Goal: Communication & Community: Answer question/provide support

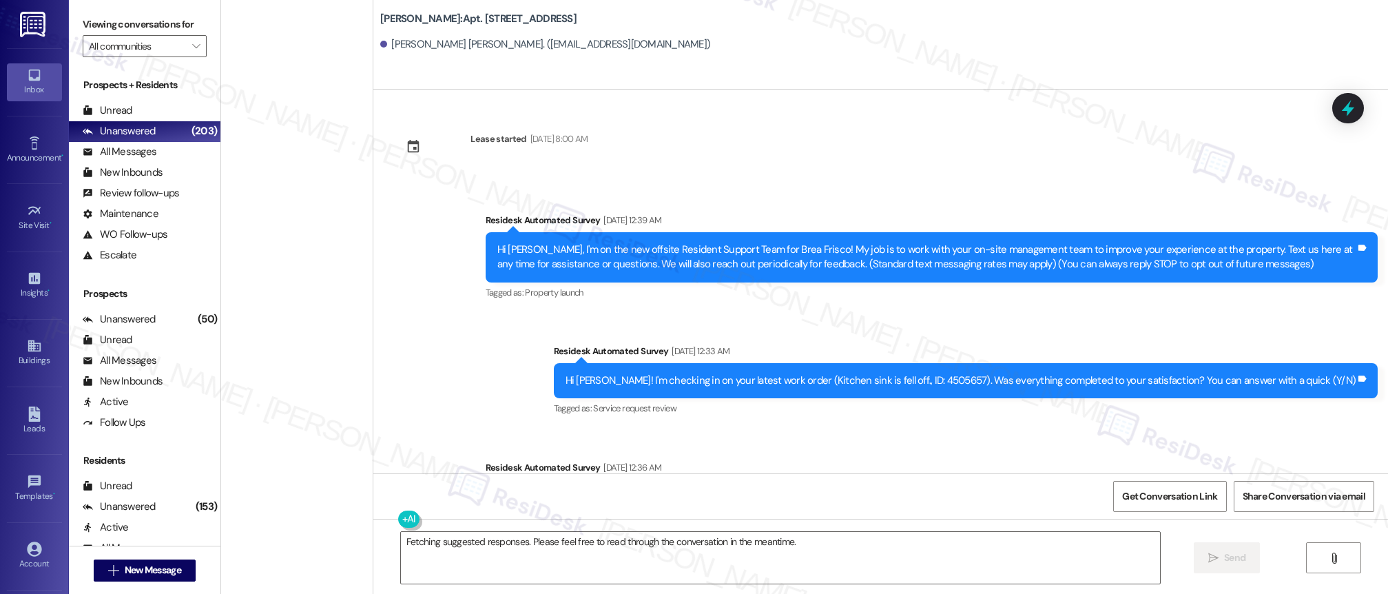
scroll to position [916, 0]
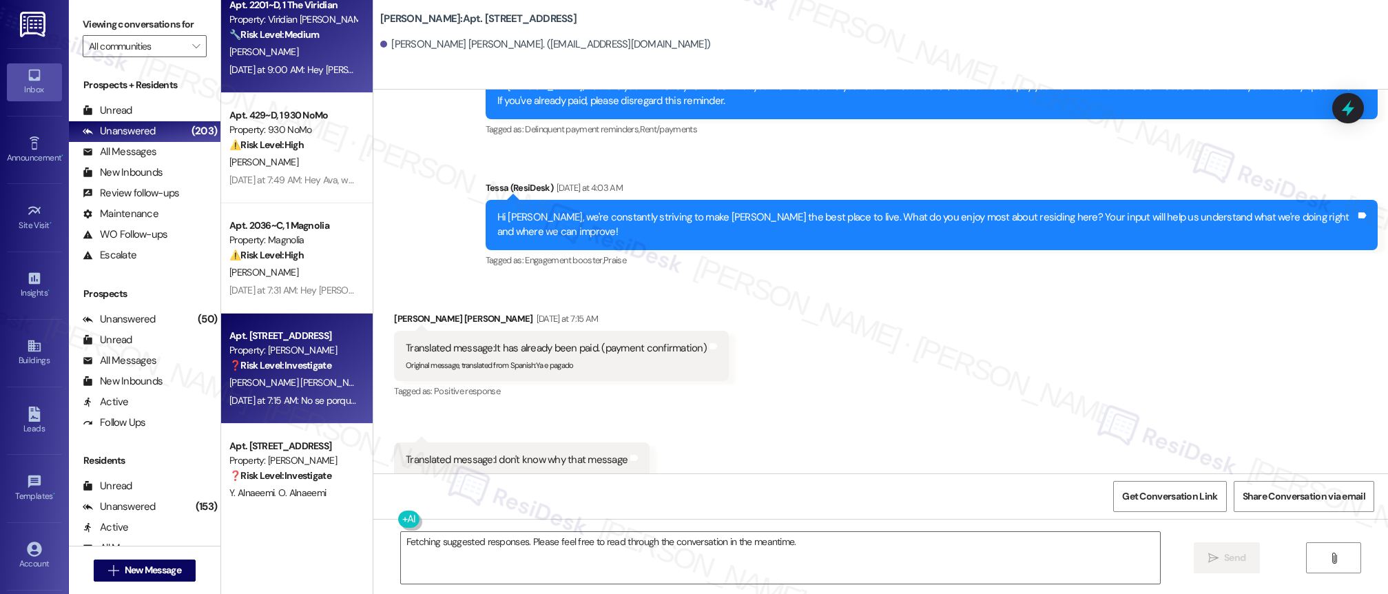
click at [313, 68] on div "Yesterday at 9:00 AM: Hey Travis, we appreciate your text! We'll be back at 11A…" at bounding box center [540, 69] width 623 height 12
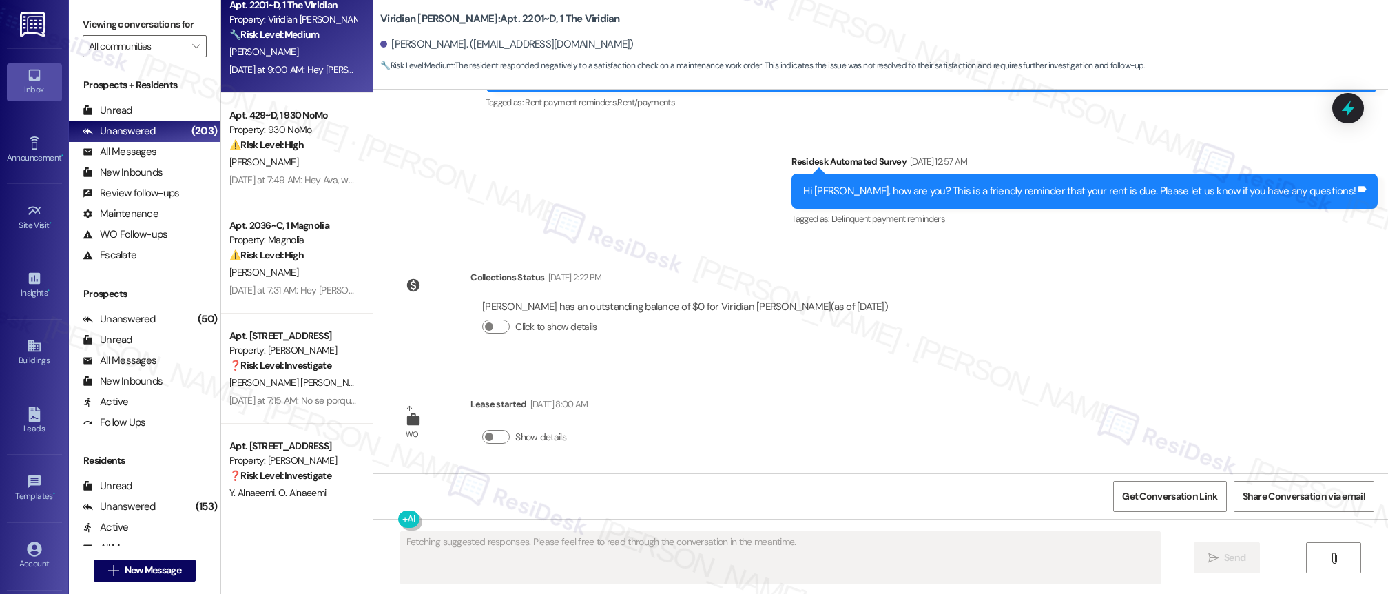
scroll to position [2170, 0]
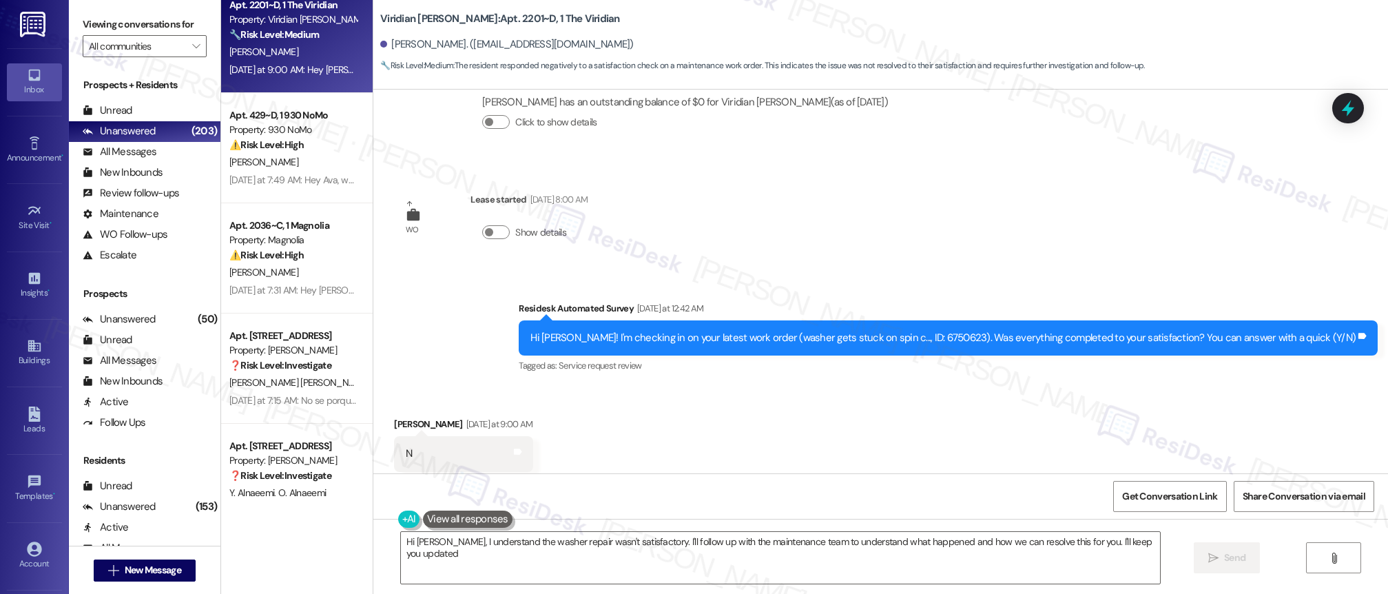
type textarea "Hi Travis, I understand the washer repair wasn't satisfactory. I'll follow up w…"
click at [796, 66] on span "🔧 Risk Level: Medium : The resident responded negatively to a satisfaction chec…" at bounding box center [762, 66] width 765 height 14
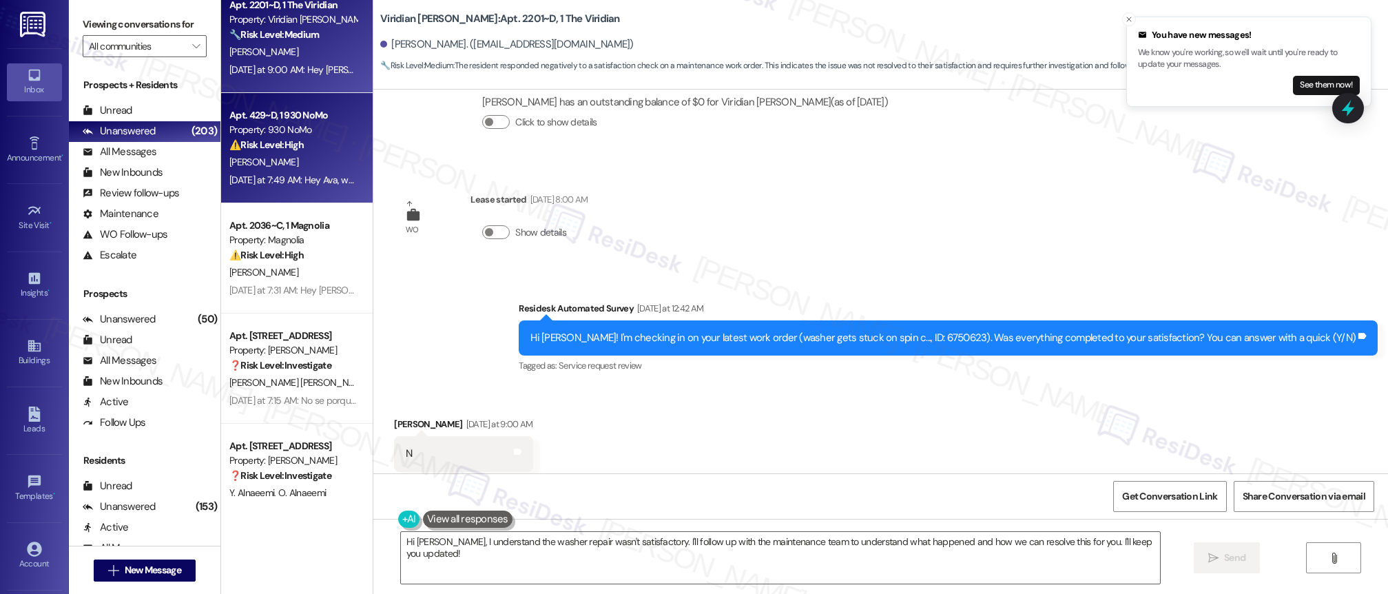
click at [284, 135] on div "Property: 930 NoMo" at bounding box center [292, 130] width 127 height 14
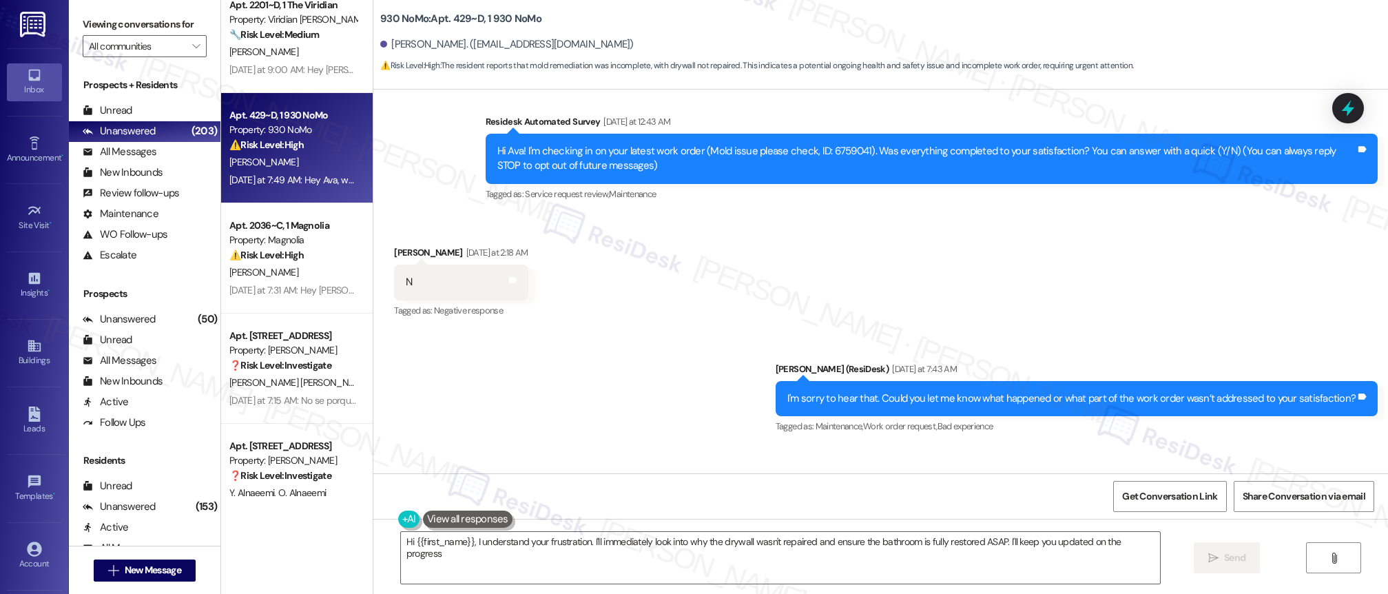
type textarea "Hi {{first_name}}, I understand your frustration. I'll immediately look into wh…"
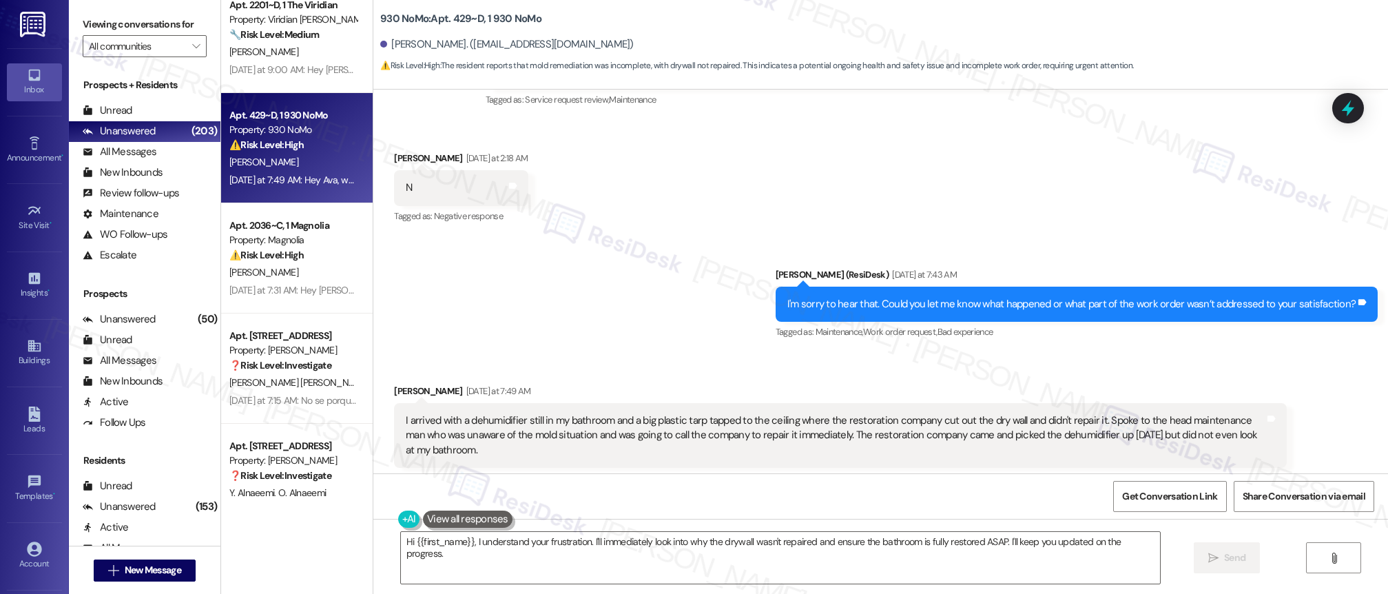
scroll to position [375, 0]
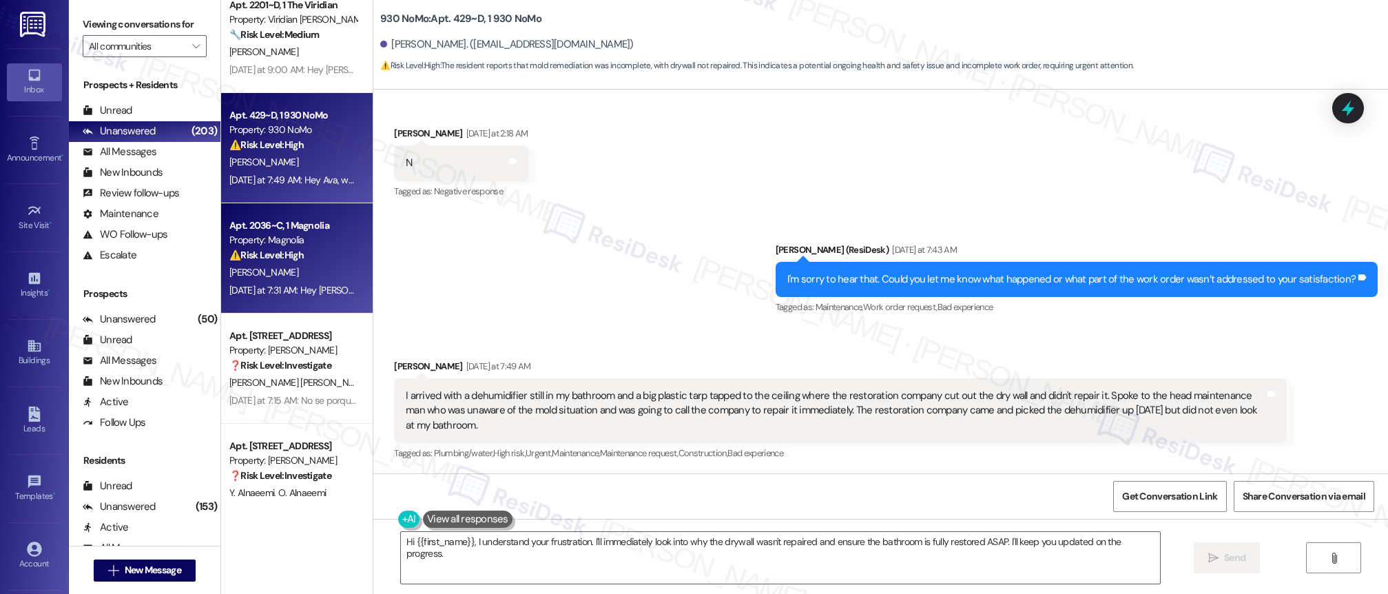
click at [285, 268] on div "[PERSON_NAME]" at bounding box center [293, 272] width 130 height 17
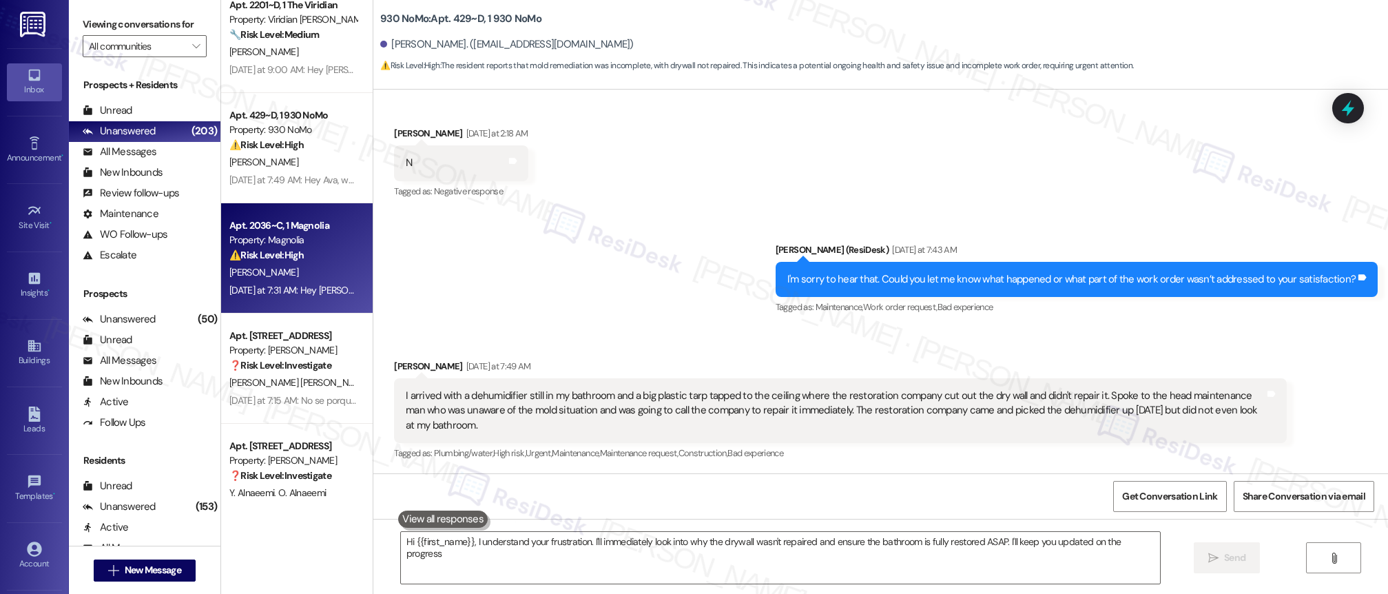
type textarea "Hi {{first_name}}, I understand your frustration. I'll immediately look into wh…"
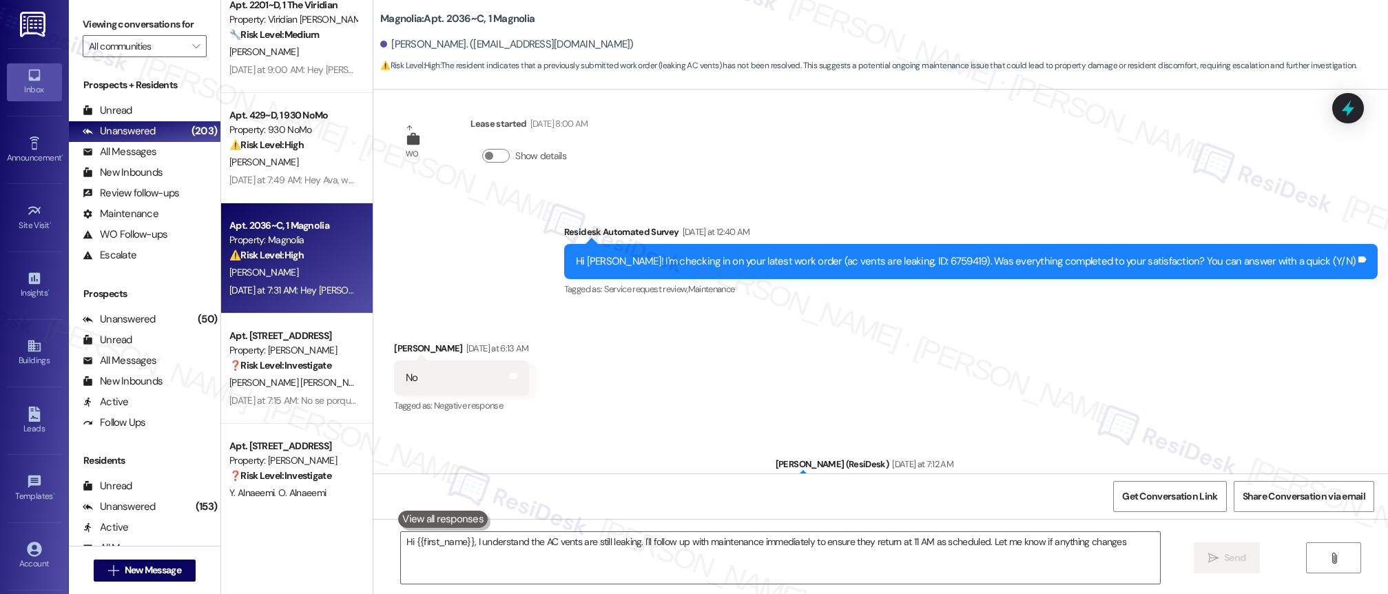
type textarea "Hi {{first_name}}, I understand the AC vents are still leaking. I'll follow up …"
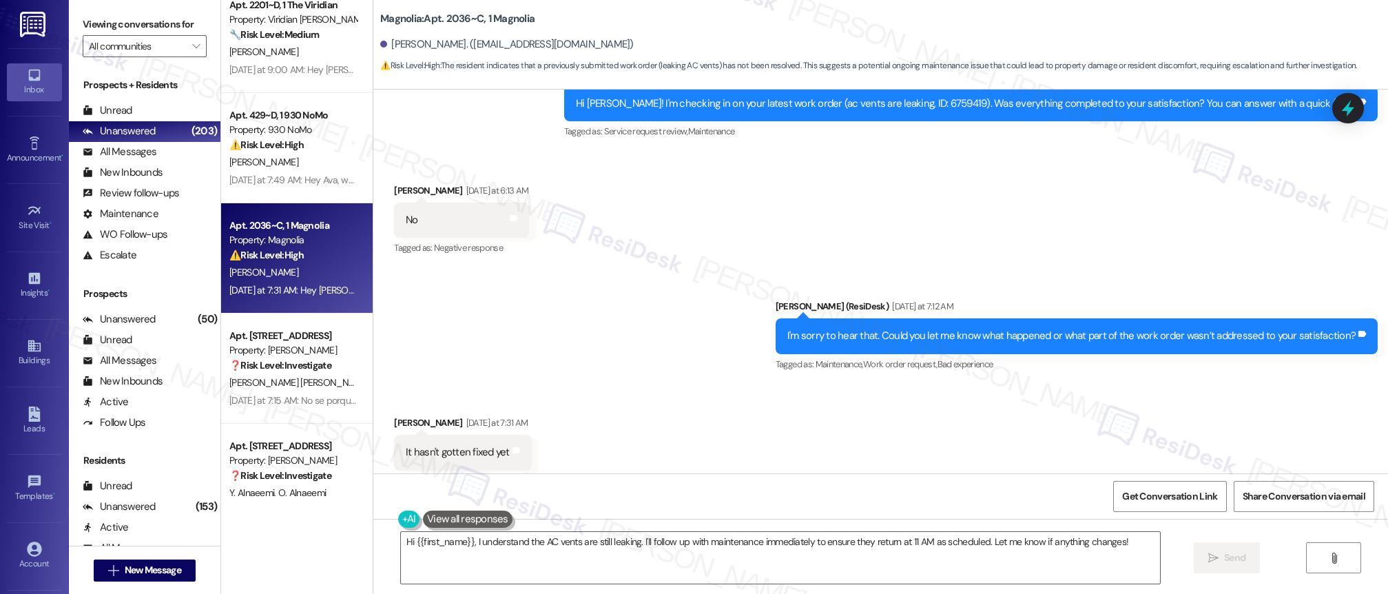
scroll to position [426, 0]
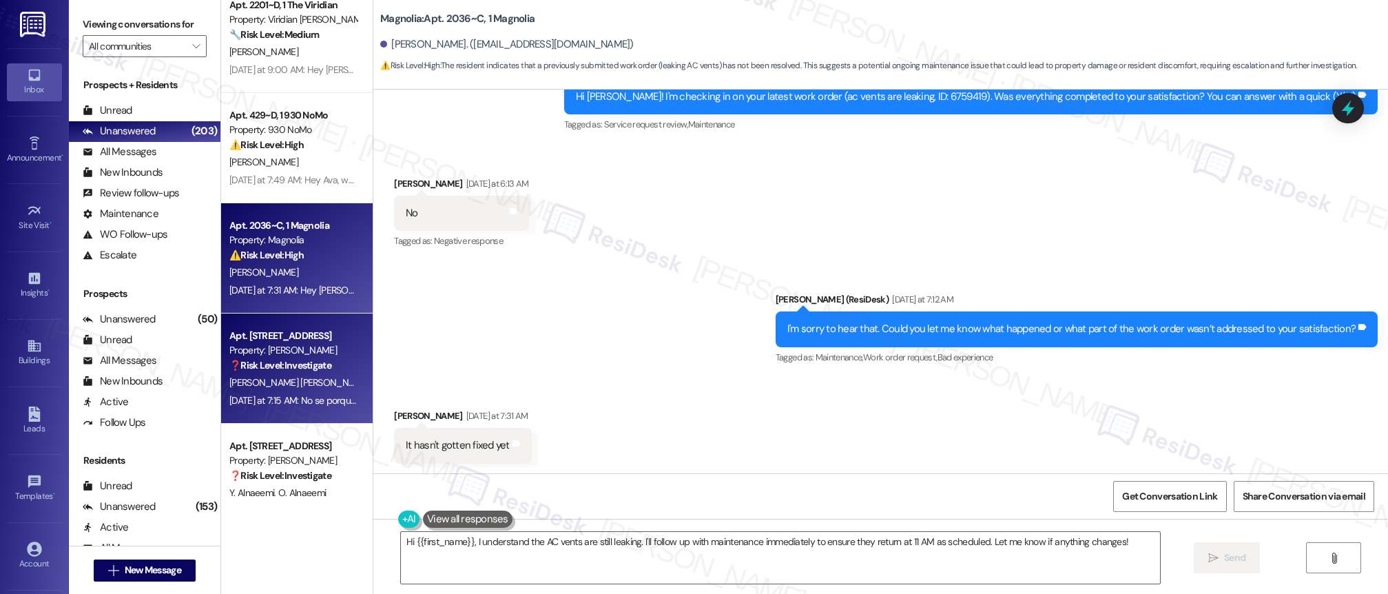
click at [315, 357] on div "Property: [PERSON_NAME]" at bounding box center [292, 350] width 127 height 14
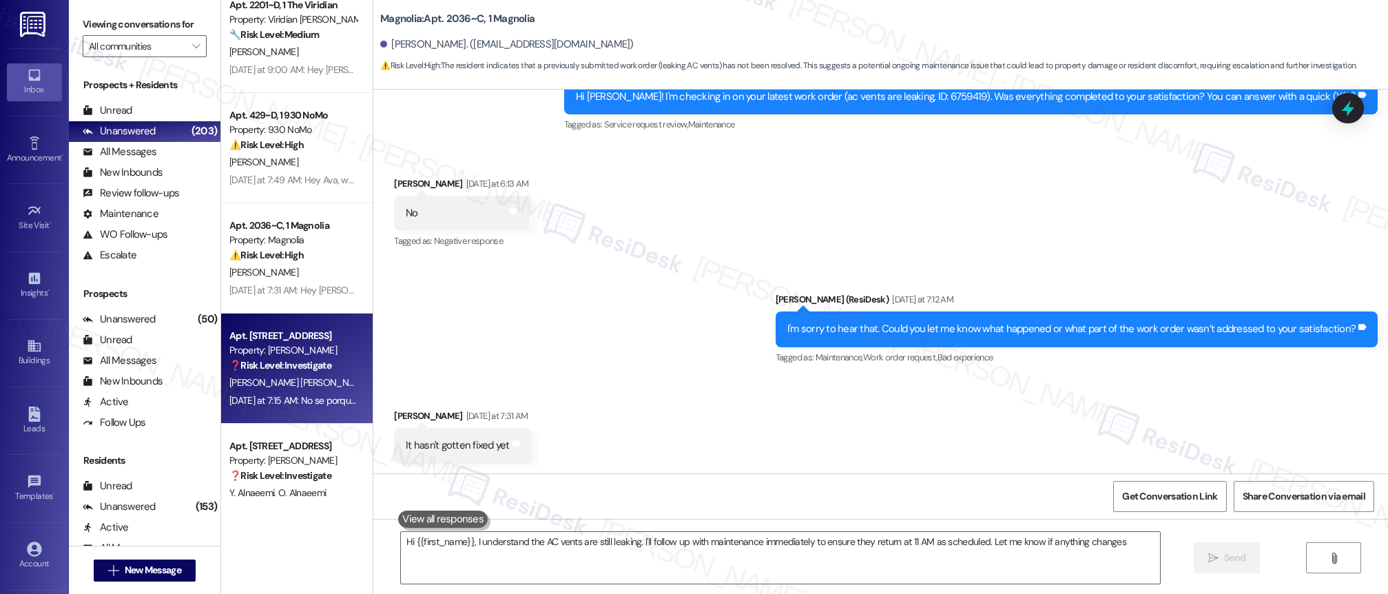
type textarea "Hi {{first_name}}, I understand the AC vents are still leaking. I'll follow up …"
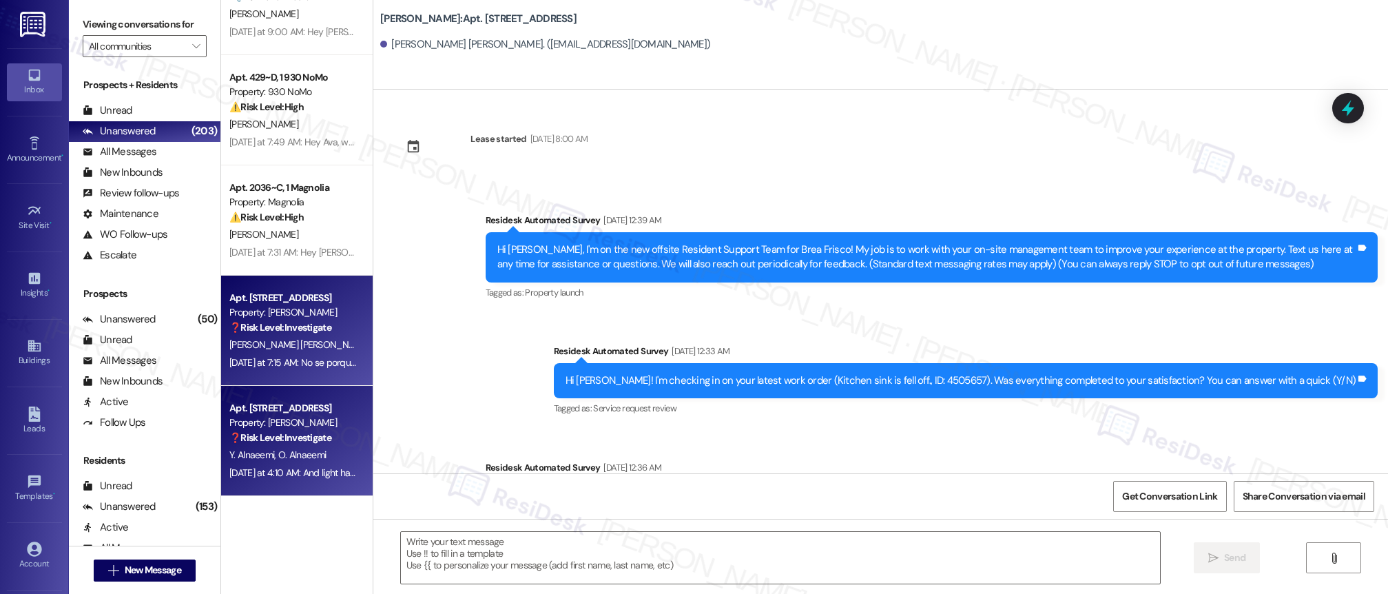
click at [292, 401] on div "Apt. [STREET_ADDRESS]" at bounding box center [292, 408] width 127 height 14
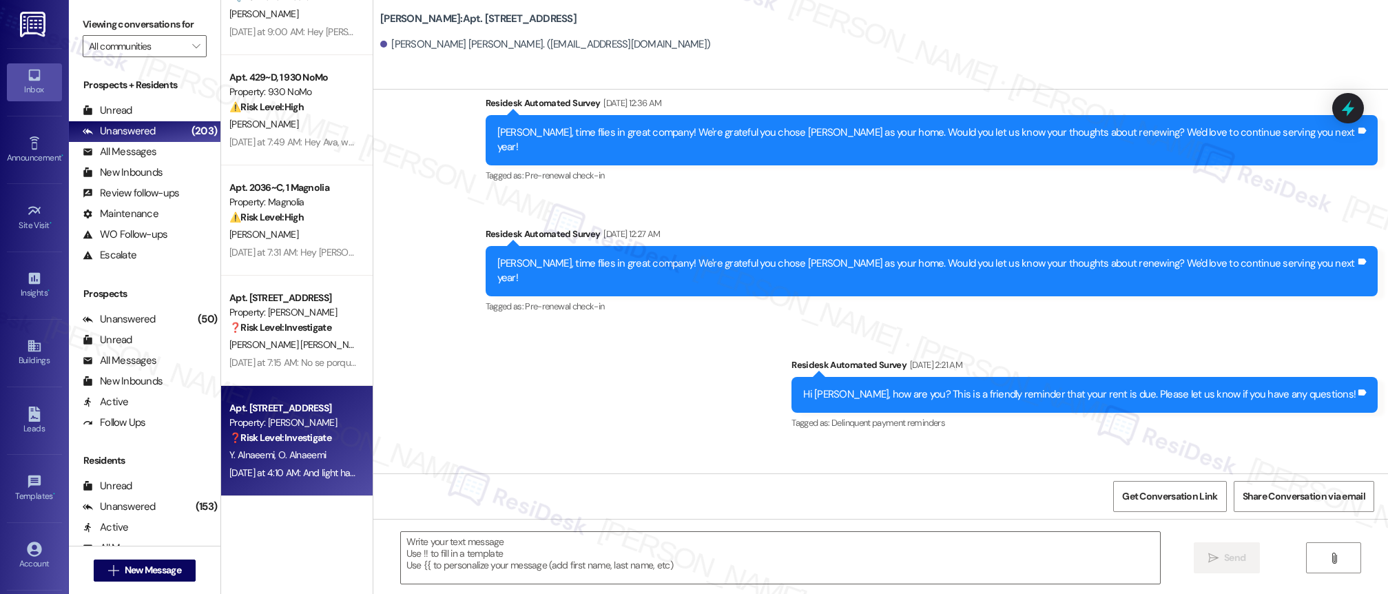
type textarea "Fetching suggested responses. Please feel free to read through the conversation…"
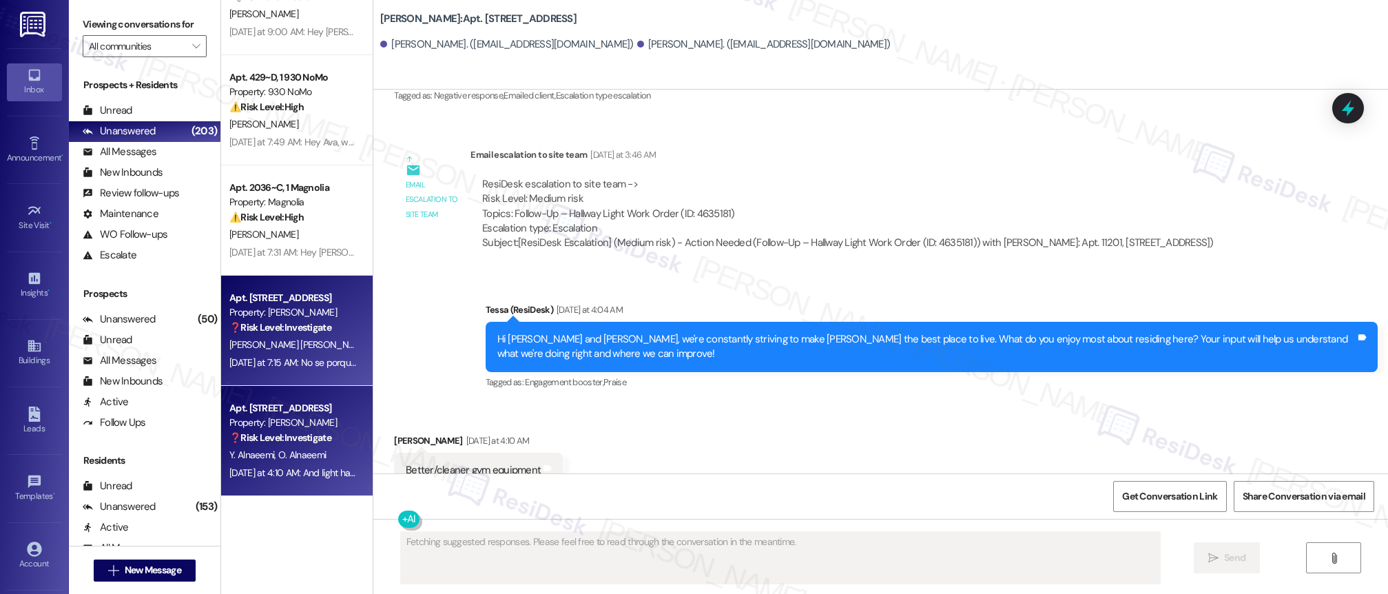
click at [296, 320] on div "❓ Risk Level: Investigate" at bounding box center [292, 327] width 127 height 14
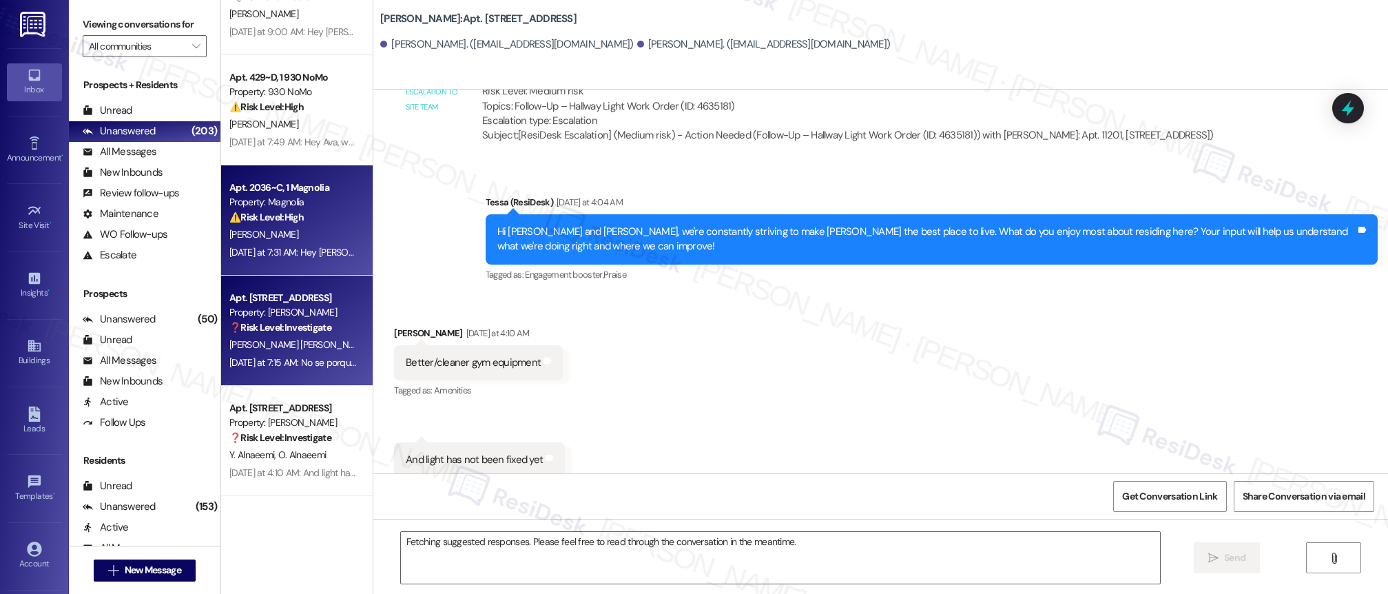
click at [295, 237] on div "[PERSON_NAME]" at bounding box center [293, 234] width 130 height 17
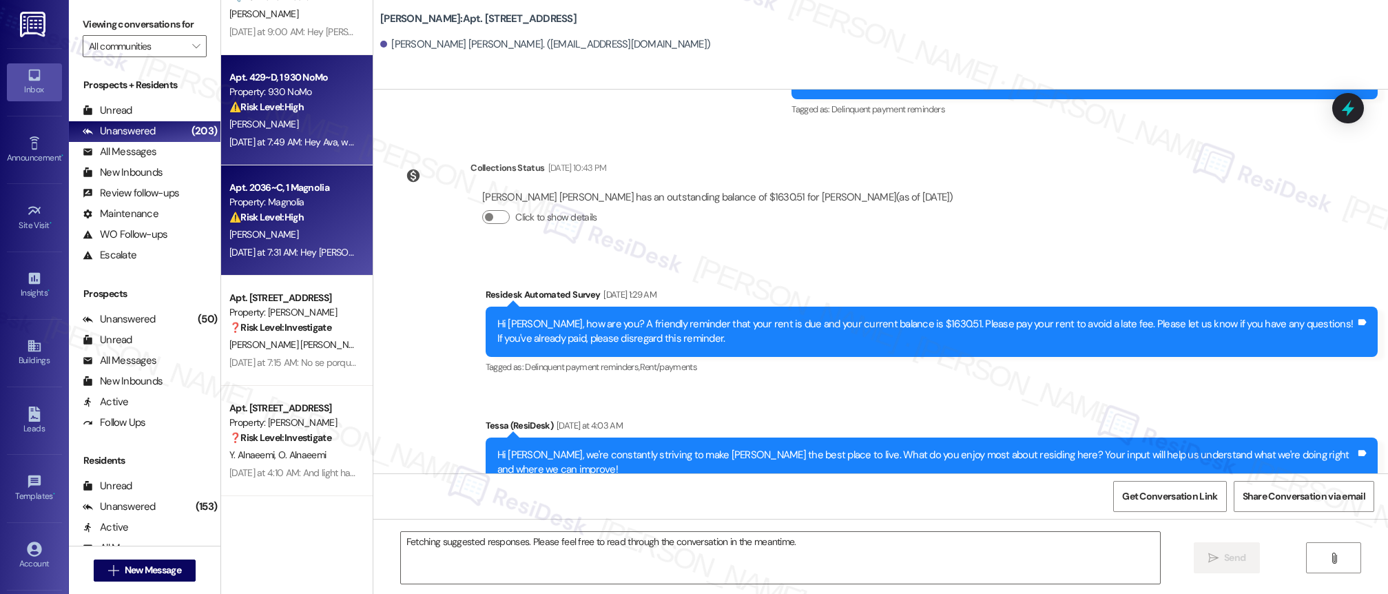
click at [294, 153] on div "Apt. 429~D, 1 930 NoMo Property: 930 NoMo ⚠️ Risk Level: High The resident repo…" at bounding box center [297, 110] width 152 height 110
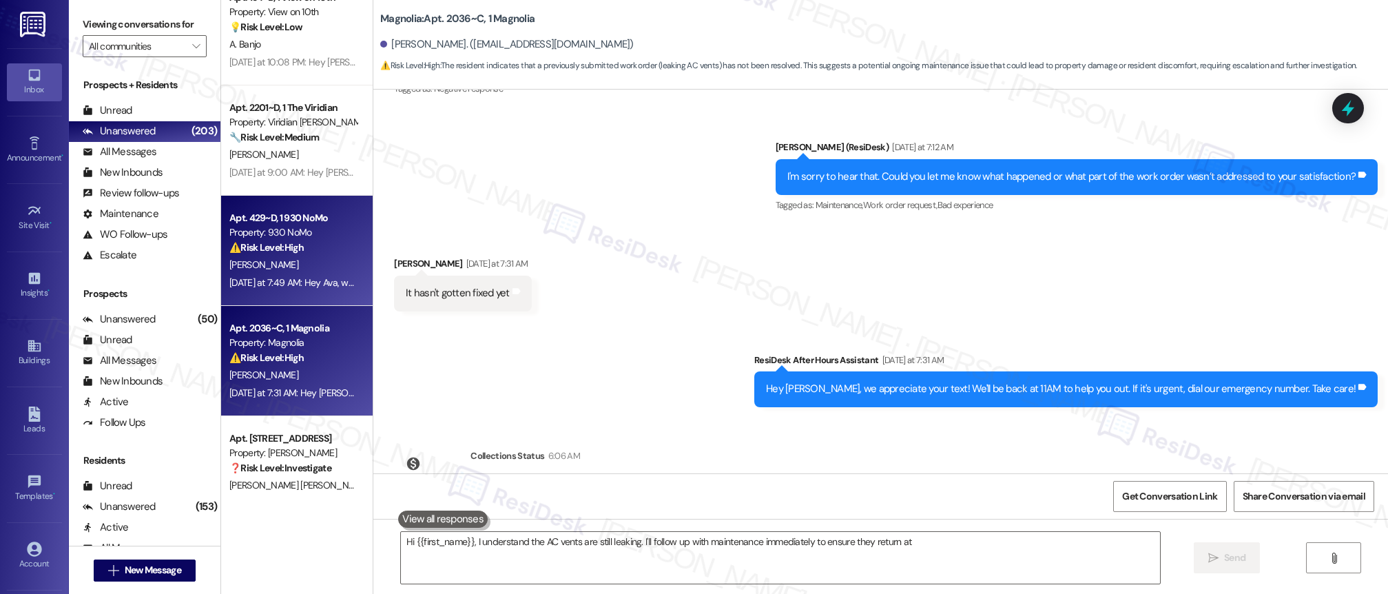
scroll to position [491, 0]
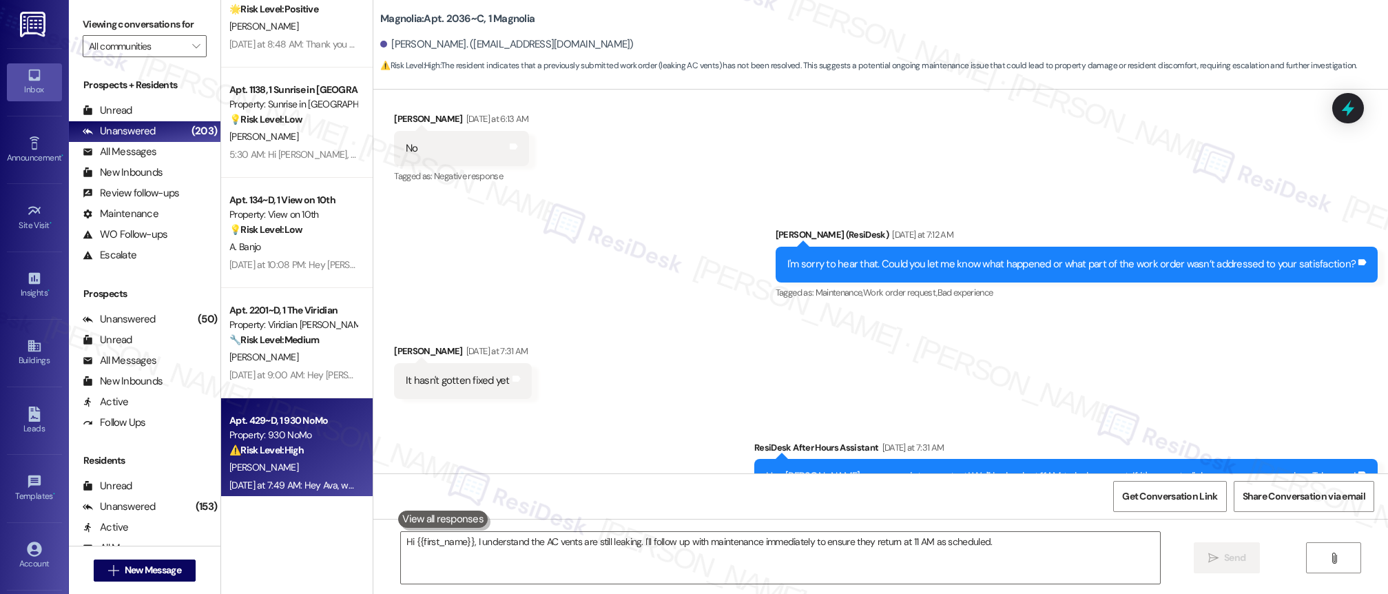
type textarea "Hi {{first_name}}, I understand the AC vents are still leaking. I'll follow up …"
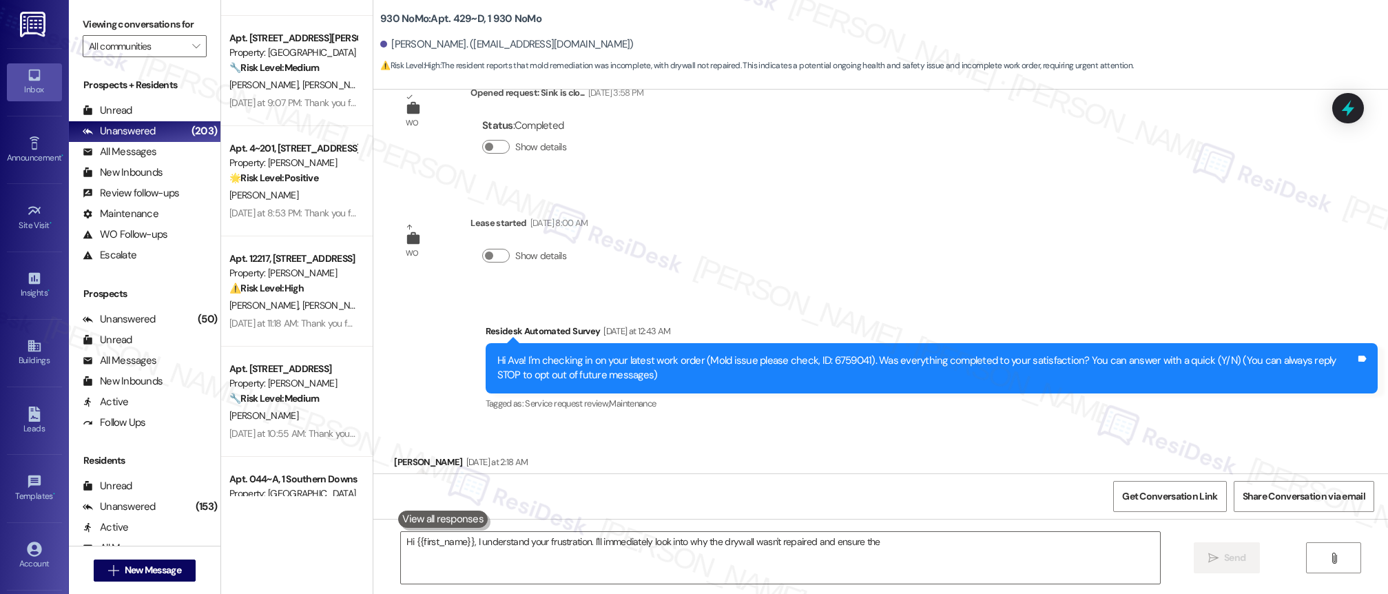
scroll to position [4274, 0]
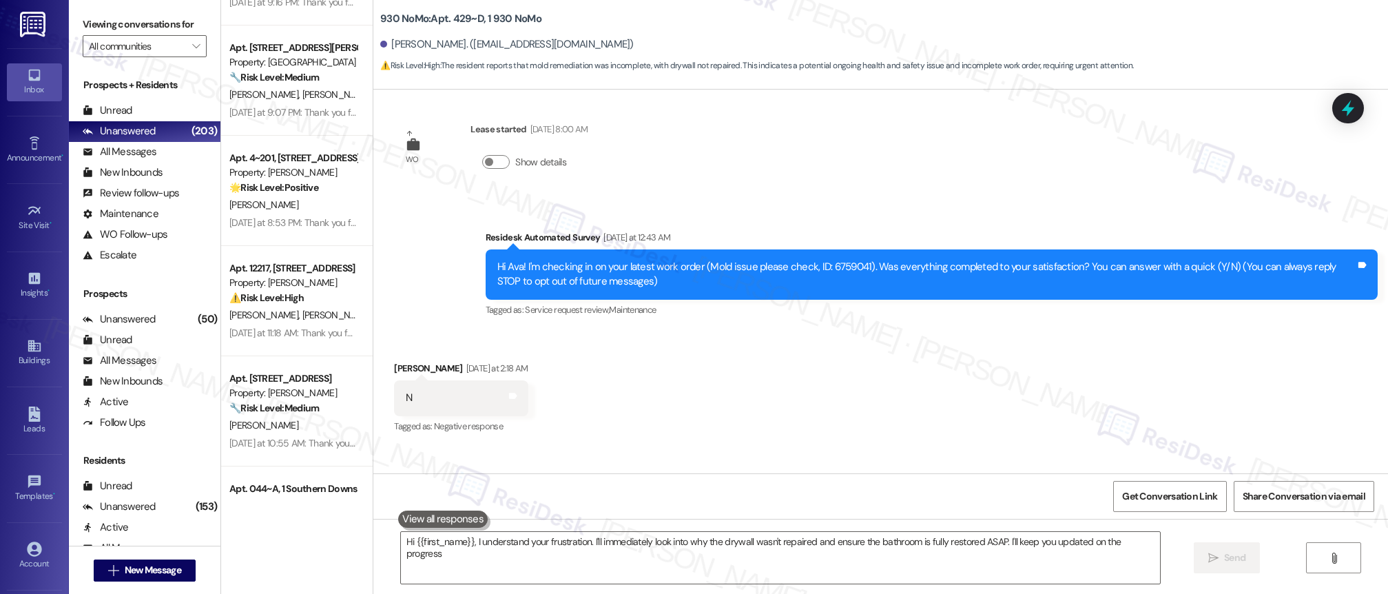
click at [301, 105] on div "Apt. 1072, 1 Sunrise in Chandler Property: Sunrise in Chandler 🌟 Risk Level: Po…" at bounding box center [297, 248] width 152 height 496
type textarea "Hi {{first_name}}, I understand your frustration. I'll immediately look into wh…"
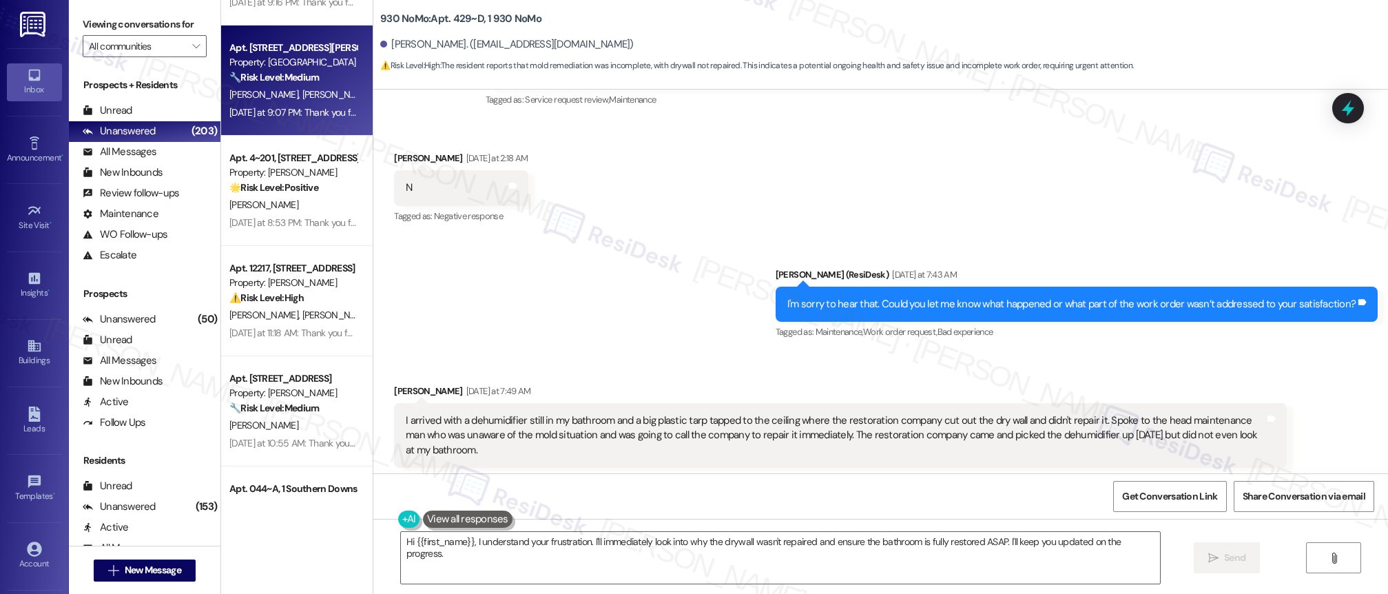
scroll to position [375, 0]
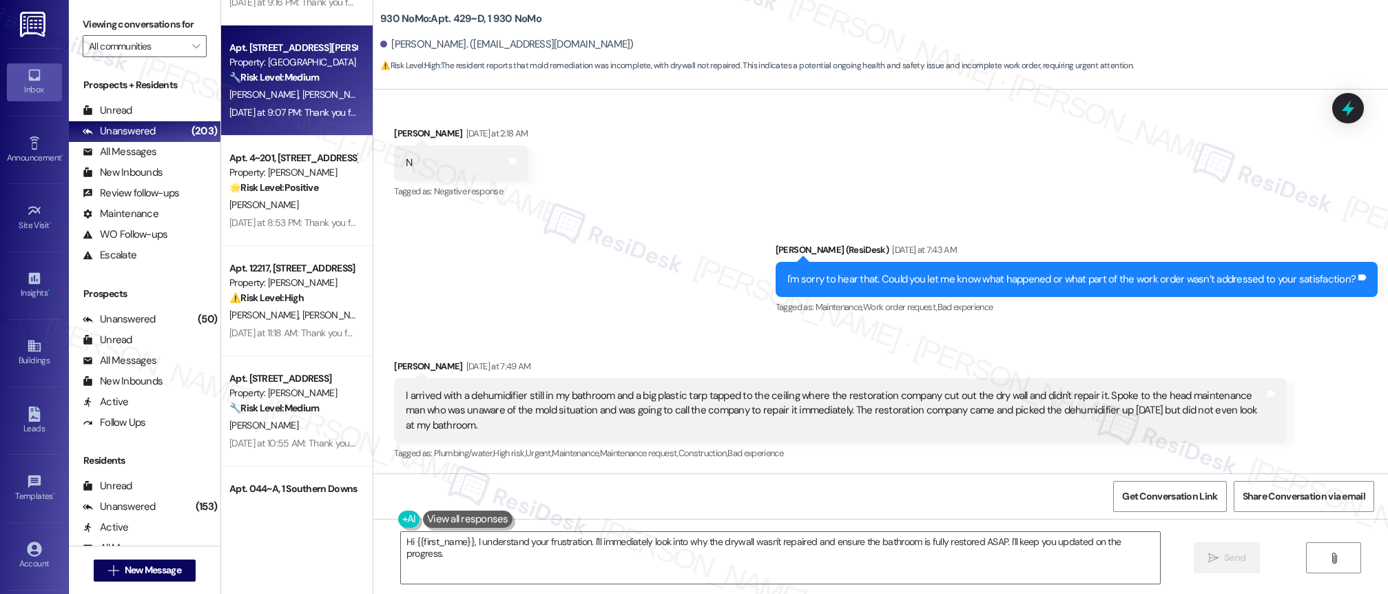
click at [300, 87] on div "C. Zimmer C. Warner" at bounding box center [293, 94] width 130 height 17
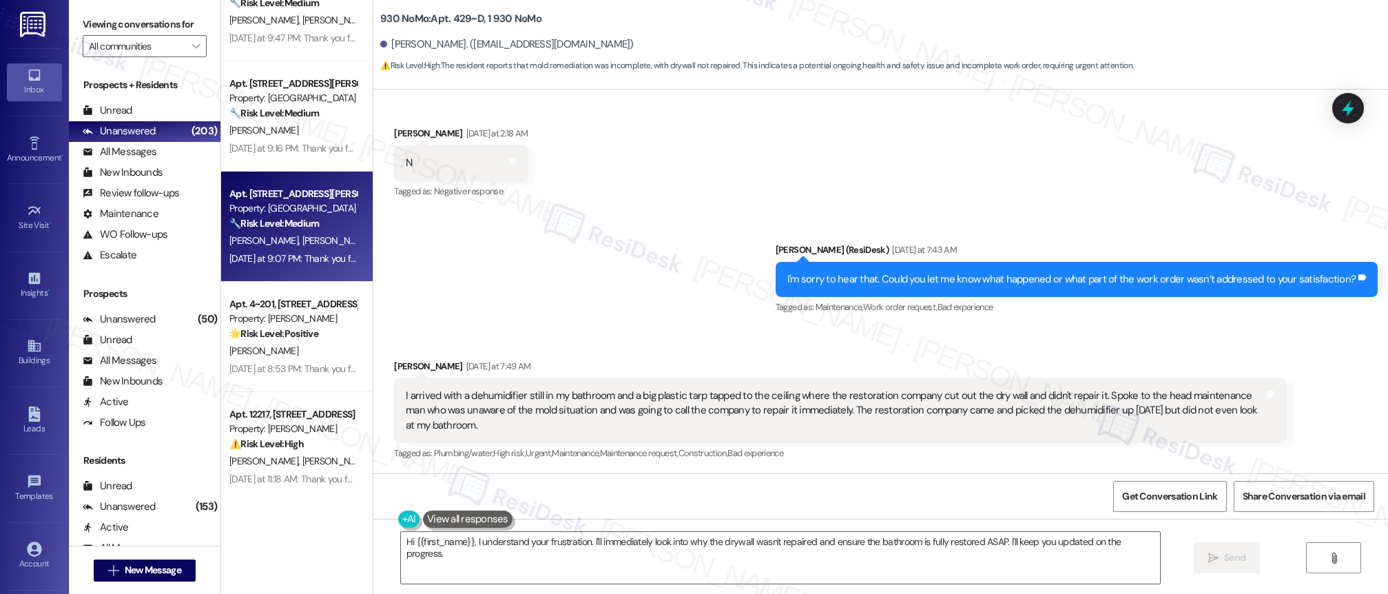
type textarea "Fetching suggested responses. Please feel free to read through the conversation…"
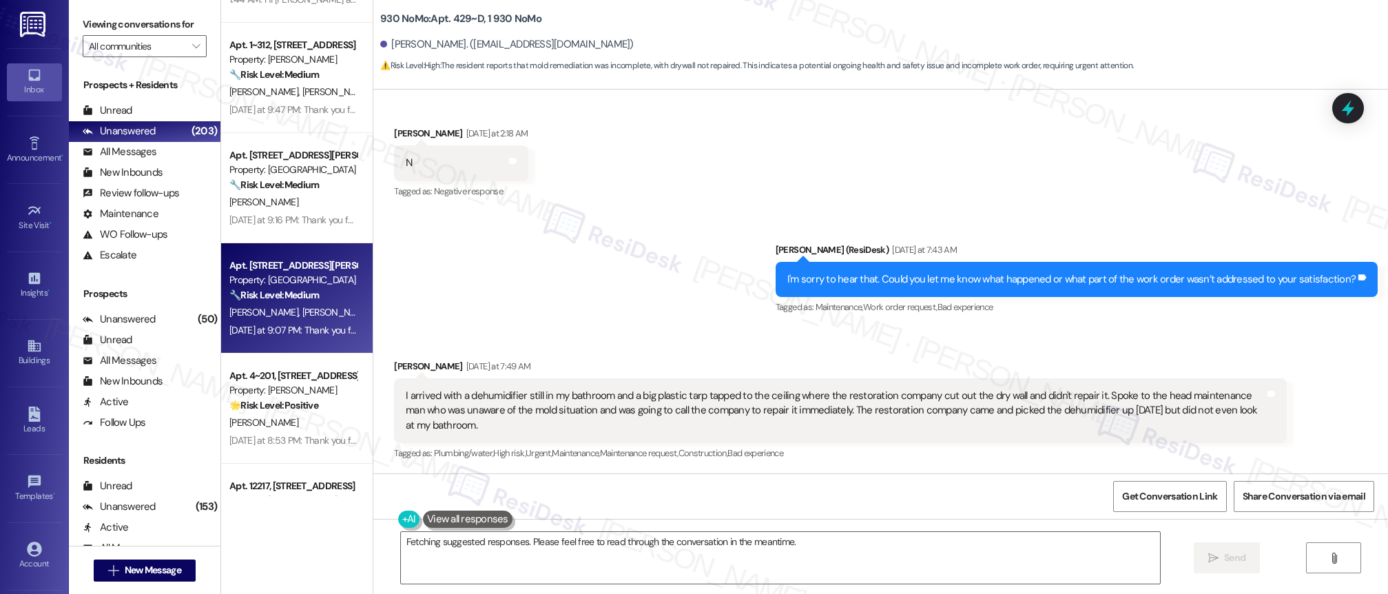
scroll to position [207, 0]
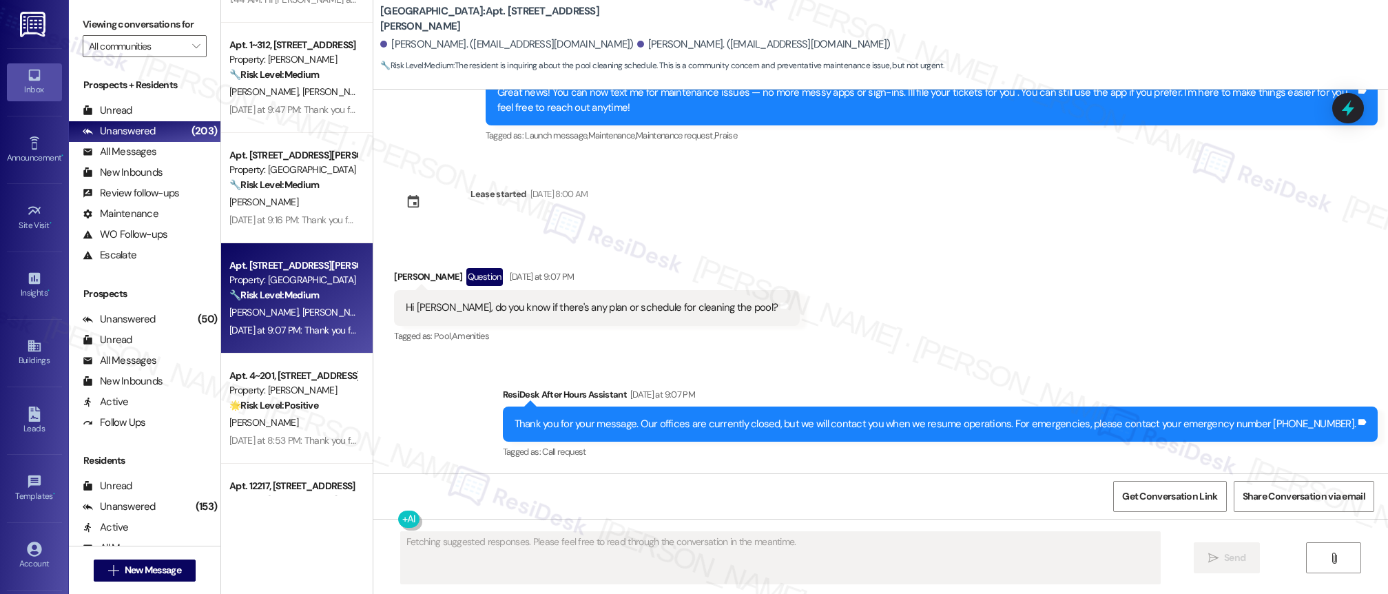
click at [316, 224] on div "Apt. 10325, 12330 Research Road Property: Brea Frisco ❓ Risk Level: Investigate…" at bounding box center [297, 248] width 152 height 496
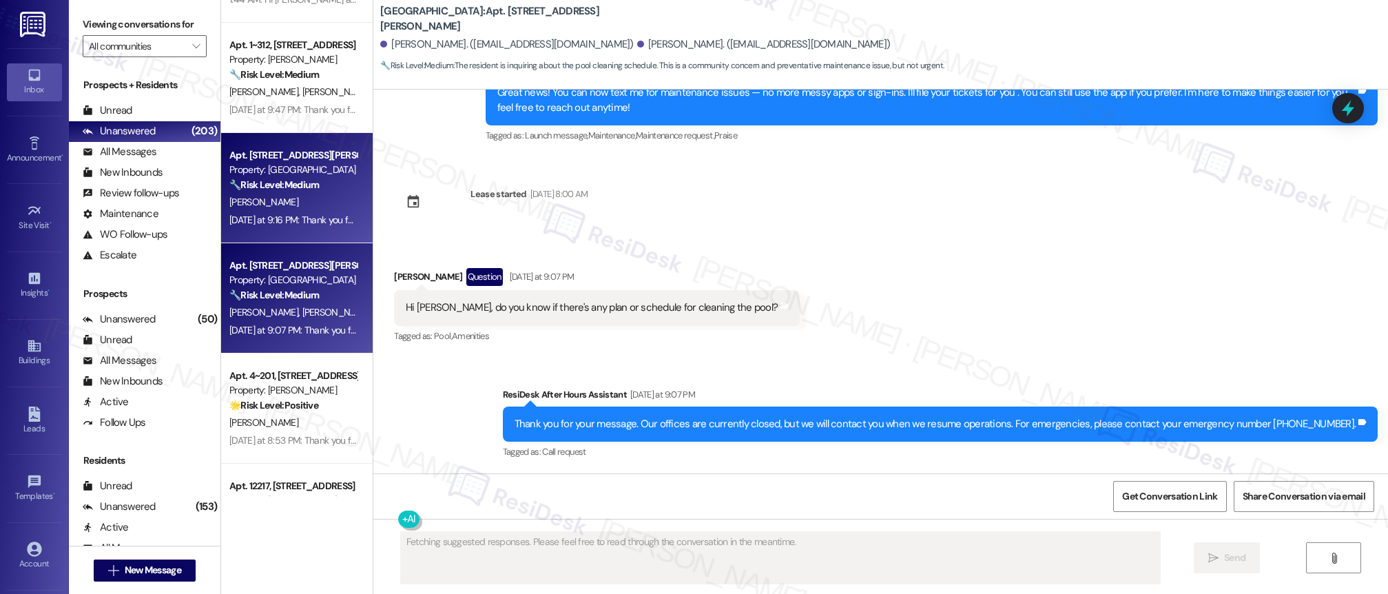
click at [313, 175] on div "Property: [GEOGRAPHIC_DATA]" at bounding box center [292, 170] width 127 height 14
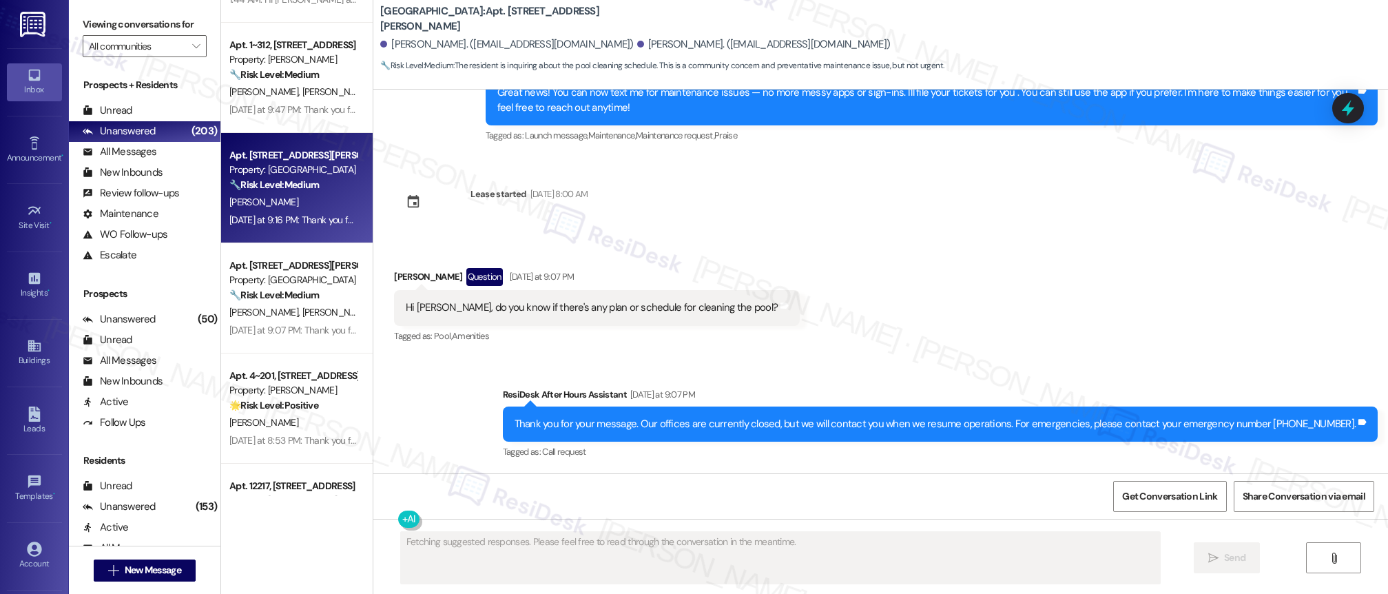
scroll to position [1268, 0]
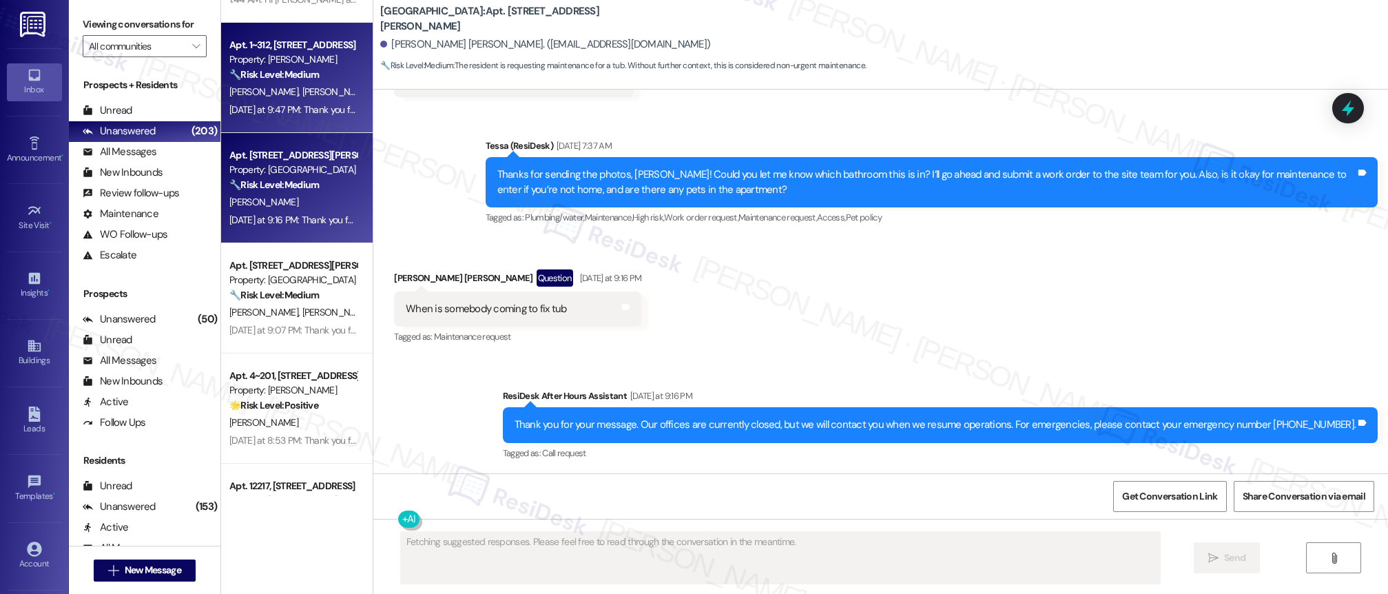
click at [274, 108] on div "Yesterday at 9:47 PM: Thank you for your message. Our offices are currently clo…" at bounding box center [651, 109] width 845 height 12
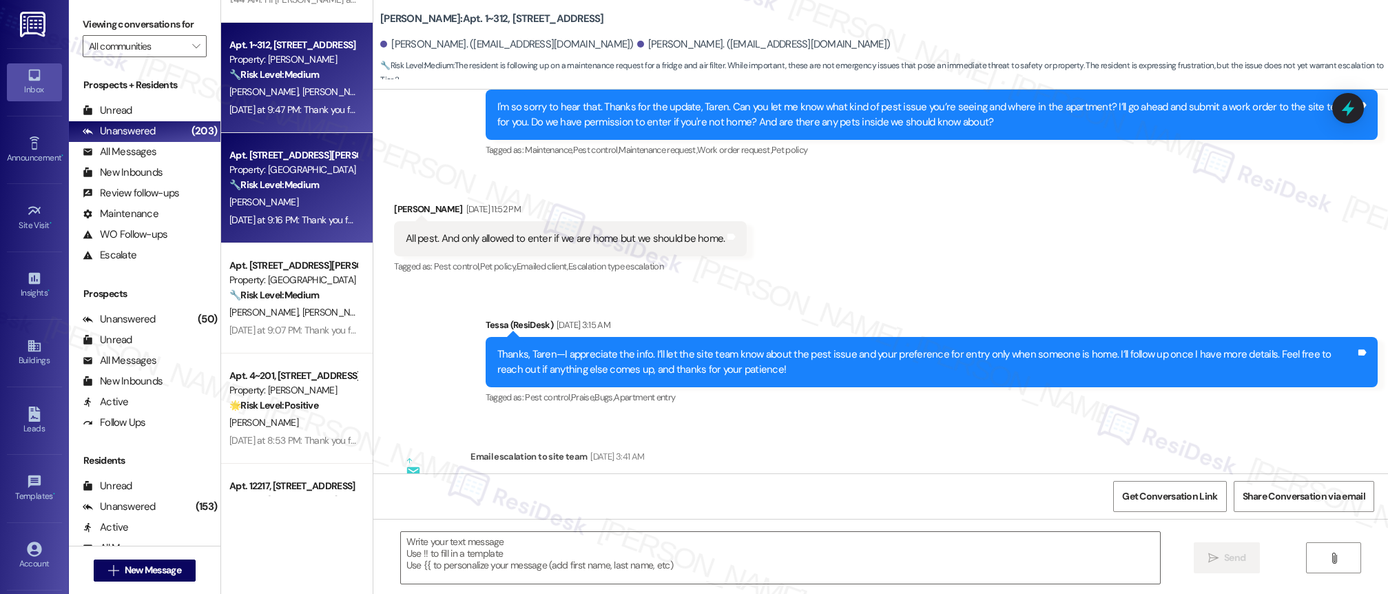
type textarea "Fetching suggested responses. Please feel free to read through the conversation…"
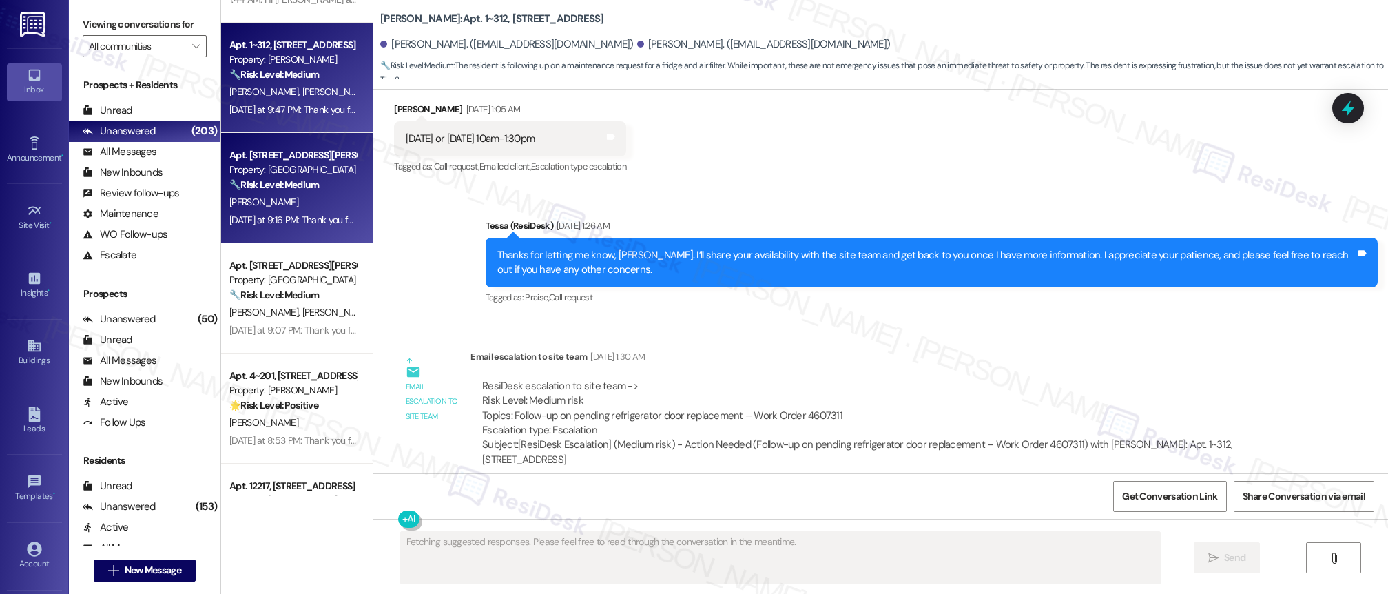
click at [269, 218] on div "Yesterday at 9:16 PM: Thank you for your message. Our offices are currently clo…" at bounding box center [650, 220] width 843 height 12
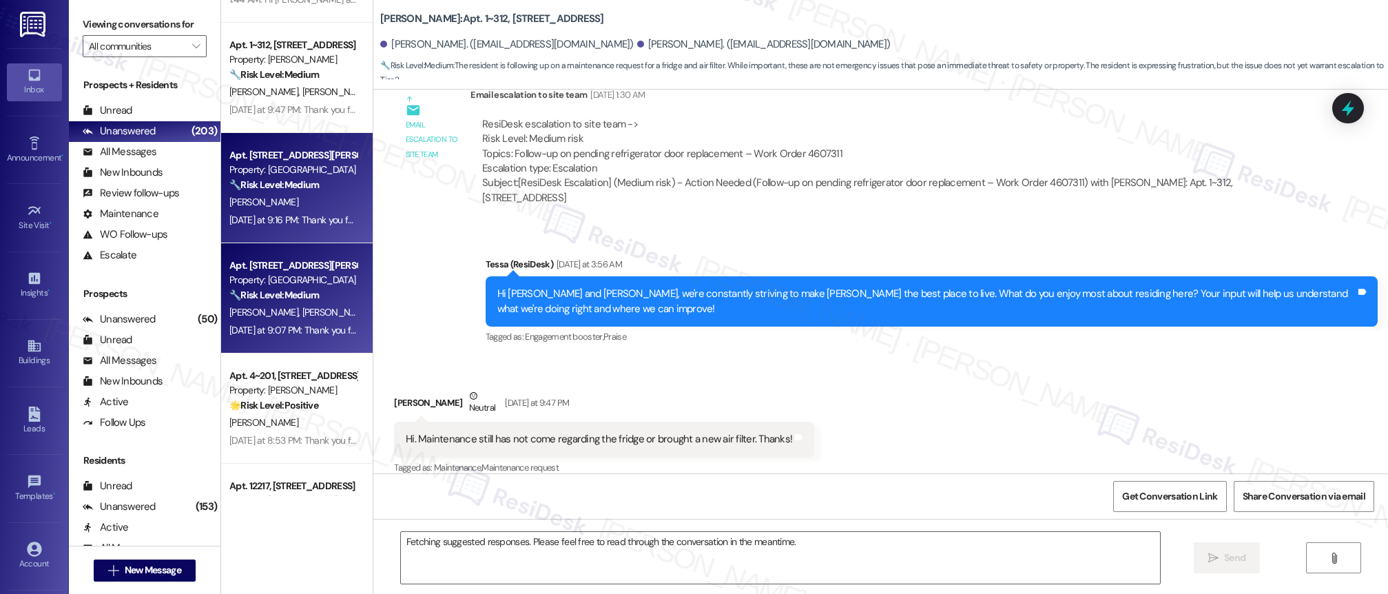
click at [294, 340] on div "Apt. 620, 1015 King George Blvd Property: Georgetown Oaks 🔧 Risk Level: Medium …" at bounding box center [297, 298] width 152 height 110
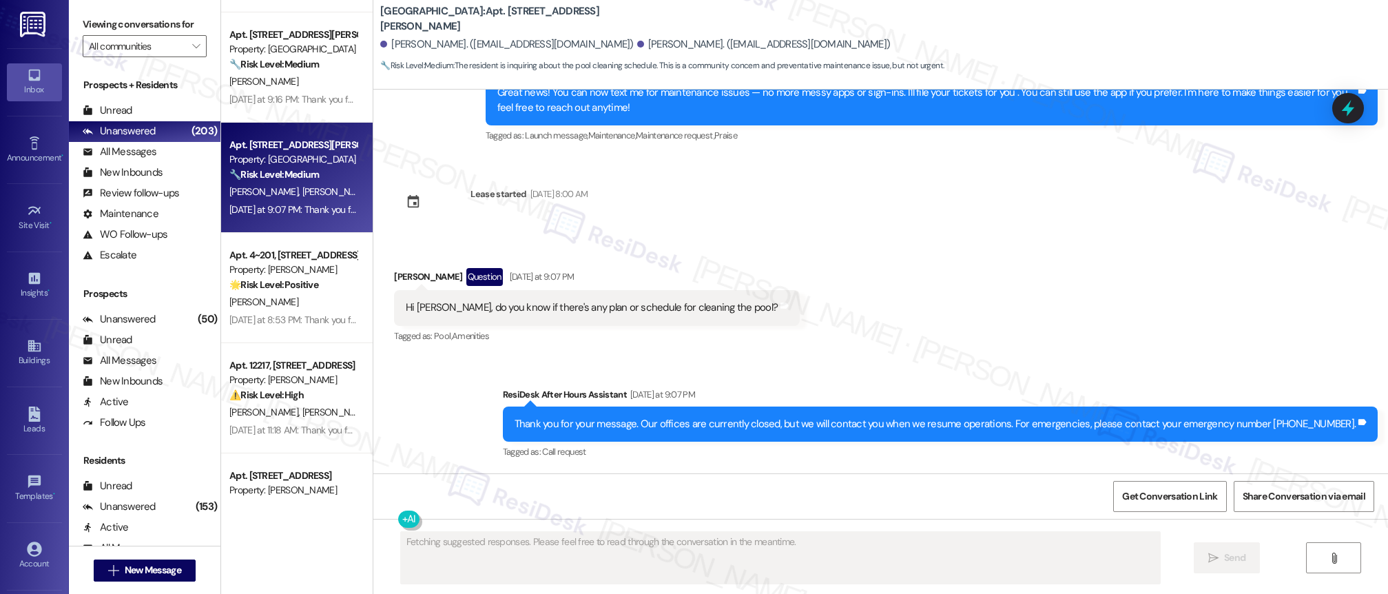
scroll to position [4186, 0]
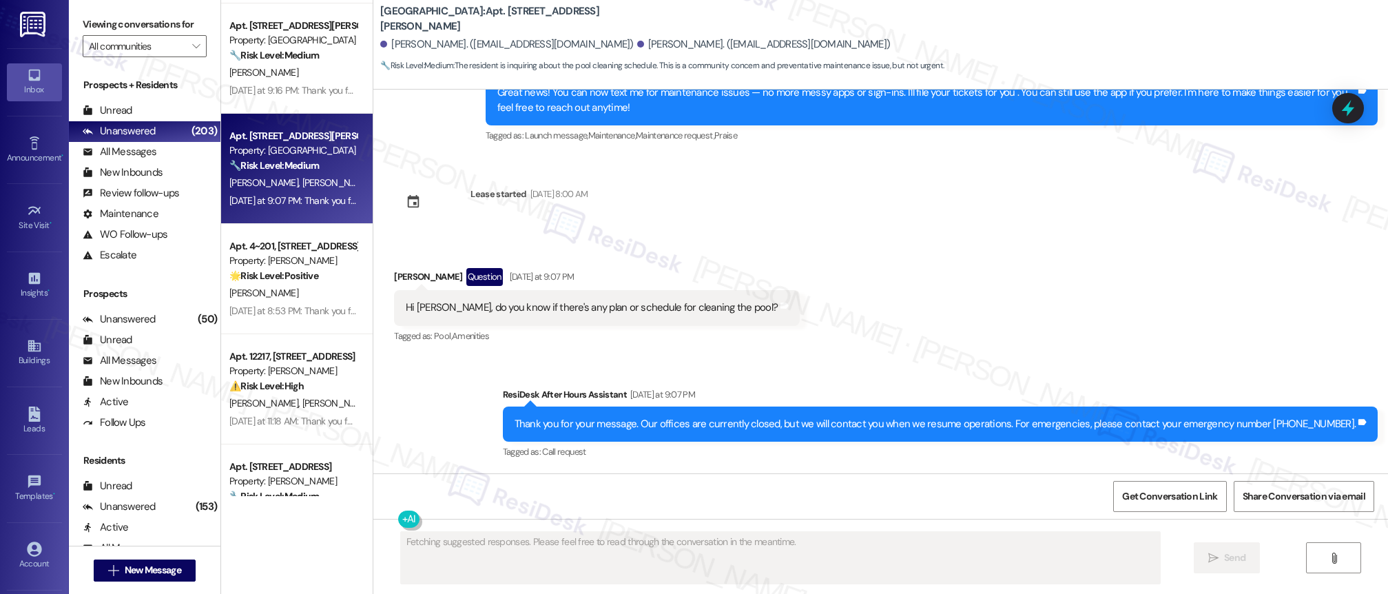
click at [309, 297] on div "Apt. 1143, 1 Sunrise in Chandler Property: Sunrise in Chandler 🌟 Risk Level: Po…" at bounding box center [297, 248] width 152 height 496
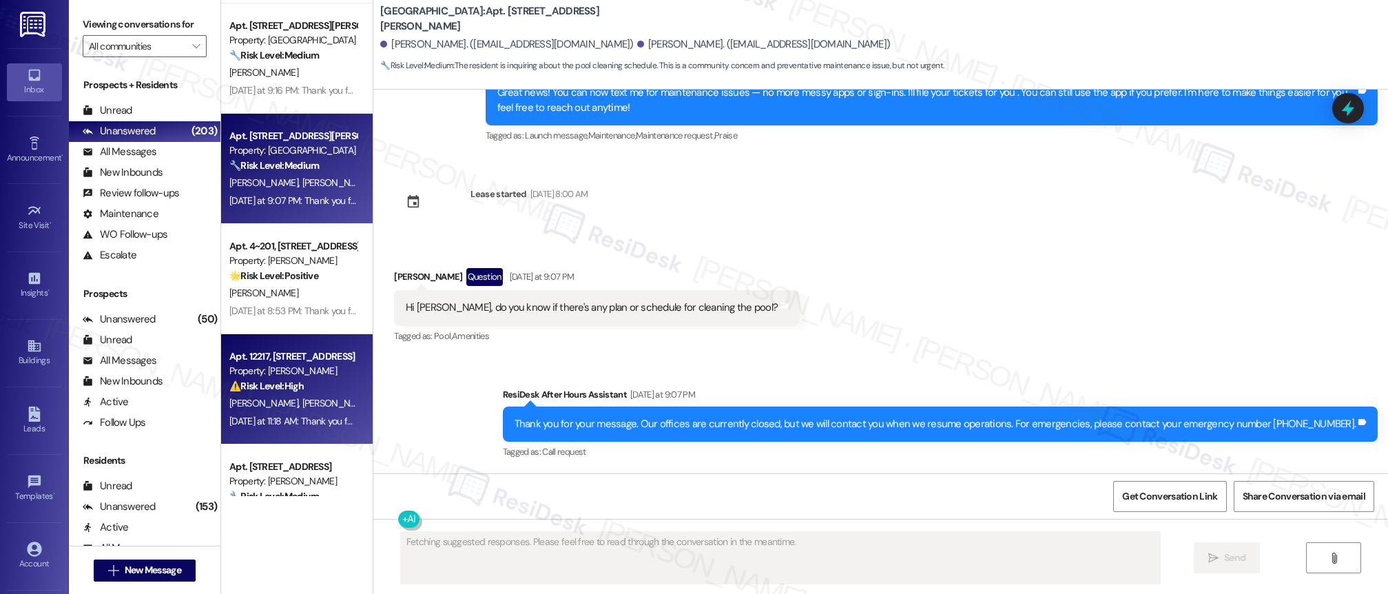
click at [303, 382] on div "⚠️ Risk Level: High The resident is accusing the property management of scammin…" at bounding box center [292, 386] width 127 height 14
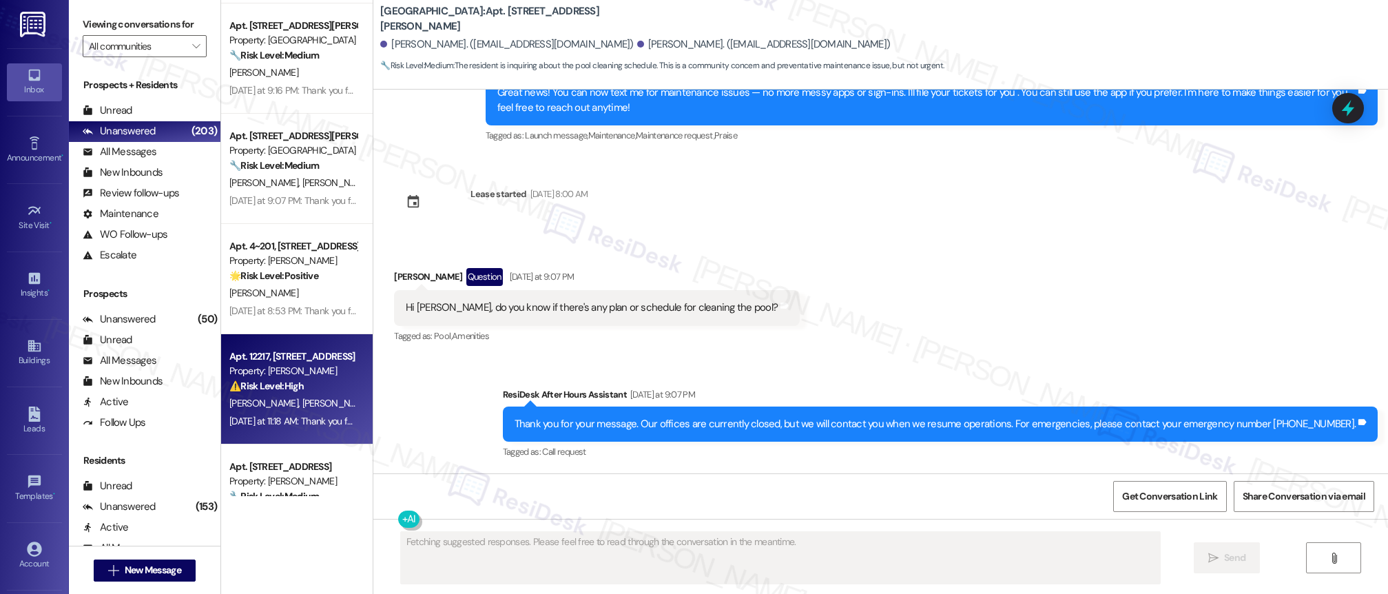
scroll to position [1324, 0]
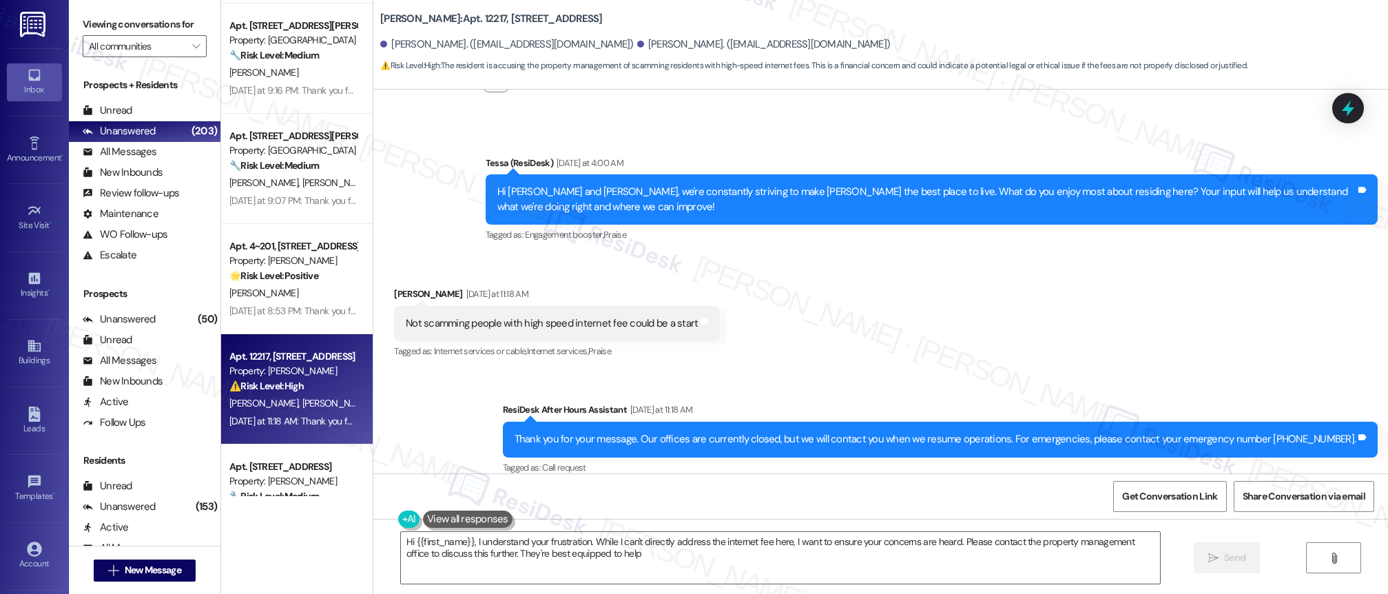
type textarea "Hi {{first_name}}, I understand your frustration. While I can't directly addres…"
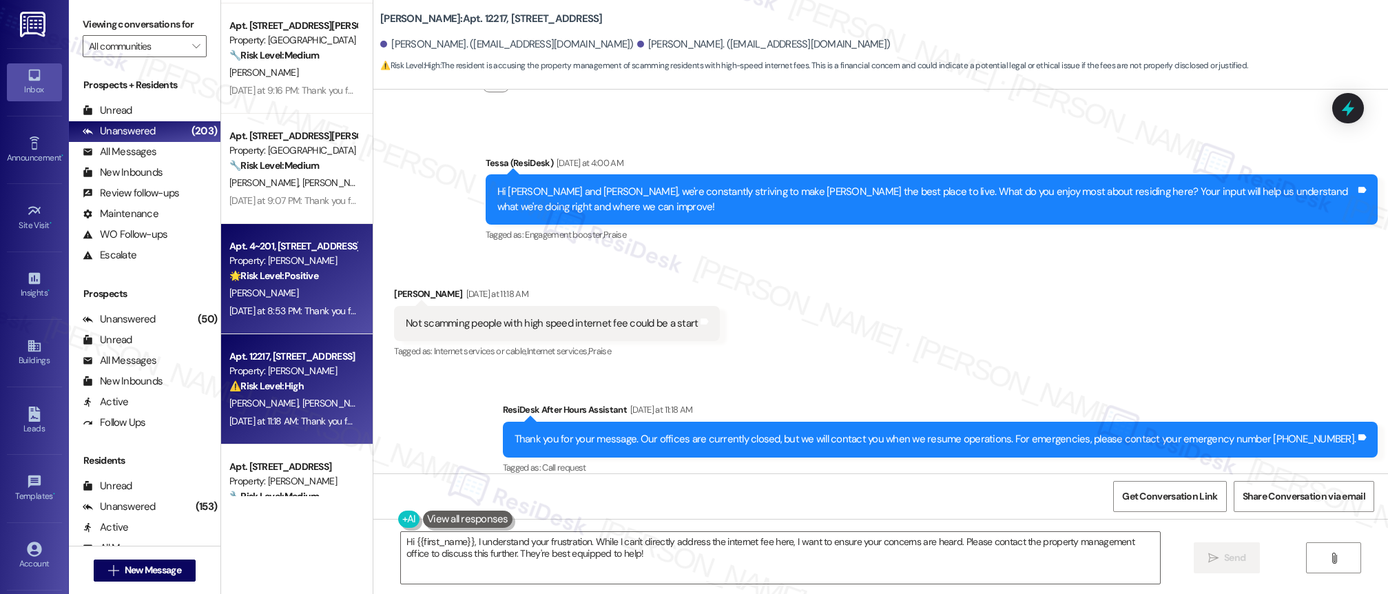
click at [287, 291] on div "[PERSON_NAME]" at bounding box center [293, 293] width 130 height 17
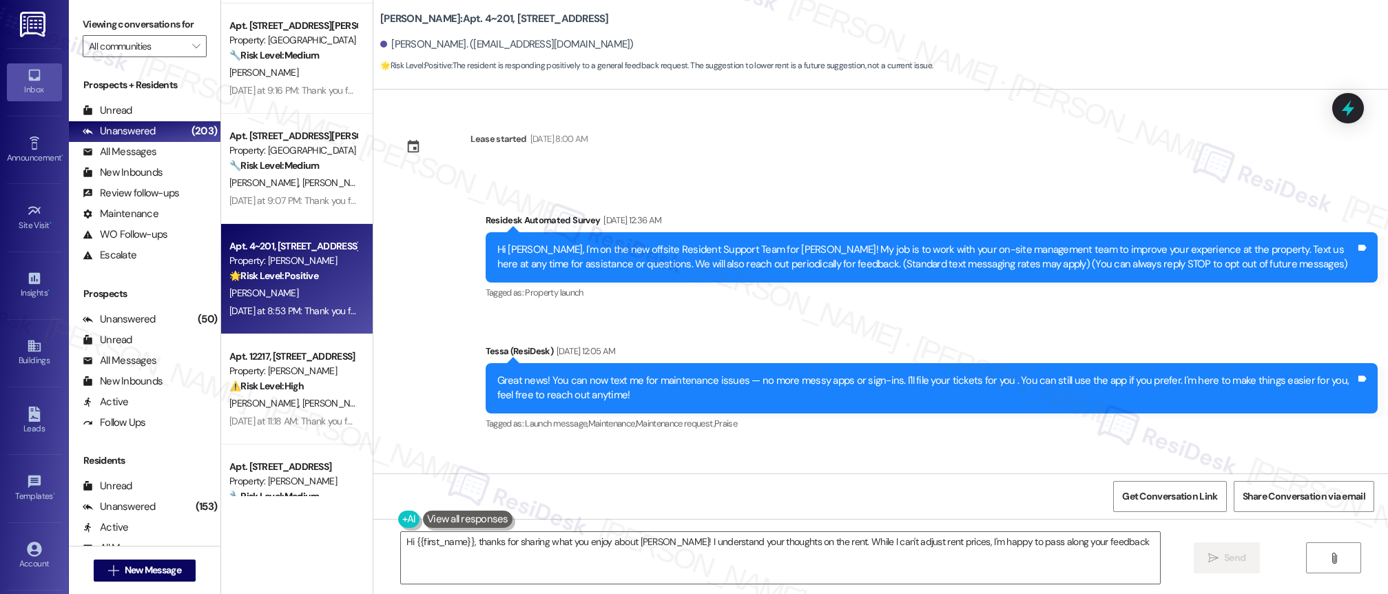
scroll to position [1295, 0]
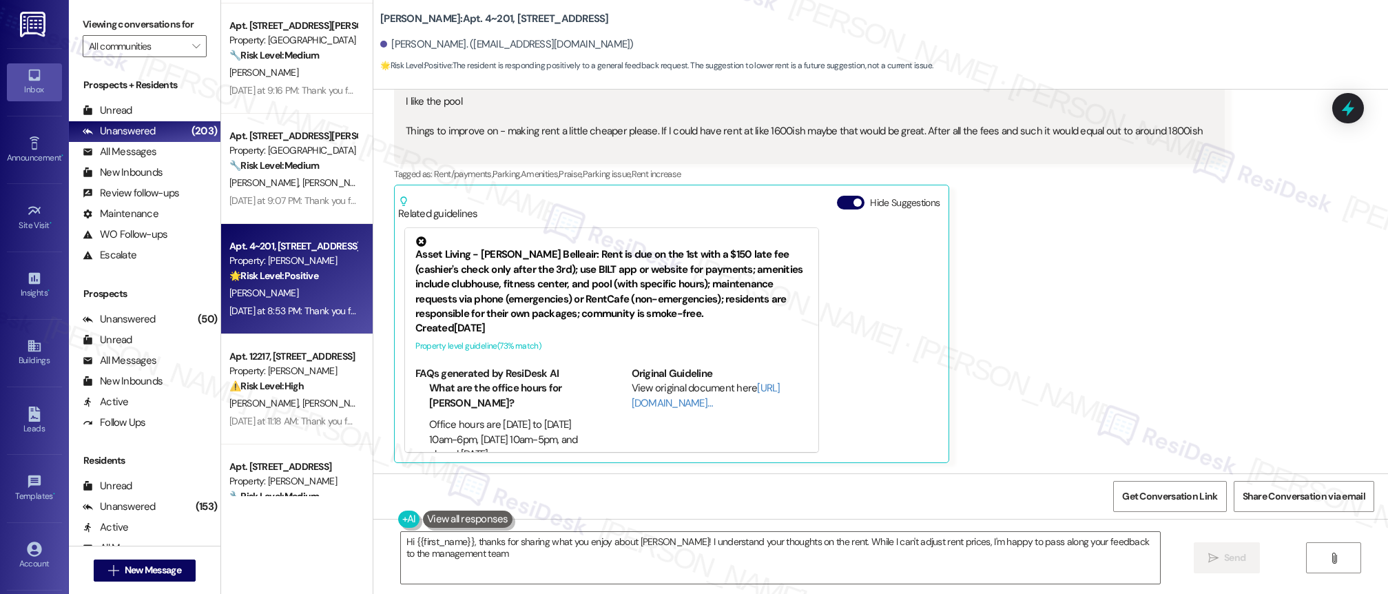
type textarea "Hi {{first_name}}, thanks for sharing what you enjoy about Solano Belleair! I u…"
drag, startPoint x: 312, startPoint y: 158, endPoint x: 546, endPoint y: 81, distance: 246.0
click at [312, 158] on div "Property: [GEOGRAPHIC_DATA]" at bounding box center [292, 150] width 127 height 14
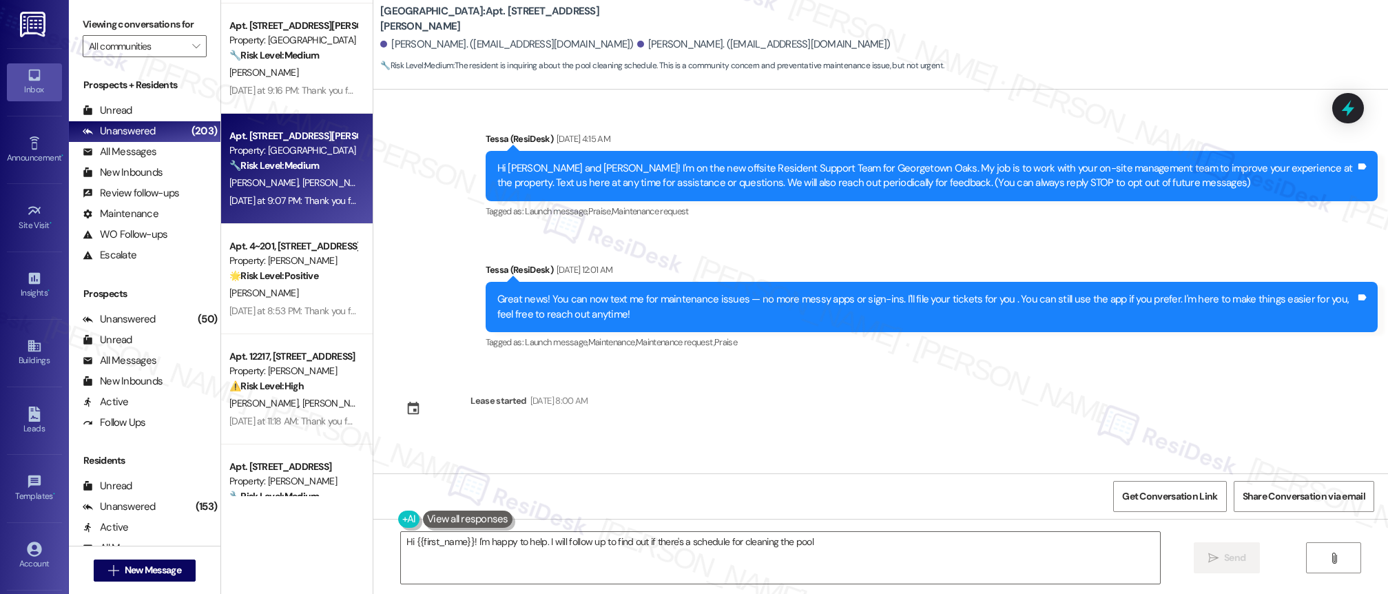
type textarea "Hi {{first_name}}! I'm happy to help. I will follow up to find out if there's a…"
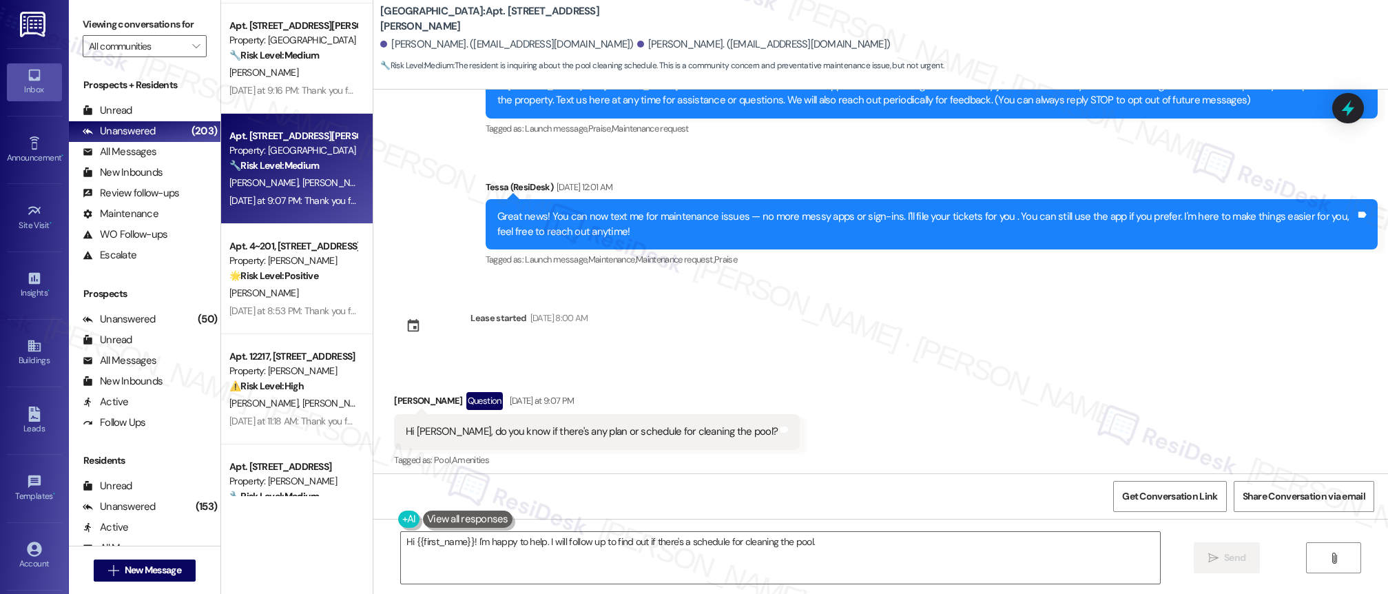
scroll to position [90, 0]
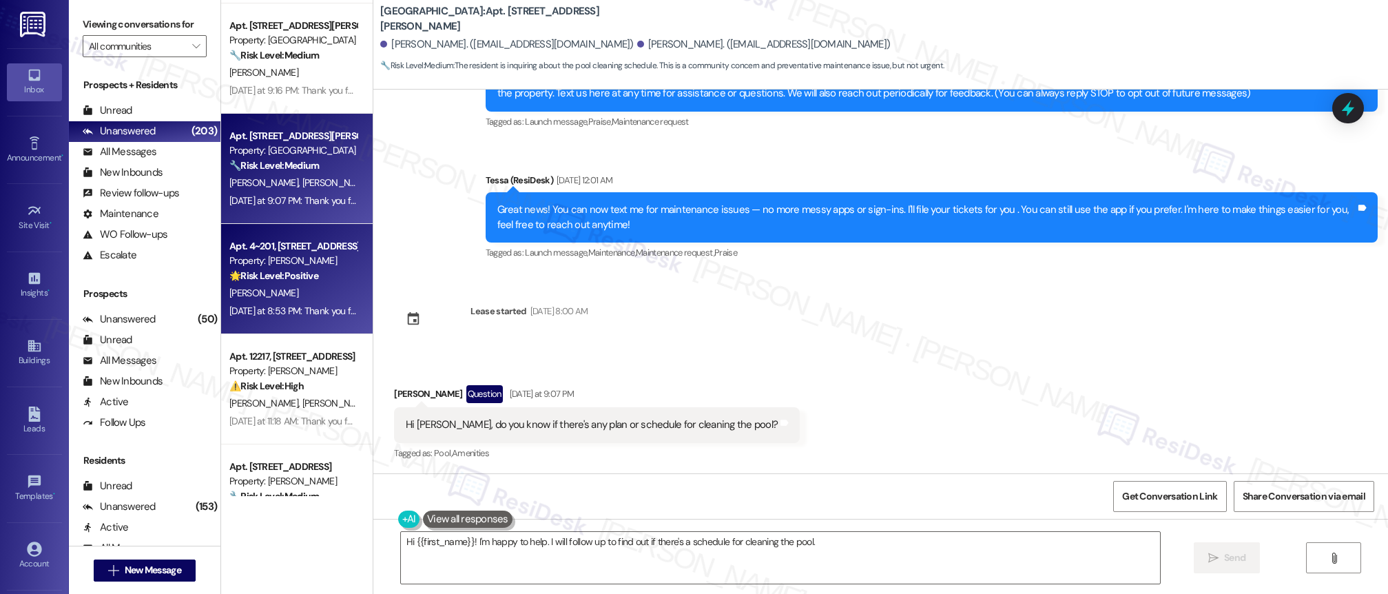
click at [274, 299] on div "[PERSON_NAME]" at bounding box center [293, 293] width 130 height 17
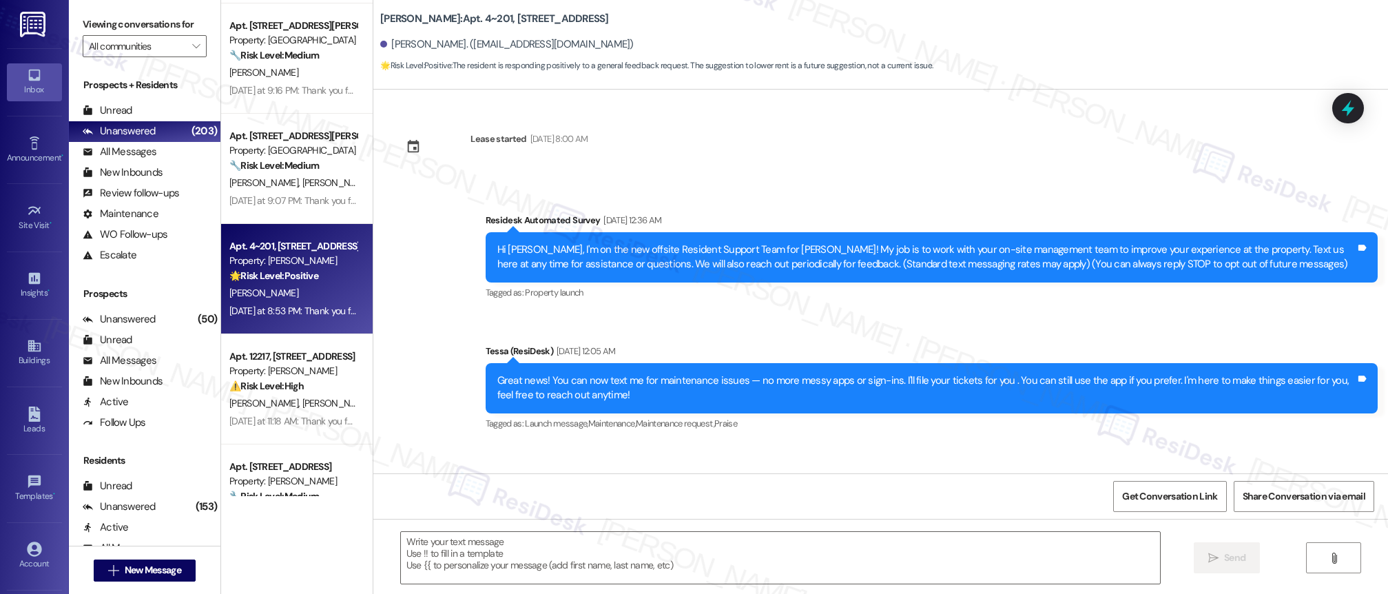
type textarea "Fetching suggested responses. Please feel free to read through the conversation…"
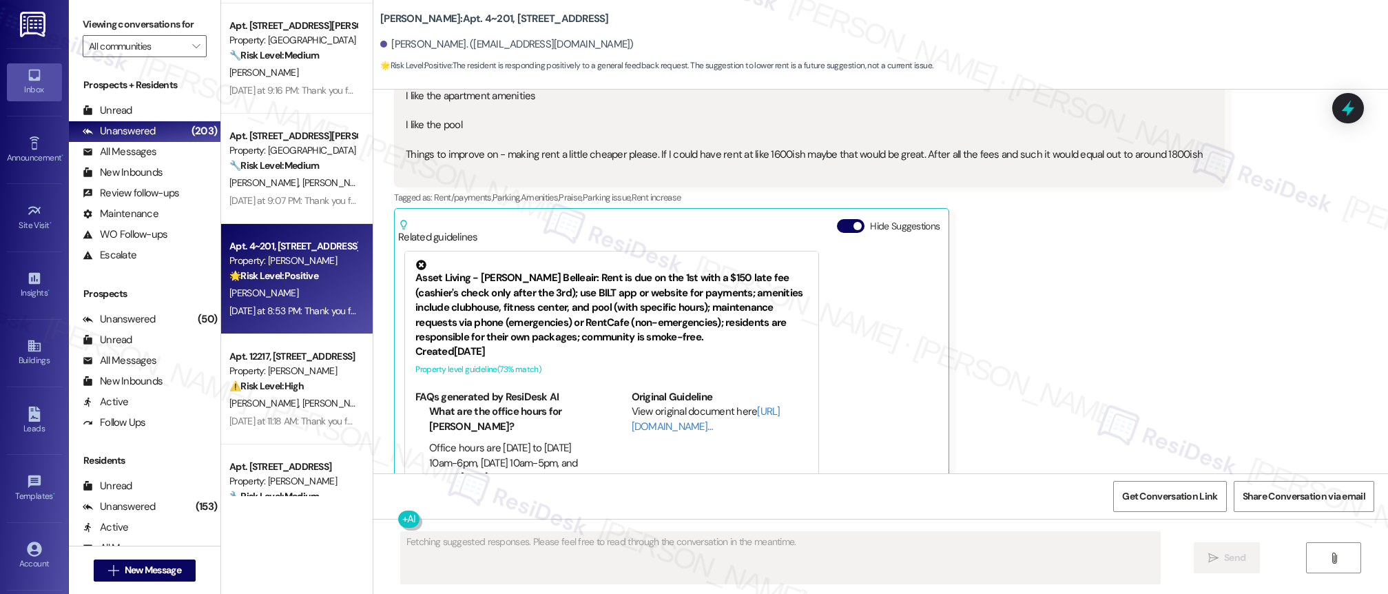
scroll to position [1295, 0]
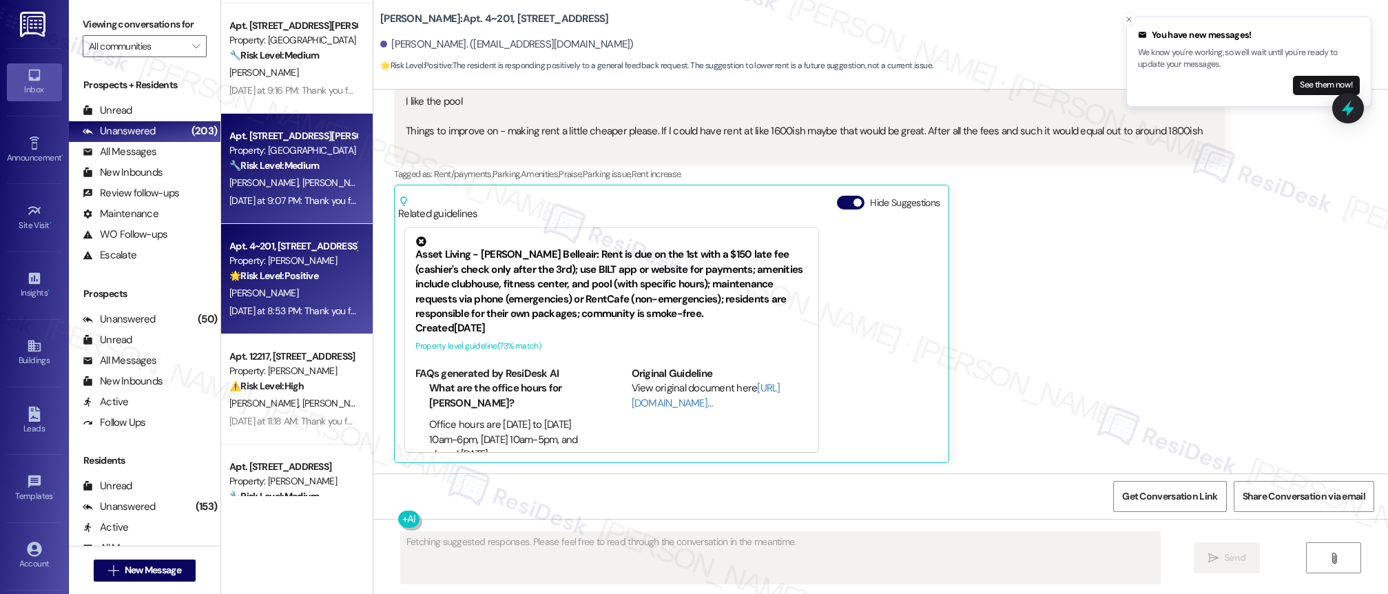
click at [274, 150] on div "Property: [GEOGRAPHIC_DATA]" at bounding box center [292, 150] width 127 height 14
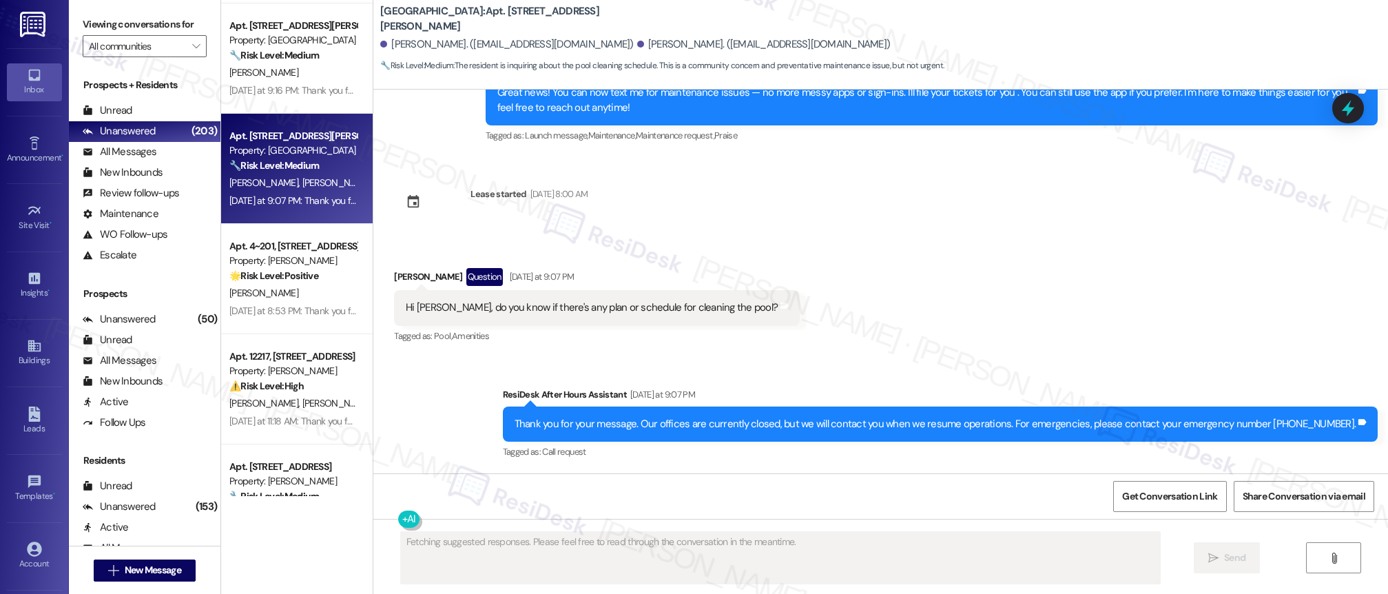
scroll to position [207, 0]
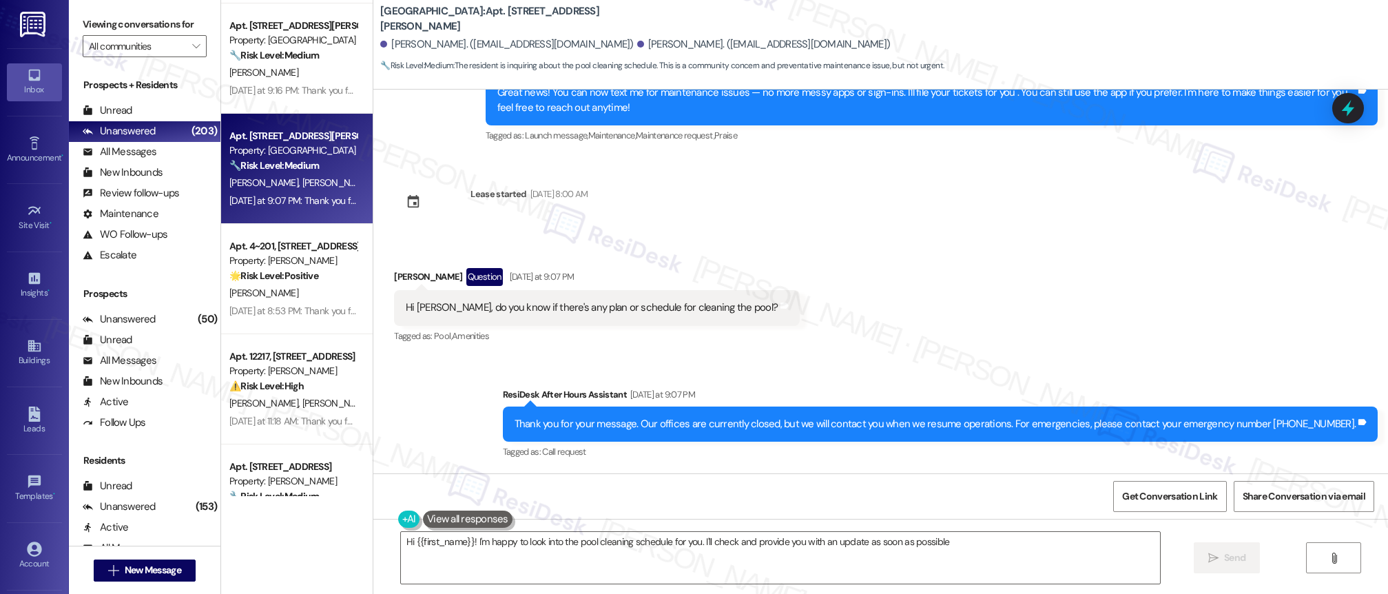
type textarea "Hi {{first_name}}! I'm happy to look into the pool cleaning schedule for you. I…"
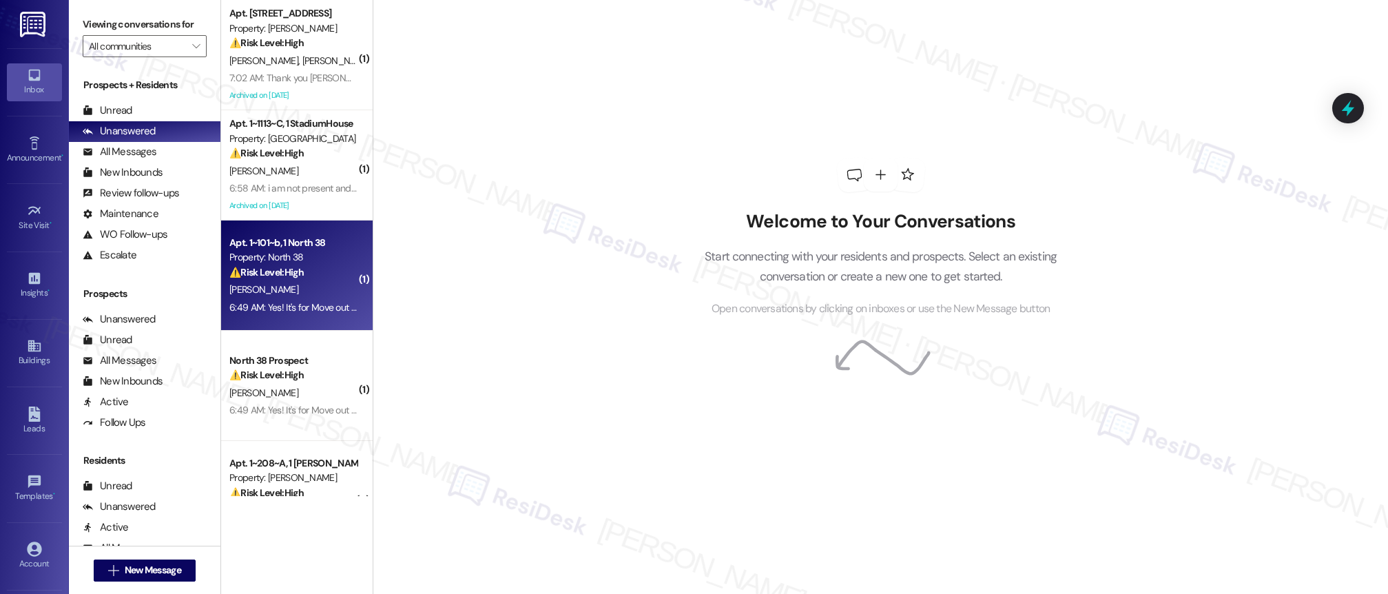
click at [288, 273] on strong "⚠️ Risk Level: High" at bounding box center [266, 272] width 74 height 12
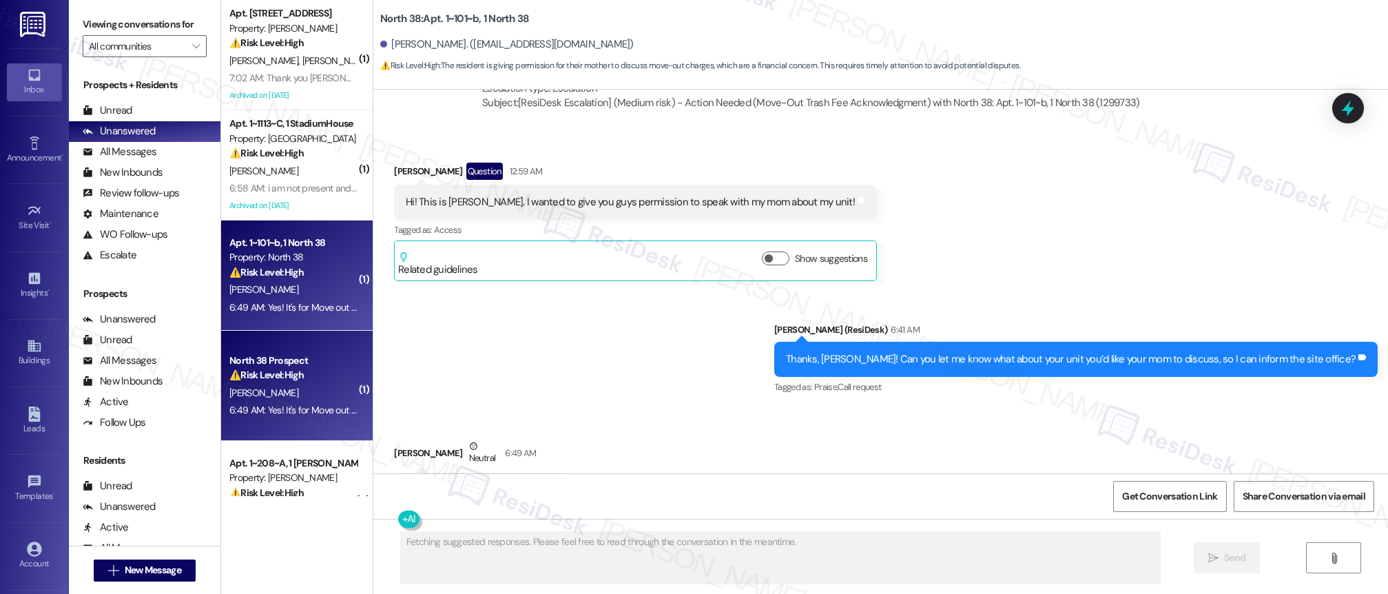
scroll to position [2840, 0]
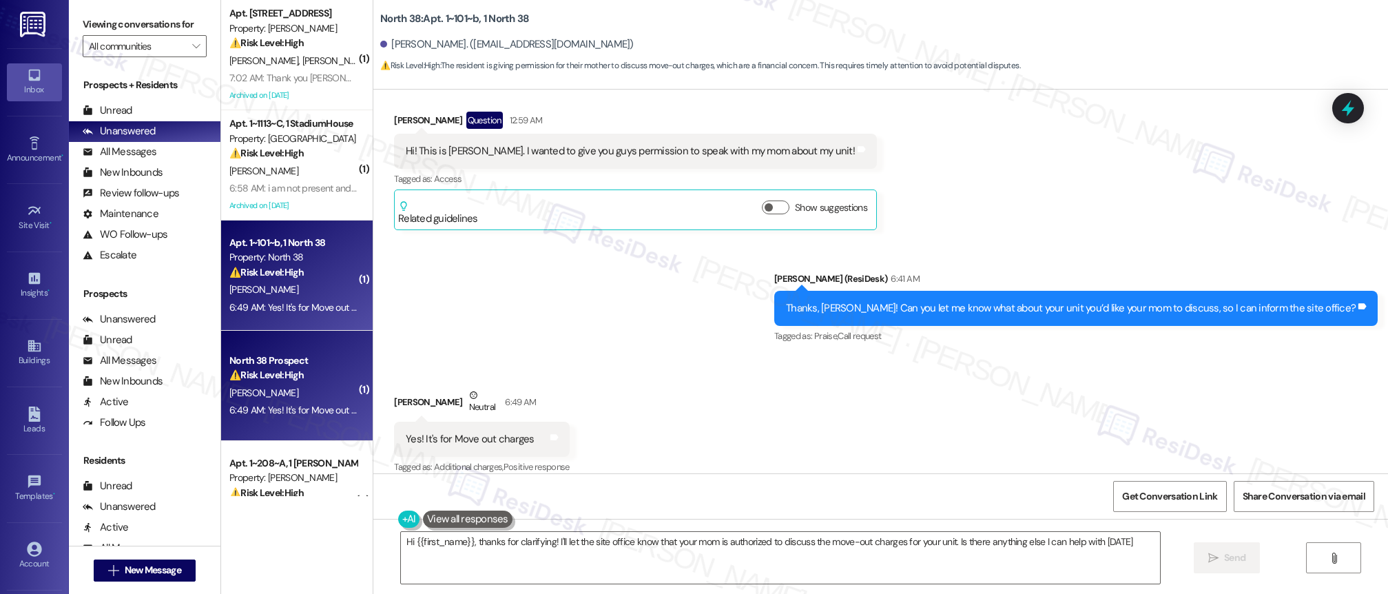
type textarea "Hi {{first_name}}, thanks for clarifying! I'll let the site office know that yo…"
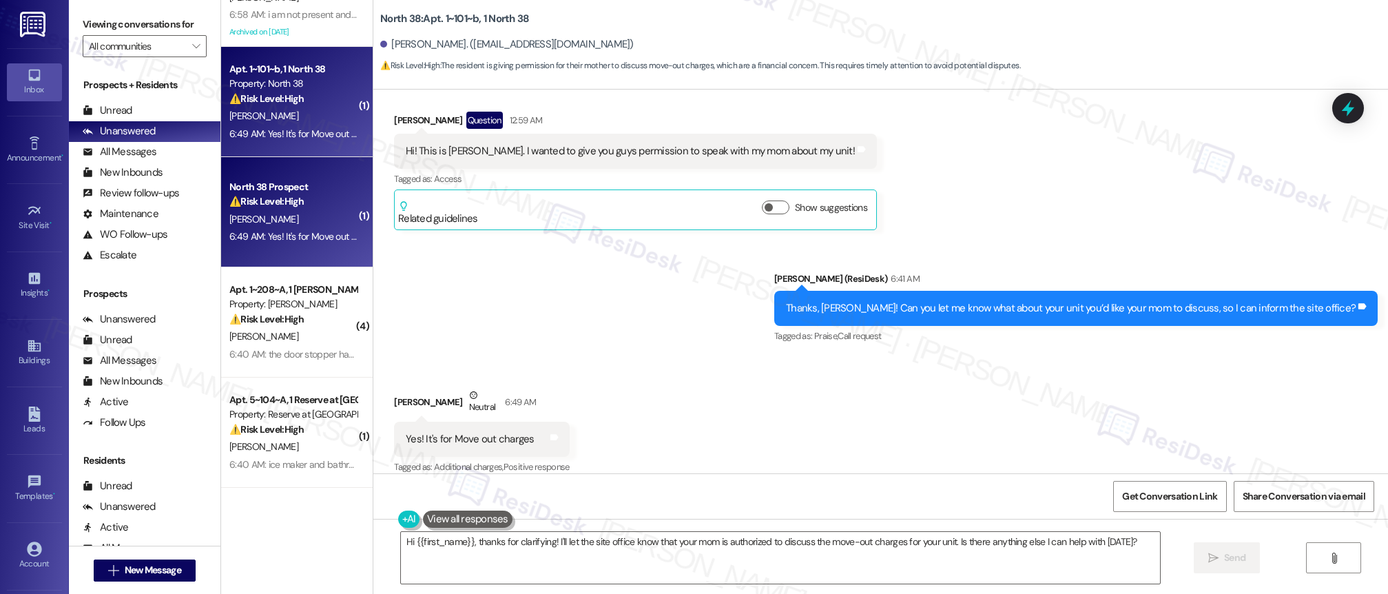
scroll to position [256, 0]
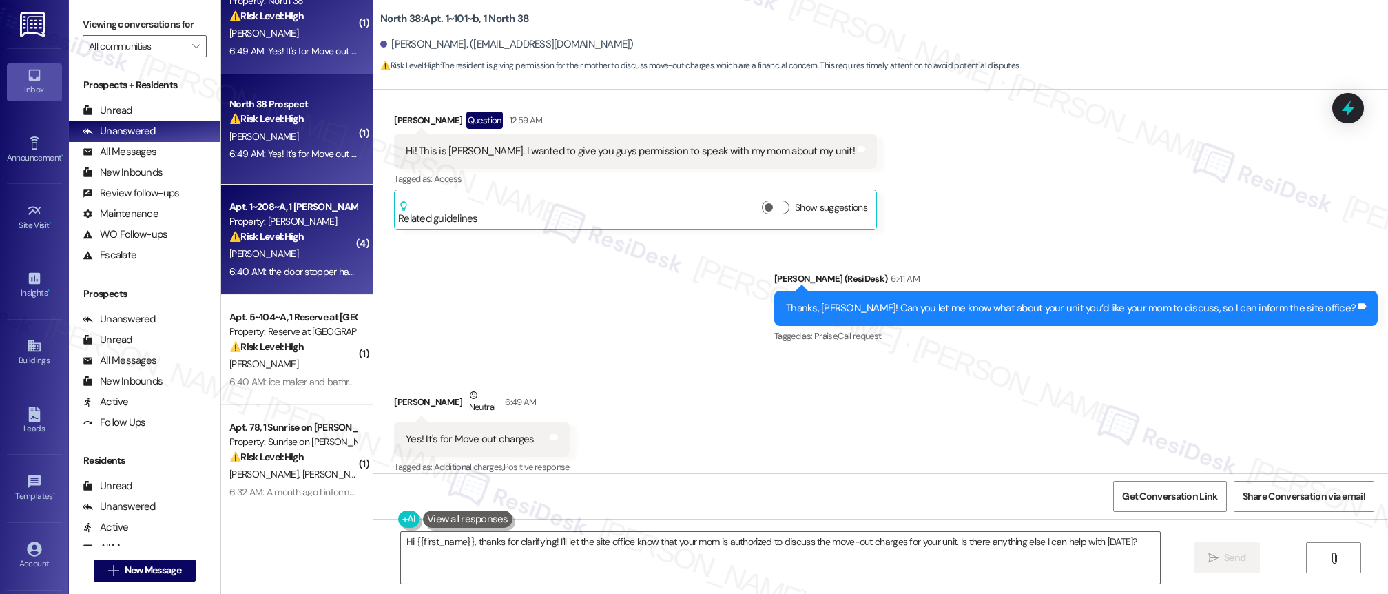
click at [298, 233] on div "⚠️ Risk Level: High The resident reports that a previously submitted work order…" at bounding box center [292, 236] width 127 height 14
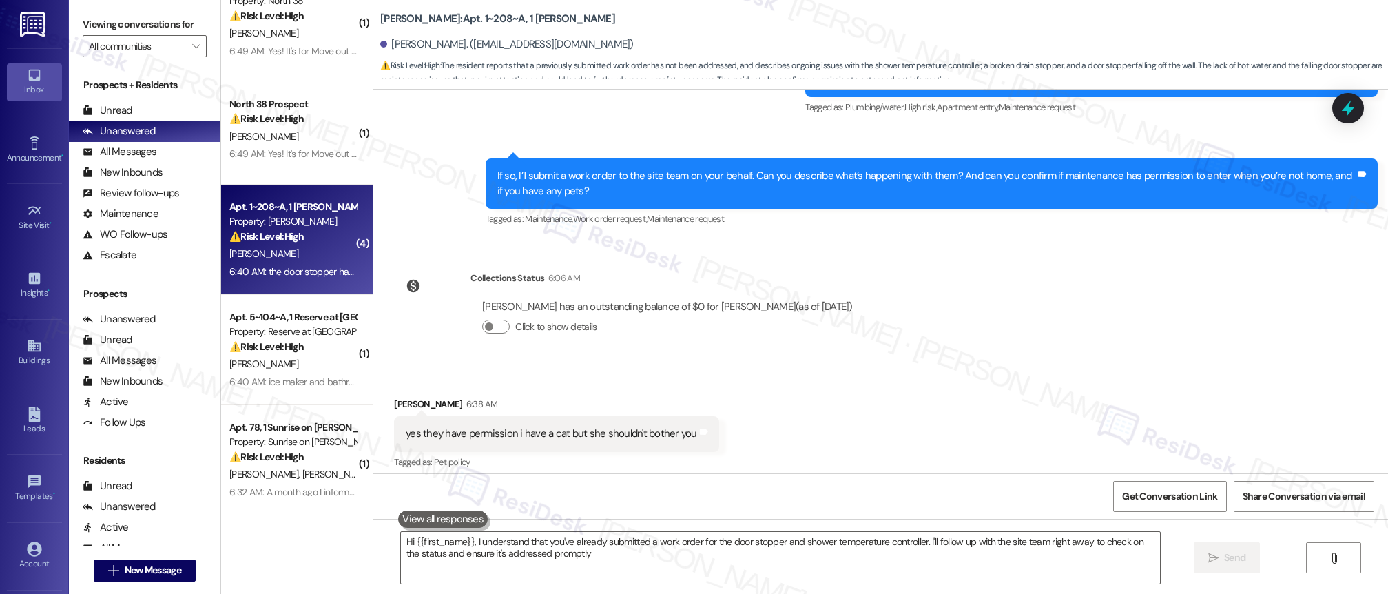
type textarea "Hi {{first_name}}, I understand that you've already submitted a work order for …"
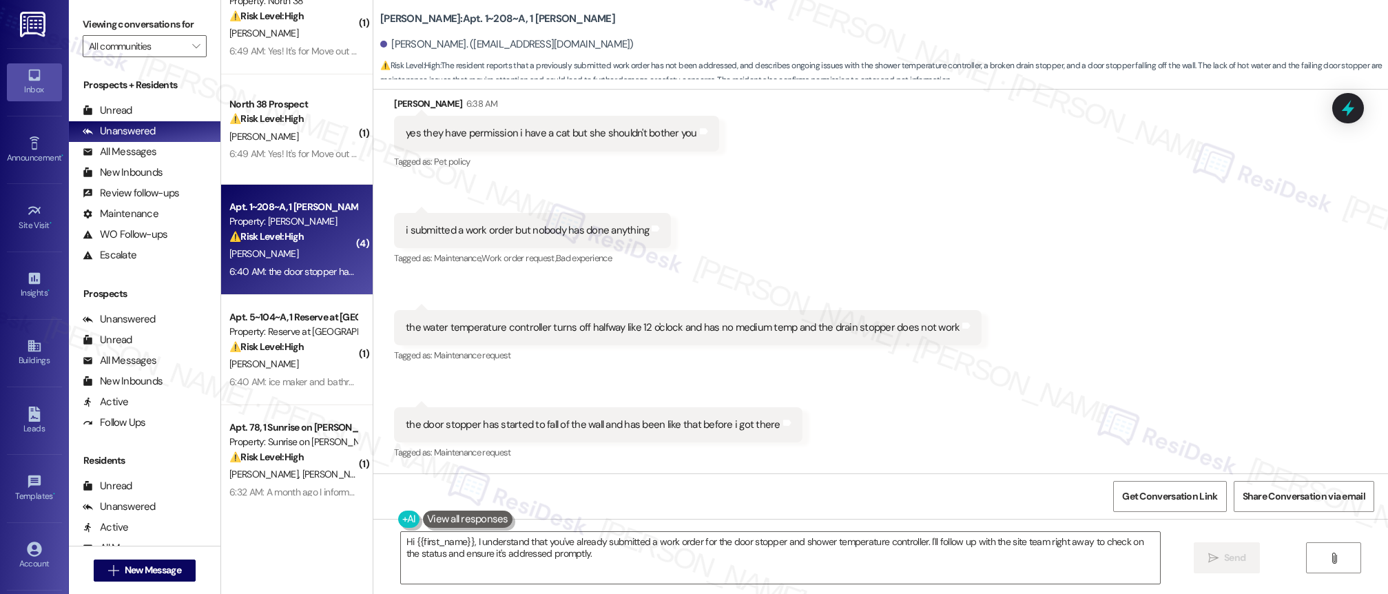
scroll to position [966, 0]
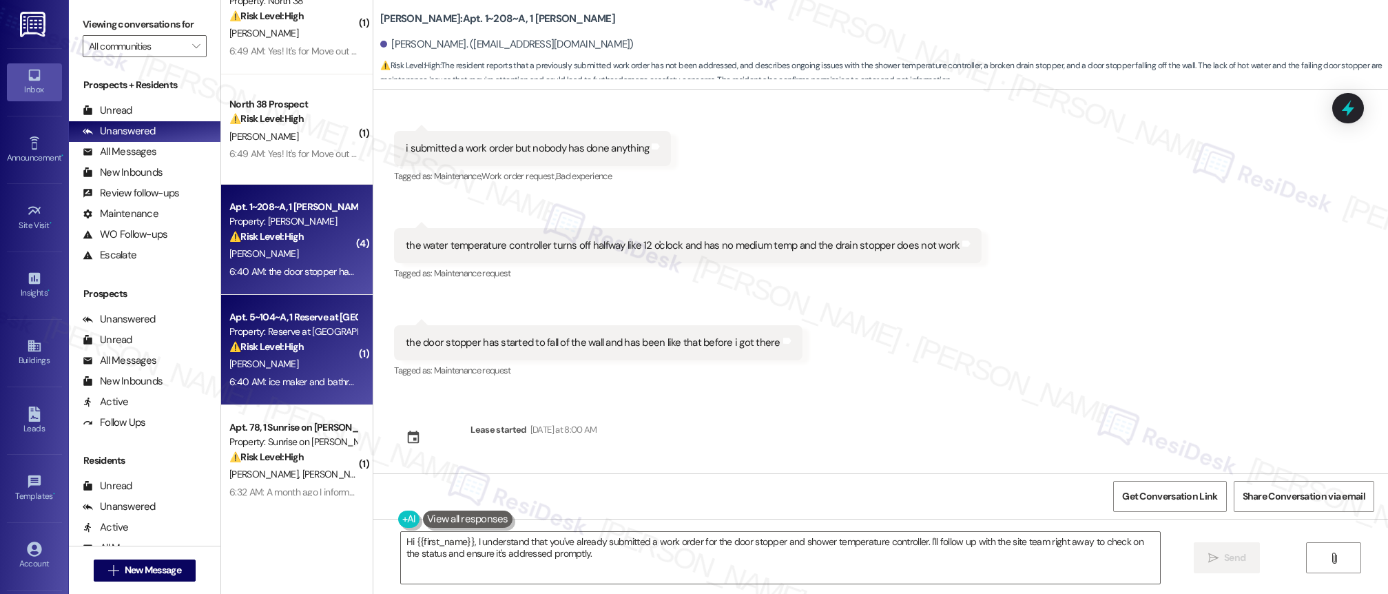
click at [285, 338] on div "Property: Reserve at [GEOGRAPHIC_DATA]" at bounding box center [292, 332] width 127 height 14
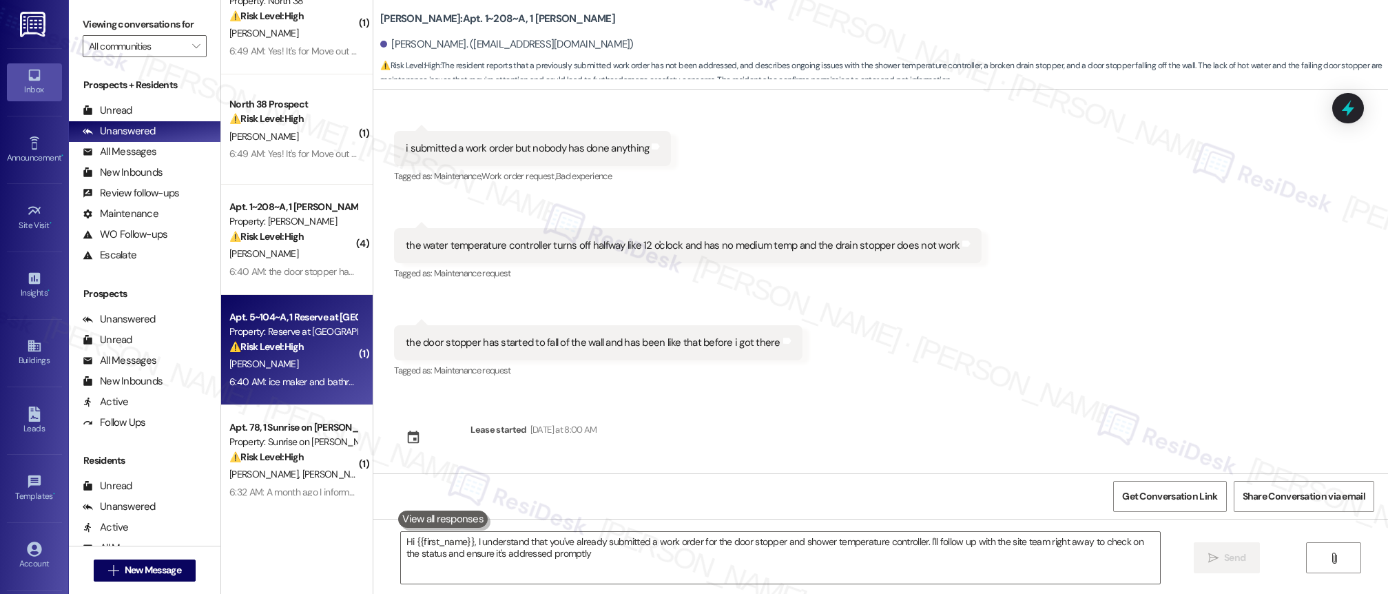
type textarea "Hi {{first_name}}, I understand that you've already submitted a work order for …"
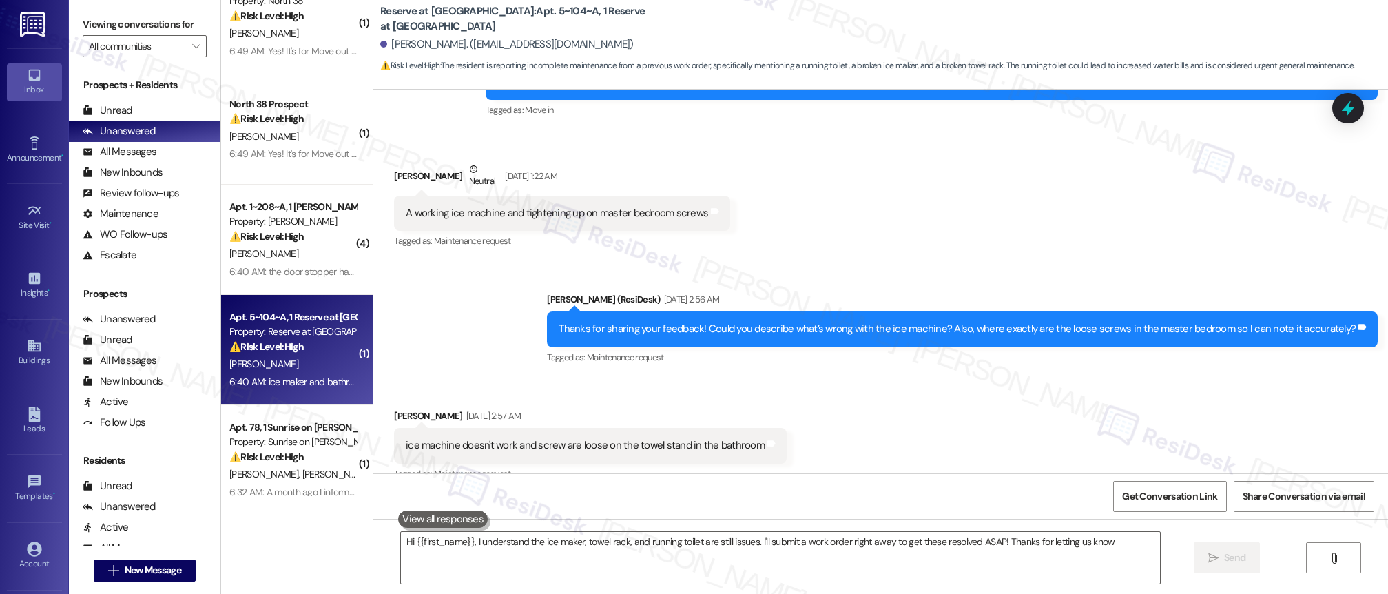
type textarea "Hi {{first_name}}, I understand the ice maker, towel rack, and running toilet a…"
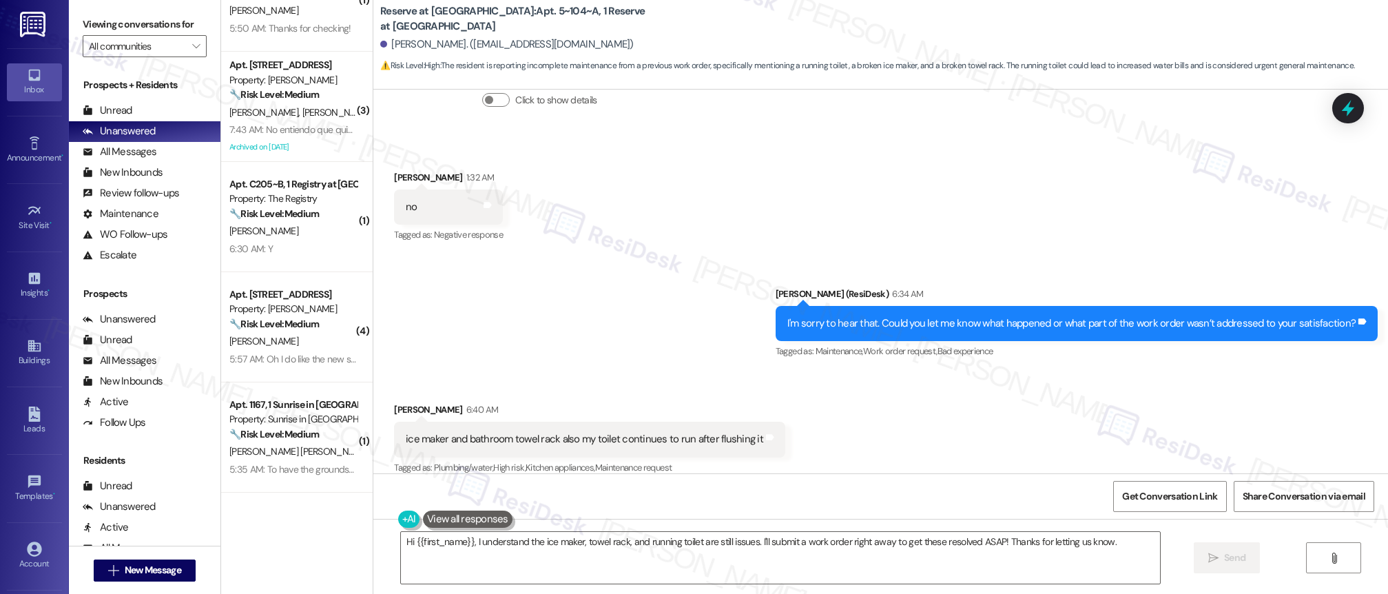
scroll to position [833, 0]
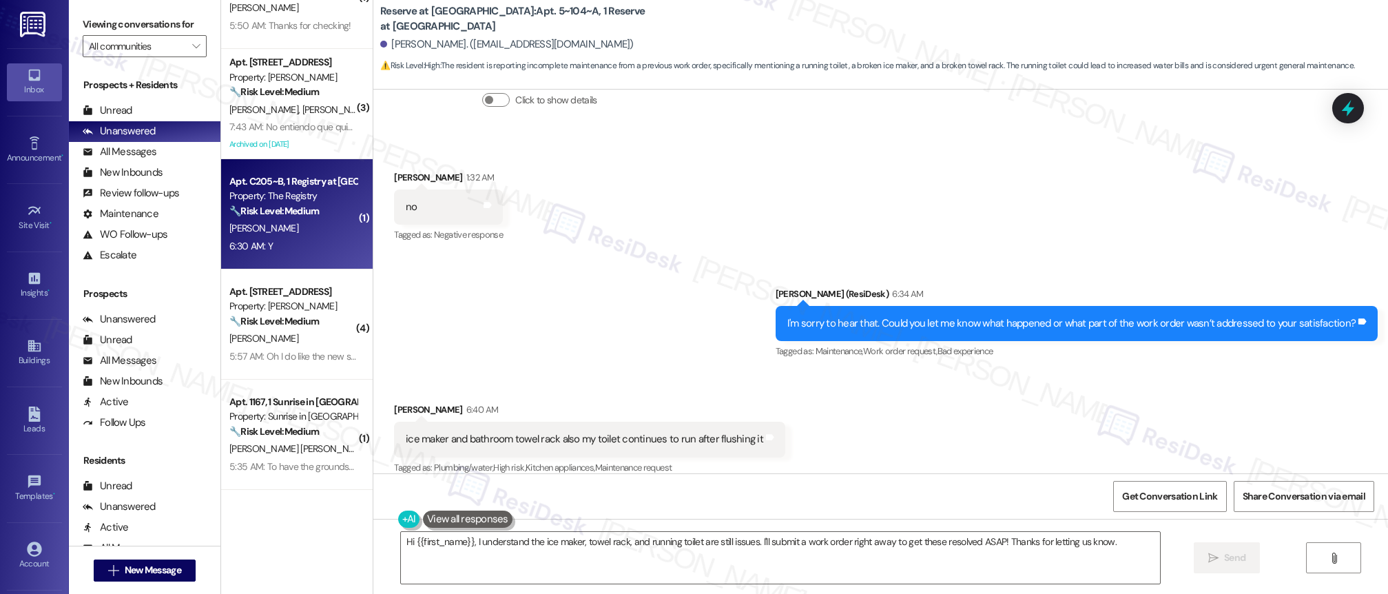
click at [326, 246] on div "6:30 AM: Y 6:30 AM: Y" at bounding box center [293, 246] width 130 height 17
type textarea "Hi {{first_name}}, I understand the ice maker, towel rack, and running toilet a…"
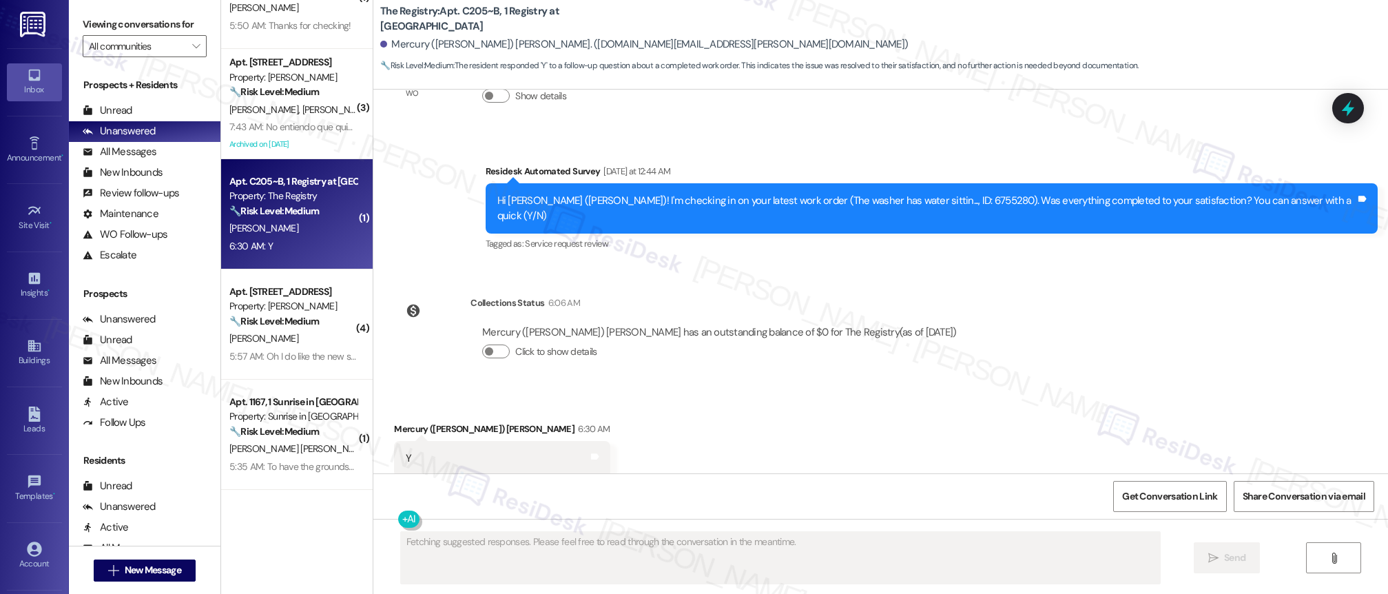
scroll to position [1089, 0]
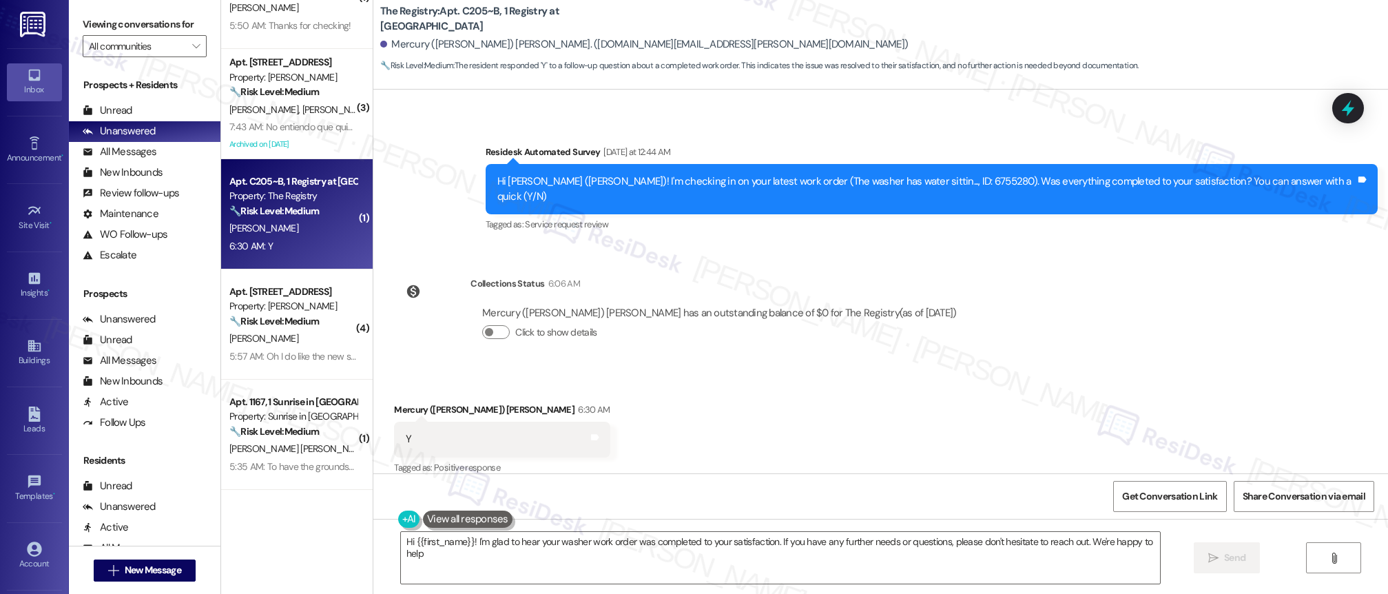
type textarea "Hi {{first_name}}! I'm glad to hear your washer work order was completed to you…"
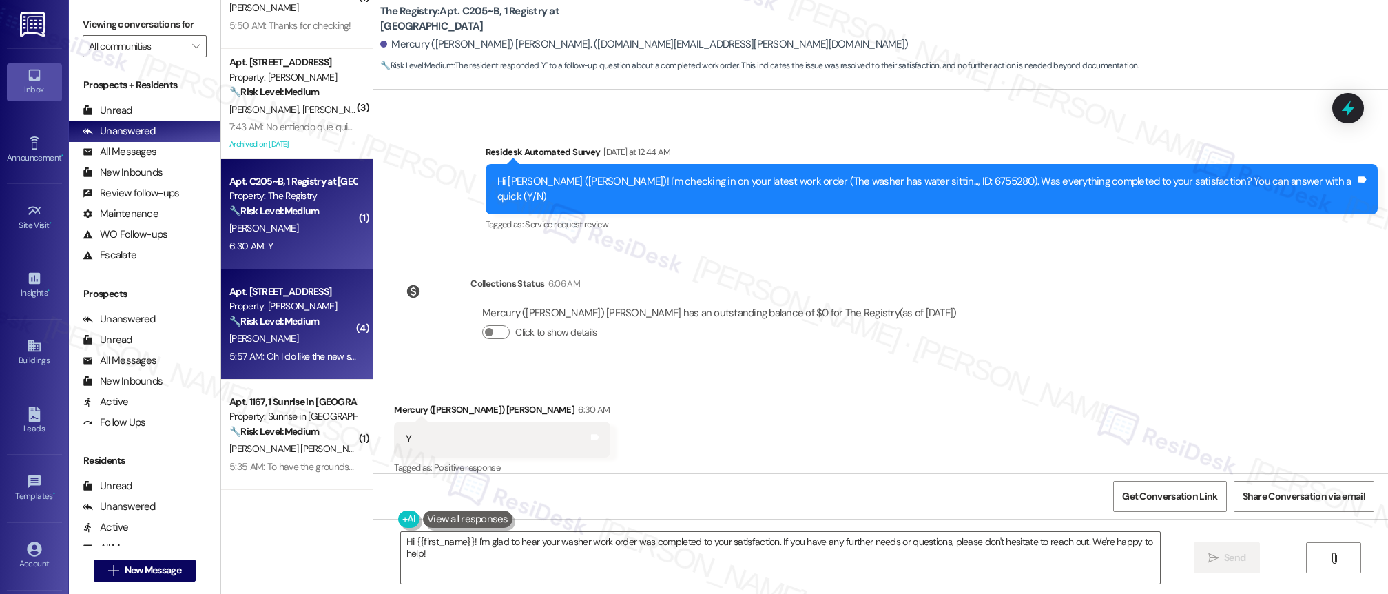
click at [287, 323] on strong "🔧 Risk Level: Medium" at bounding box center [274, 321] width 90 height 12
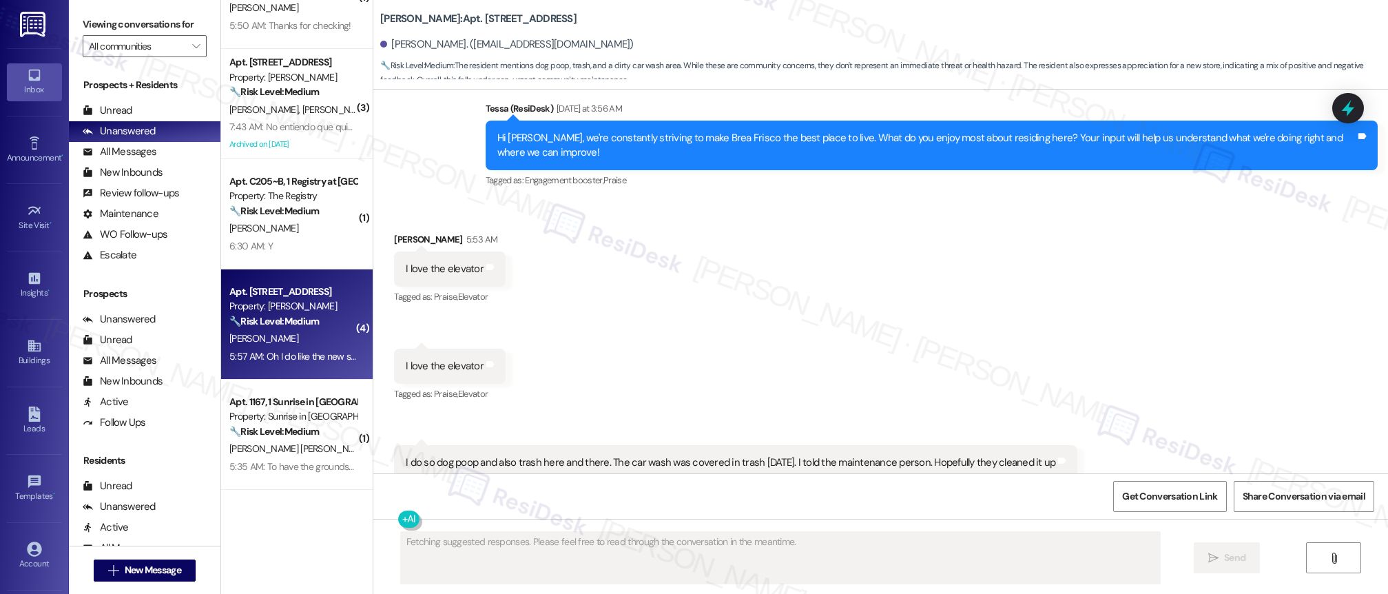
scroll to position [1886, 0]
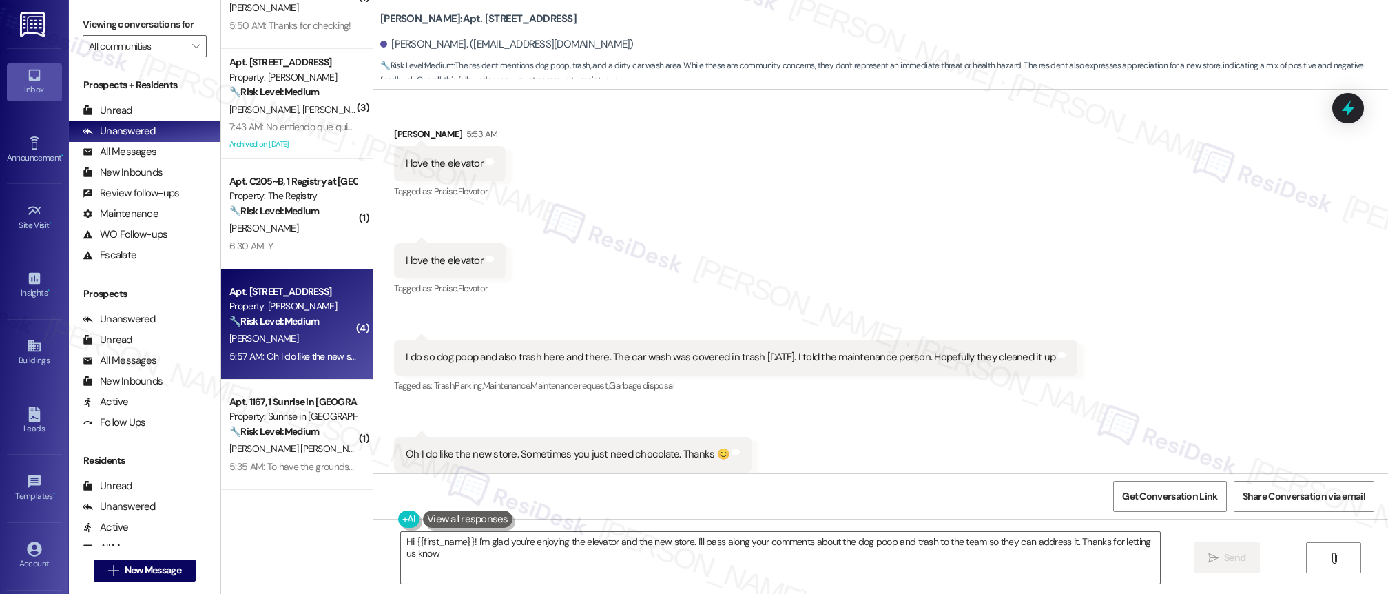
type textarea "Hi {{first_name}}! I'm glad you're enjoying the elevator and the new store. I'l…"
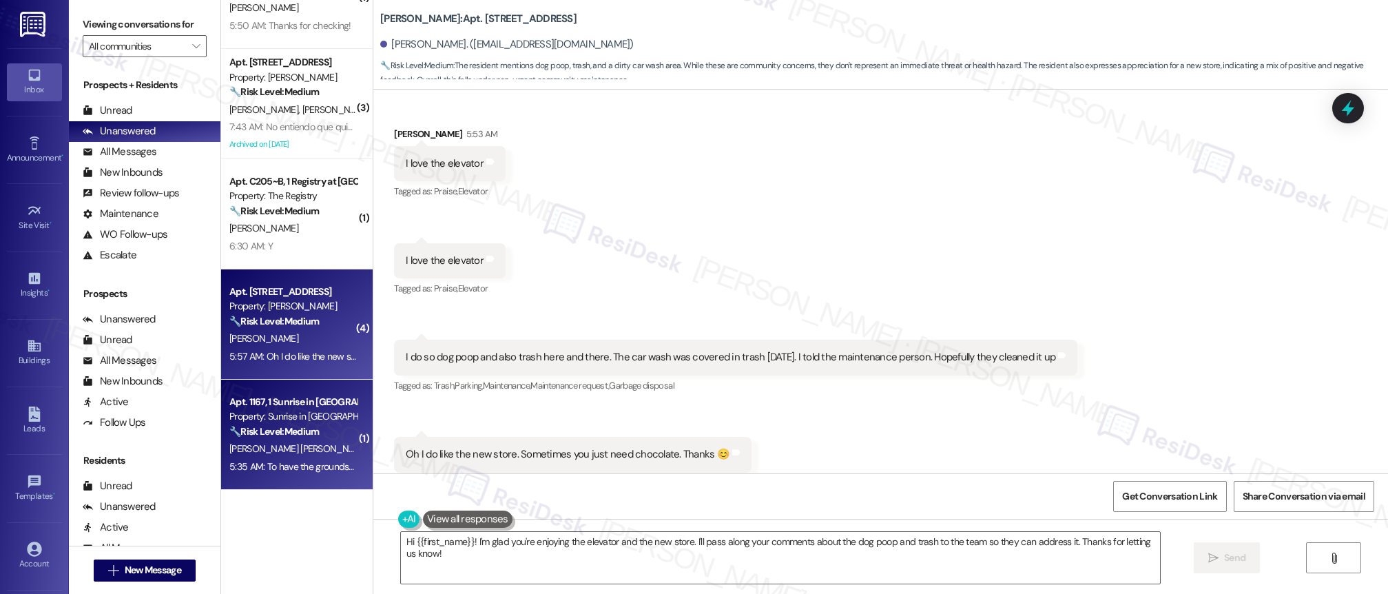
click at [267, 446] on span "[PERSON_NAME] [PERSON_NAME]" at bounding box center [299, 448] width 140 height 12
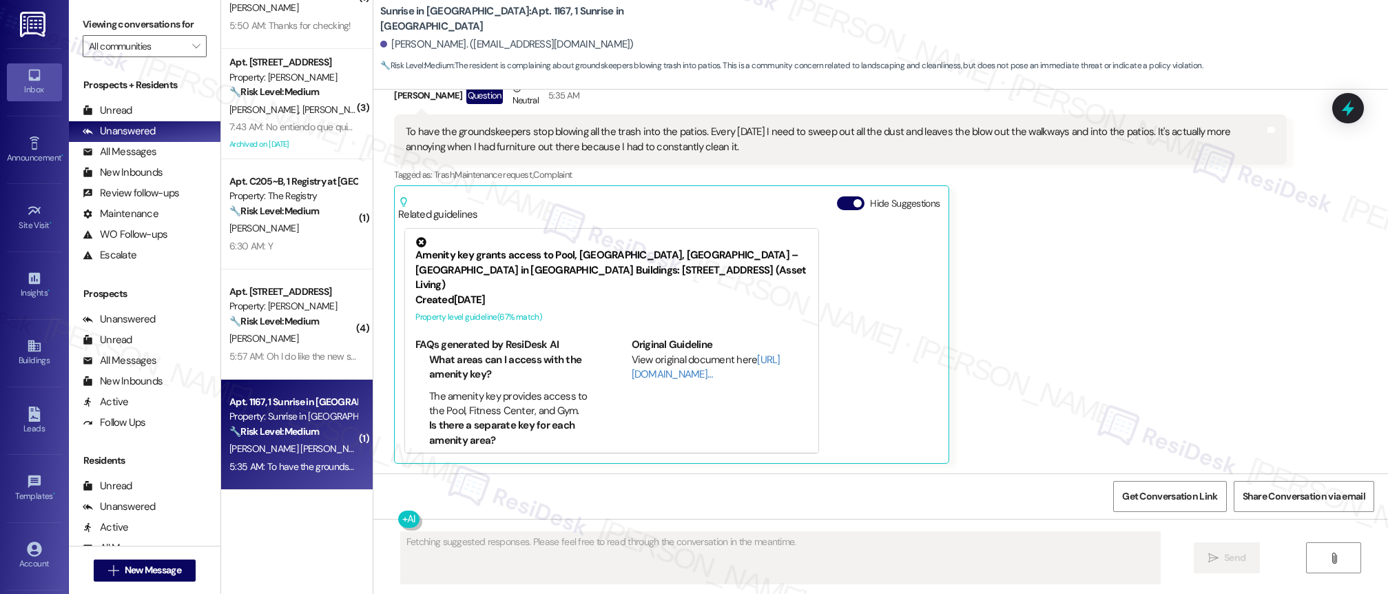
scroll to position [291, 0]
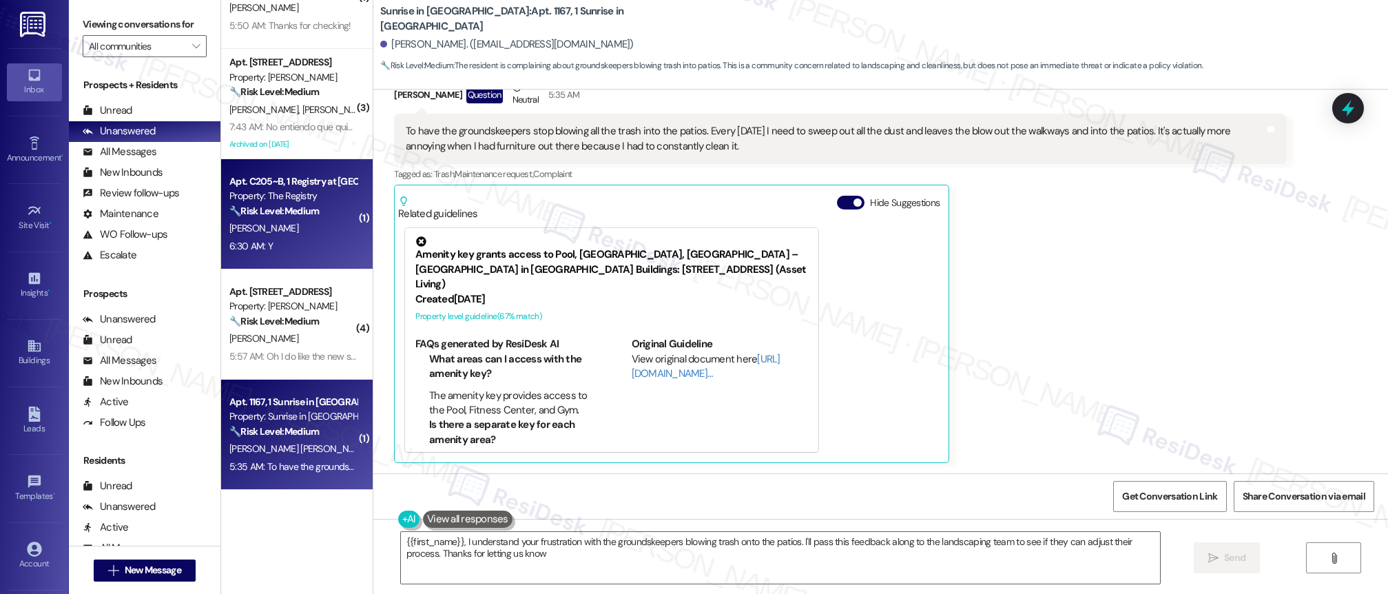
type textarea "{{first_name}}, I understand your frustration with the groundskeepers blowing t…"
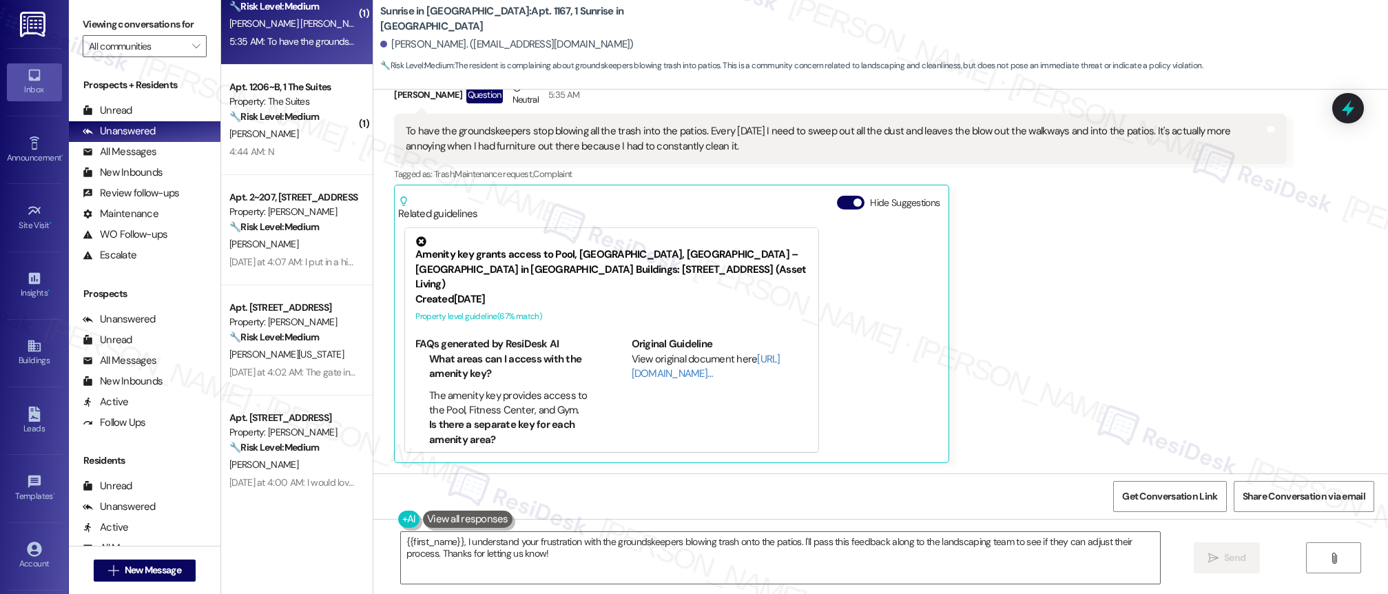
scroll to position [1259, 0]
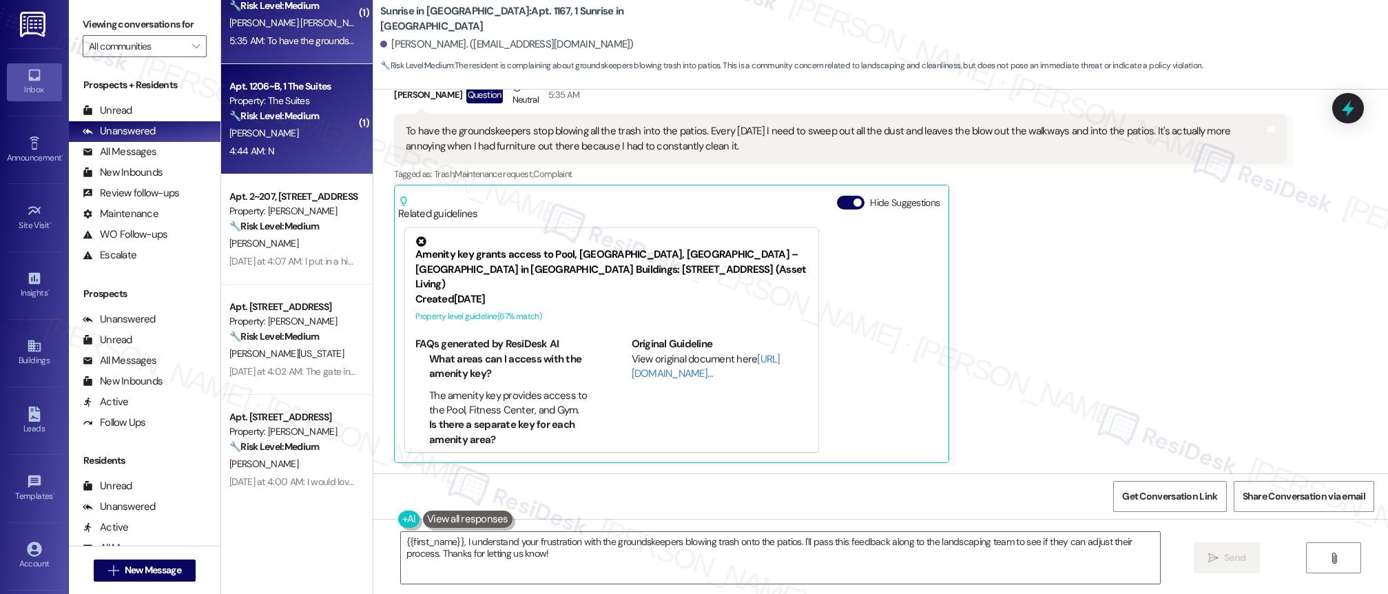
click at [312, 143] on div "4:44 AM: N 4:44 AM: N" at bounding box center [293, 151] width 130 height 17
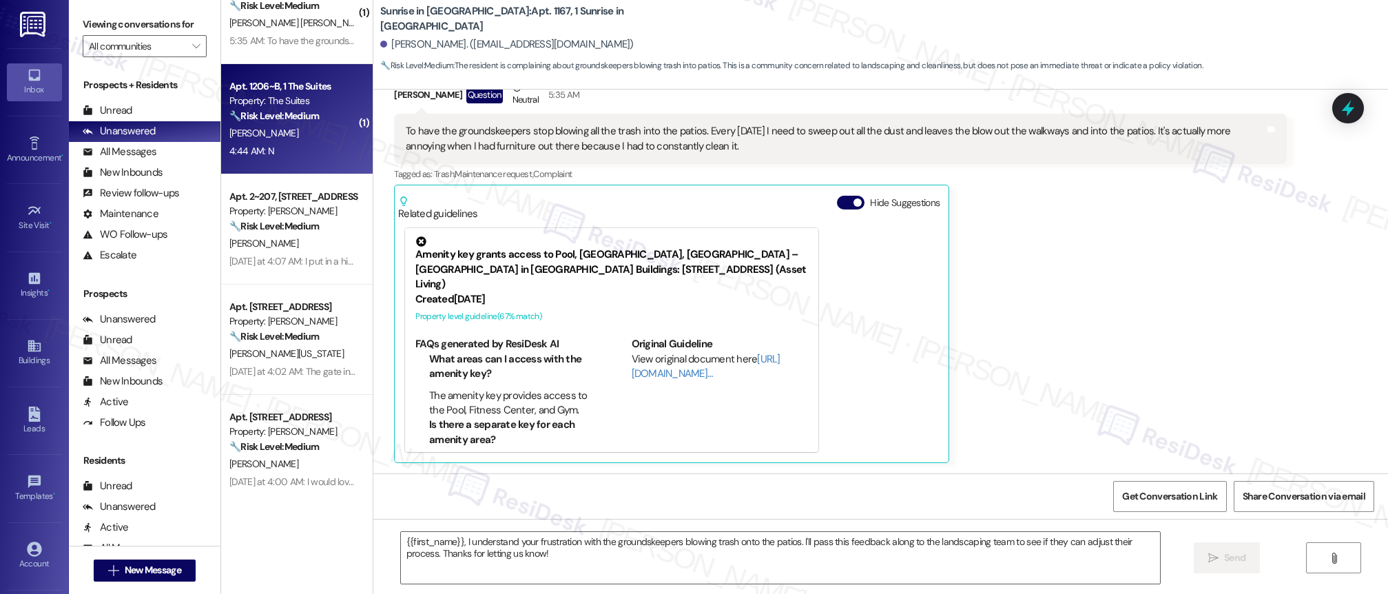
type textarea "Fetching suggested responses. Please feel free to read through the conversation…"
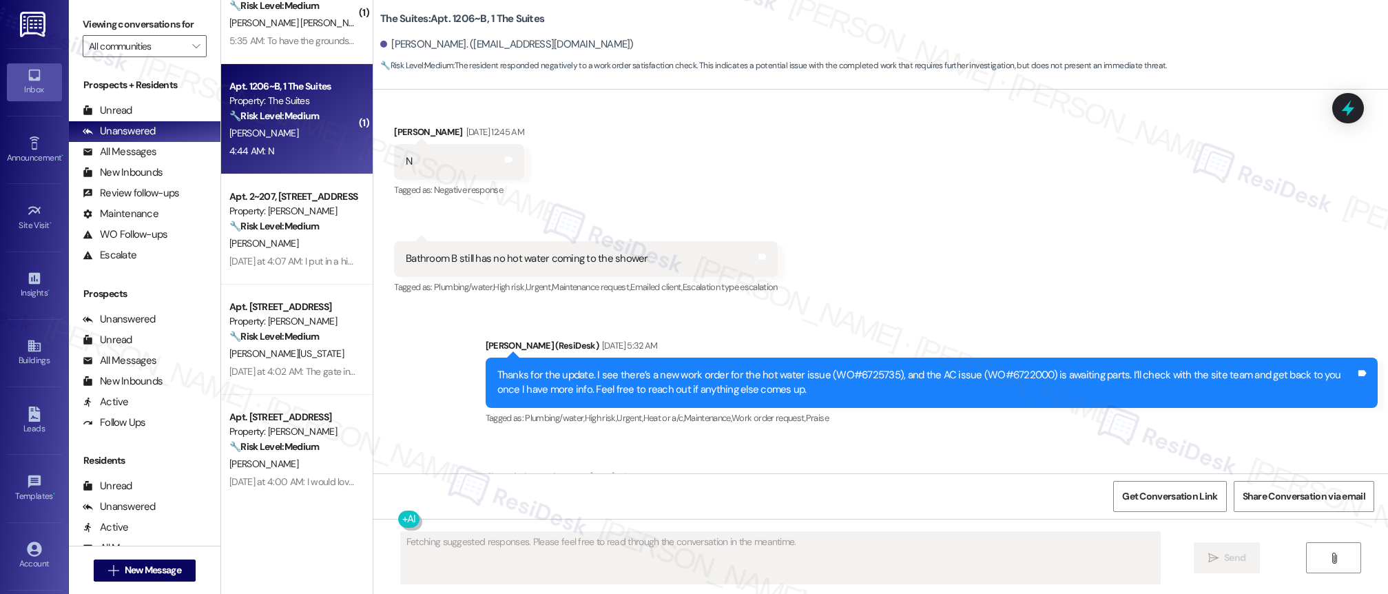
scroll to position [1563, 0]
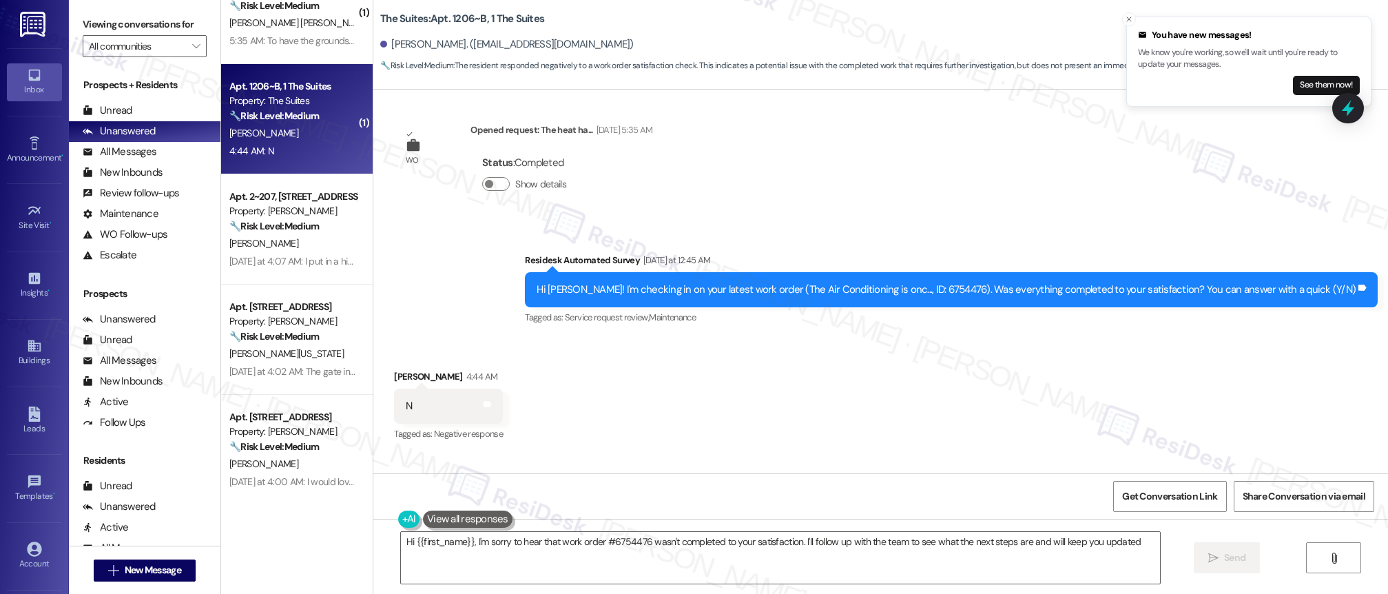
type textarea "Hi {{first_name}}, I'm sorry to hear that work order #6754476 wasn't completed …"
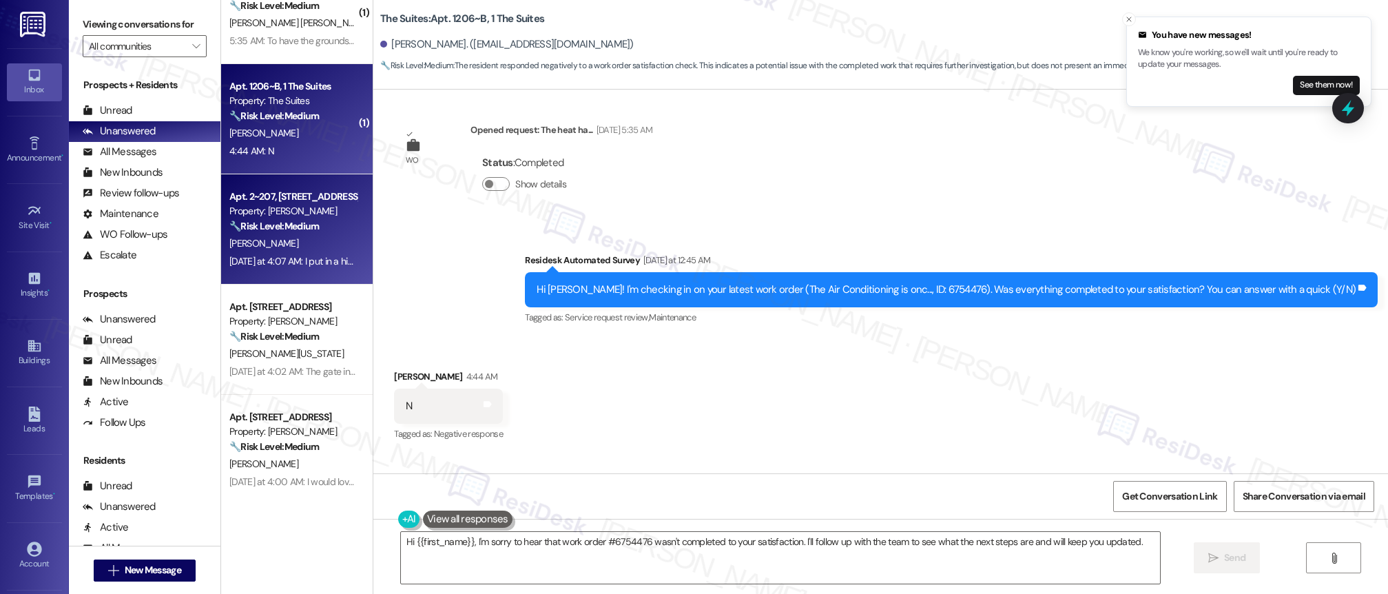
click at [297, 236] on div "[PERSON_NAME]" at bounding box center [293, 243] width 130 height 17
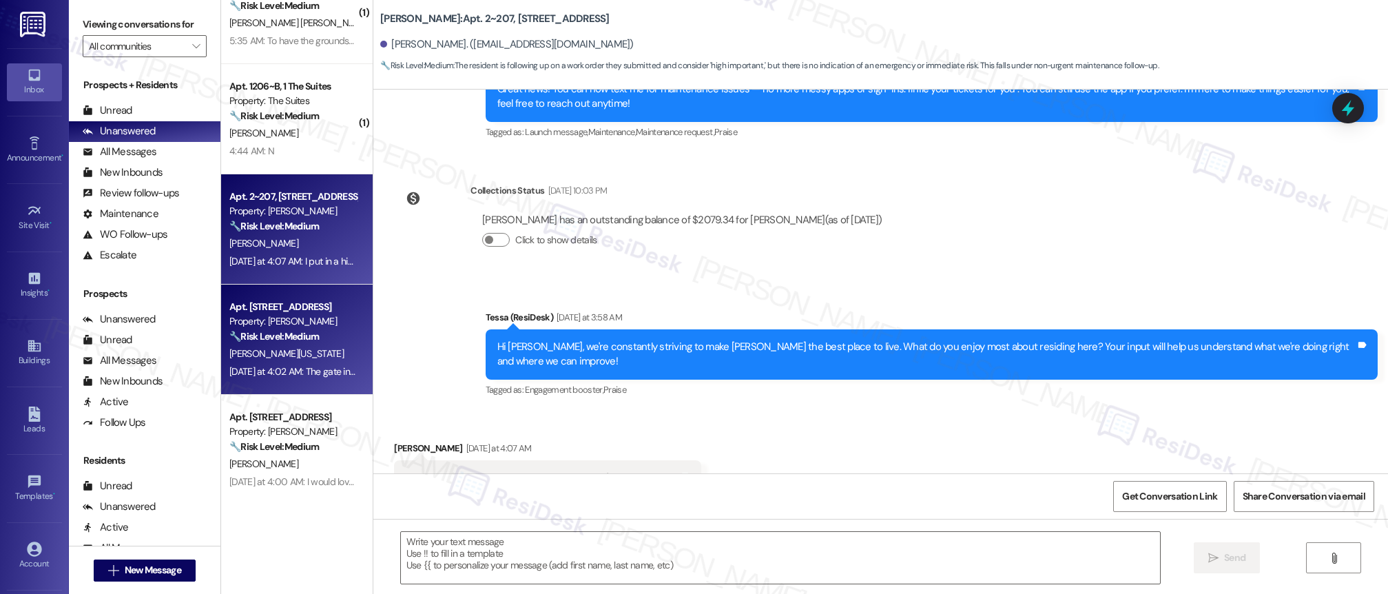
scroll to position [344, 0]
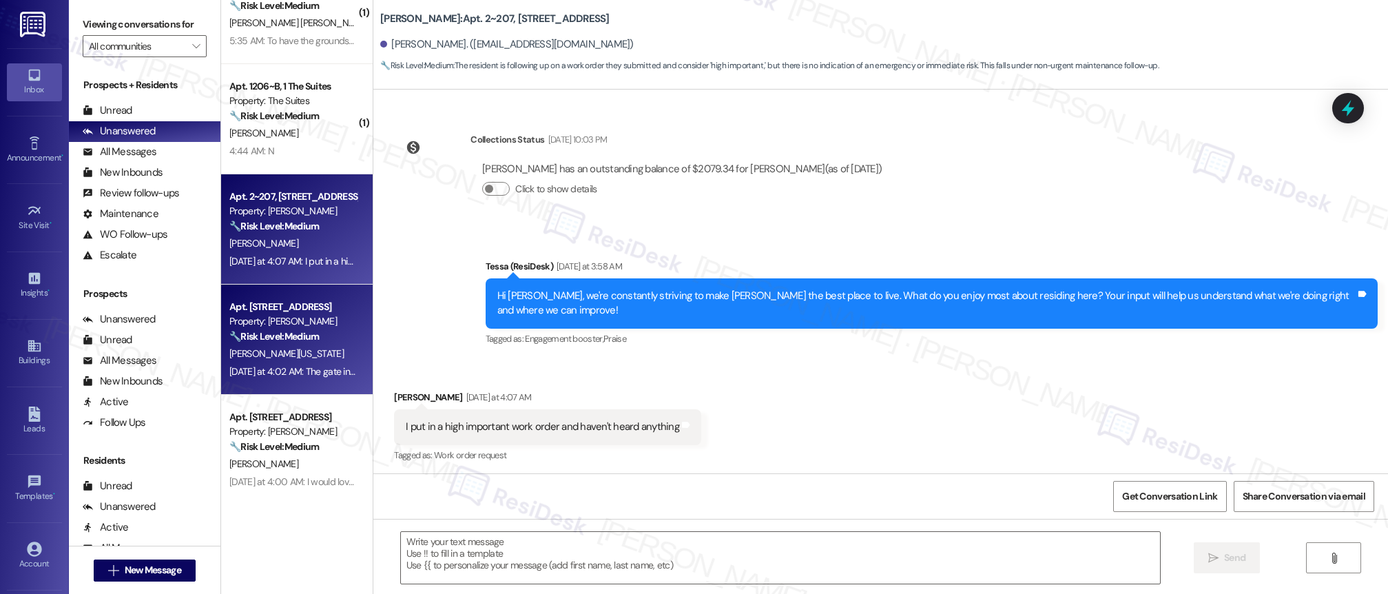
type textarea "Fetching suggested responses. Please feel free to read through the conversation…"
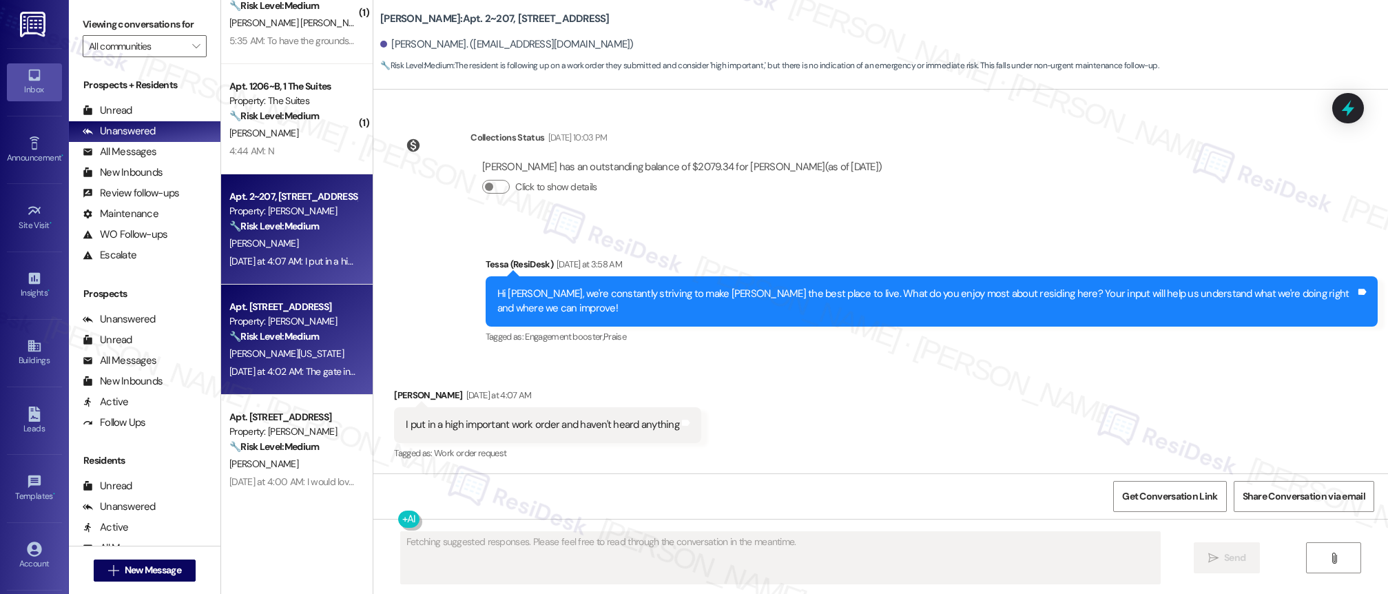
click at [251, 326] on div "Property: [PERSON_NAME]" at bounding box center [292, 321] width 127 height 14
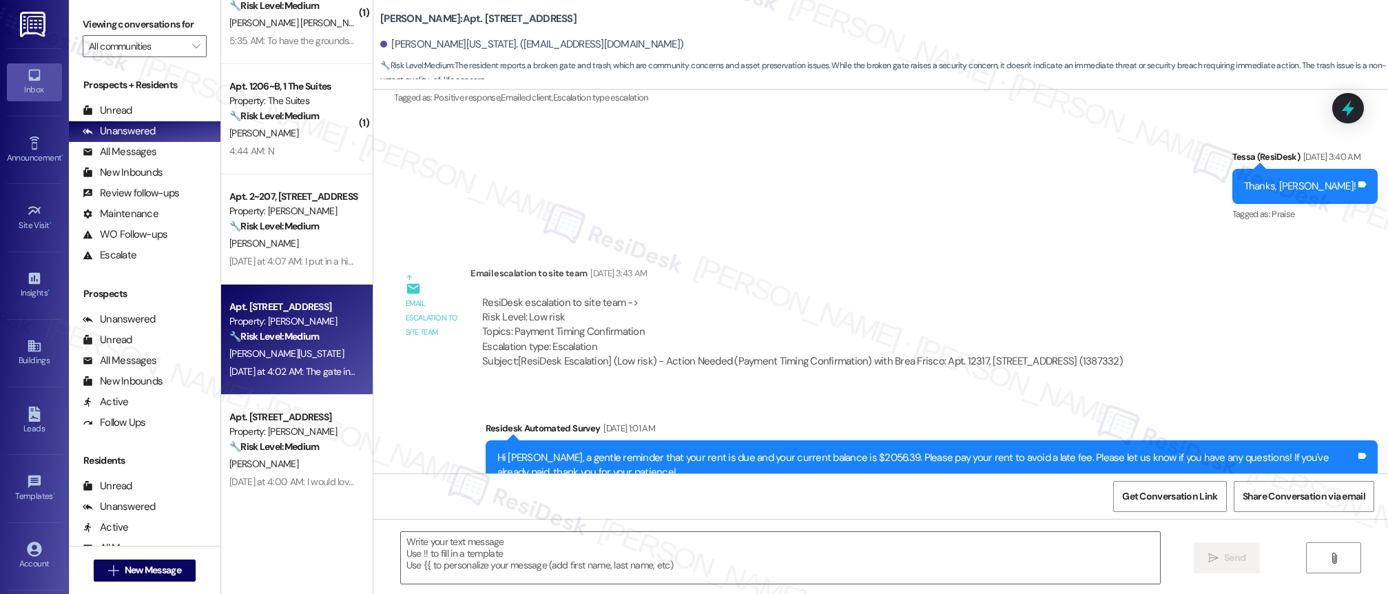
scroll to position [9221, 0]
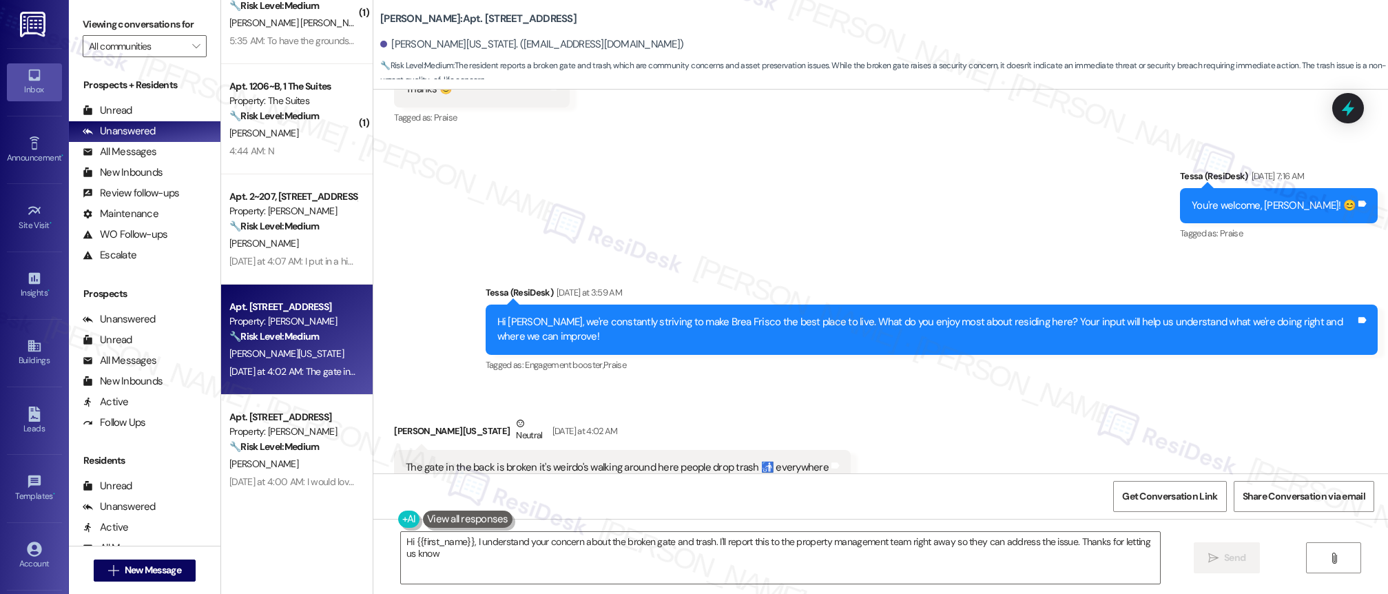
type textarea "Hi {{first_name}}, I understand your concern about the broken gate and trash. I…"
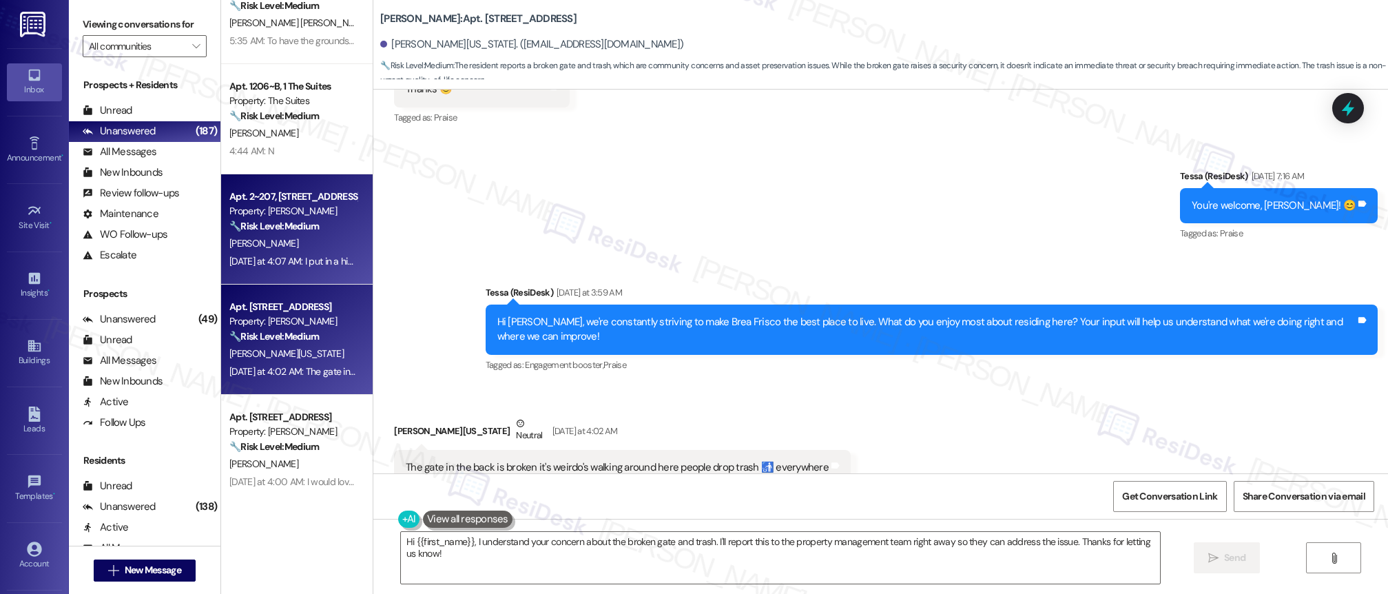
click at [289, 247] on div "[PERSON_NAME]" at bounding box center [293, 243] width 130 height 17
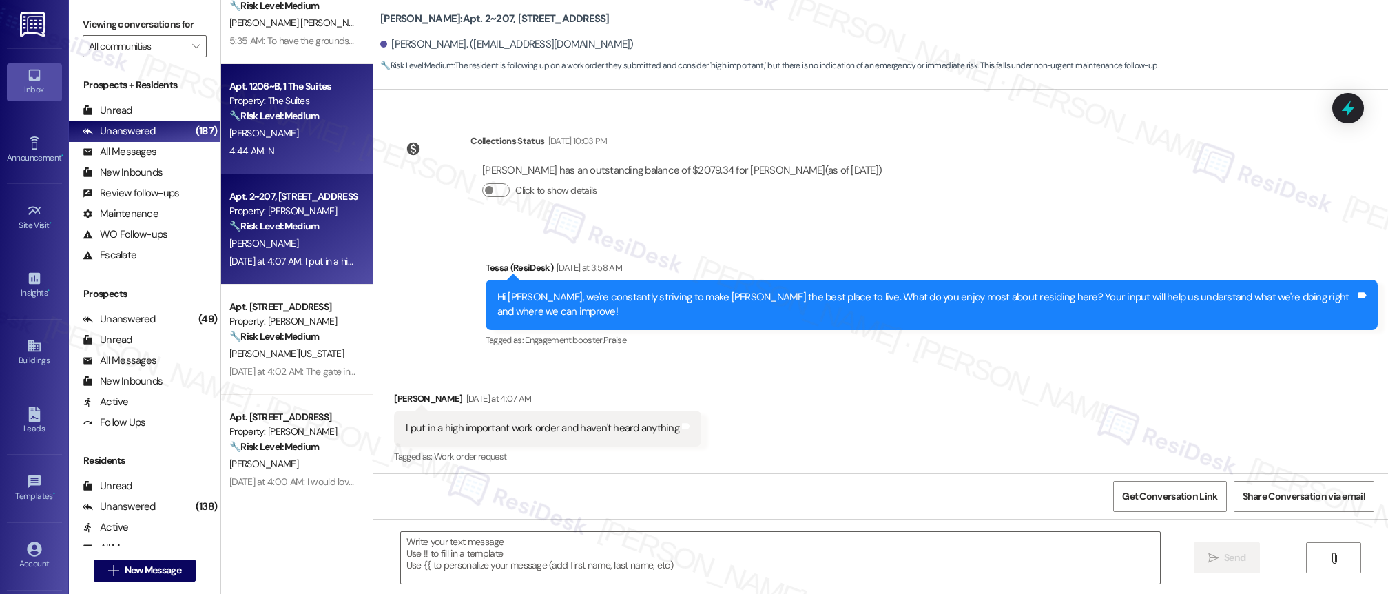
click at [289, 156] on div "4:44 AM: N 4:44 AM: N" at bounding box center [293, 151] width 130 height 17
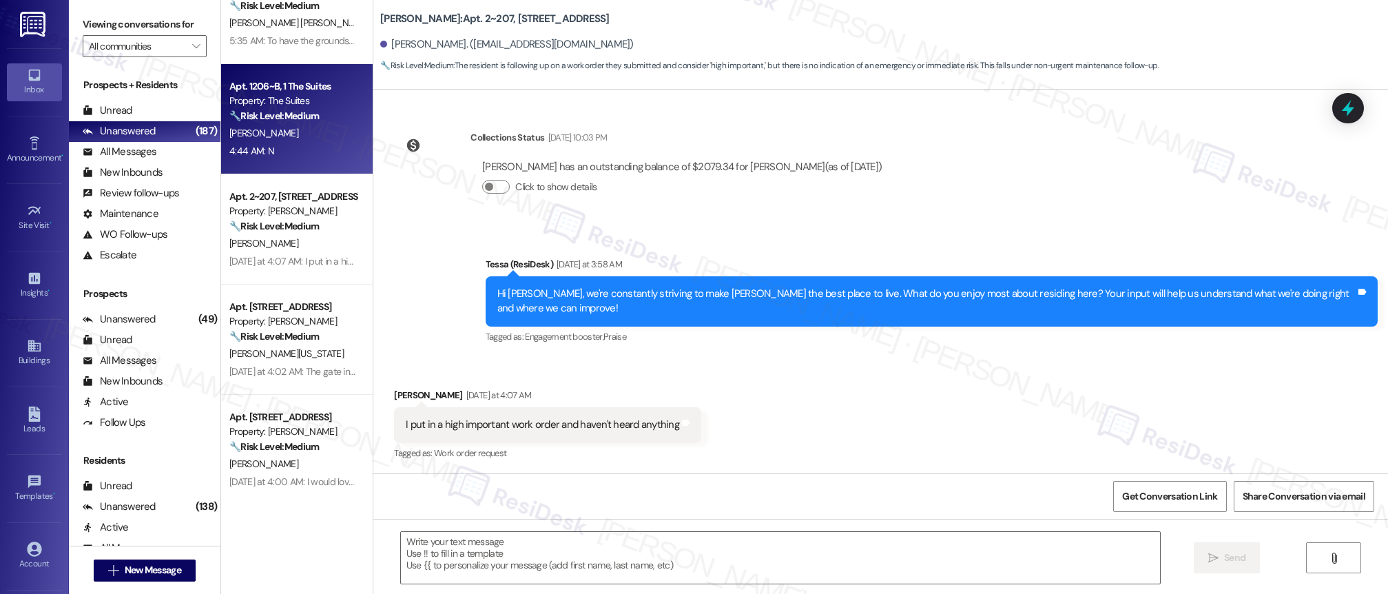
type textarea "Fetching suggested responses. Please feel free to read through the conversation…"
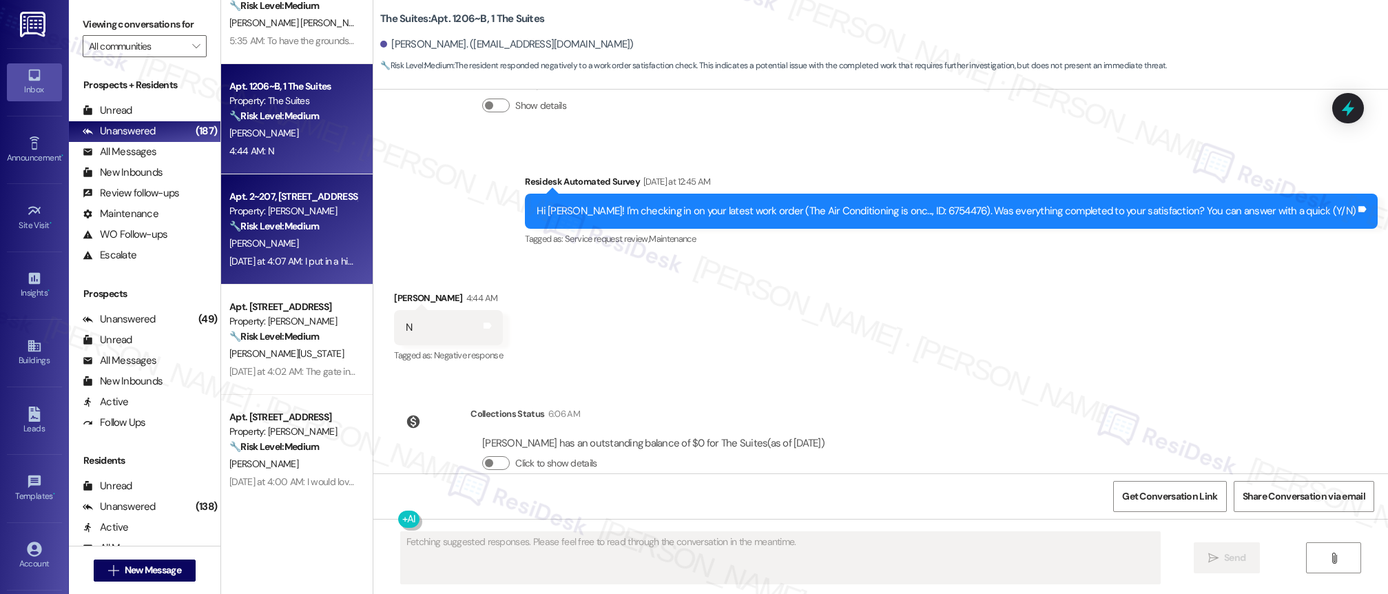
click at [338, 248] on div "[PERSON_NAME]" at bounding box center [293, 243] width 130 height 17
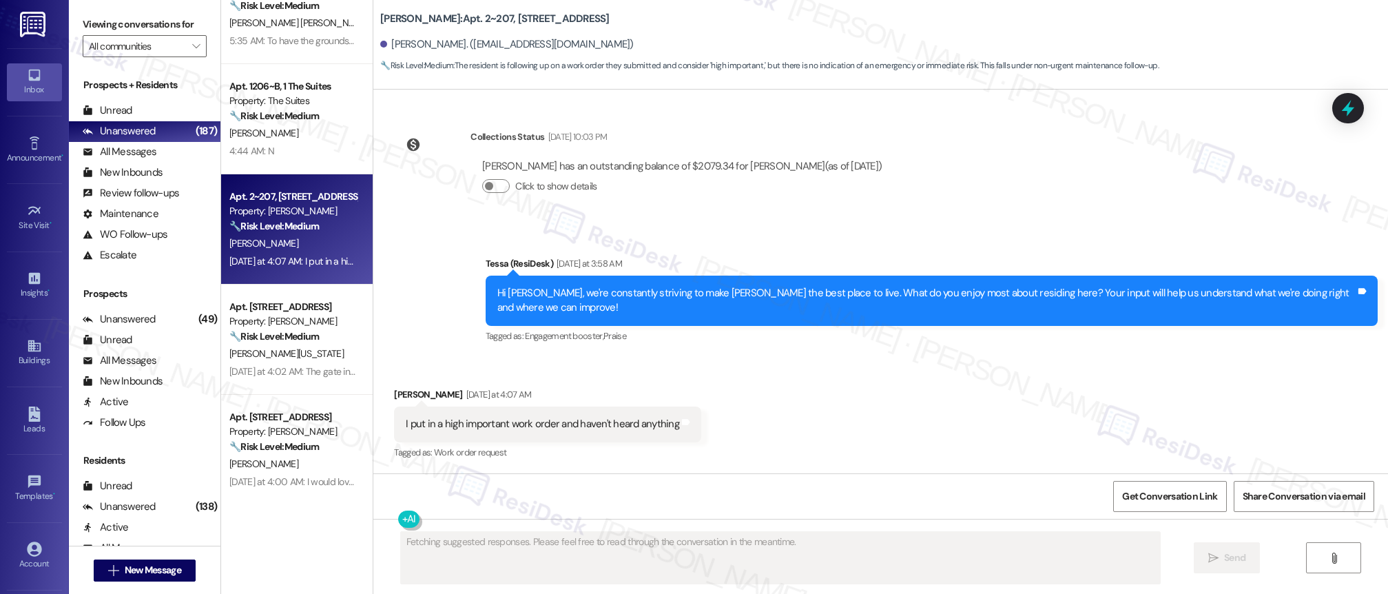
scroll to position [345, 0]
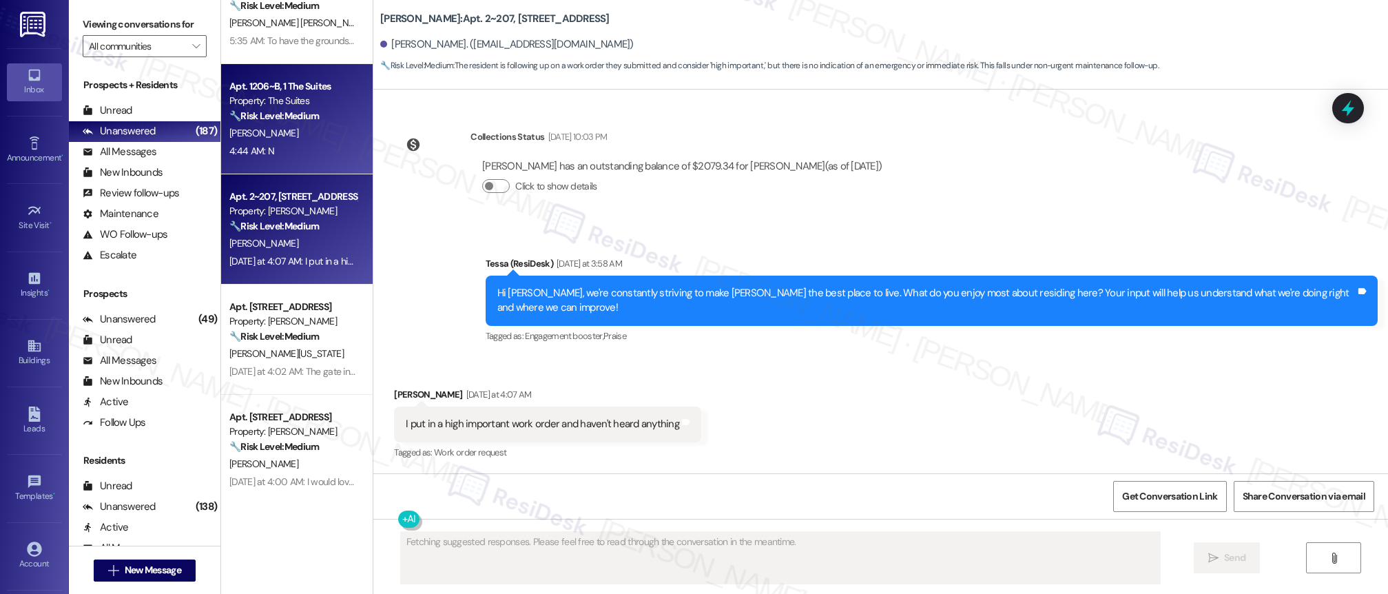
click at [310, 143] on div "4:44 AM: N 4:44 AM: N" at bounding box center [293, 151] width 130 height 17
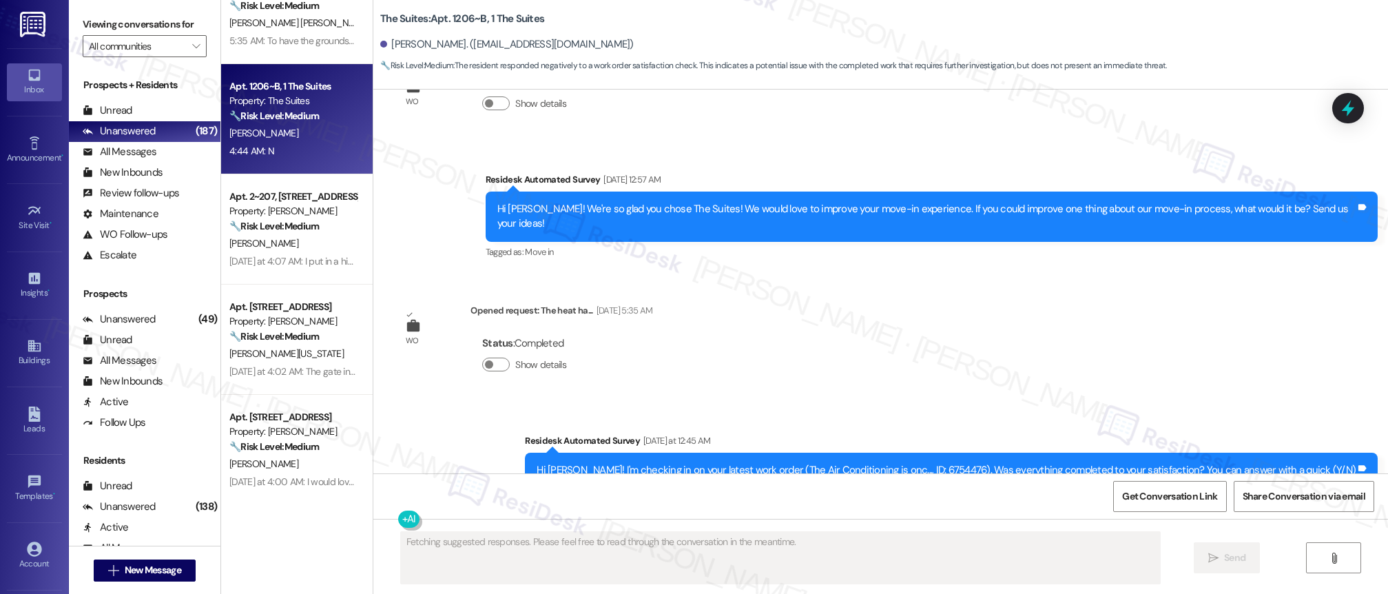
scroll to position [1514, 0]
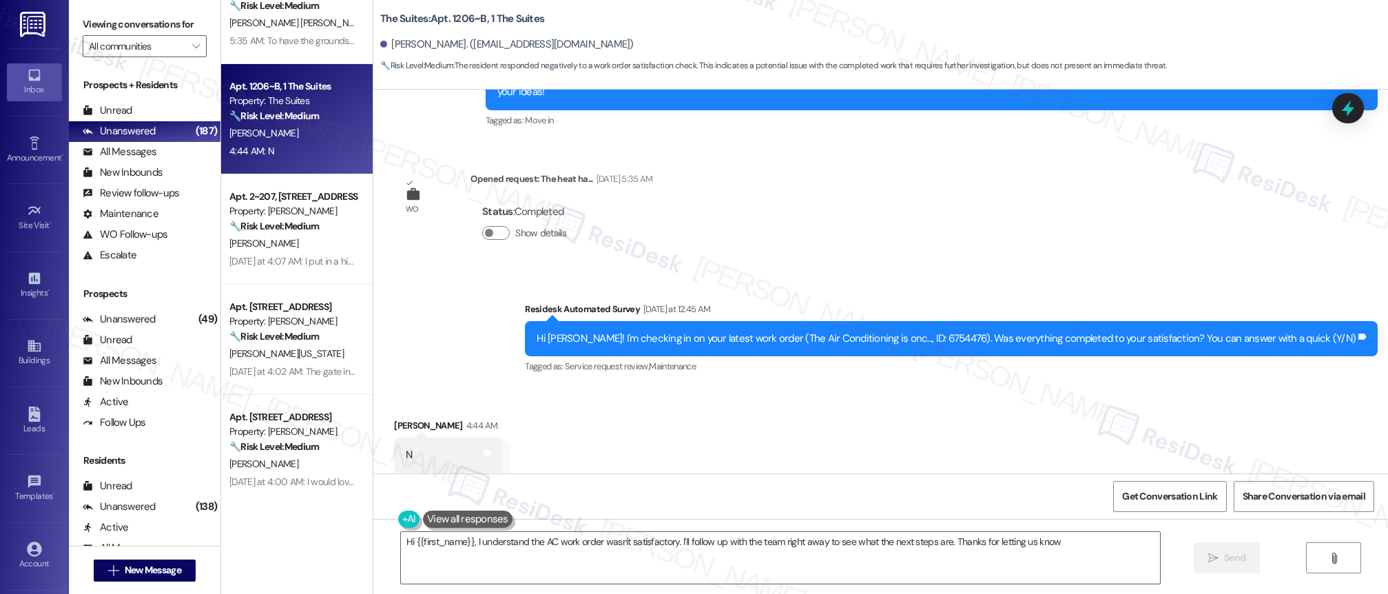
type textarea "Hi {{first_name}}, I understand the AC work order wasn't satisfactory. I'll fol…"
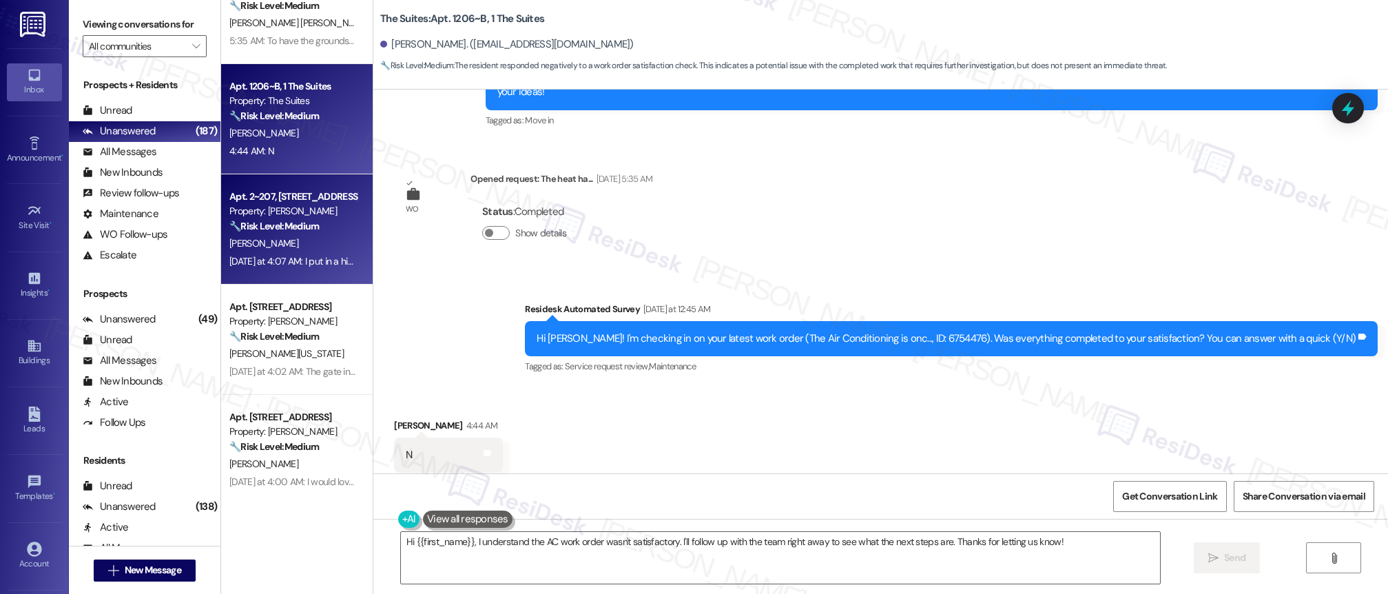
click at [248, 223] on strong "🔧 Risk Level: Medium" at bounding box center [274, 226] width 90 height 12
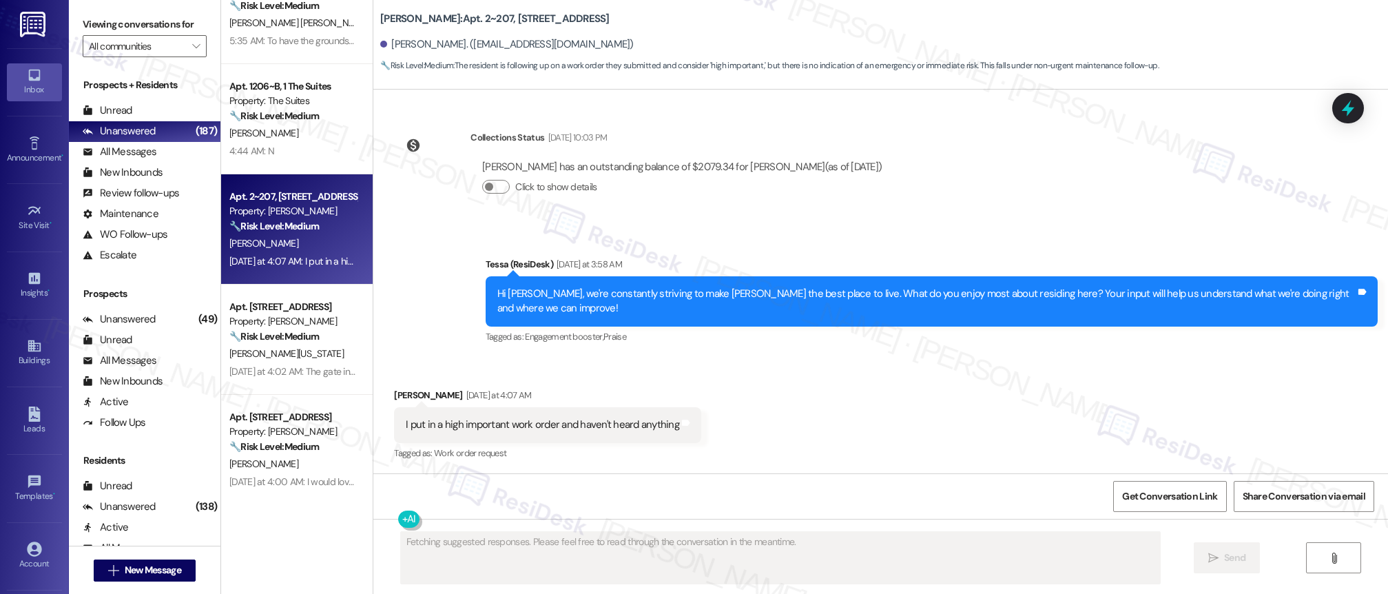
scroll to position [345, 0]
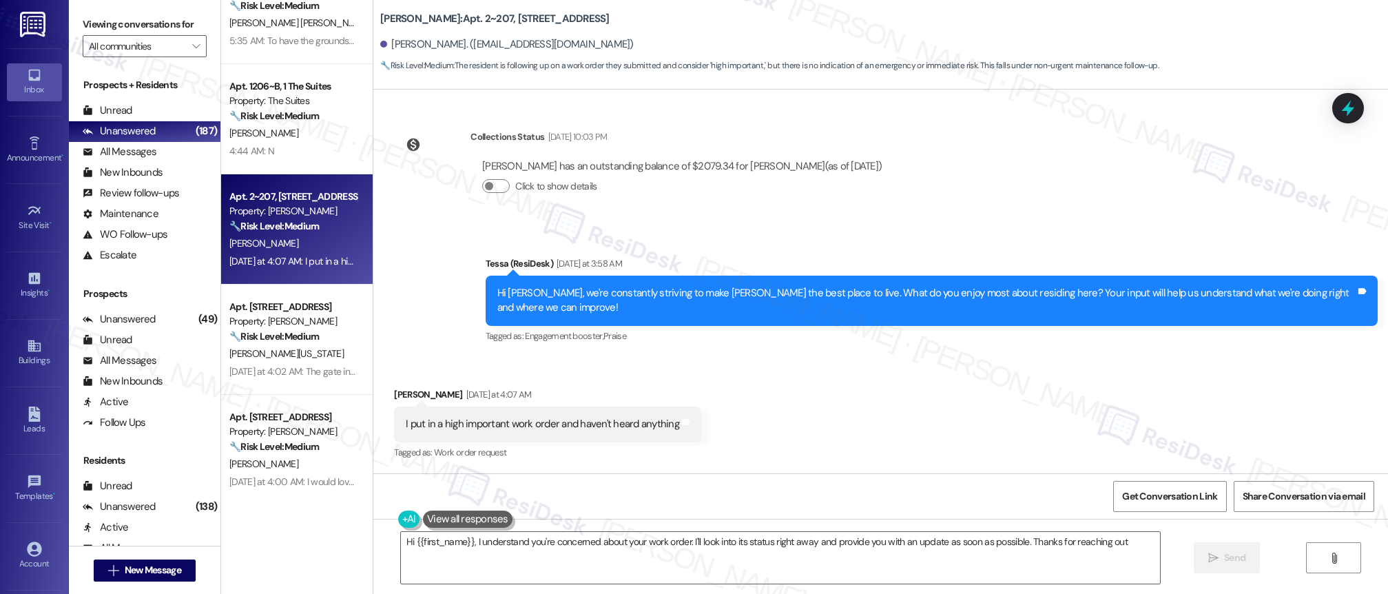
type textarea "Hi {{first_name}}, I understand you're concerned about your work order. I'll lo…"
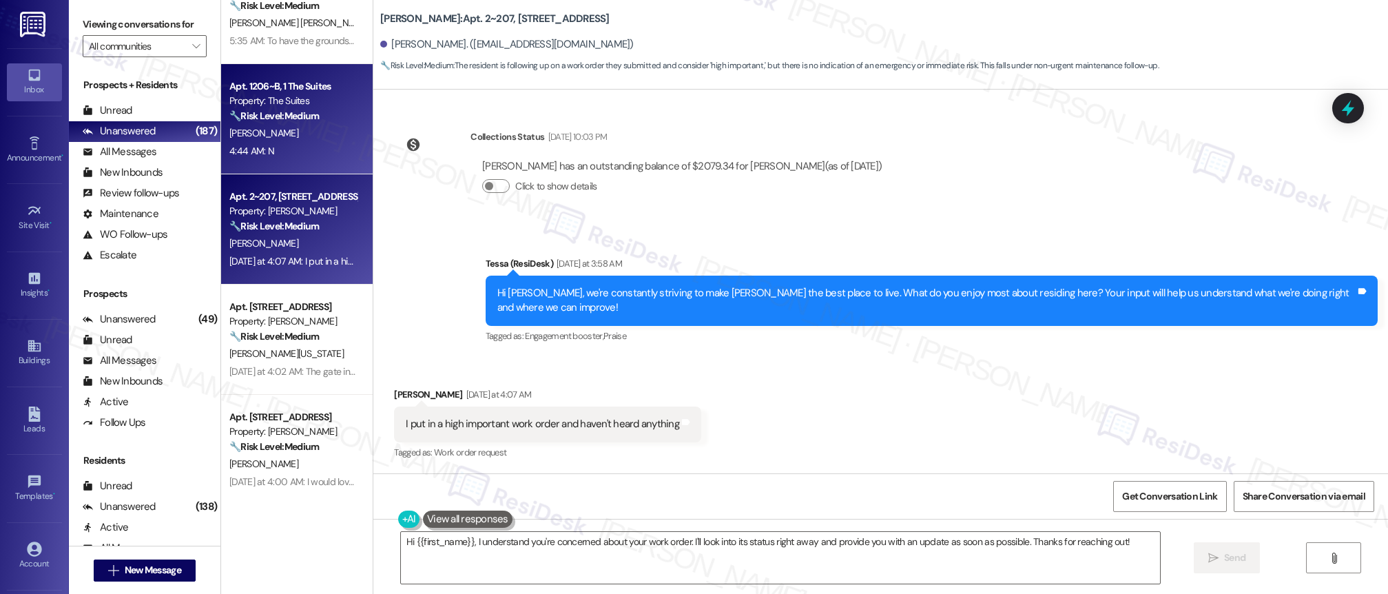
click at [263, 150] on div "4:44 AM: N 4:44 AM: N" at bounding box center [293, 151] width 130 height 17
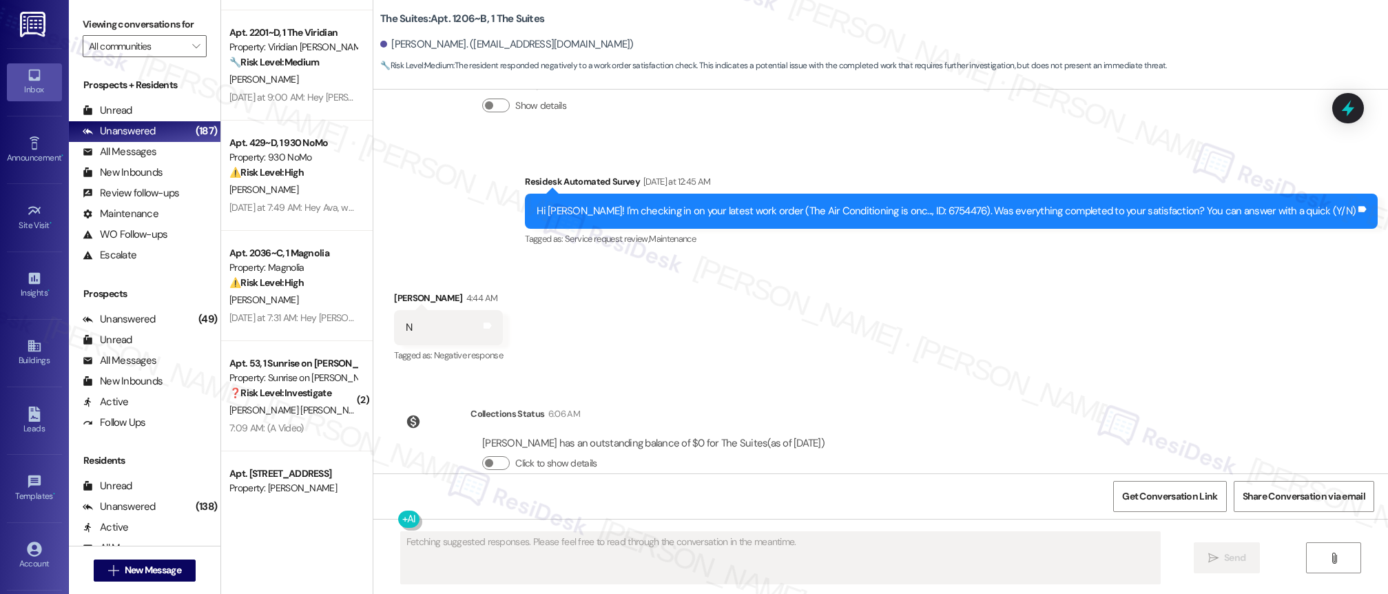
scroll to position [5126, 0]
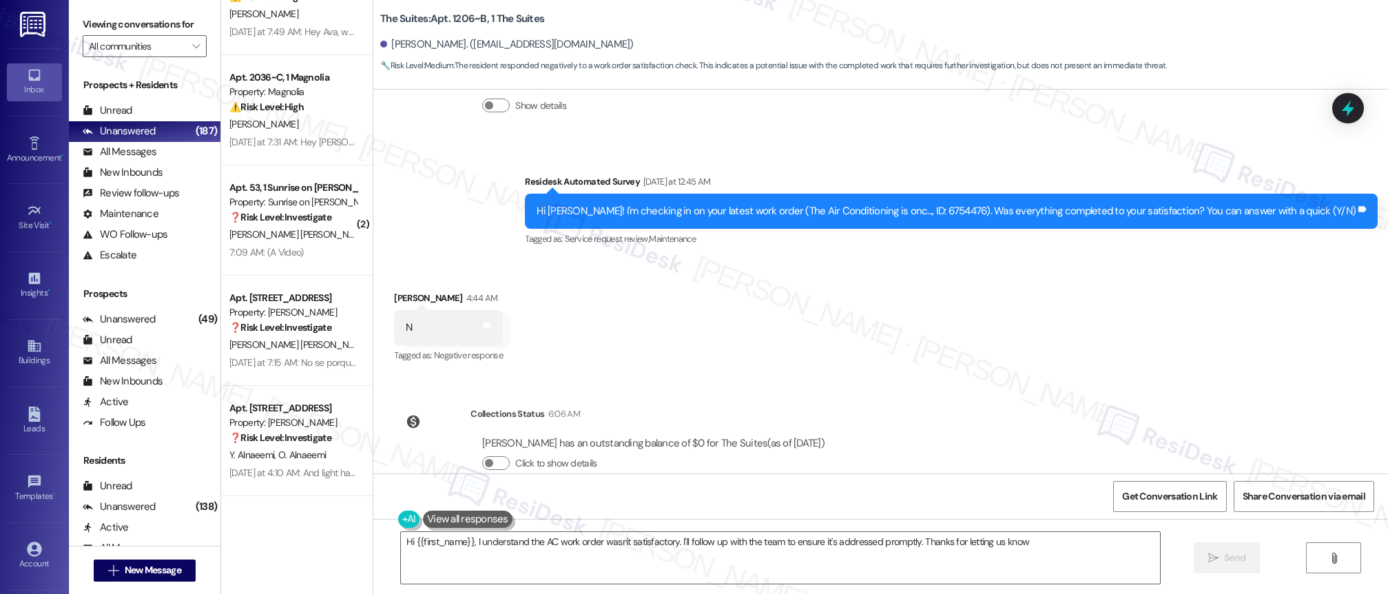
type textarea "Hi {{first_name}}, I understand the AC work order wasn't satisfactory. I'll fol…"
click at [192, 45] on icon "" at bounding box center [196, 46] width 8 height 11
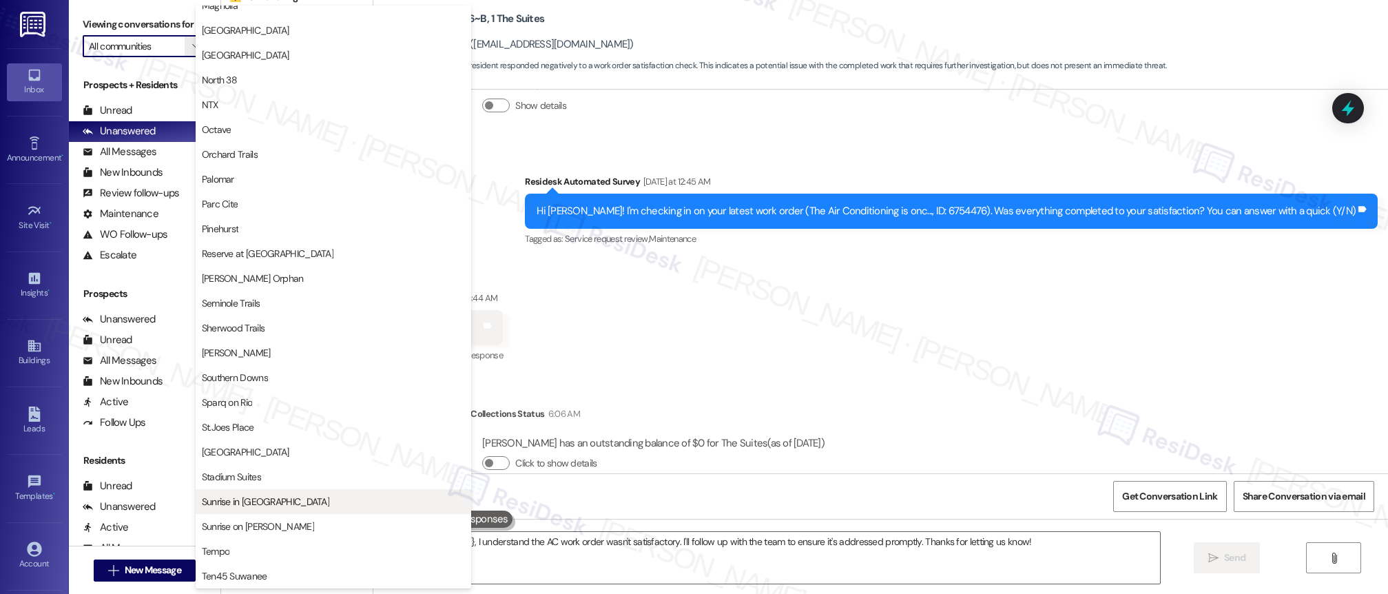
scroll to position [690, 0]
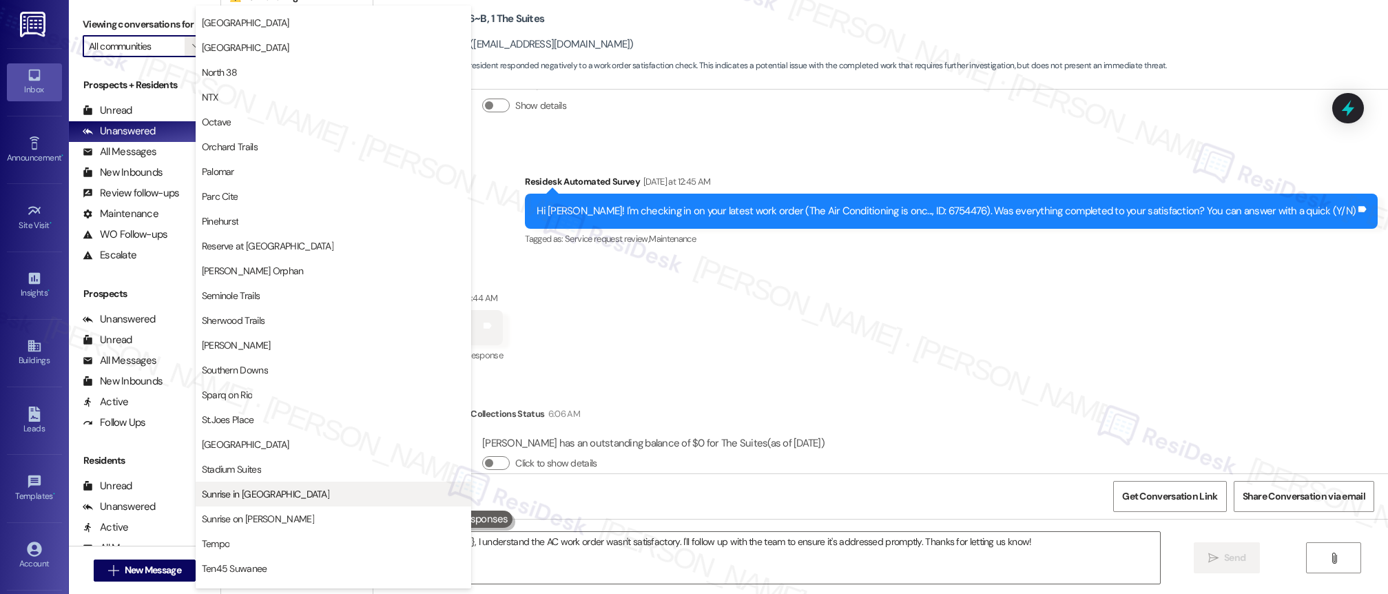
click at [303, 488] on span "Sunrise in [GEOGRAPHIC_DATA]" at bounding box center [333, 494] width 263 height 14
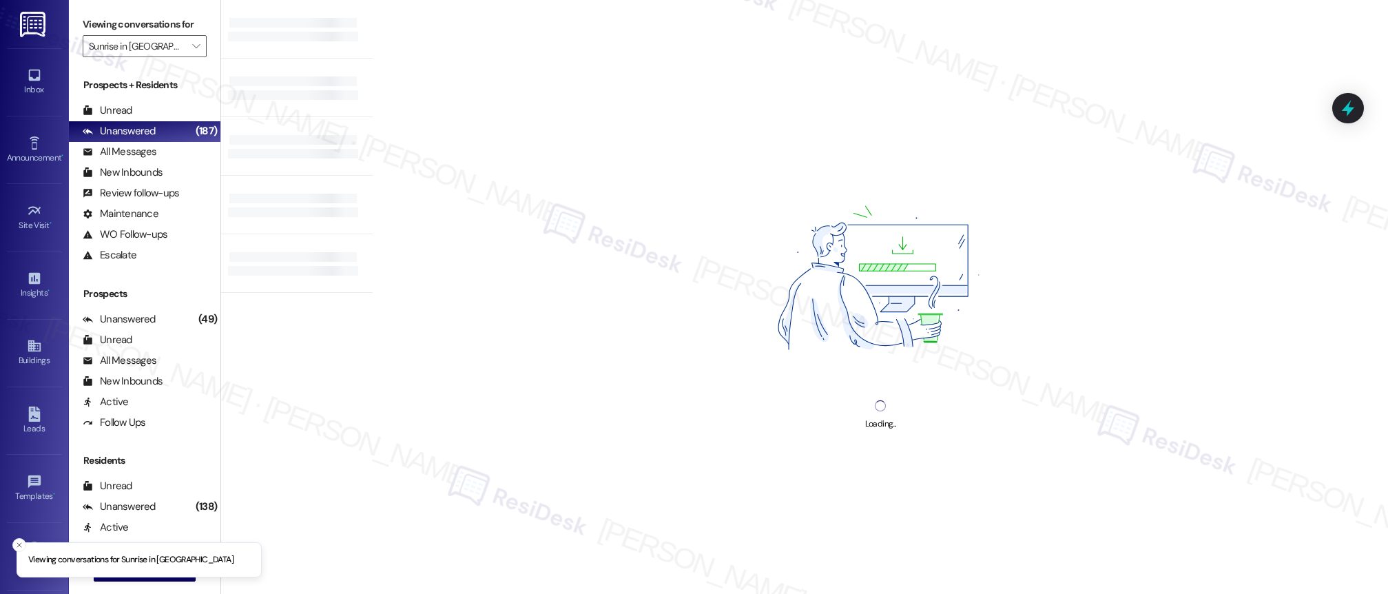
type input "Sunrise in [GEOGRAPHIC_DATA]"
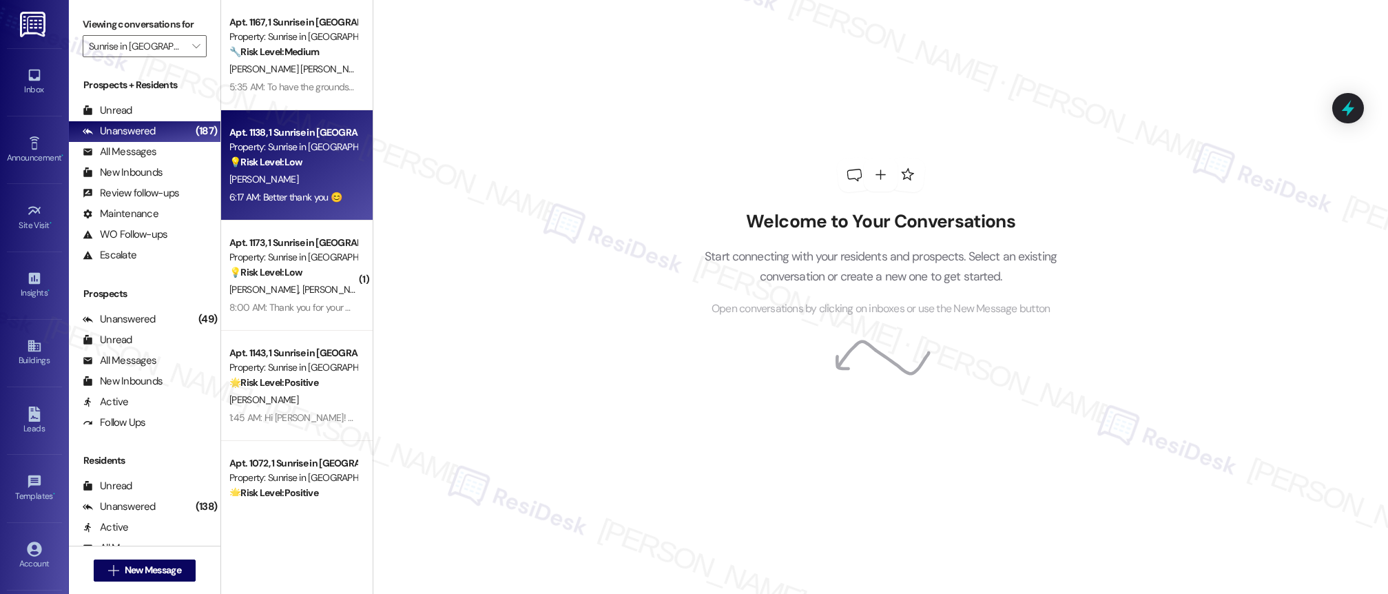
click at [291, 186] on div "[PERSON_NAME]" at bounding box center [293, 179] width 130 height 17
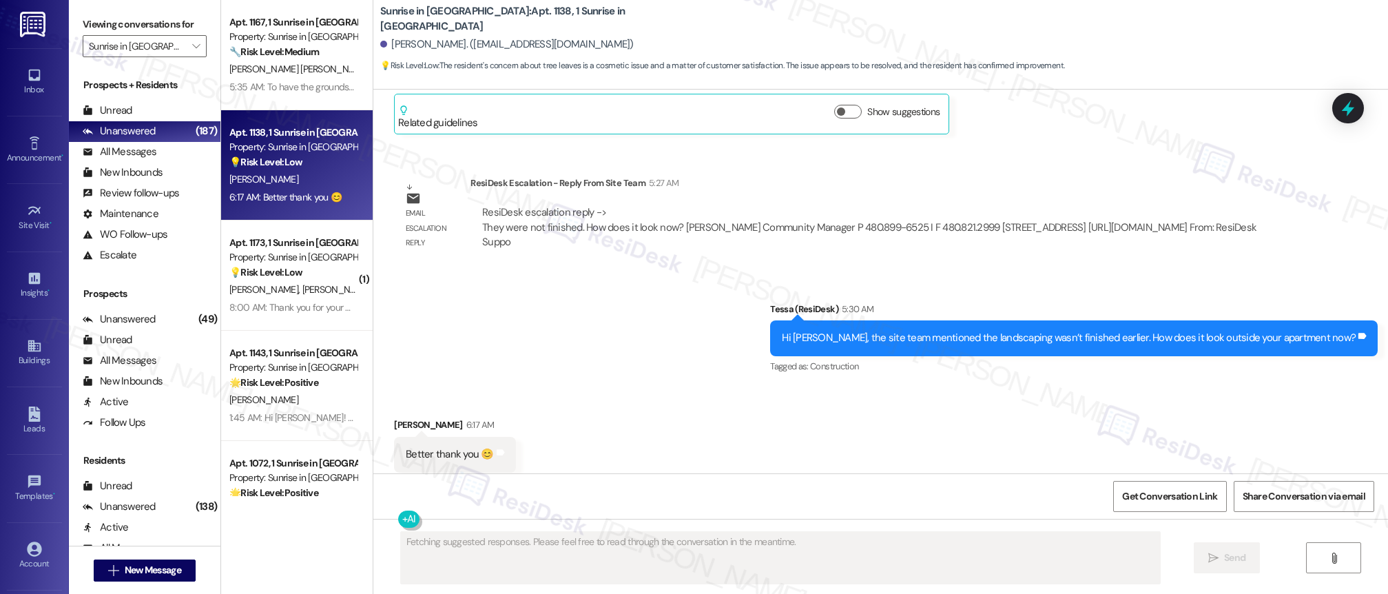
scroll to position [918, 0]
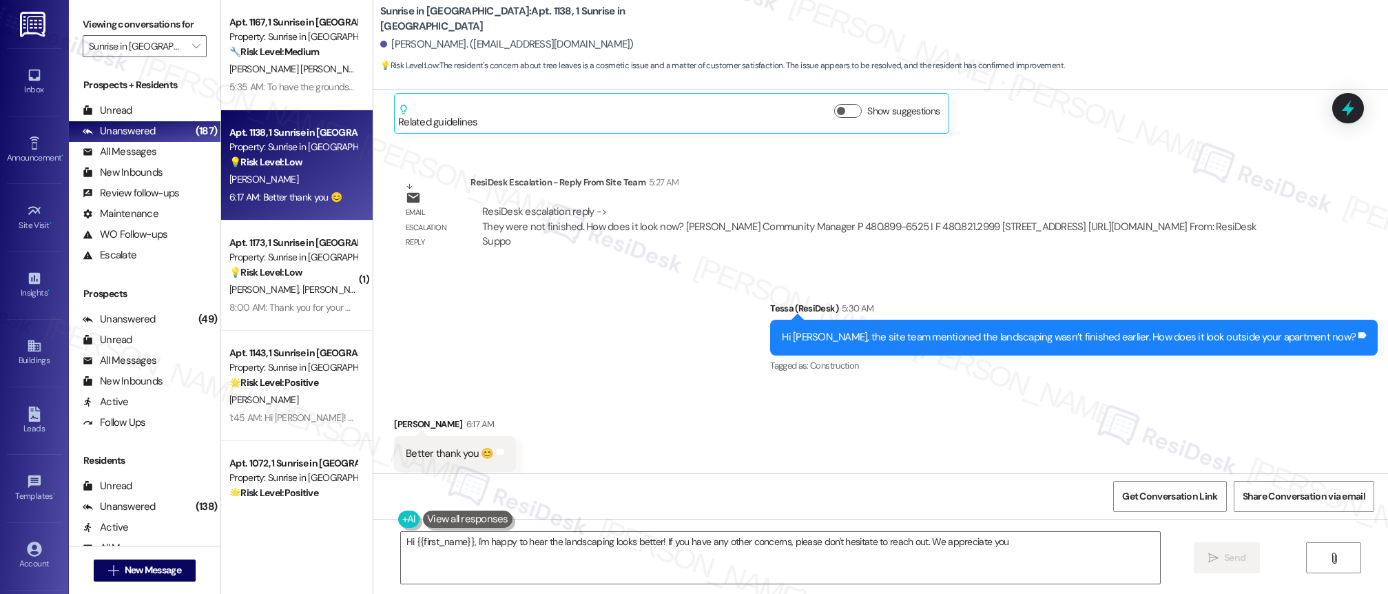
type textarea "Hi {{first_name}}, I'm happy to hear the landscaping looks better! If you have …"
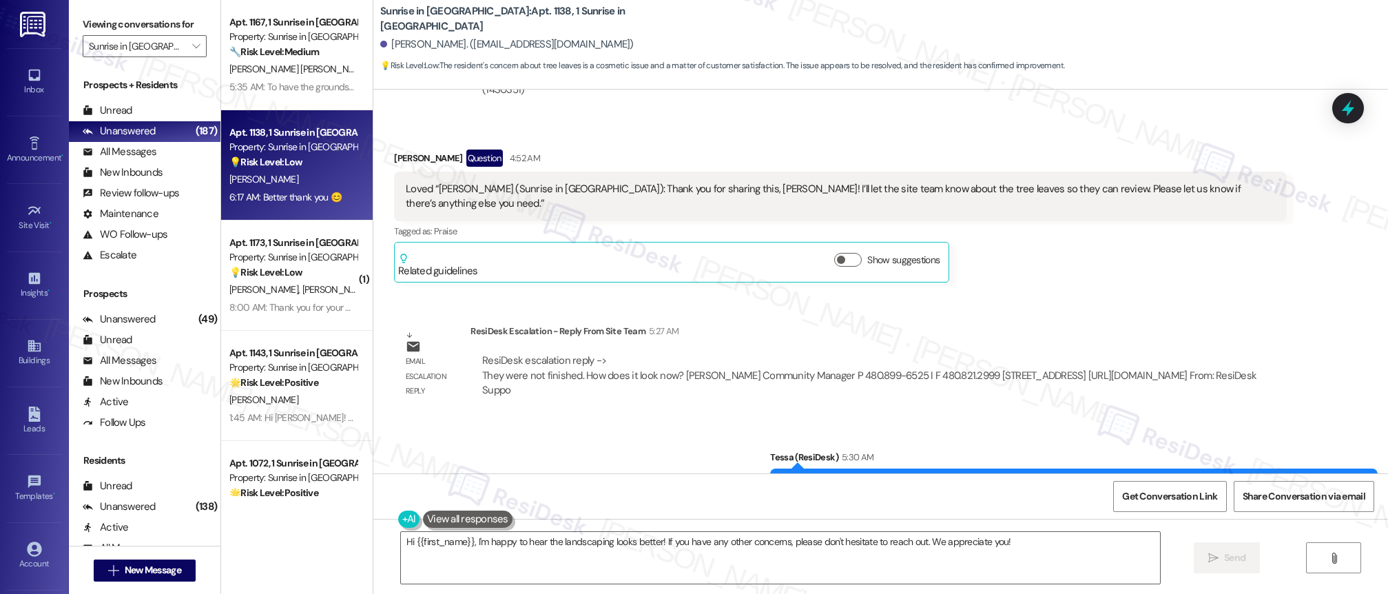
scroll to position [759, 0]
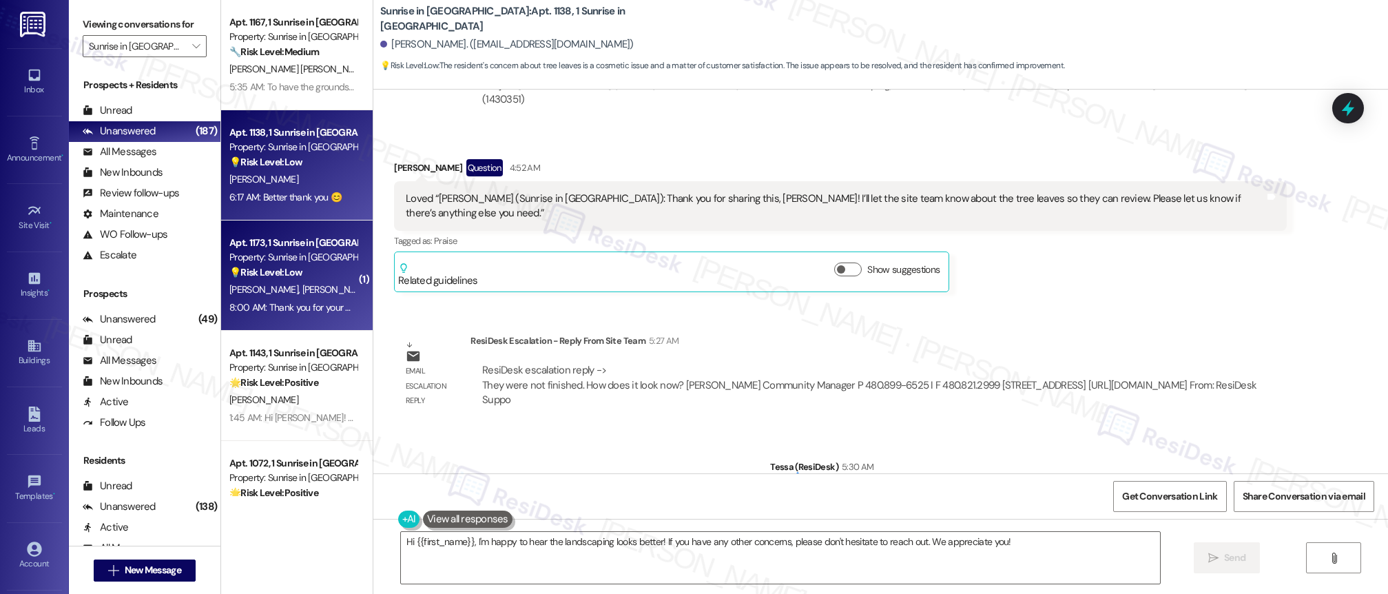
click at [287, 300] on div "8:00 AM: Thank you for your message. Our offices are currently closed, but we w…" at bounding box center [293, 307] width 130 height 17
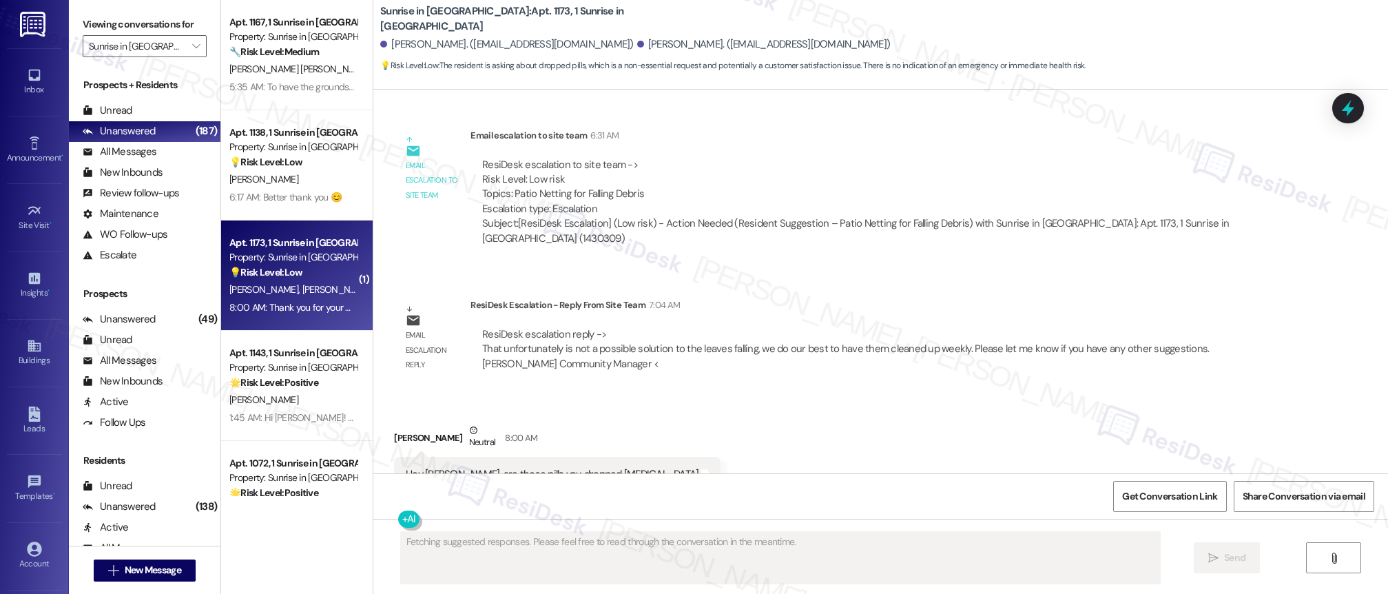
scroll to position [767, 0]
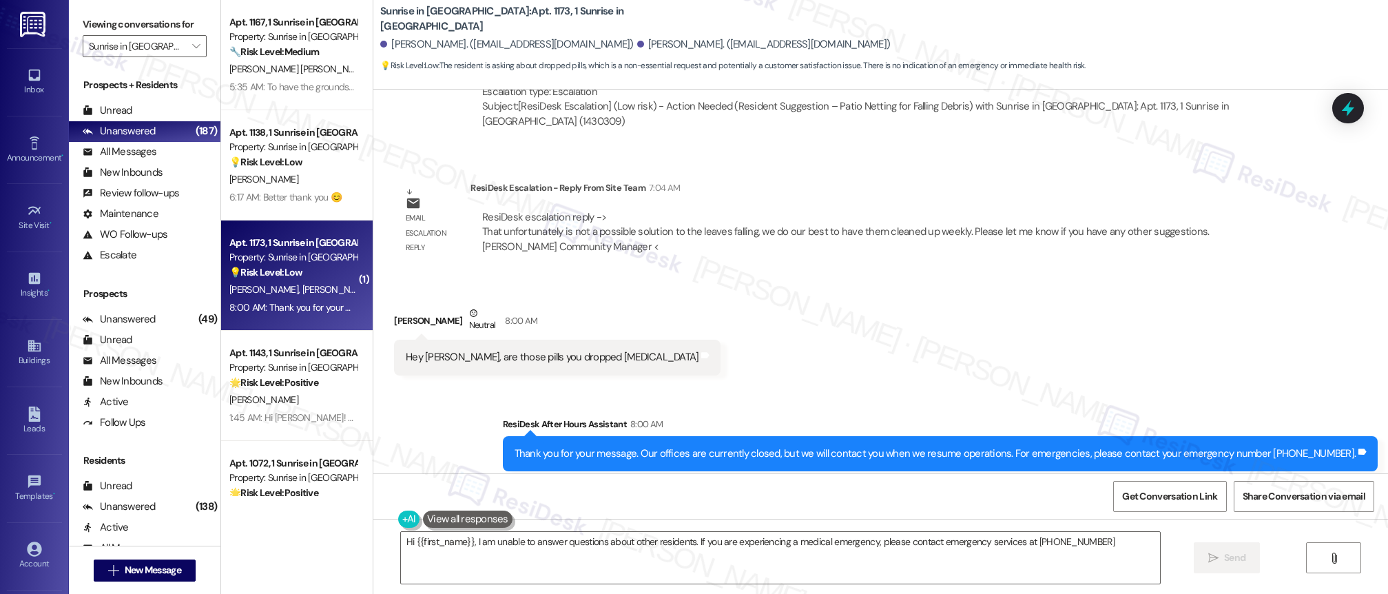
type textarea "Hi {{first_name}}, I am unable to answer questions about other residents. If yo…"
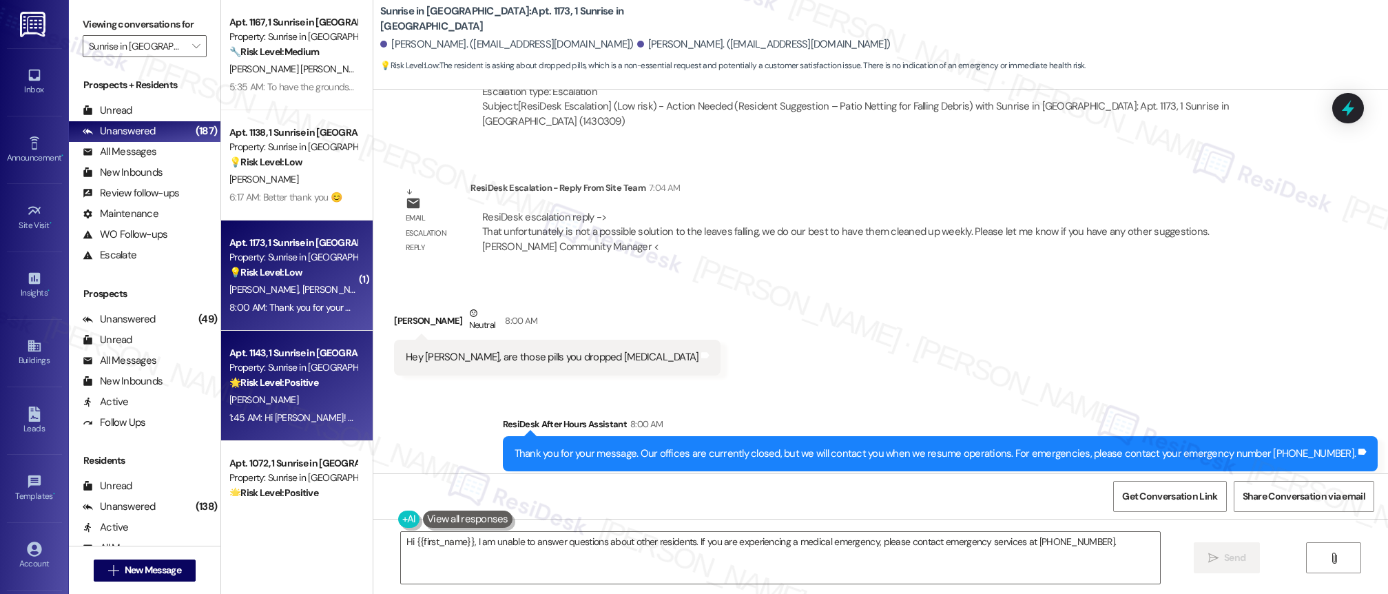
click at [274, 391] on div "Apt. 1143, 1 Sunrise in [GEOGRAPHIC_DATA] Property: Sunrise in [GEOGRAPHIC_DATA…" at bounding box center [293, 367] width 130 height 47
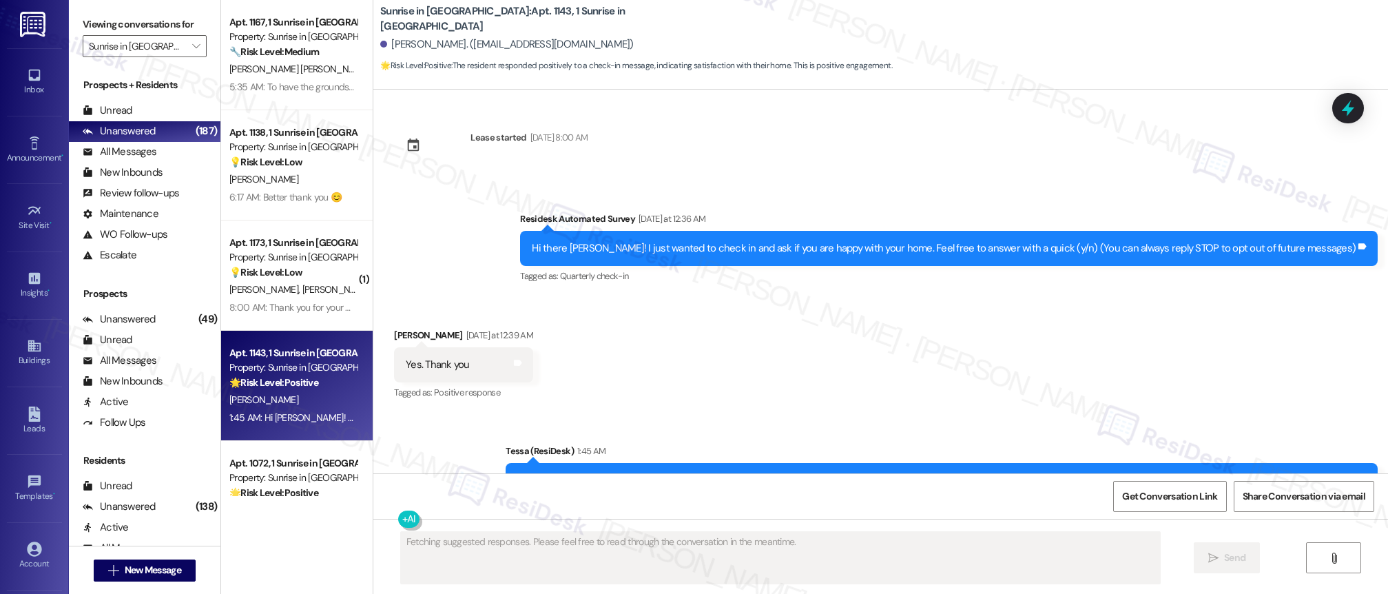
scroll to position [58, 0]
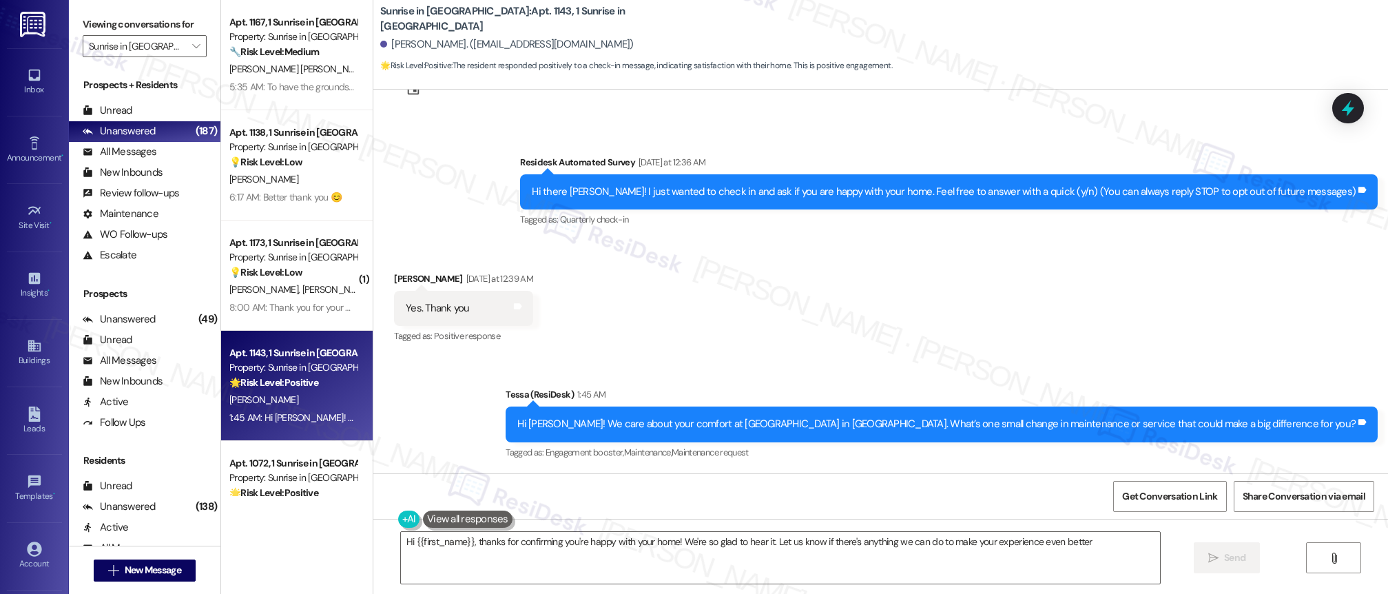
type textarea "Hi {{first_name}}, thanks for confirming you're happy with your home! We're so …"
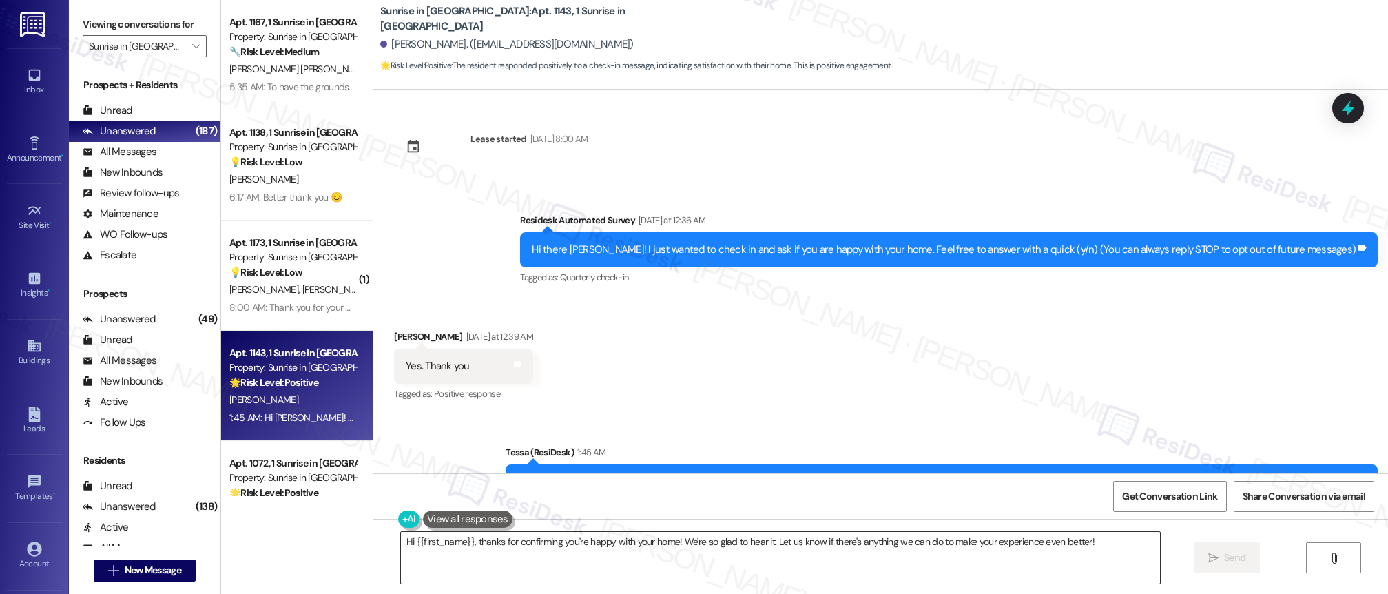
click at [614, 539] on textarea "Hi {{first_name}}, thanks for confirming you're happy with your home! We're so …" at bounding box center [781, 558] width 760 height 52
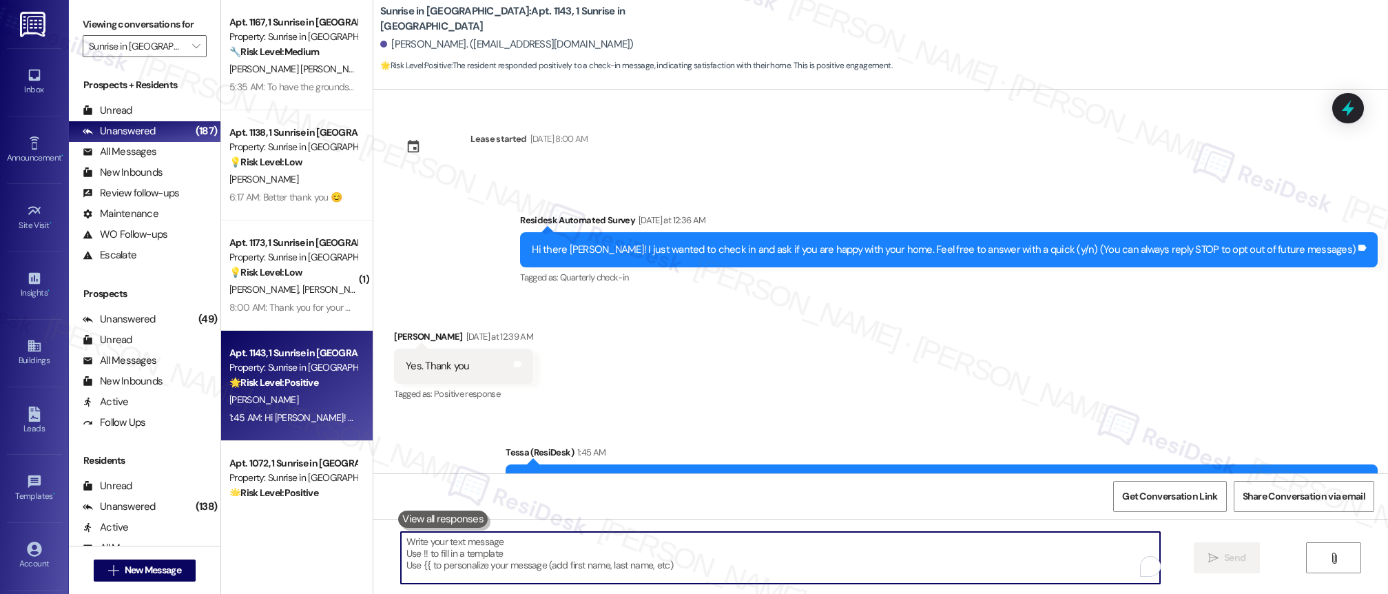
paste textarea "That makes our day! We’re always here if there’s anything we can do for you, so…"
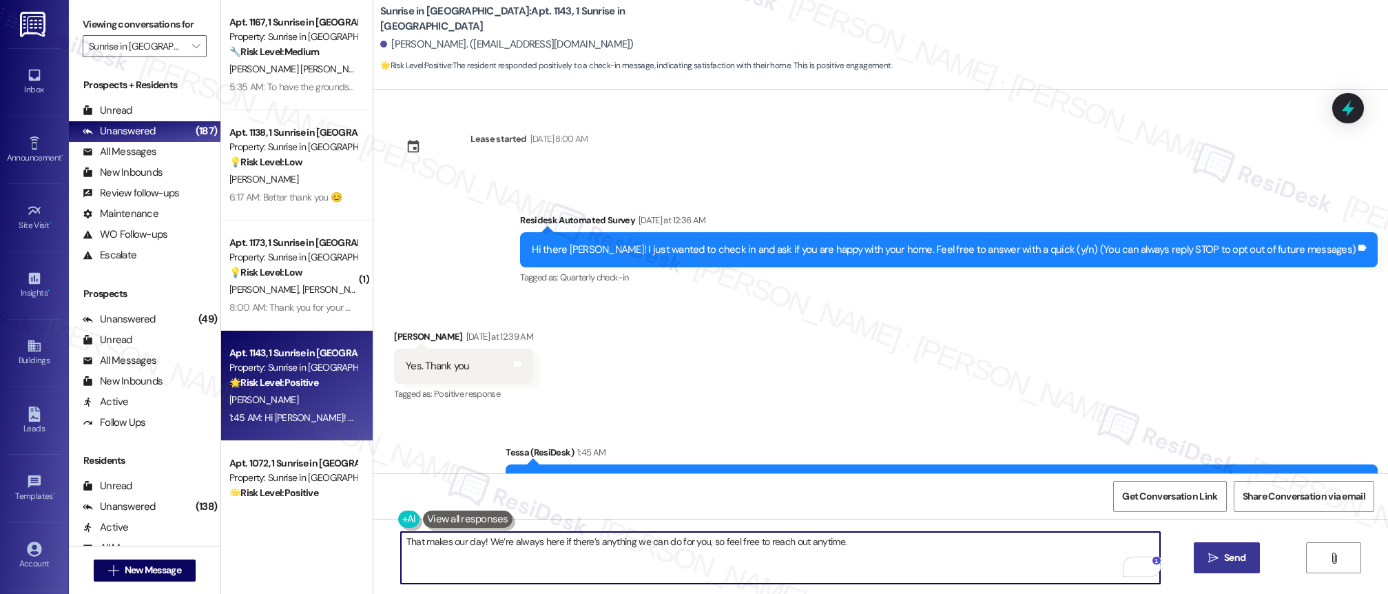
type textarea "That makes our day! We’re always here if there’s anything we can do for you, so…"
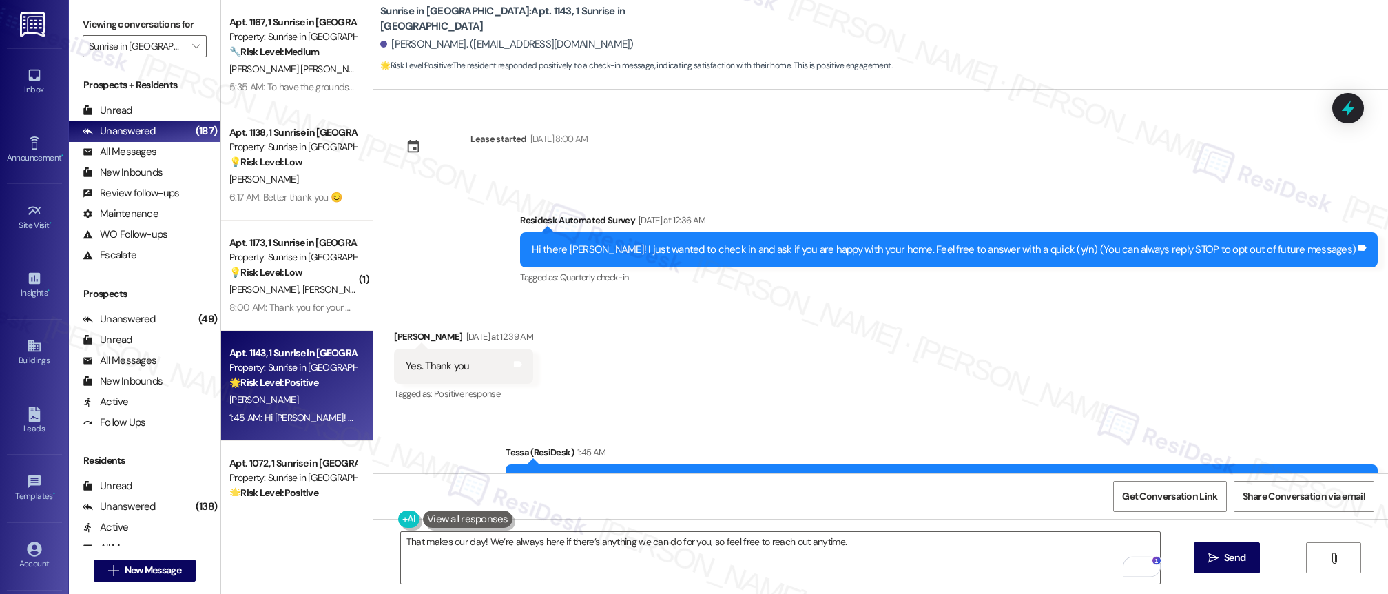
drag, startPoint x: 1208, startPoint y: 558, endPoint x: 1372, endPoint y: 407, distance: 223.3
click at [1230, 538] on div "That makes our day! We’re always here if there’s anything we can do for you, so…" at bounding box center [880, 570] width 1015 height 103
click at [985, 551] on textarea "That makes our day! We’re always here if there’s anything we can do for you, so…" at bounding box center [781, 558] width 760 height 52
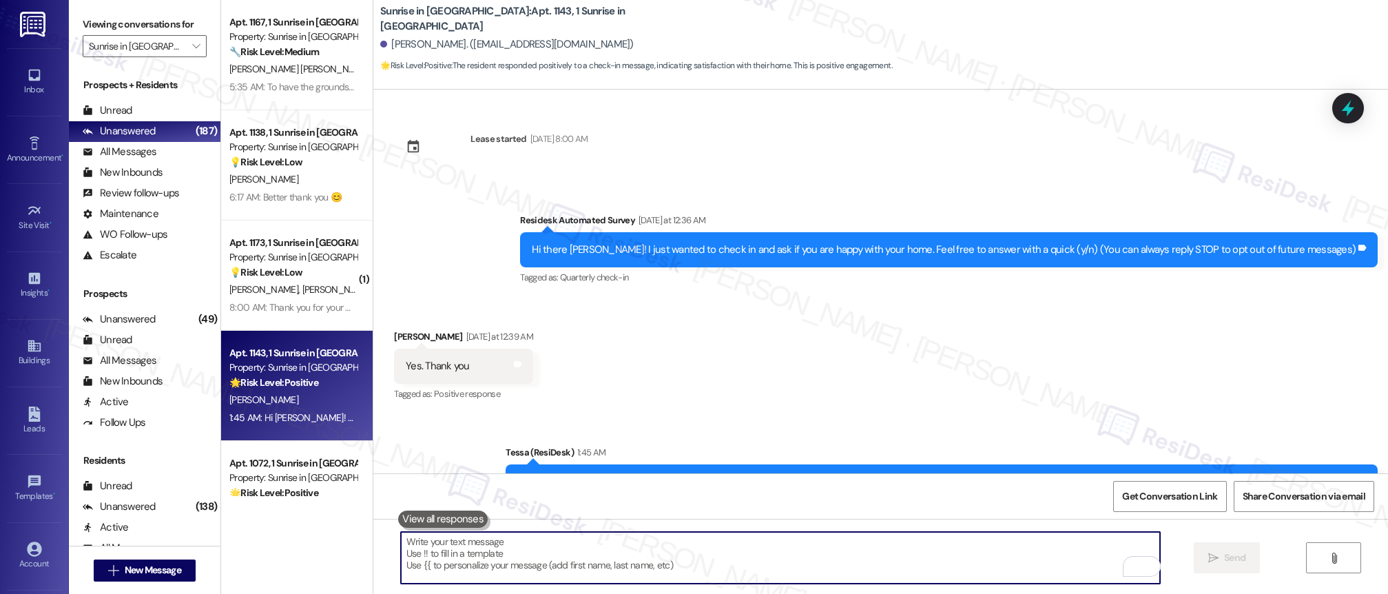
scroll to position [154, 0]
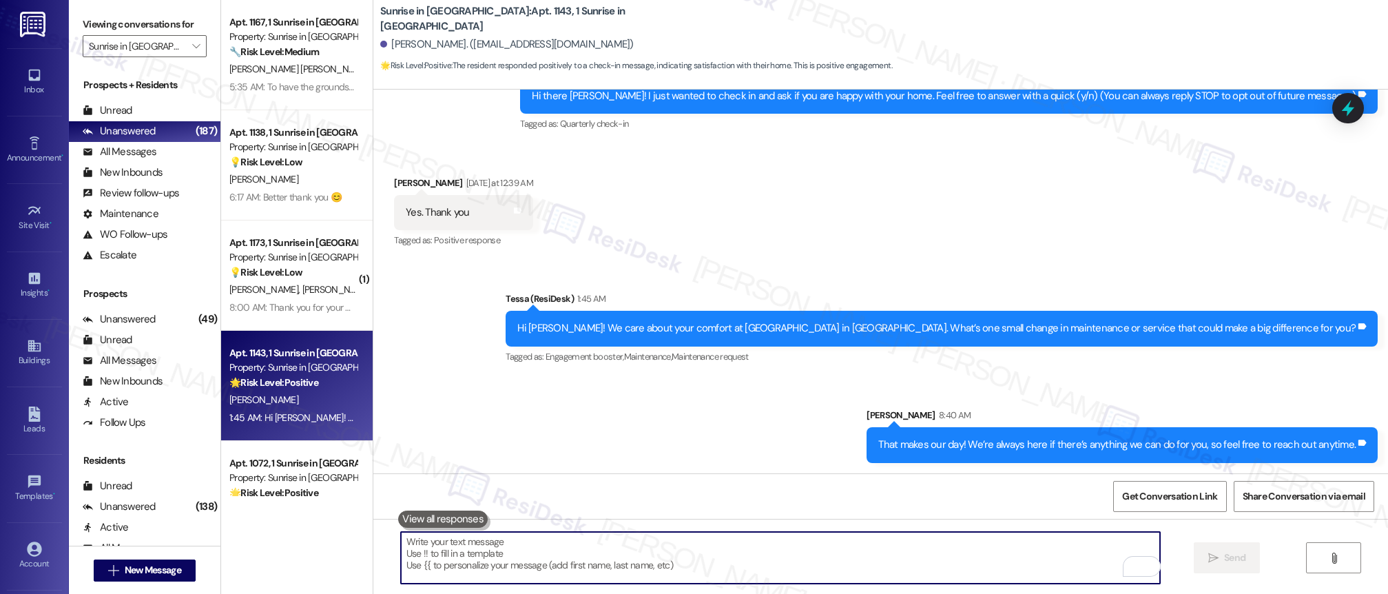
click at [612, 553] on textarea "To enrich screen reader interactions, please activate Accessibility in Grammarl…" at bounding box center [781, 558] width 760 height 52
paste textarea "Your feedback means the world to us! Would you mind sharing your experience by …"
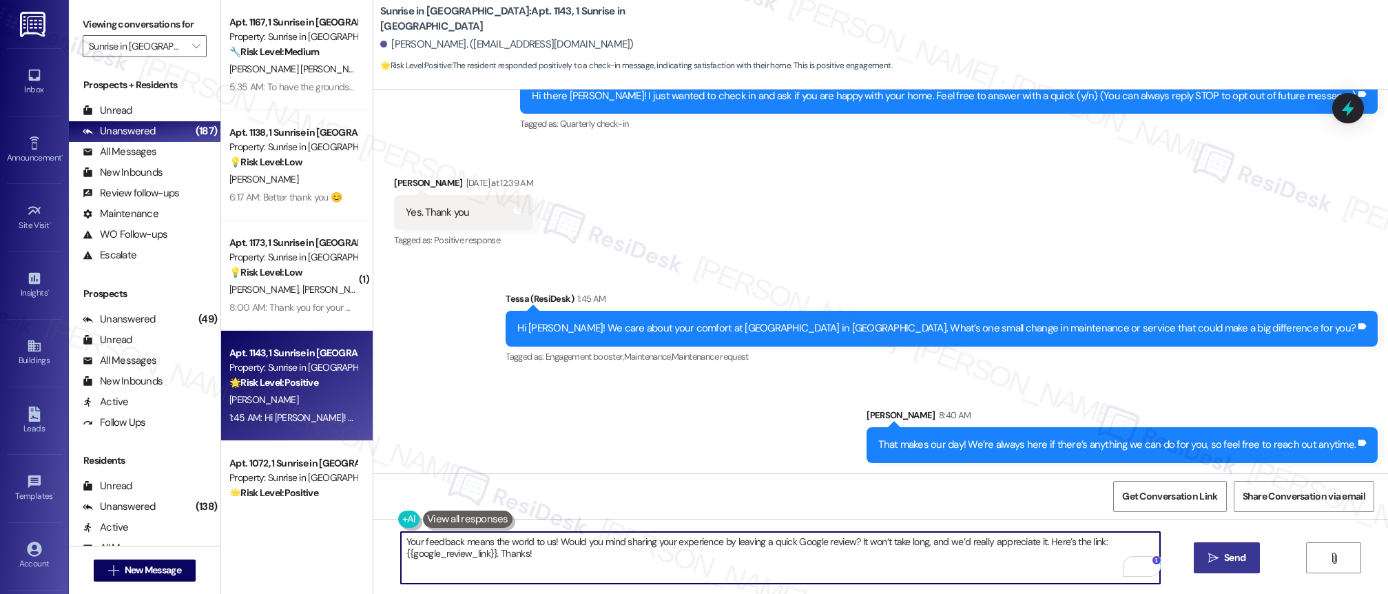
type textarea "Your feedback means the world to us! Would you mind sharing your experience by …"
click at [1226, 563] on span "Send" at bounding box center [1234, 557] width 21 height 14
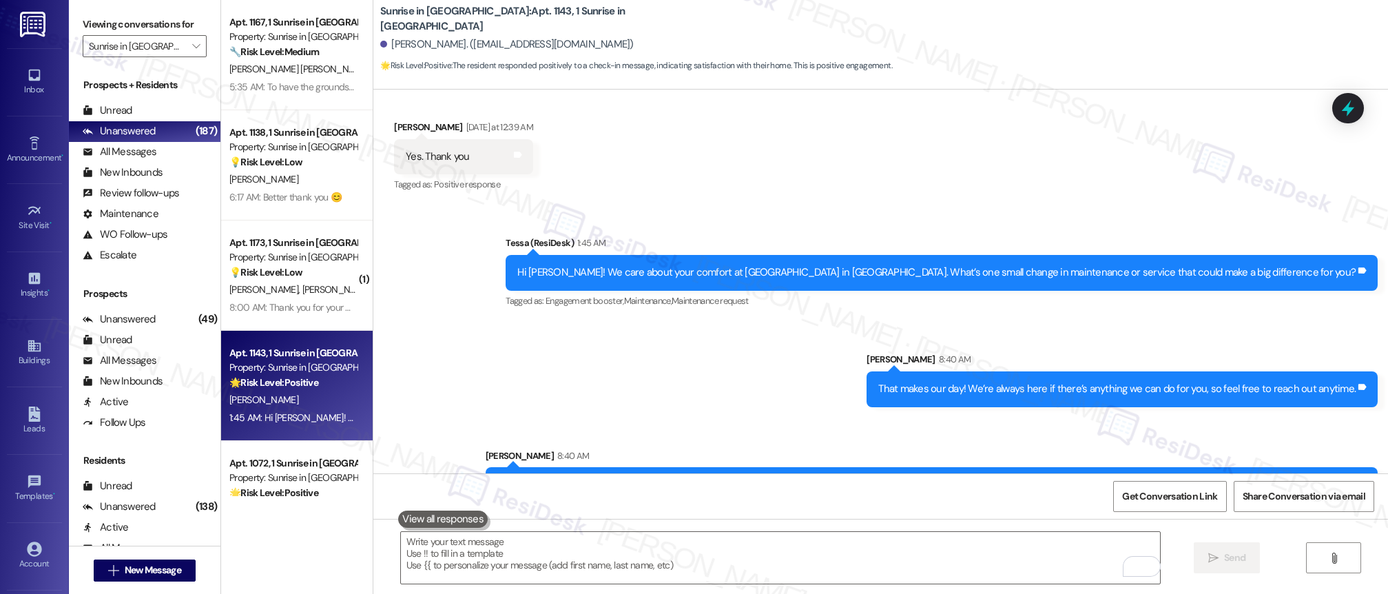
scroll to position [265, 0]
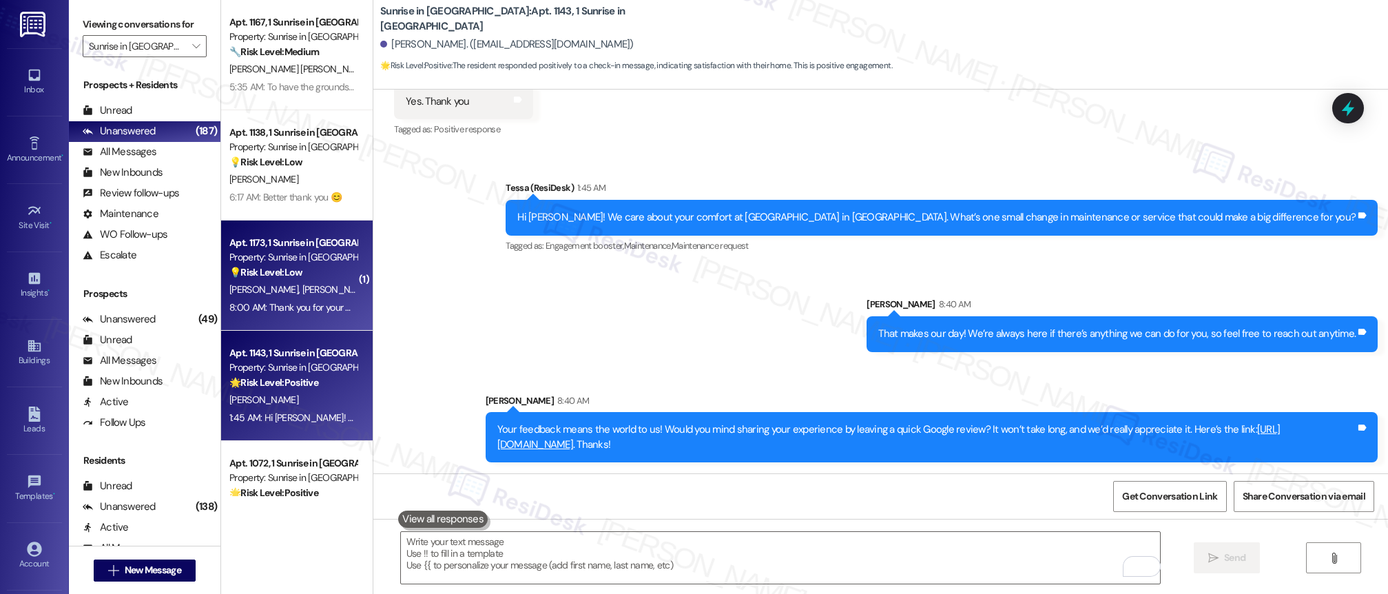
click at [276, 306] on div "8:00 AM: Thank you for your message. Our offices are currently closed, but we w…" at bounding box center [634, 307] width 810 height 12
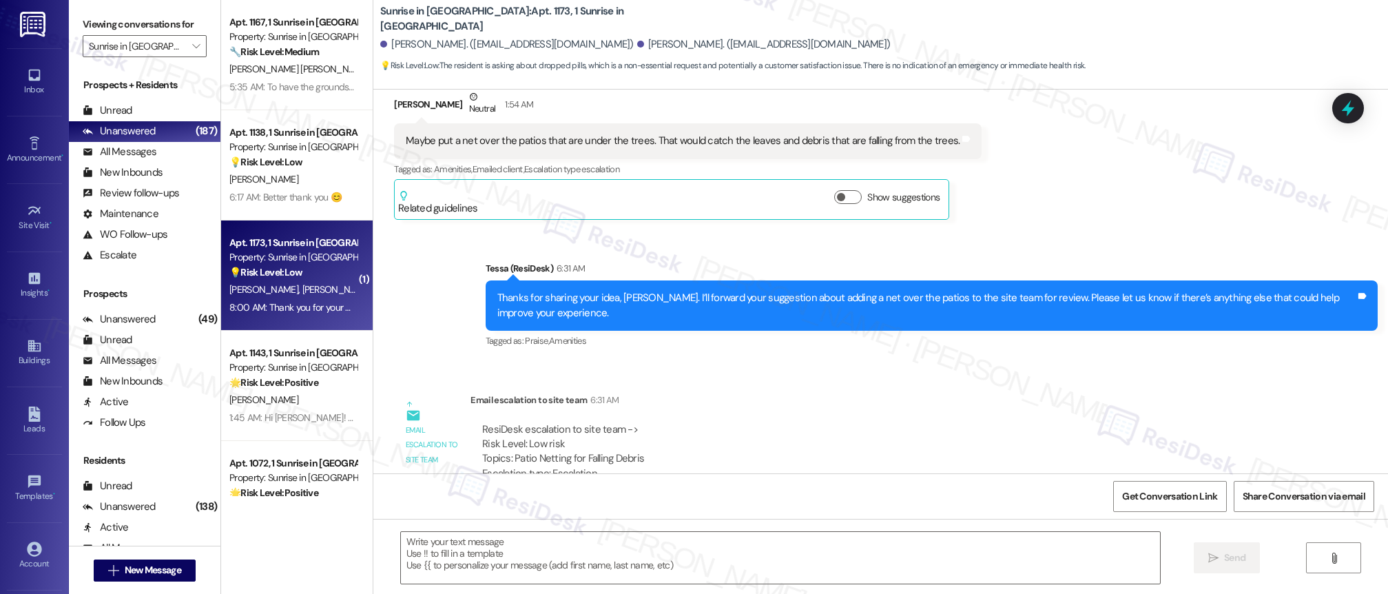
type textarea "Fetching suggested responses. Please feel free to read through the conversation…"
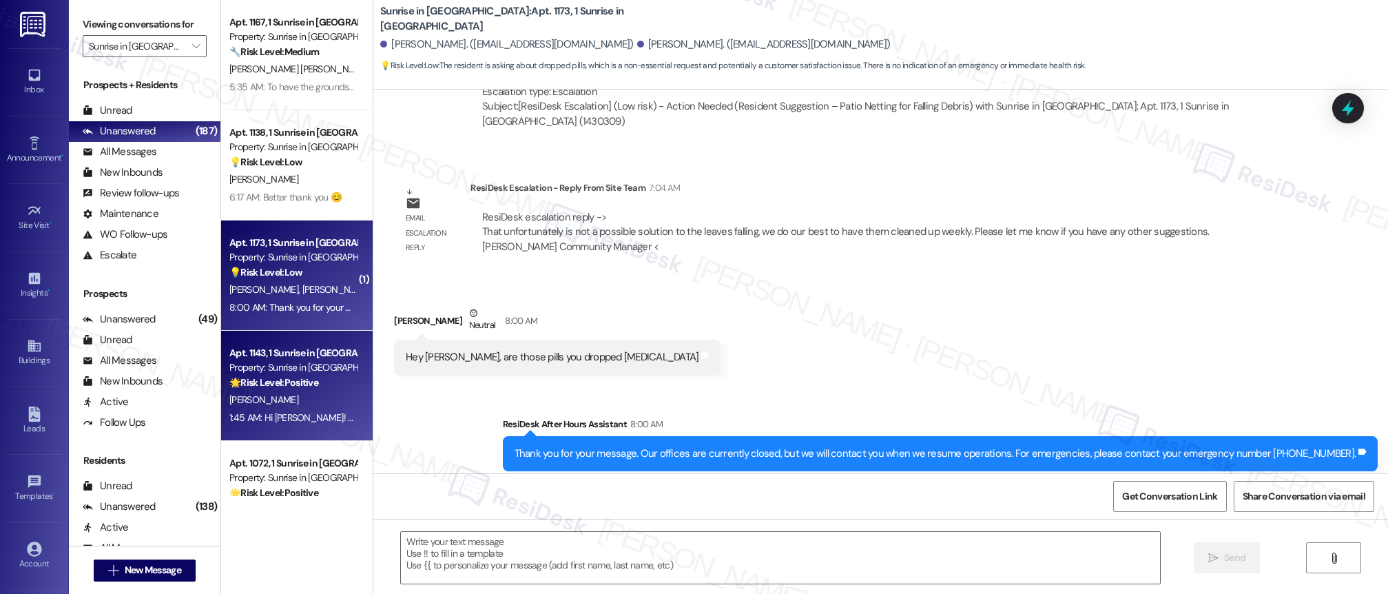
scroll to position [55, 0]
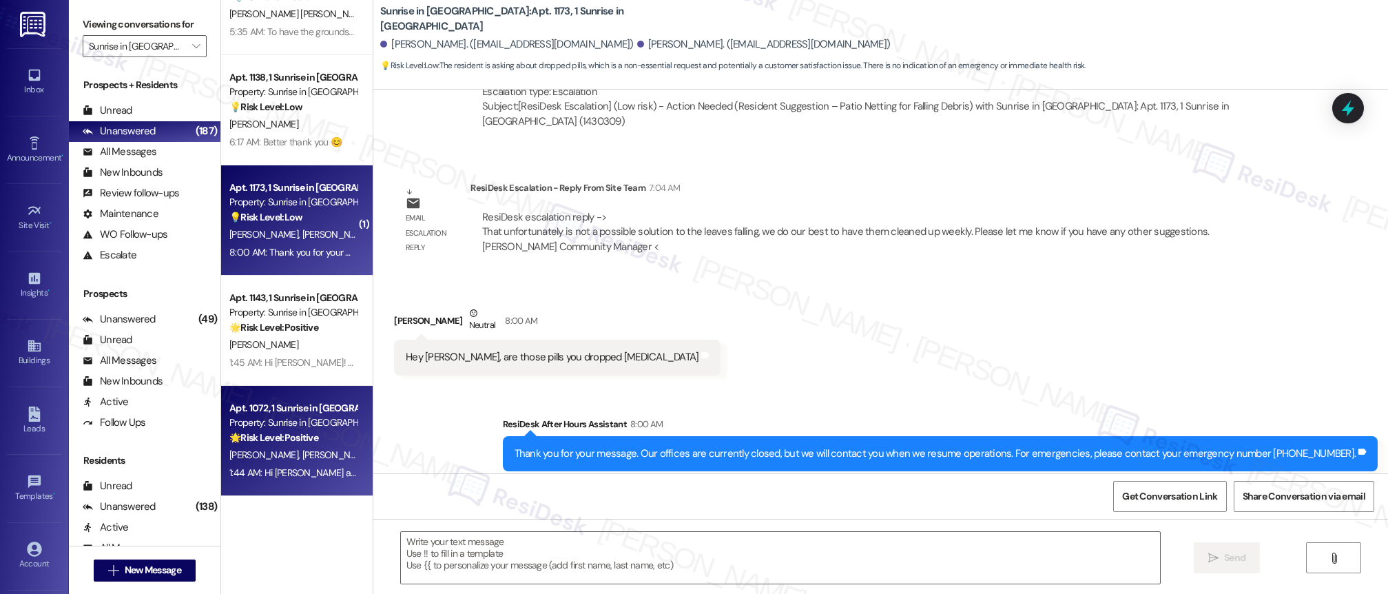
click at [298, 453] on div "[PERSON_NAME] [PERSON_NAME]" at bounding box center [293, 454] width 130 height 17
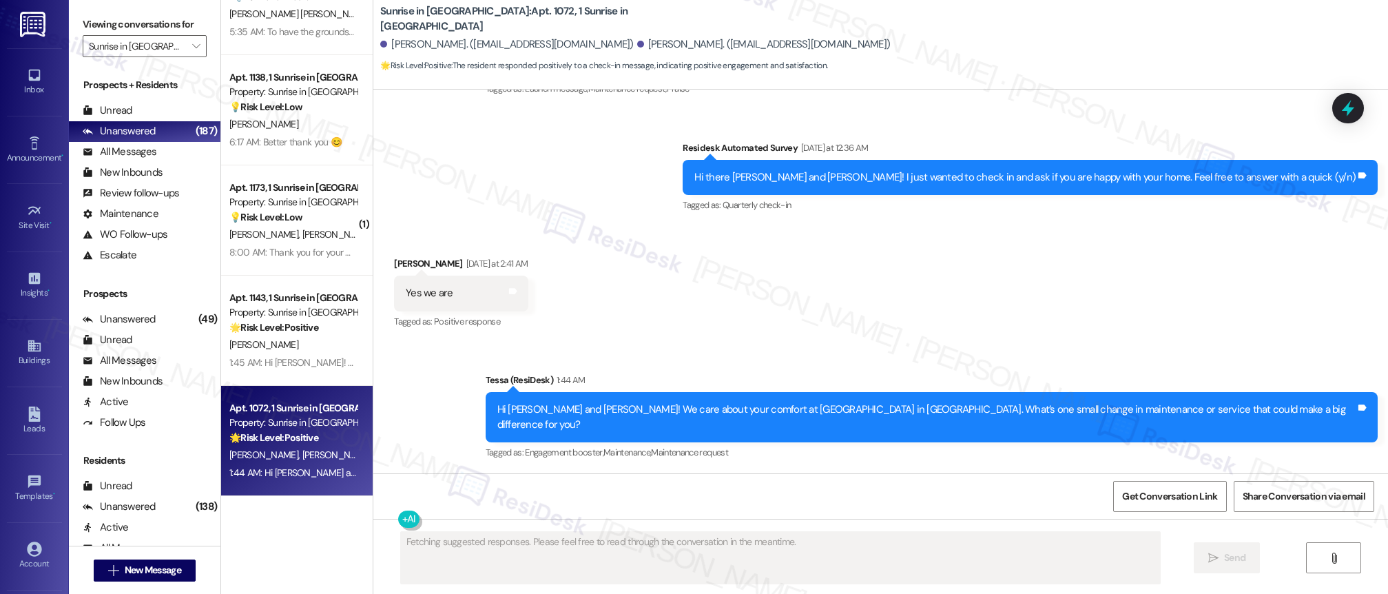
scroll to position [320, 0]
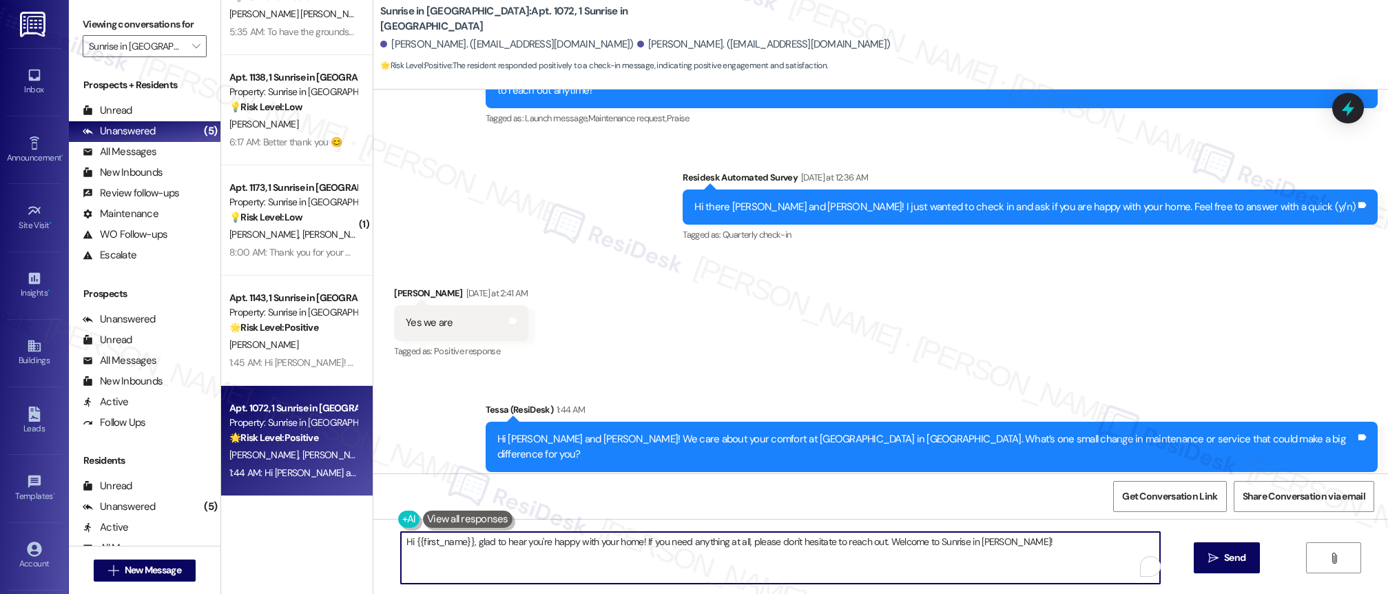
drag, startPoint x: 464, startPoint y: 540, endPoint x: 418, endPoint y: 540, distance: 46.2
click at [418, 540] on textarea "Hi {{first_name}}, glad to hear you're happy with your home! If you need anythi…" at bounding box center [781, 558] width 760 height 52
drag, startPoint x: 841, startPoint y: 539, endPoint x: 1025, endPoint y: 546, distance: 184.1
click at [1025, 546] on textarea "Hi [PERSON_NAME], glad to hear you're happy with your home! If you need anythin…" at bounding box center [781, 558] width 760 height 52
type textarea "Hi [PERSON_NAME], glad to hear you're happy with your home! If you need anythin…"
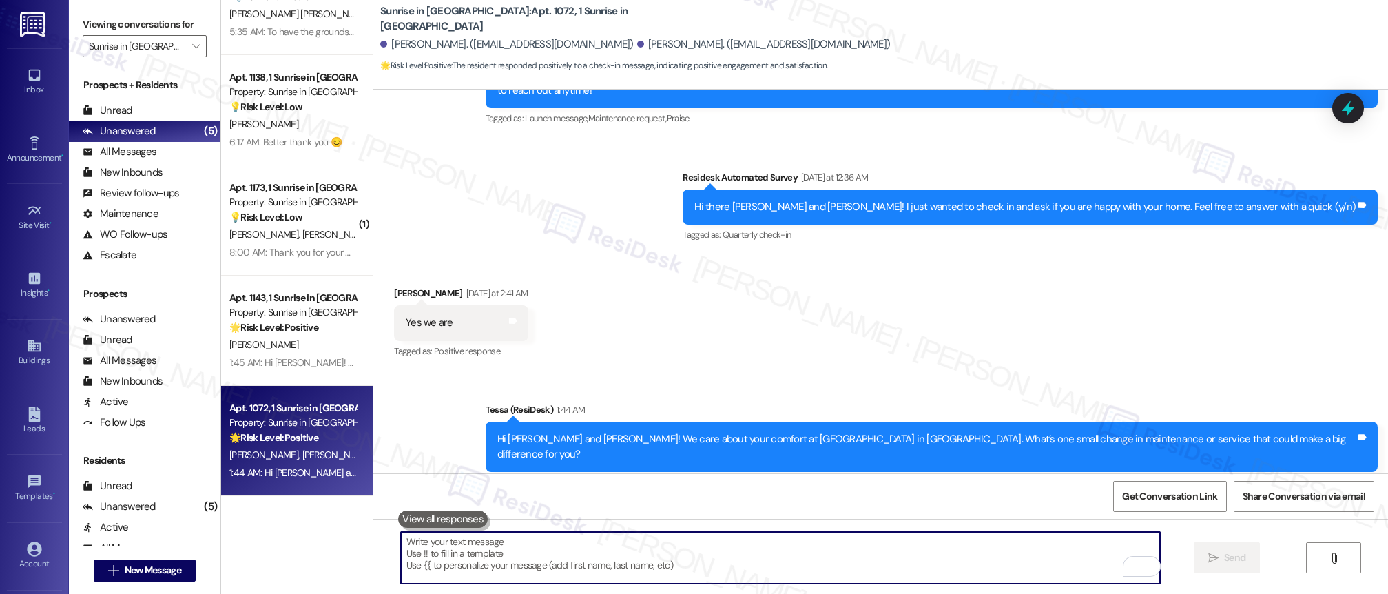
click at [917, 539] on textarea "To enrich screen reader interactions, please activate Accessibility in Grammarl…" at bounding box center [781, 558] width 760 height 52
paste textarea "Your feedback means the world to us! Would you mind sharing your experience by …"
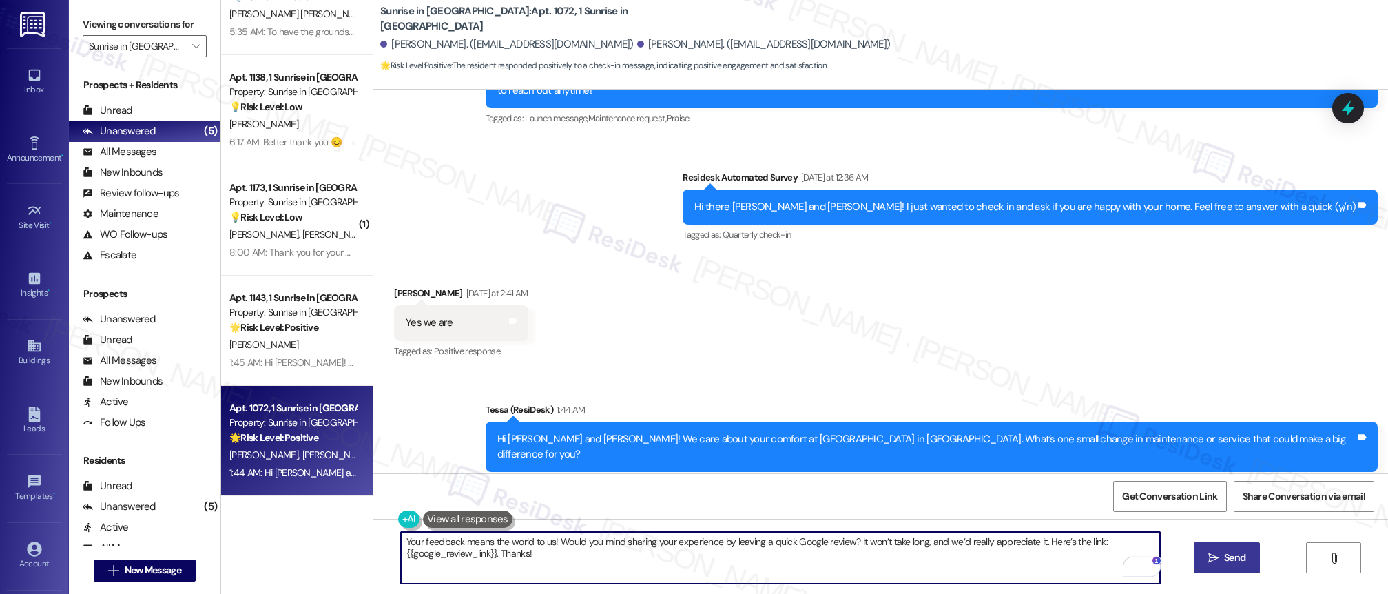
type textarea "Your feedback means the world to us! Would you mind sharing your experience by …"
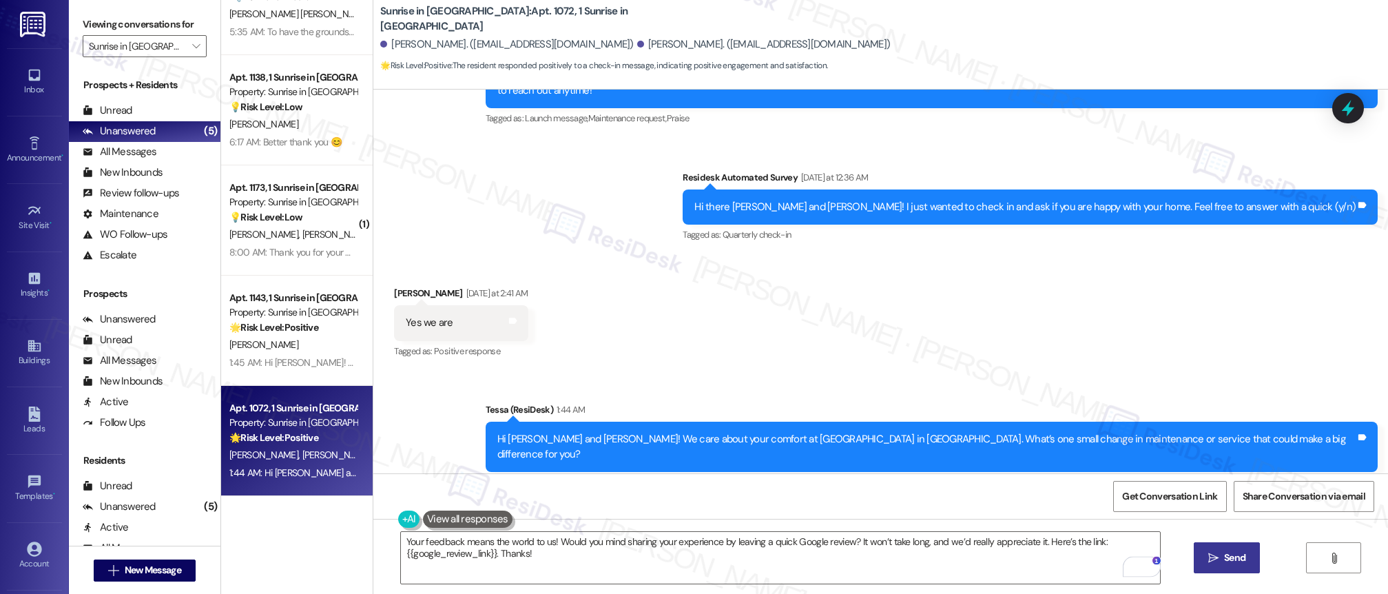
click at [1214, 562] on icon "" at bounding box center [1213, 558] width 10 height 11
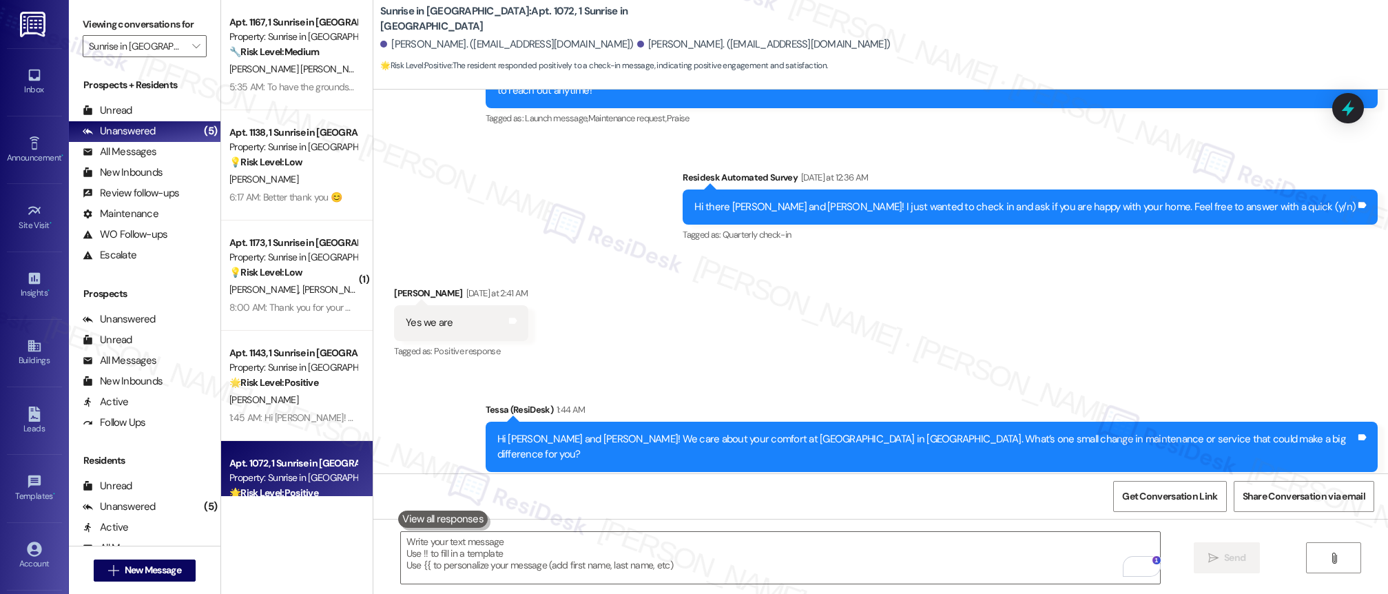
scroll to position [527, 0]
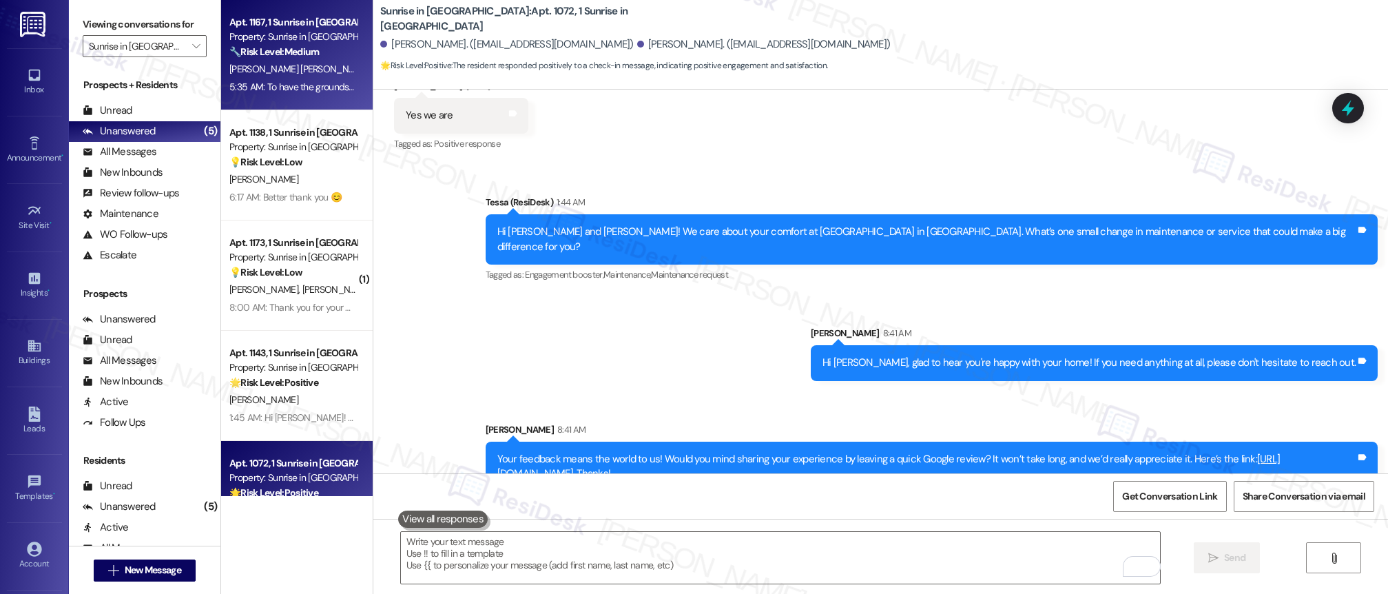
click at [276, 76] on div "[PERSON_NAME] [PERSON_NAME]" at bounding box center [293, 69] width 130 height 17
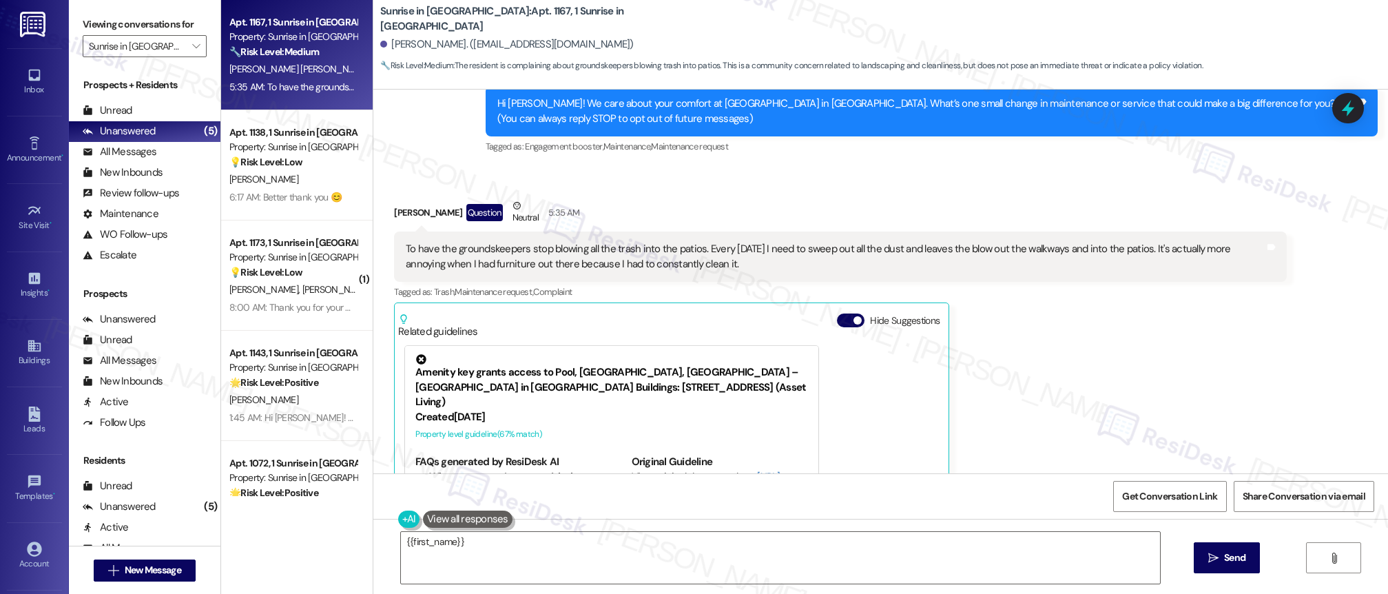
scroll to position [169, 0]
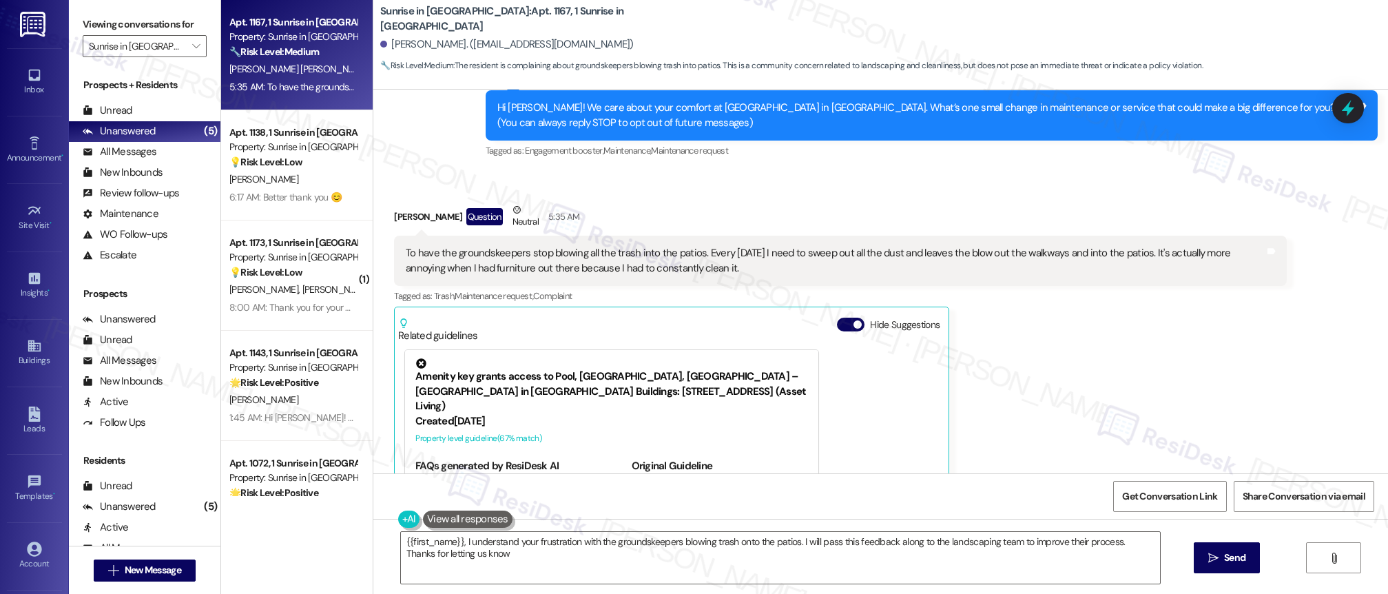
type textarea "{{first_name}}, I understand your frustration with the groundskeepers blowing t…"
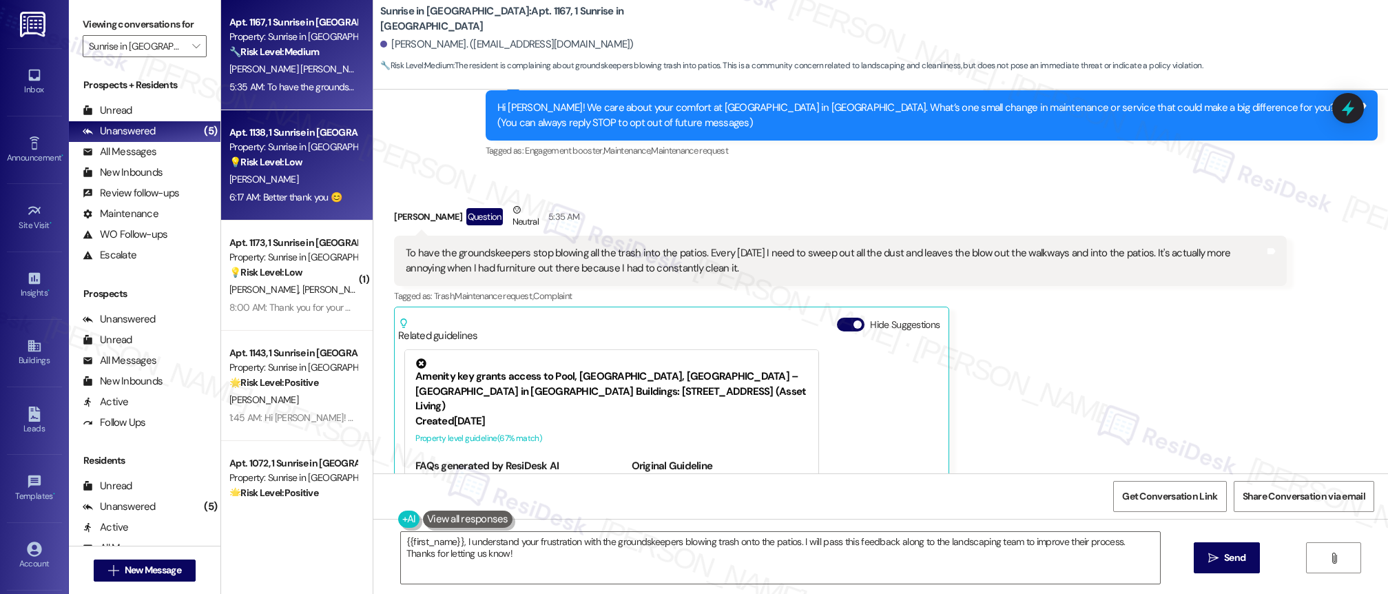
click at [303, 181] on div "[PERSON_NAME]" at bounding box center [293, 179] width 130 height 17
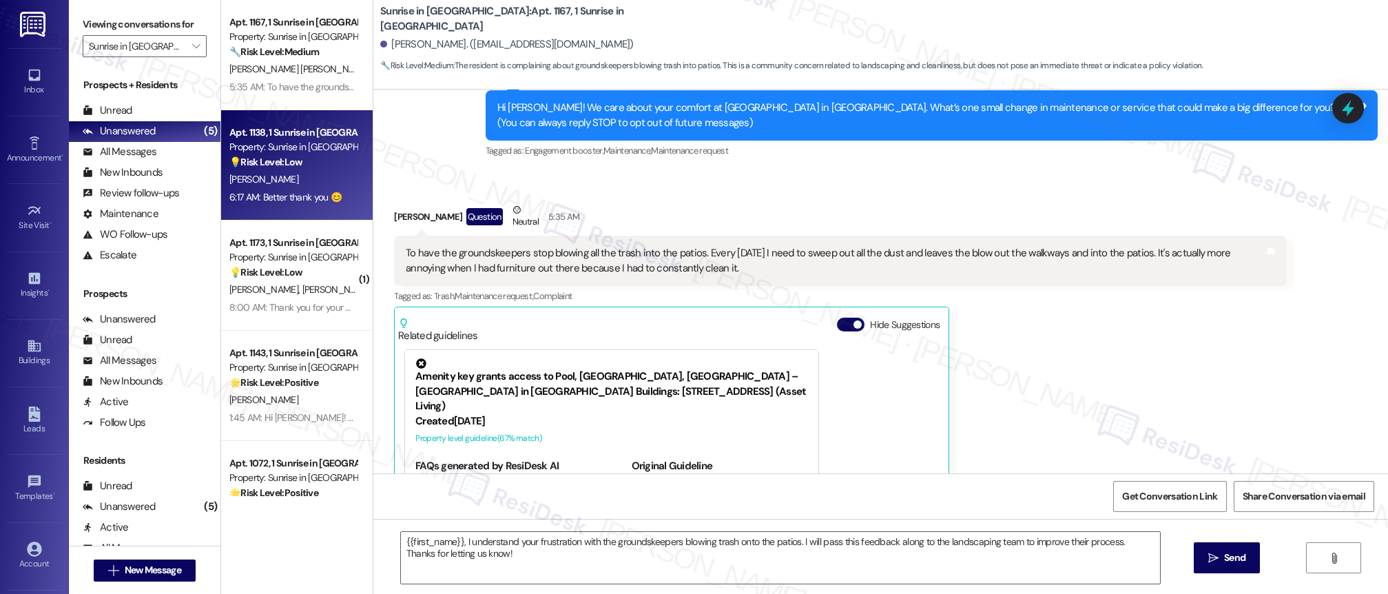
type textarea "Fetching suggested responses. Please feel free to read through the conversation…"
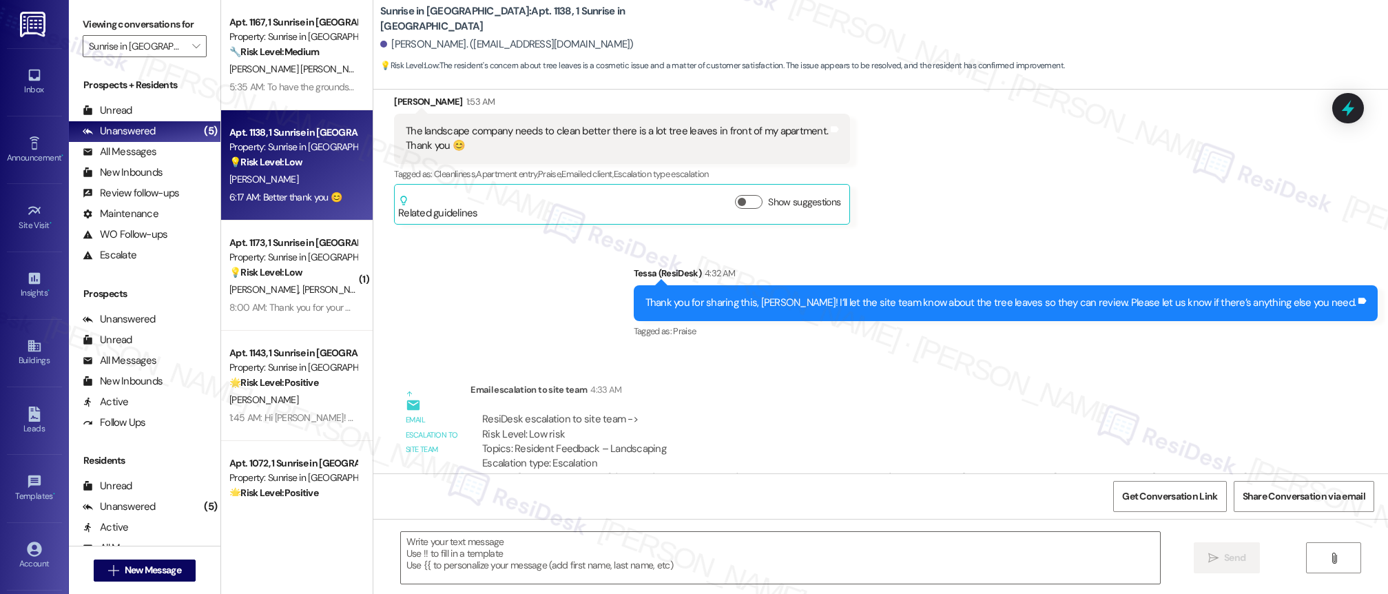
type textarea "Fetching suggested responses. Please feel free to read through the conversation…"
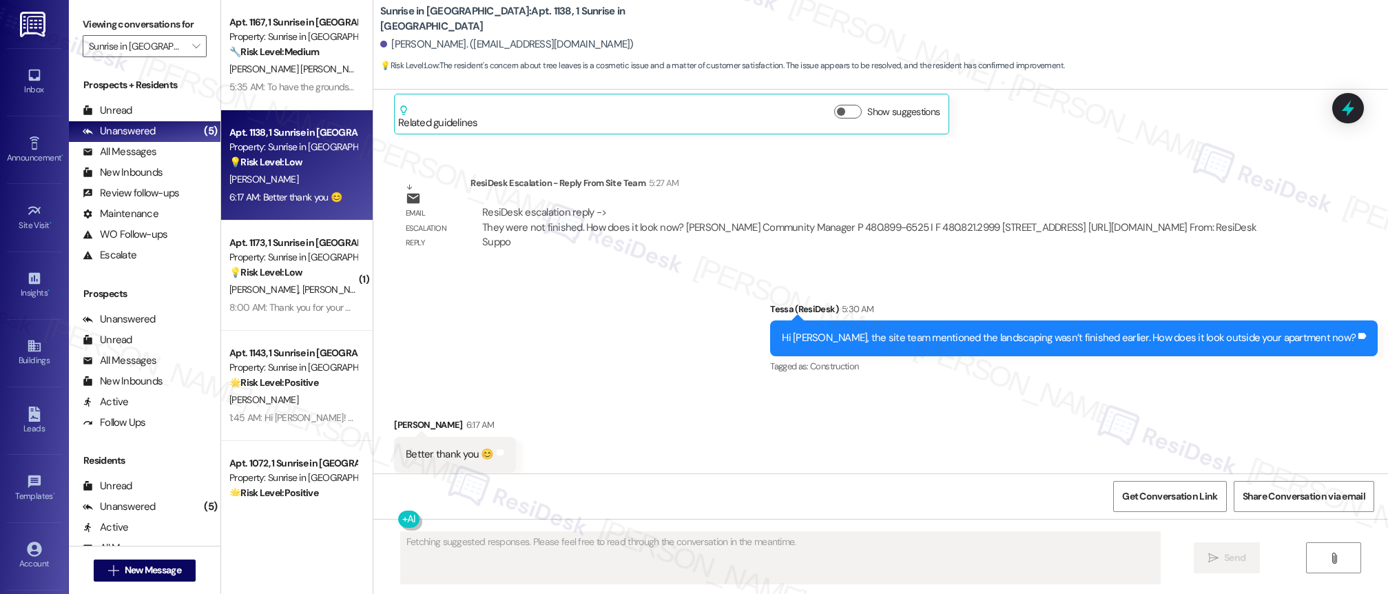
scroll to position [918, 0]
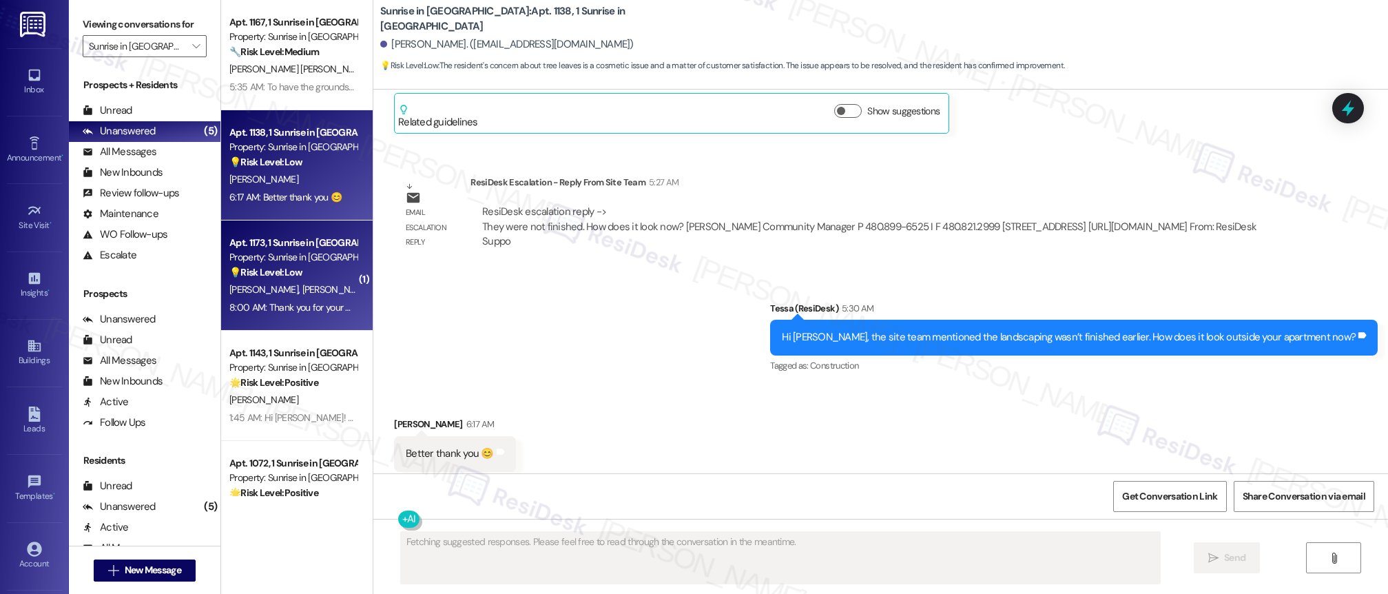
click at [282, 266] on strong "💡 Risk Level: Low" at bounding box center [265, 272] width 73 height 12
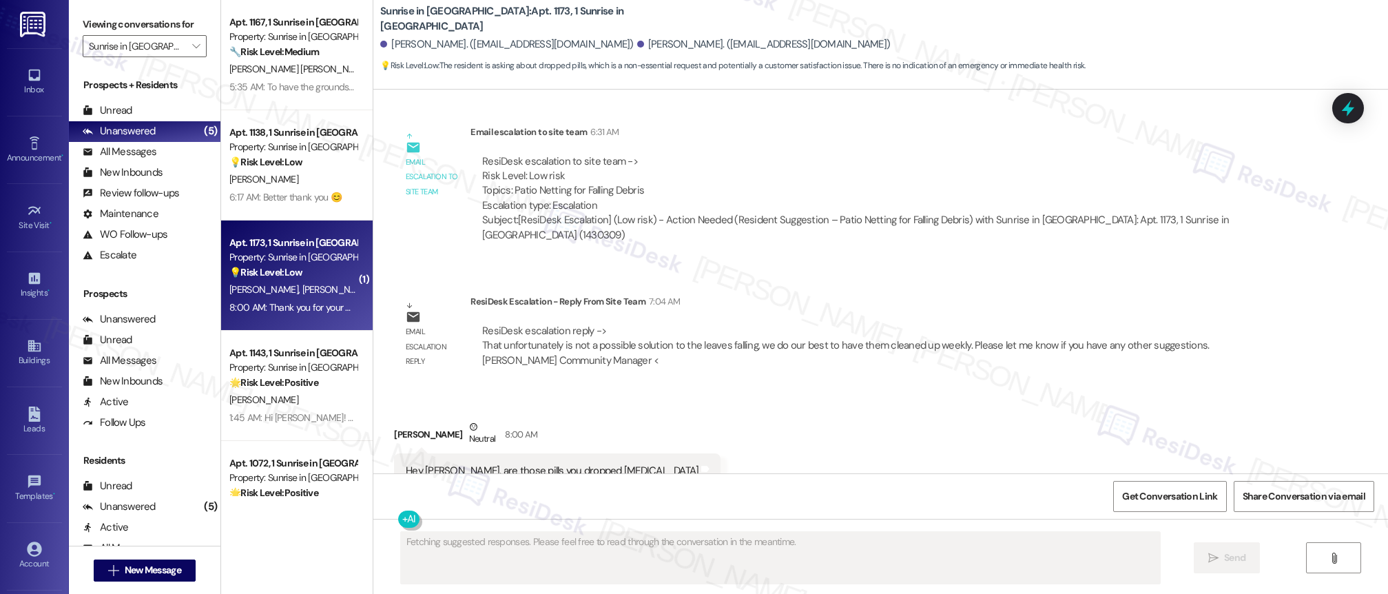
scroll to position [650, 0]
click at [192, 41] on icon "" at bounding box center [196, 46] width 8 height 11
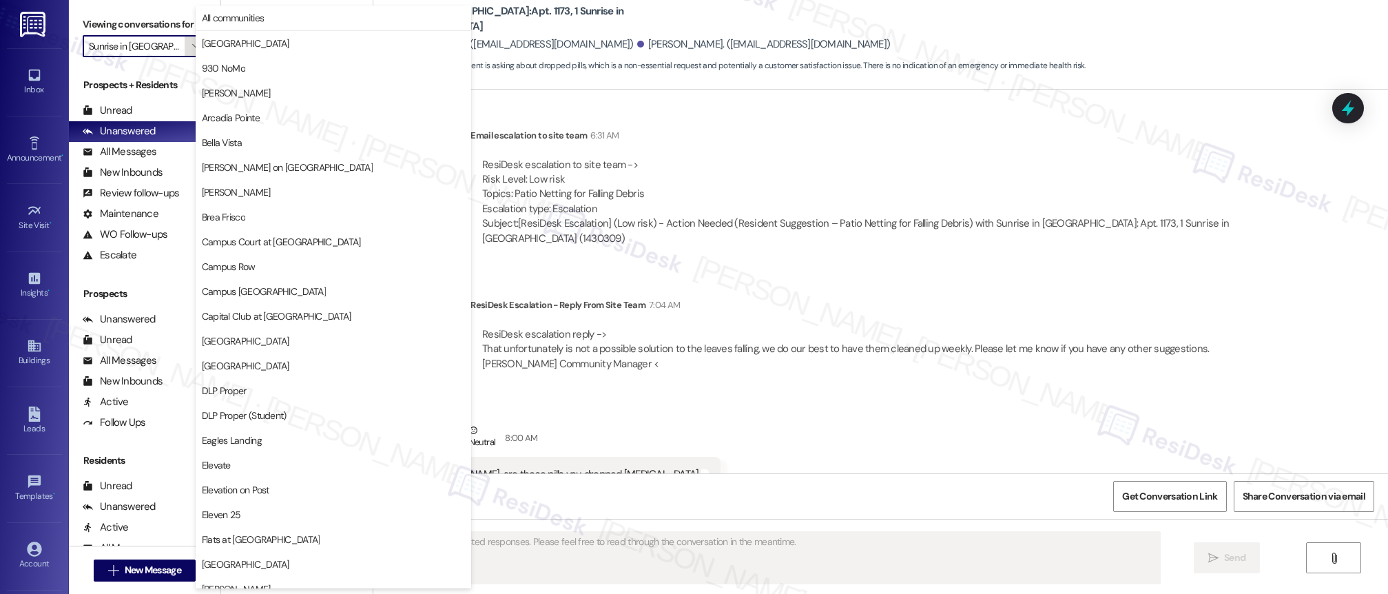
scroll to position [960, 0]
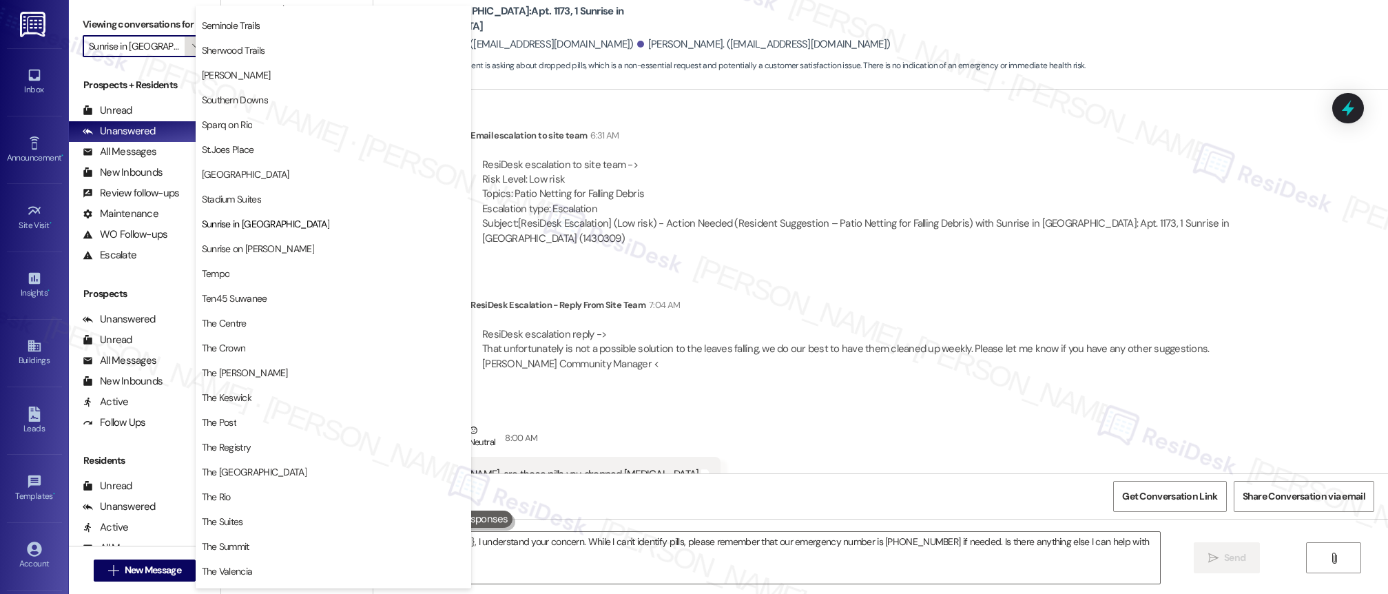
type textarea "Hi {{first_name}}, I understand your concern. While I can't identify pills, ple…"
click at [277, 251] on span "Sunrise on [PERSON_NAME]" at bounding box center [258, 249] width 112 height 14
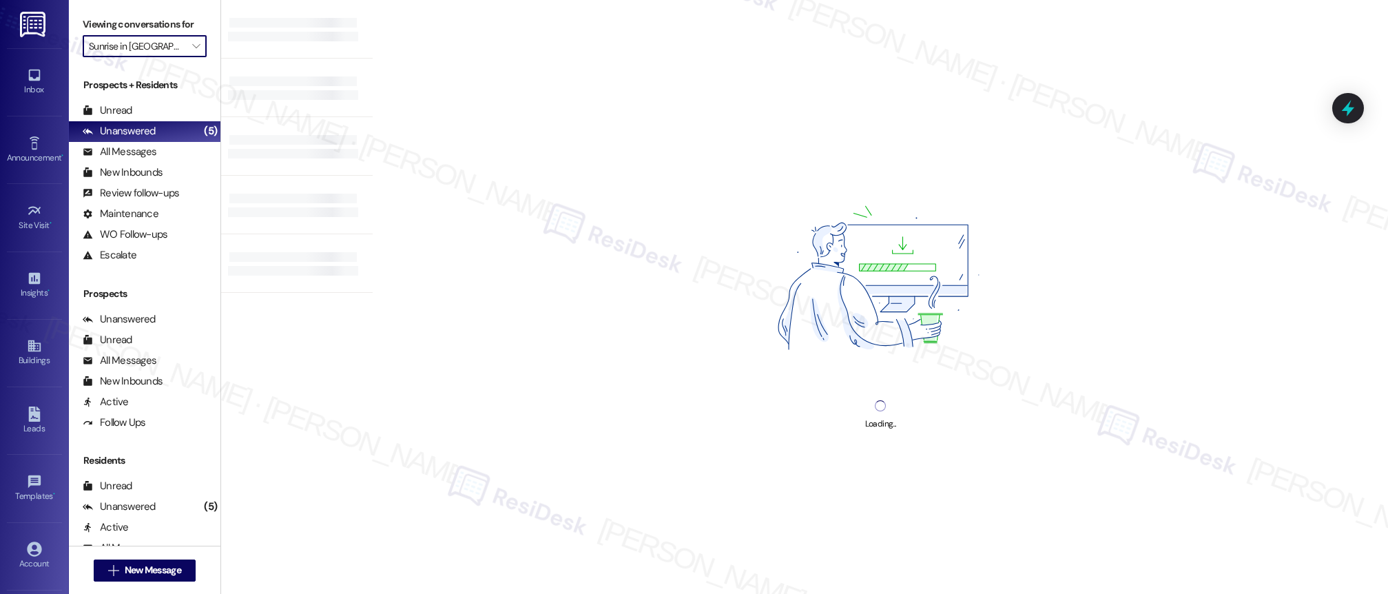
type input "Sunrise on [PERSON_NAME]"
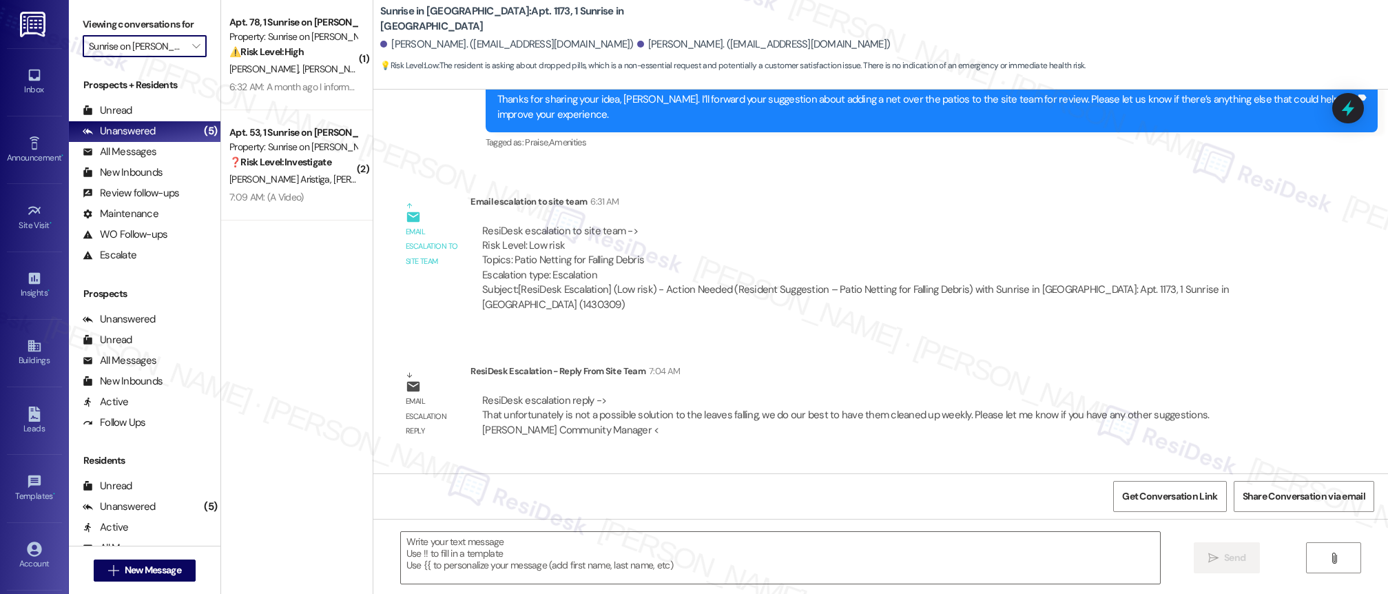
type textarea "Fetching suggested responses. Please feel free to read through the conversation…"
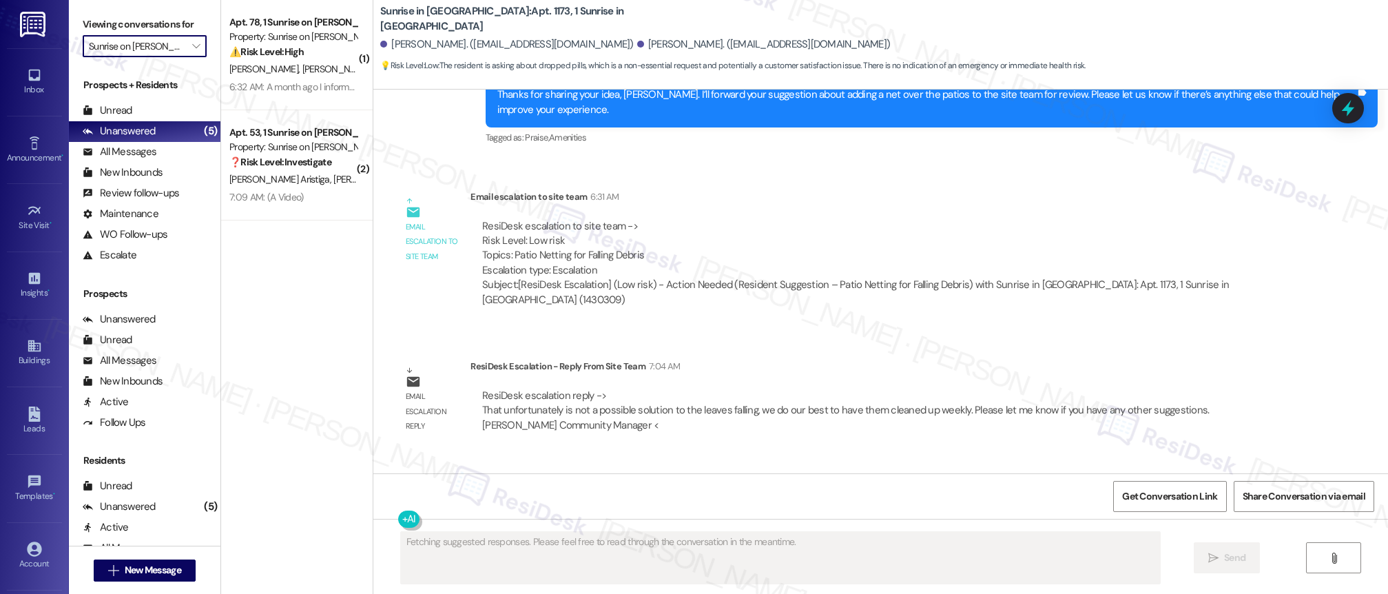
scroll to position [650, 0]
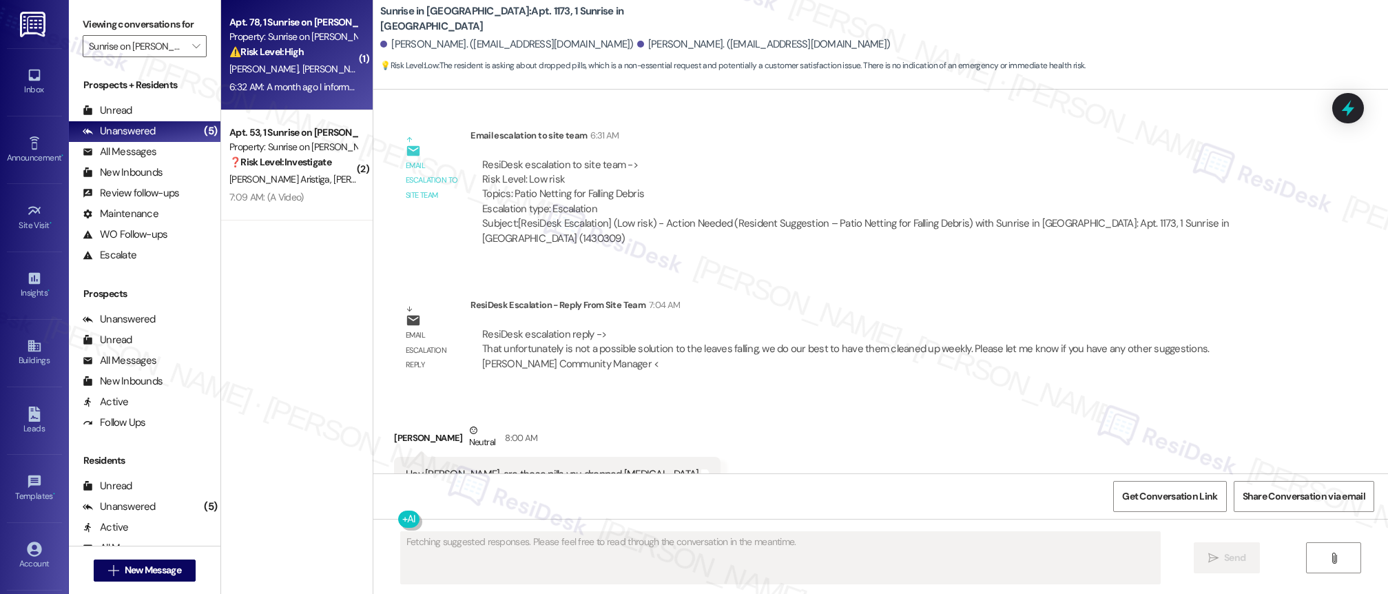
click at [302, 85] on div "6:32 AM: A month ago I inform that two door where broke and I ask if they want …" at bounding box center [599, 87] width 741 height 12
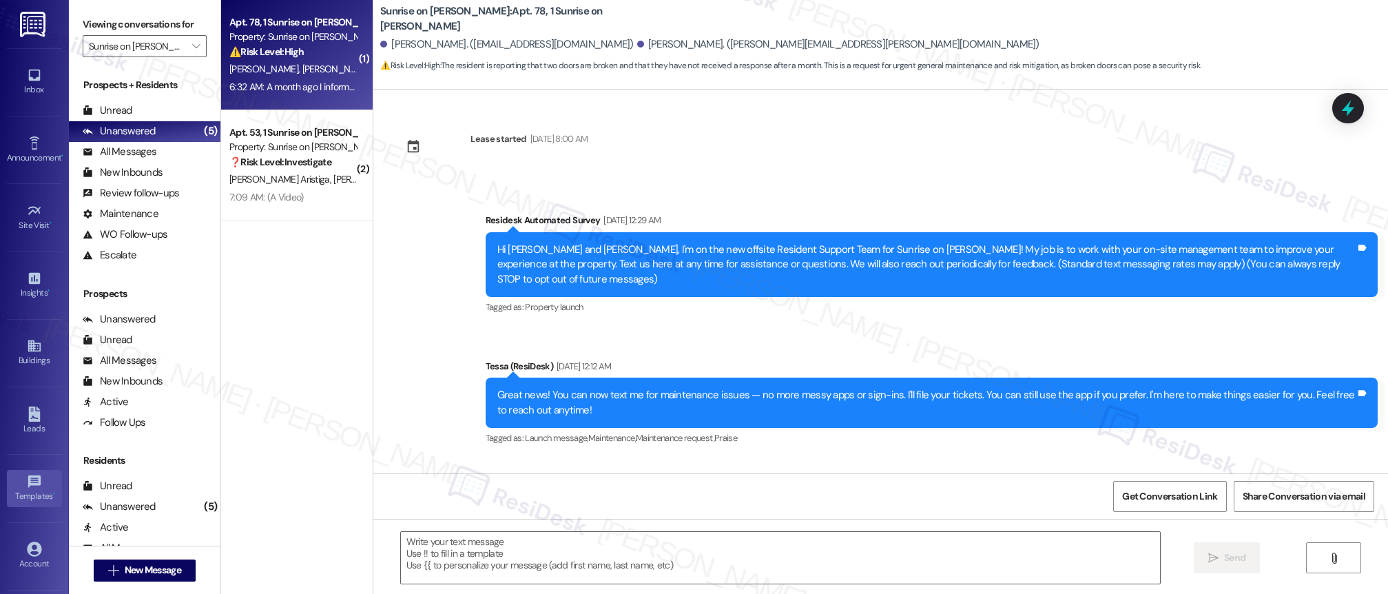
scroll to position [2704, 0]
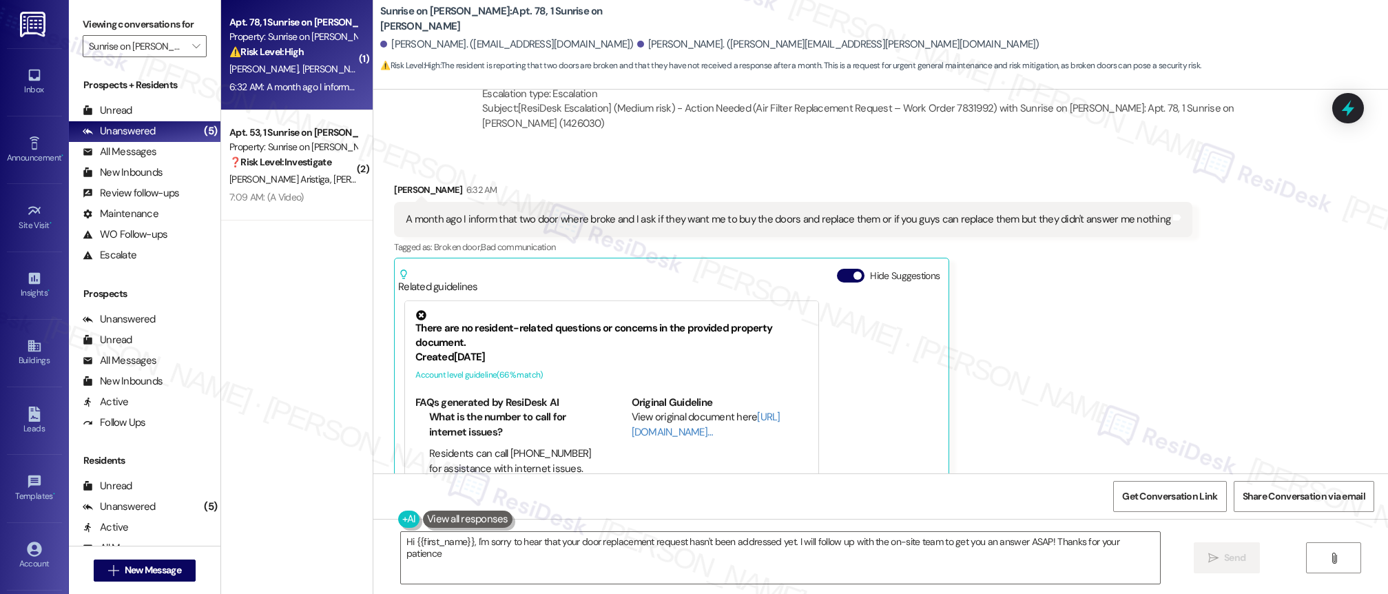
type textarea "Hi {{first_name}}, I'm sorry to hear that your door replacement request hasn't …"
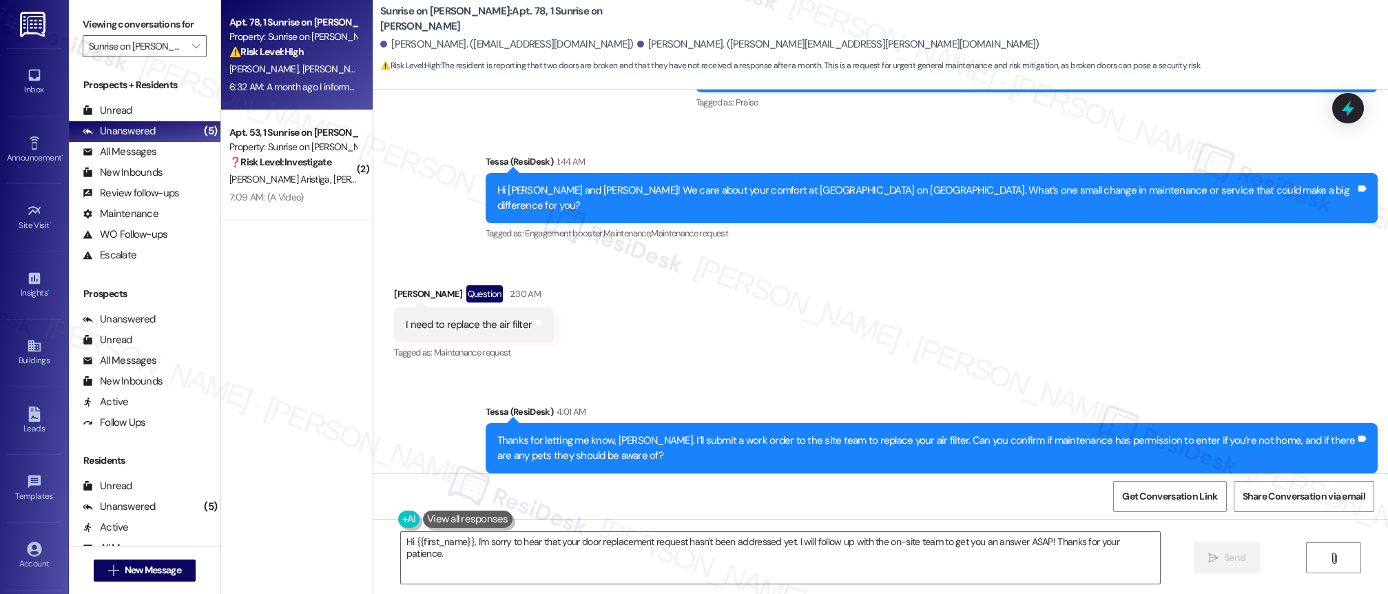
scroll to position [1663, 0]
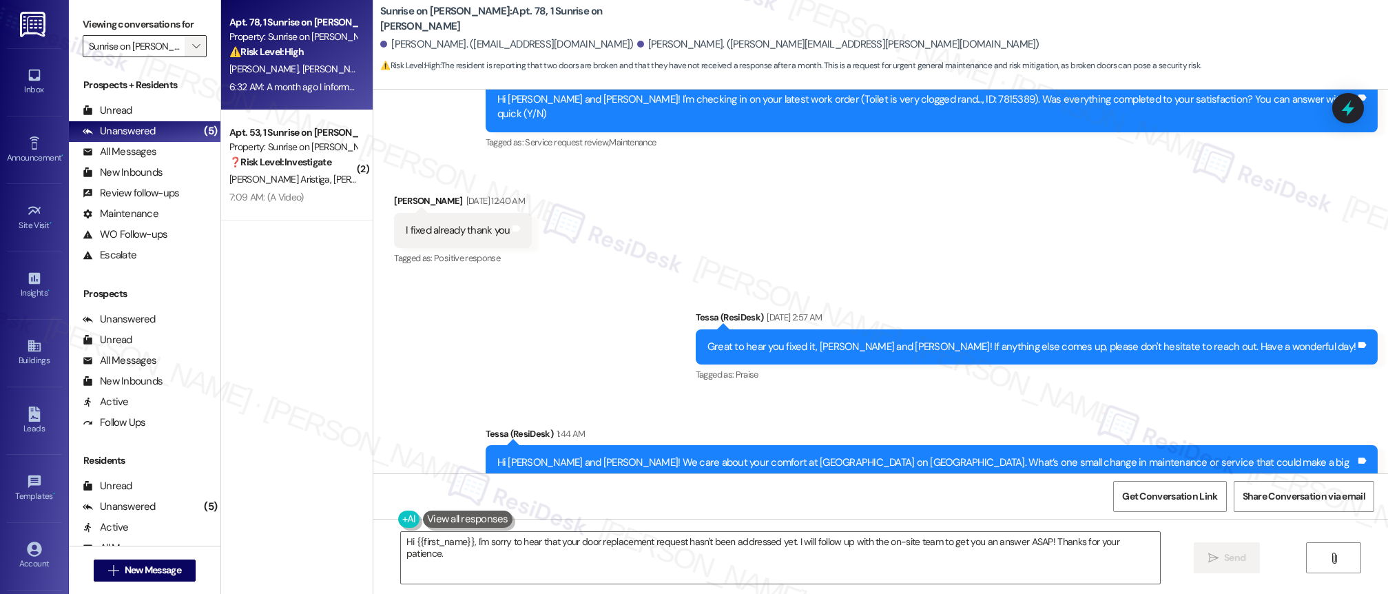
click at [192, 45] on icon "" at bounding box center [196, 46] width 8 height 11
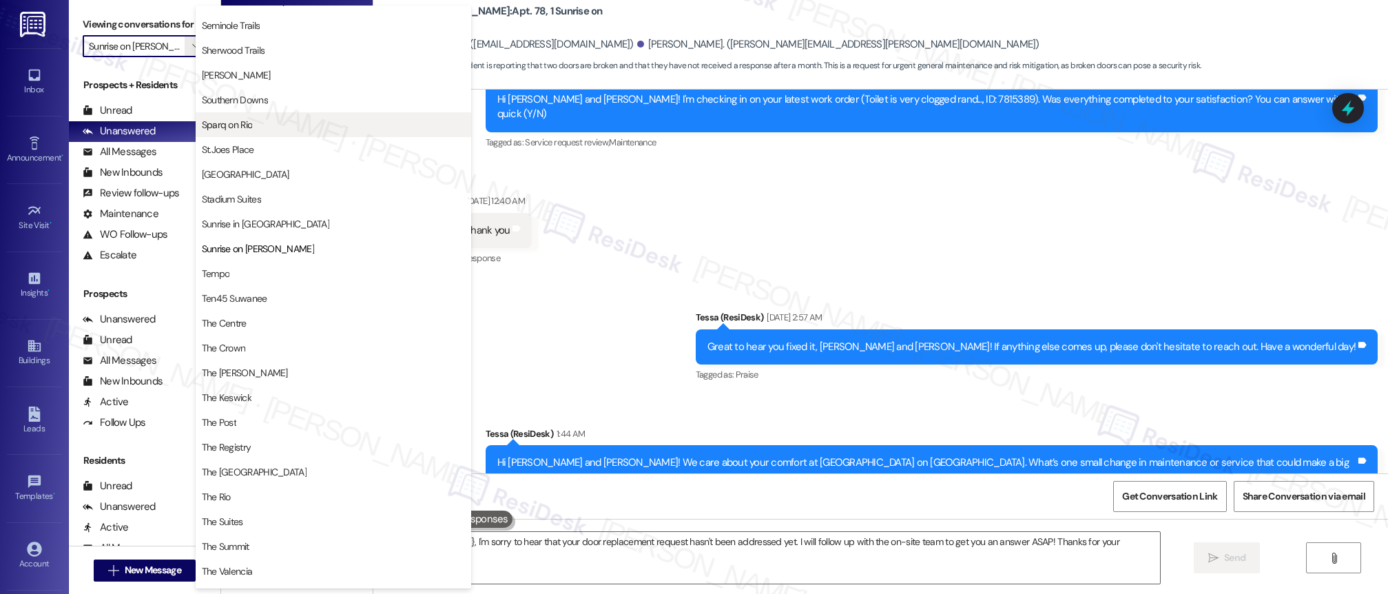
scroll to position [0, 0]
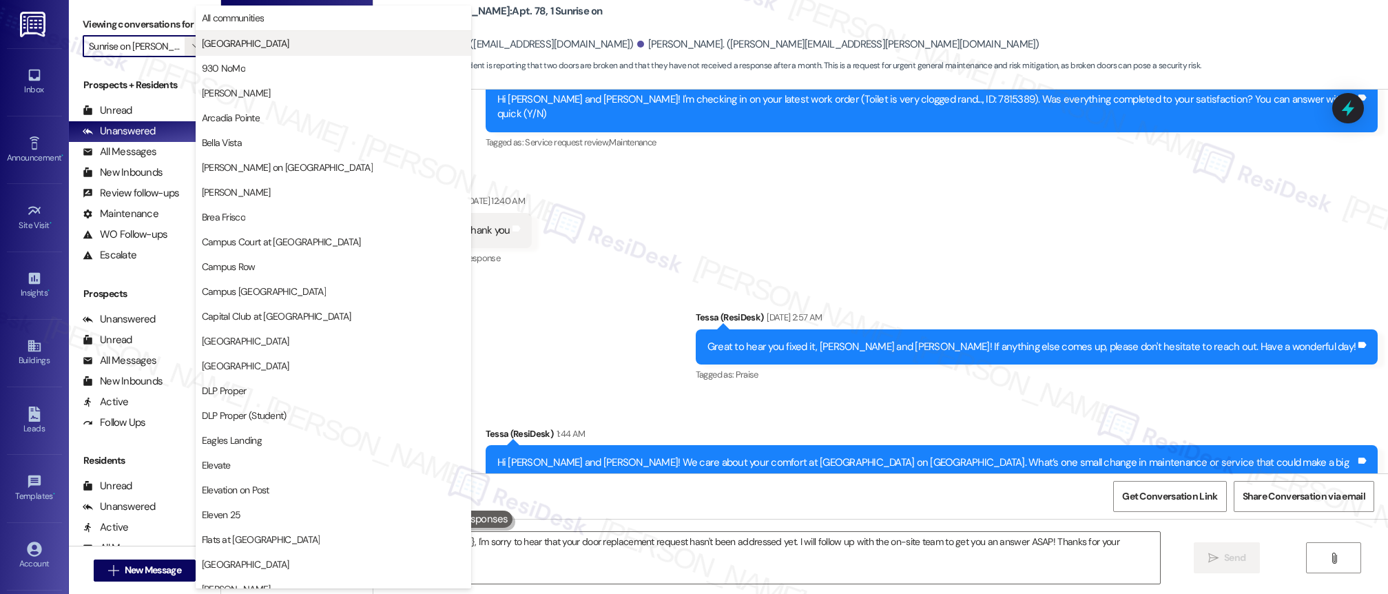
click at [267, 46] on span "[GEOGRAPHIC_DATA]" at bounding box center [246, 44] width 88 height 14
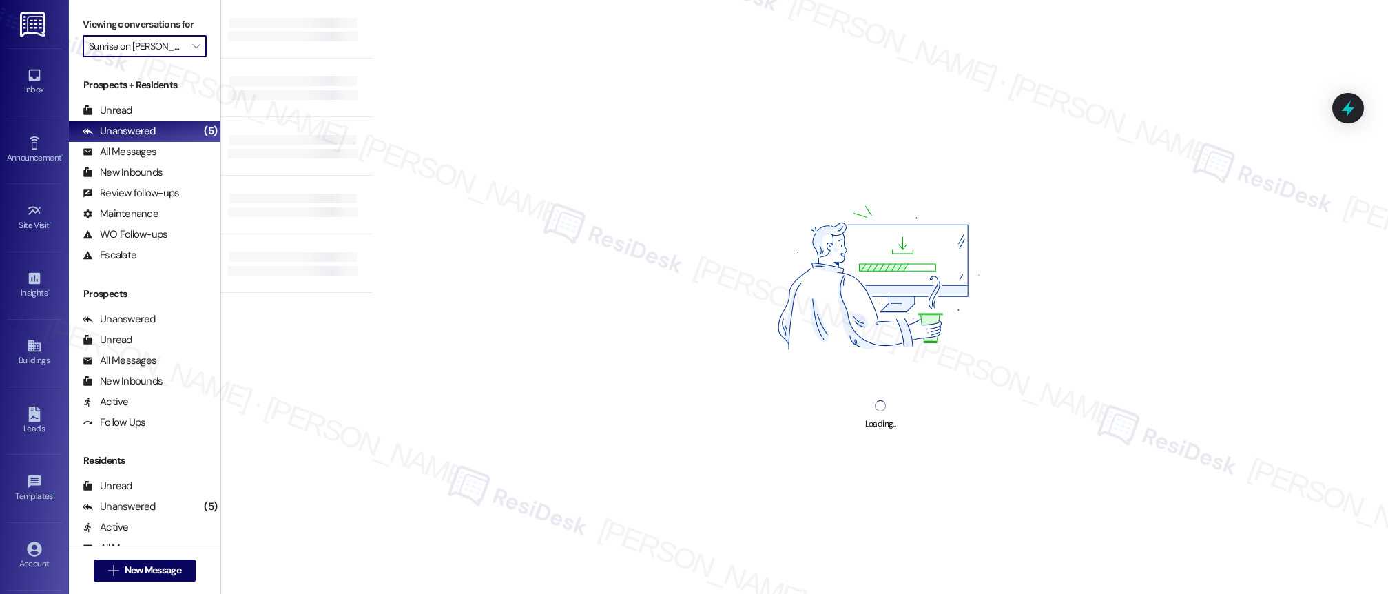
type input "[GEOGRAPHIC_DATA]"
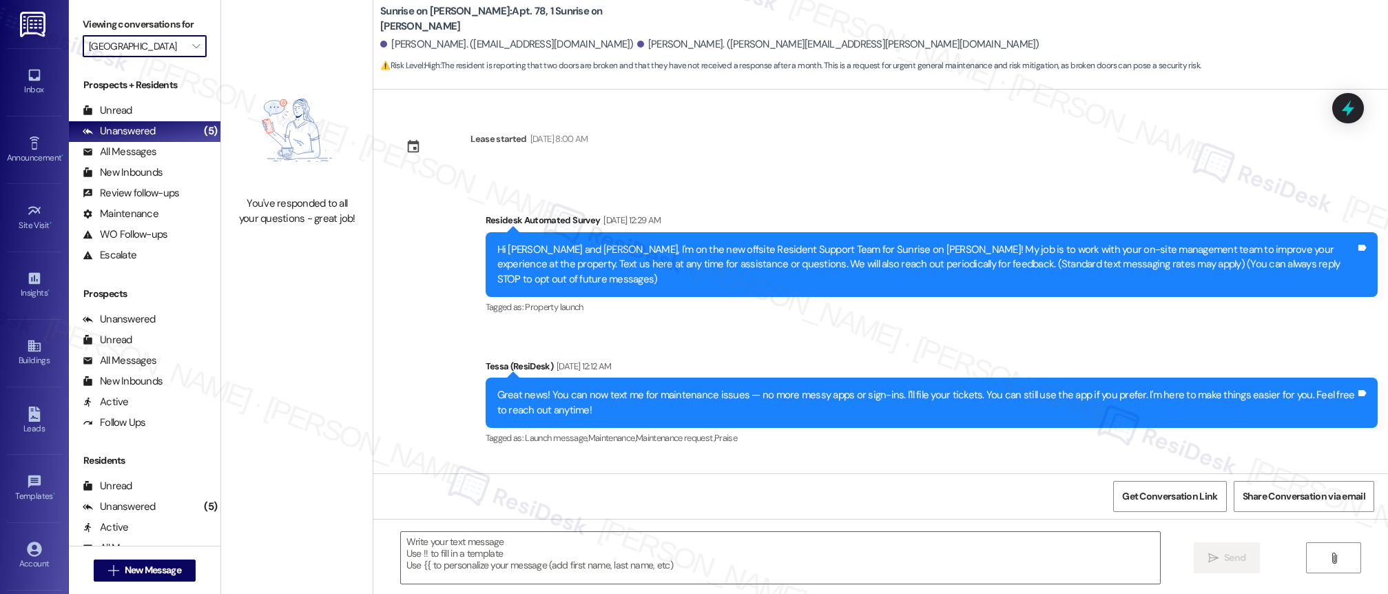
scroll to position [2704, 0]
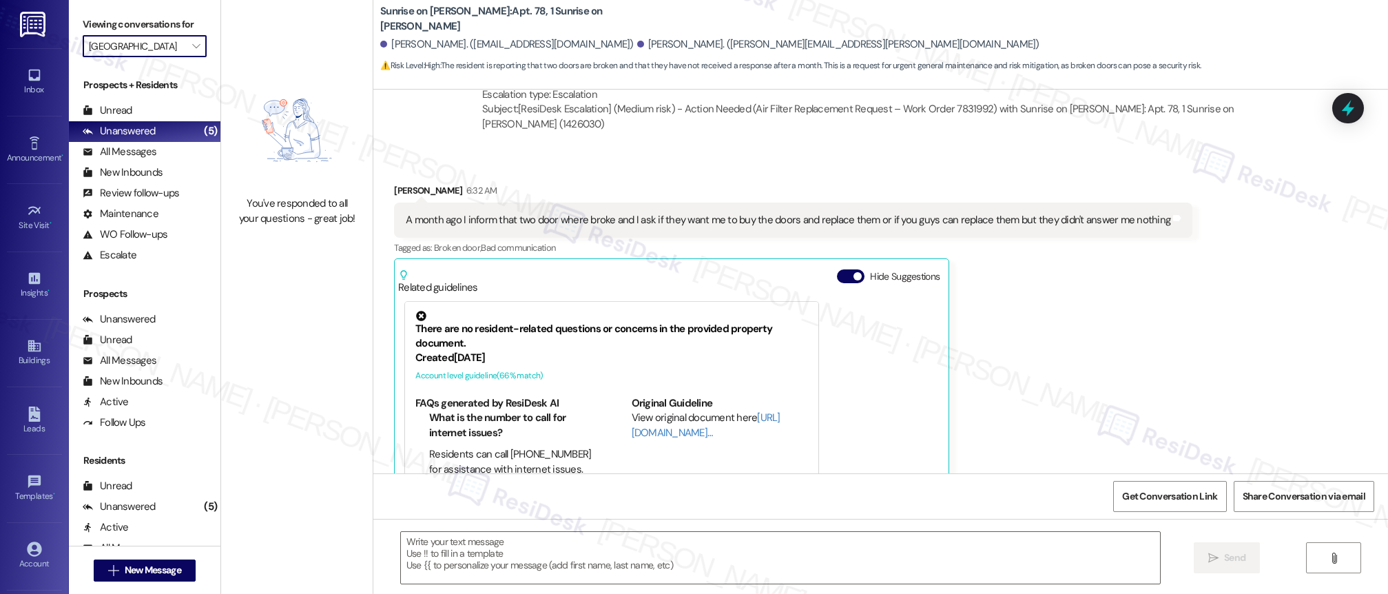
type textarea "Fetching suggested responses. Please feel free to read through the conversation…"
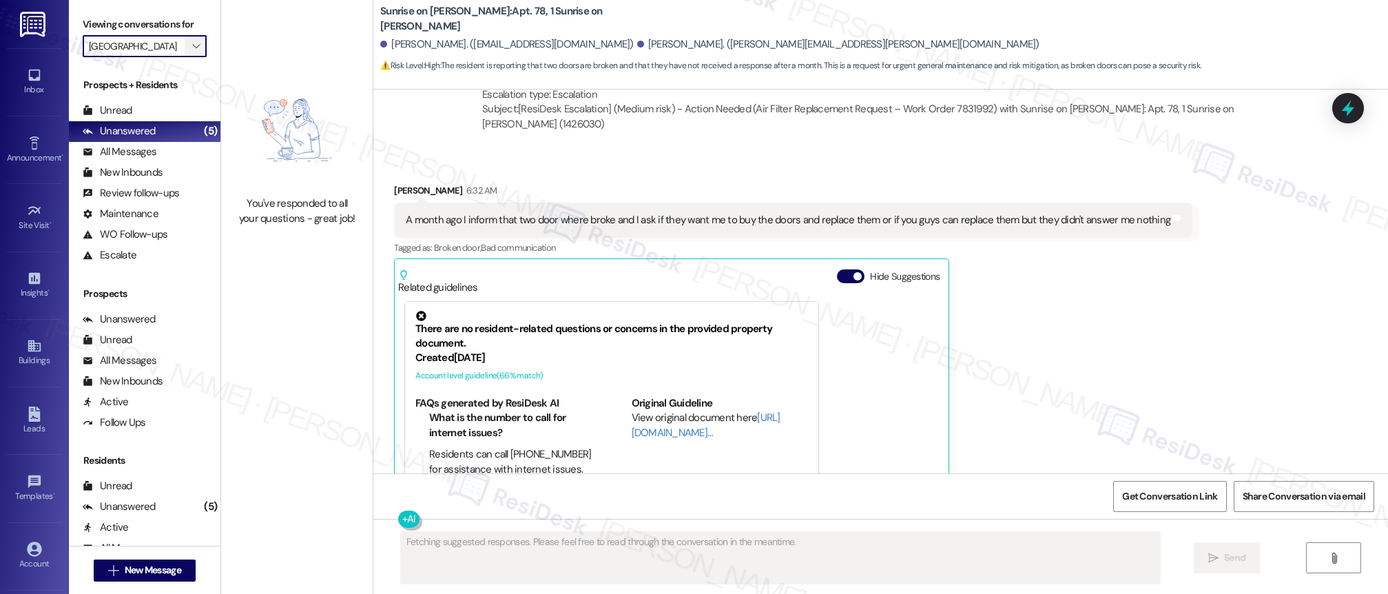
click at [189, 45] on span "" at bounding box center [195, 46] width 13 height 22
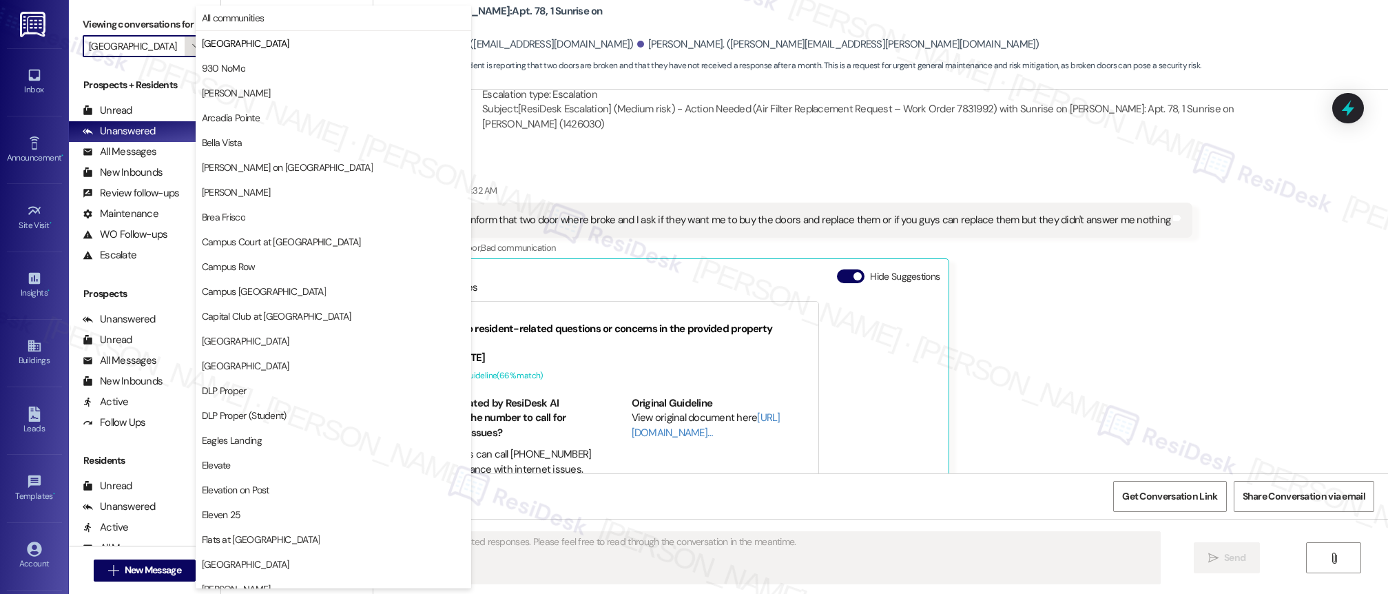
scroll to position [0, 0]
click at [213, 66] on span "930 NoMo" at bounding box center [223, 68] width 43 height 14
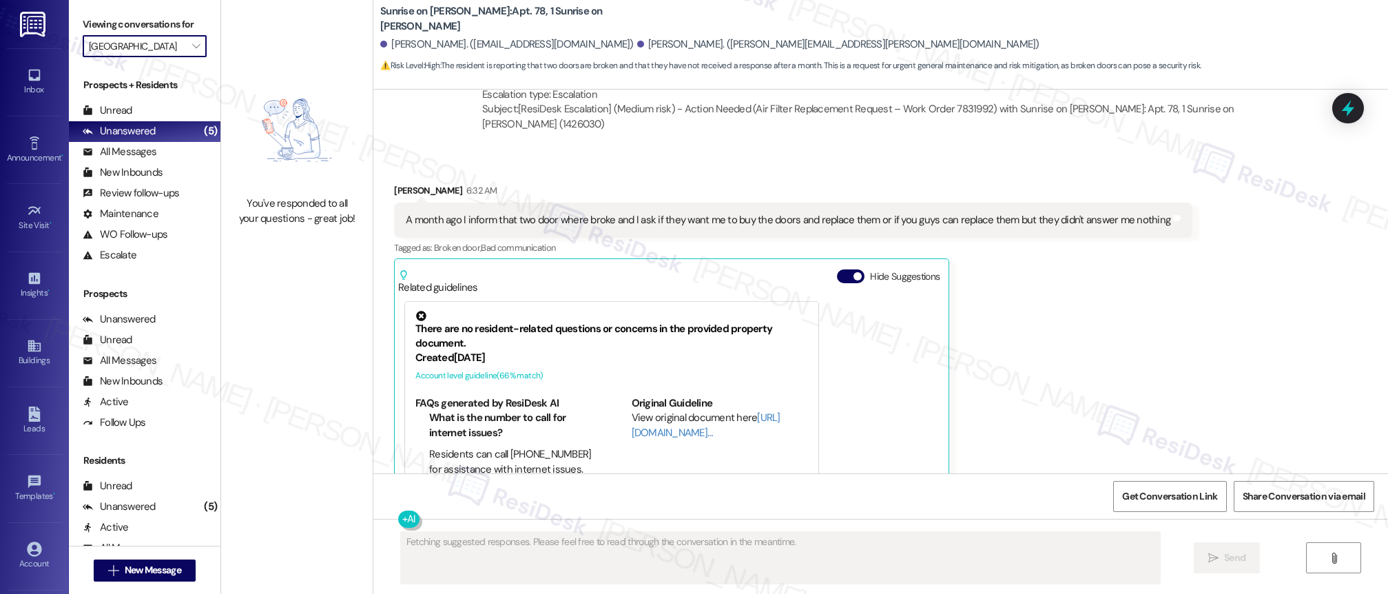
type input "930 NoMo"
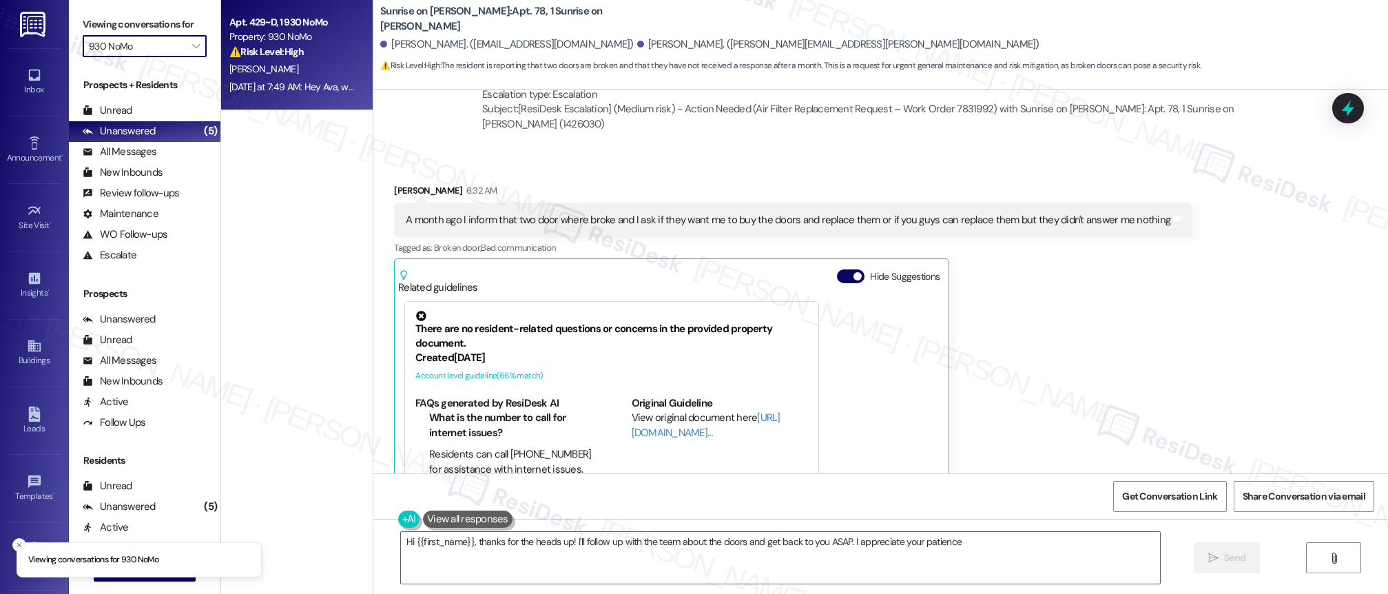
type textarea "Hi {{first_name}}, thanks for the heads up! I'll follow up with the team about …"
click at [311, 75] on div "[PERSON_NAME]" at bounding box center [293, 69] width 130 height 17
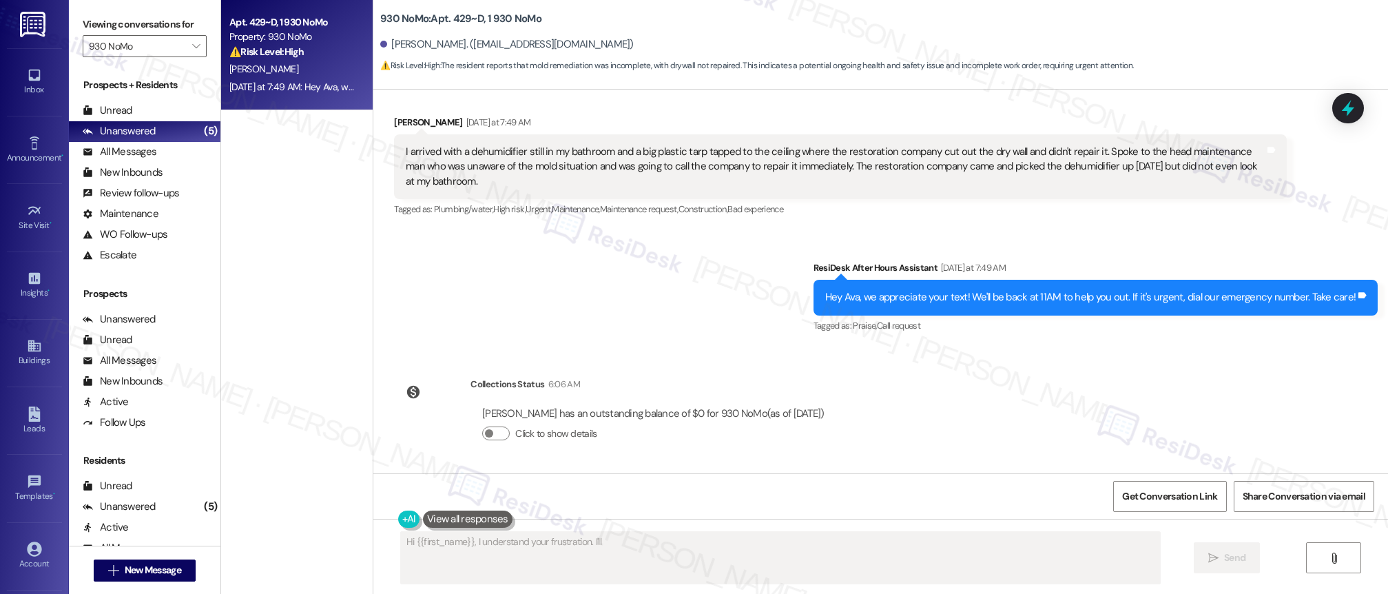
scroll to position [619, 0]
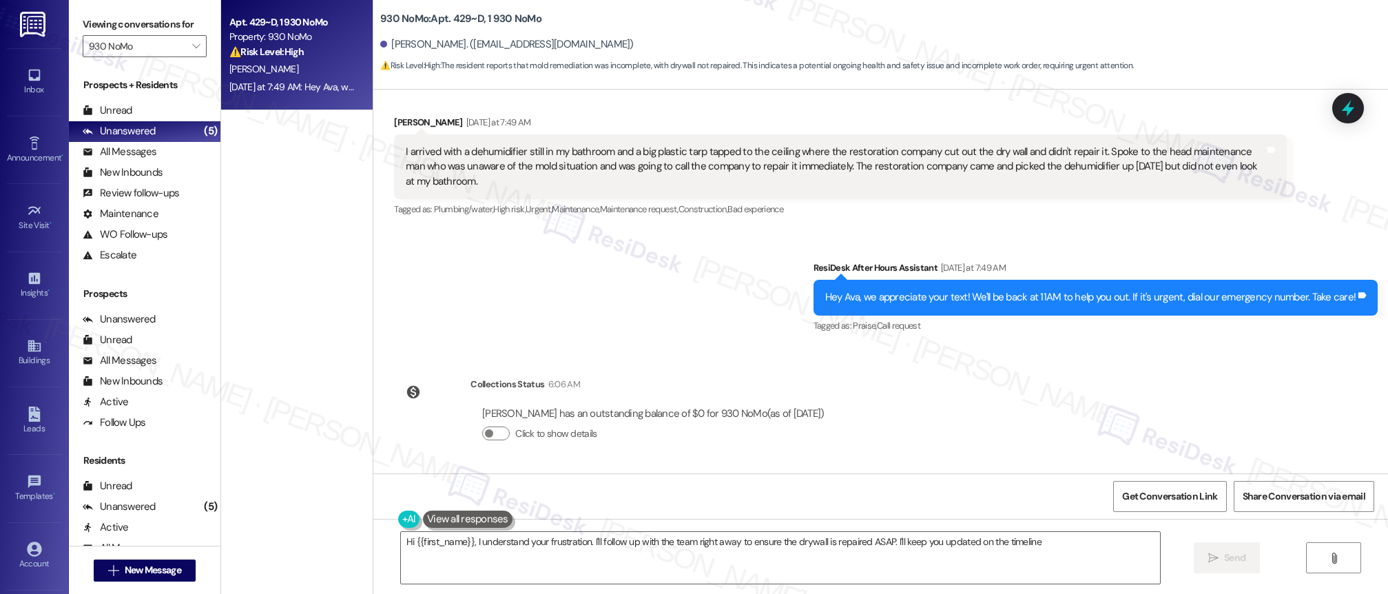
type textarea "Hi {{first_name}}, I understand your frustration. I'll follow up with the team …"
click at [192, 46] on icon "" at bounding box center [196, 46] width 8 height 11
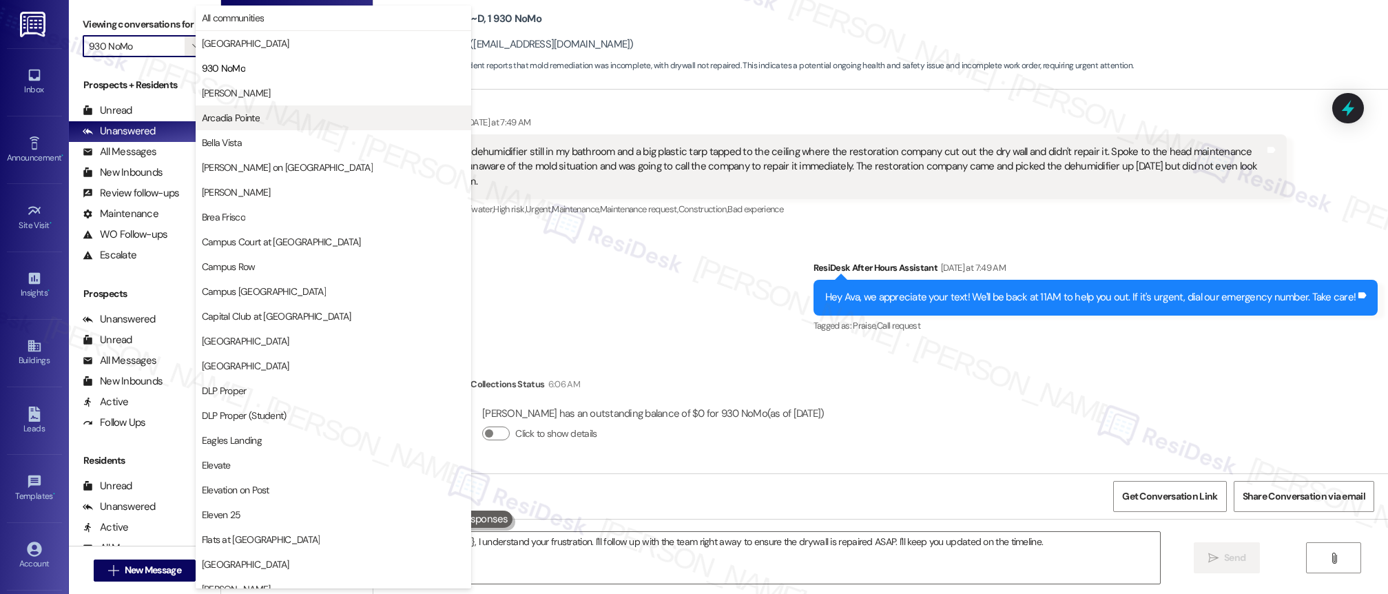
click at [258, 120] on span "Arcadia Pointe" at bounding box center [231, 118] width 58 height 14
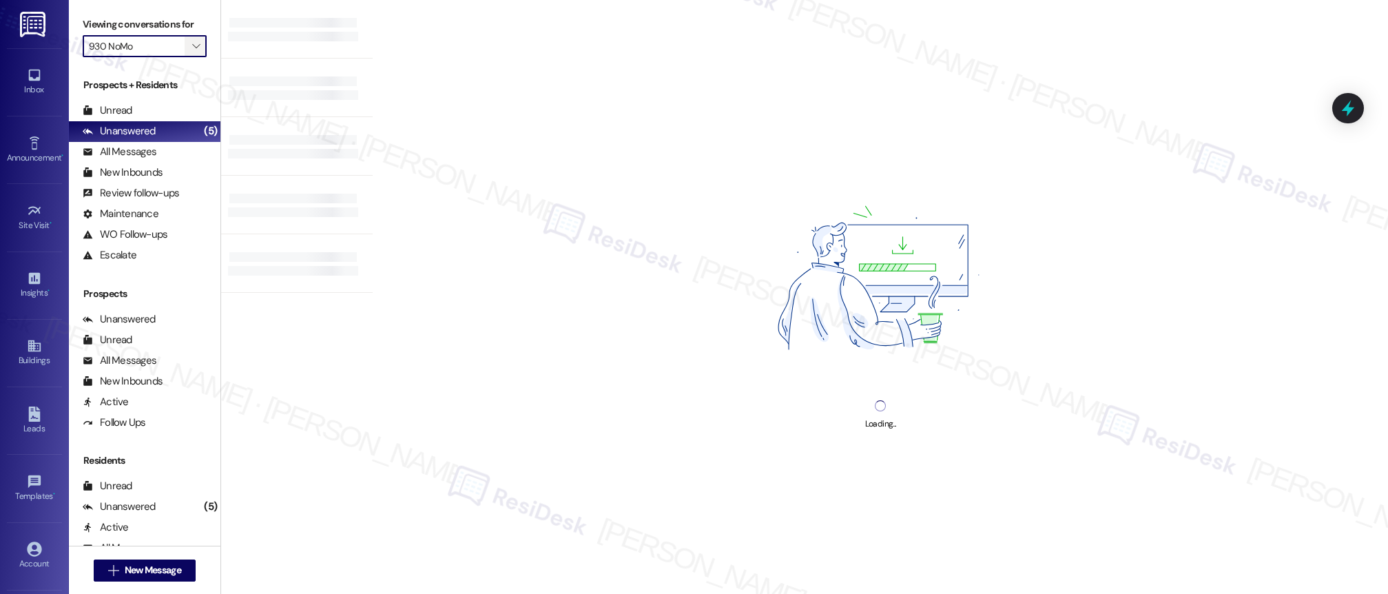
type input "Arcadia Pointe"
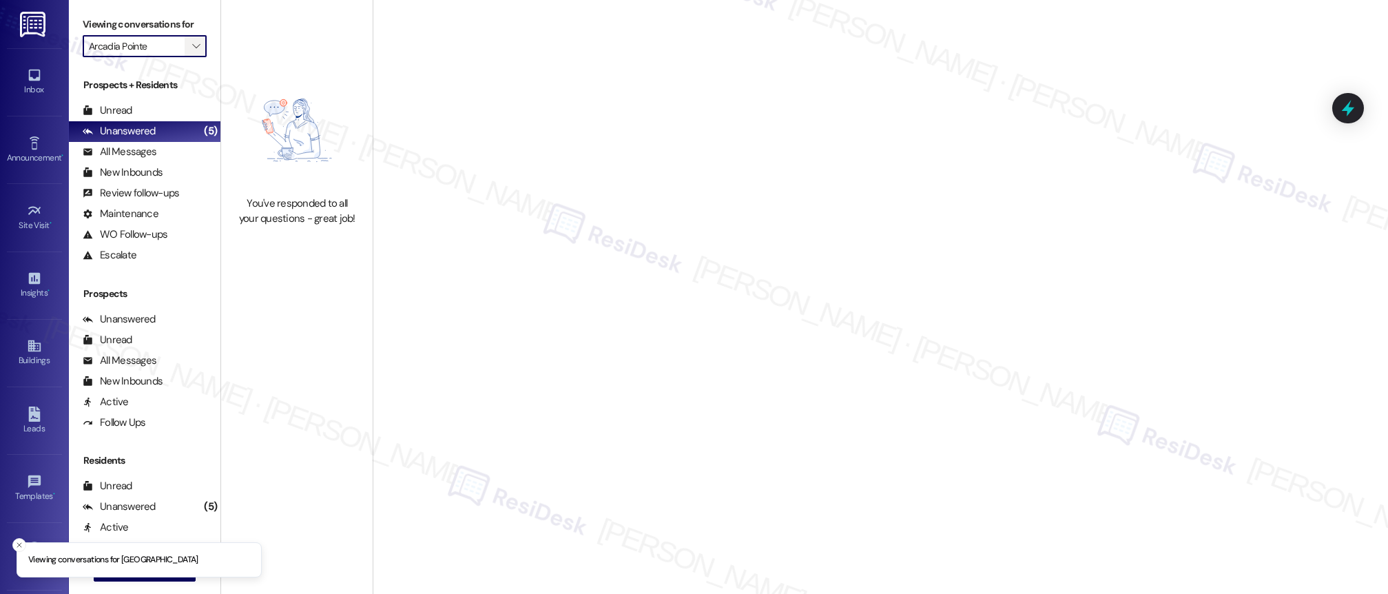
click at [192, 50] on icon "" at bounding box center [196, 46] width 8 height 11
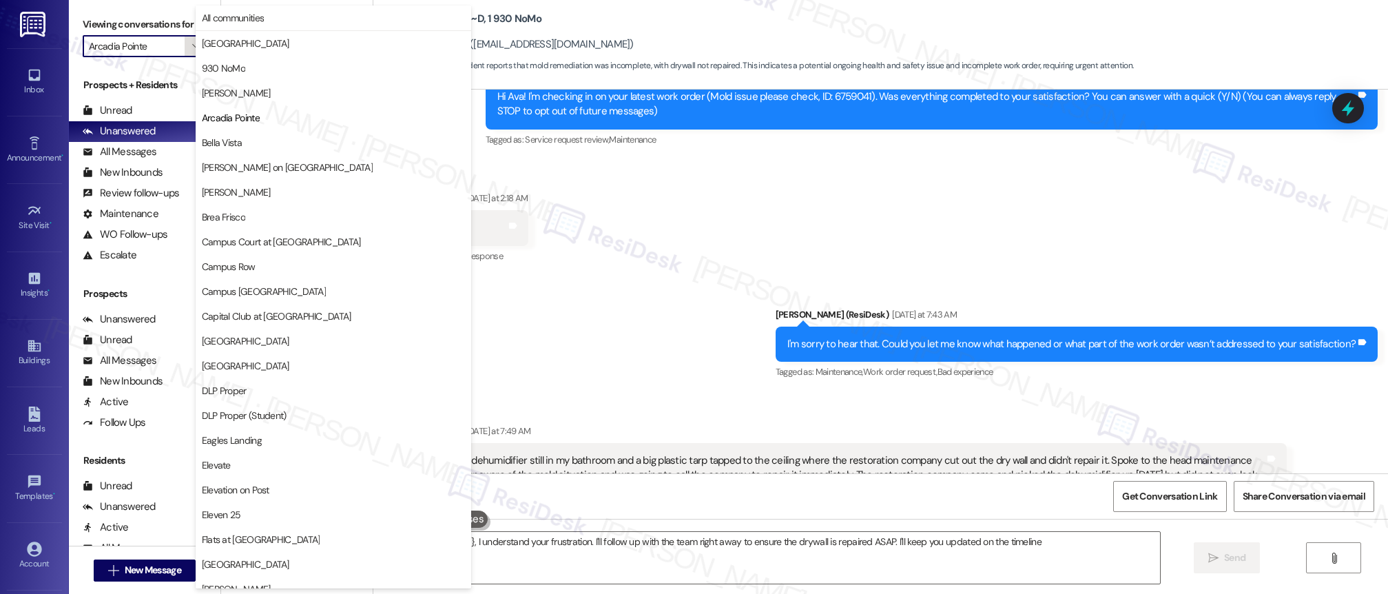
type textarea "Hi {{first_name}}, I understand your frustration. I'll follow up with the team …"
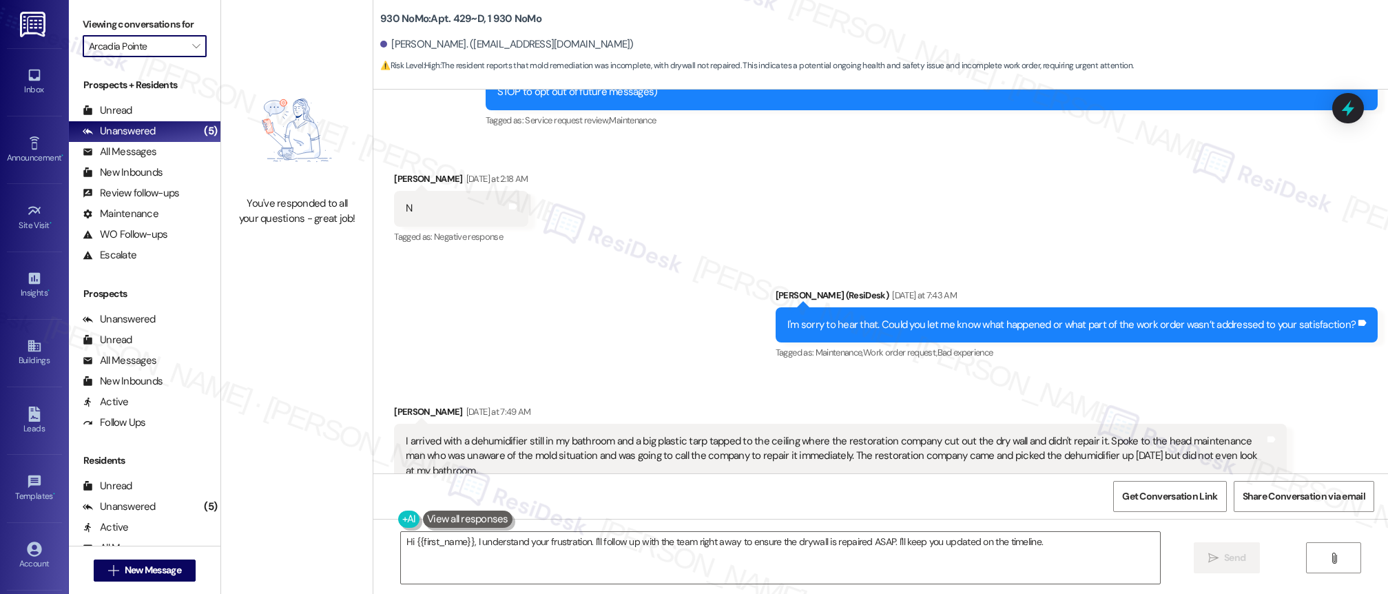
scroll to position [375, 0]
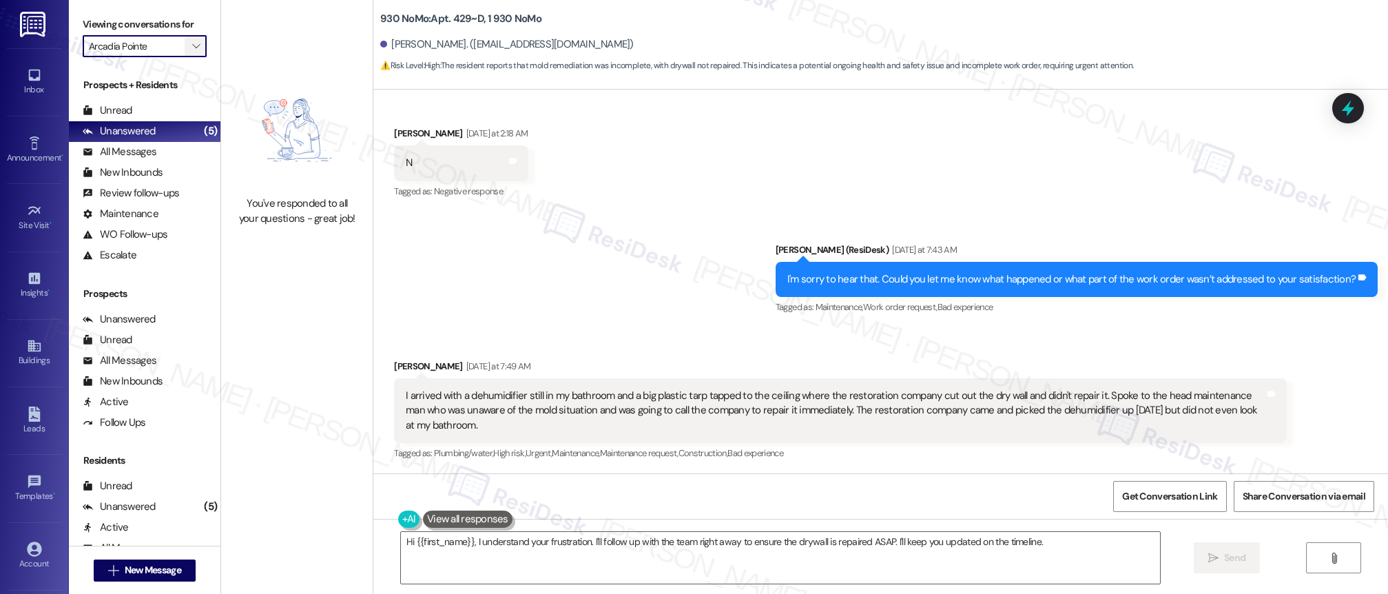
click at [192, 44] on icon "" at bounding box center [196, 46] width 8 height 11
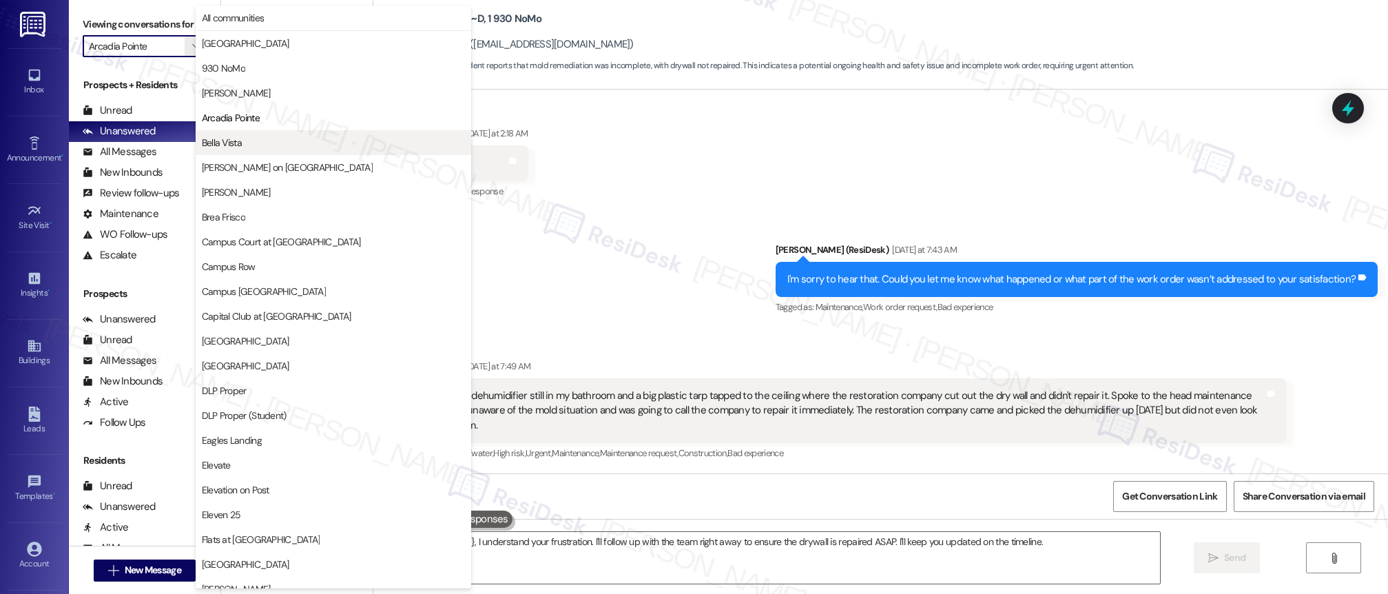
click at [240, 145] on span "Bella Vista" at bounding box center [222, 143] width 40 height 14
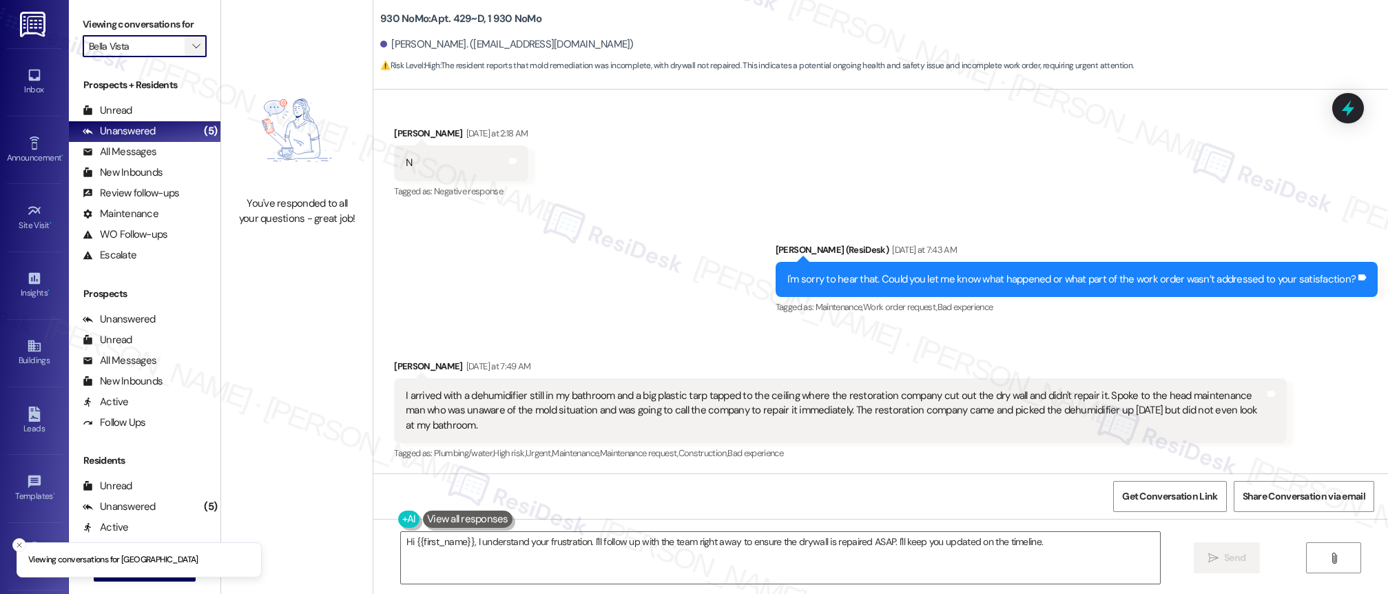
click at [192, 44] on icon "" at bounding box center [196, 46] width 8 height 11
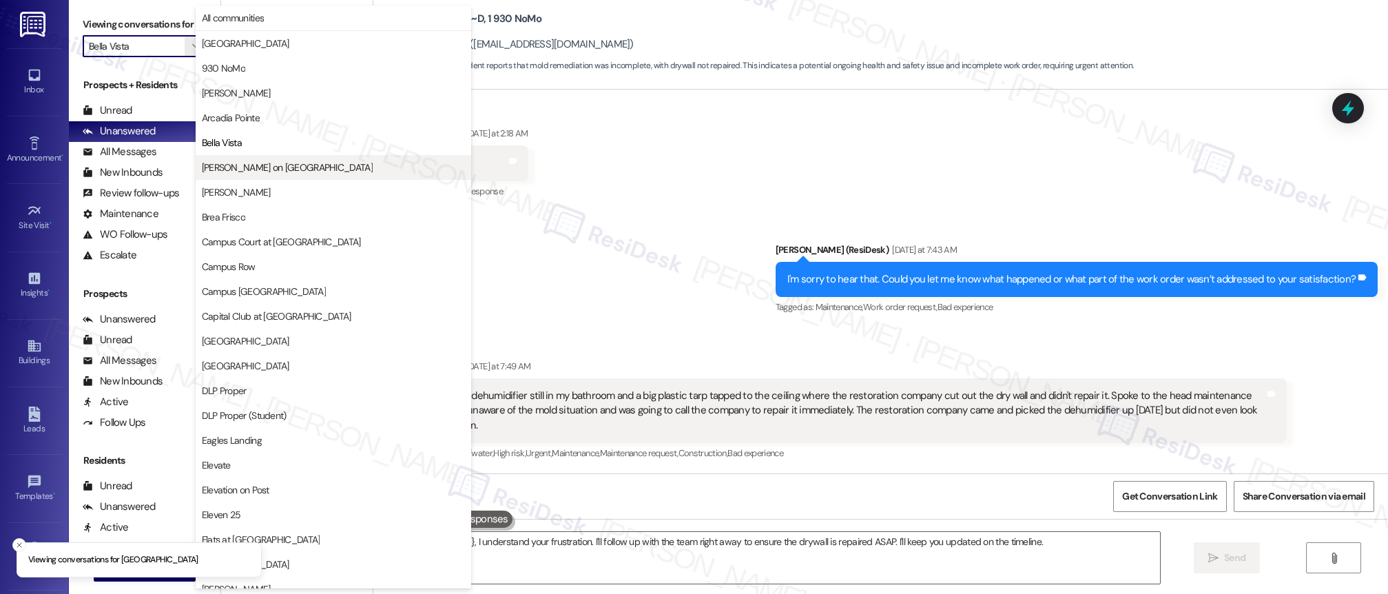
click at [265, 163] on span "[PERSON_NAME] on [GEOGRAPHIC_DATA]" at bounding box center [287, 168] width 171 height 14
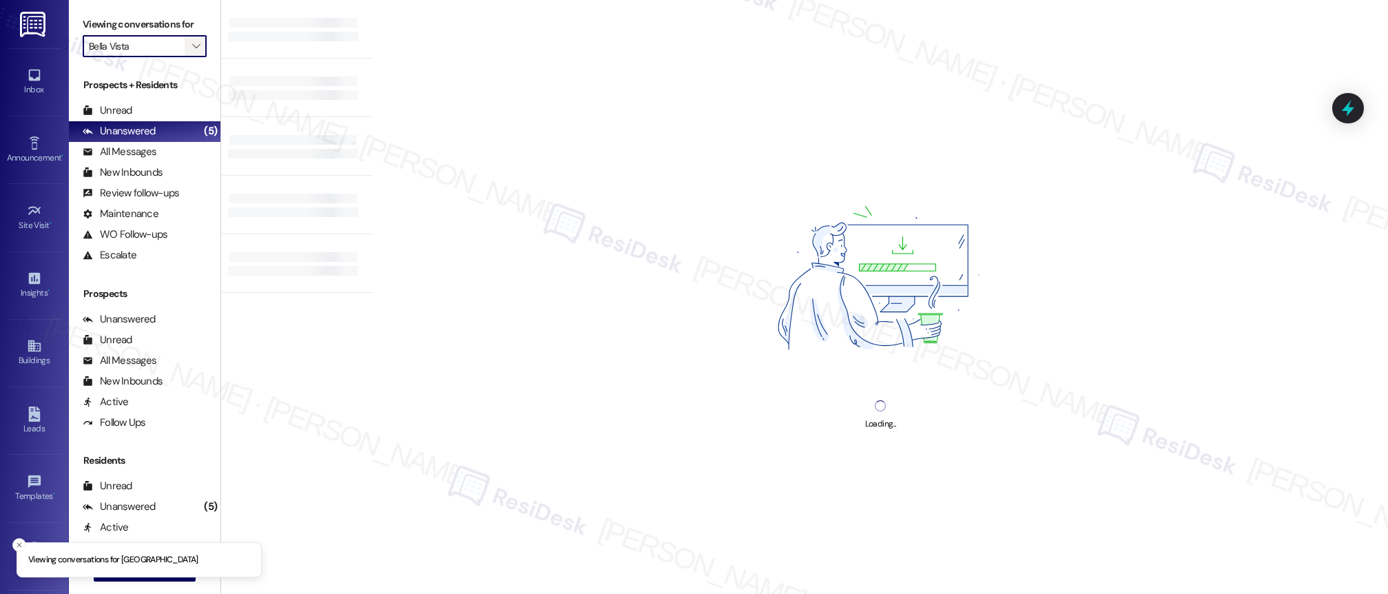
type input "[PERSON_NAME] on [GEOGRAPHIC_DATA]"
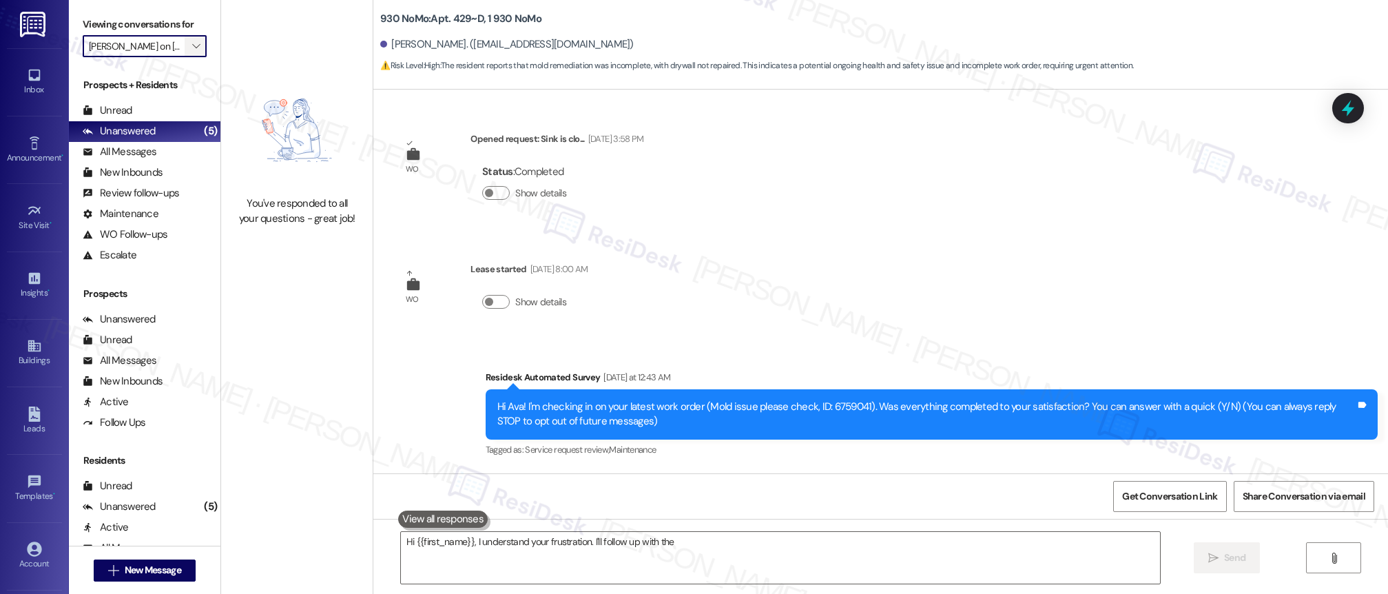
scroll to position [139, 0]
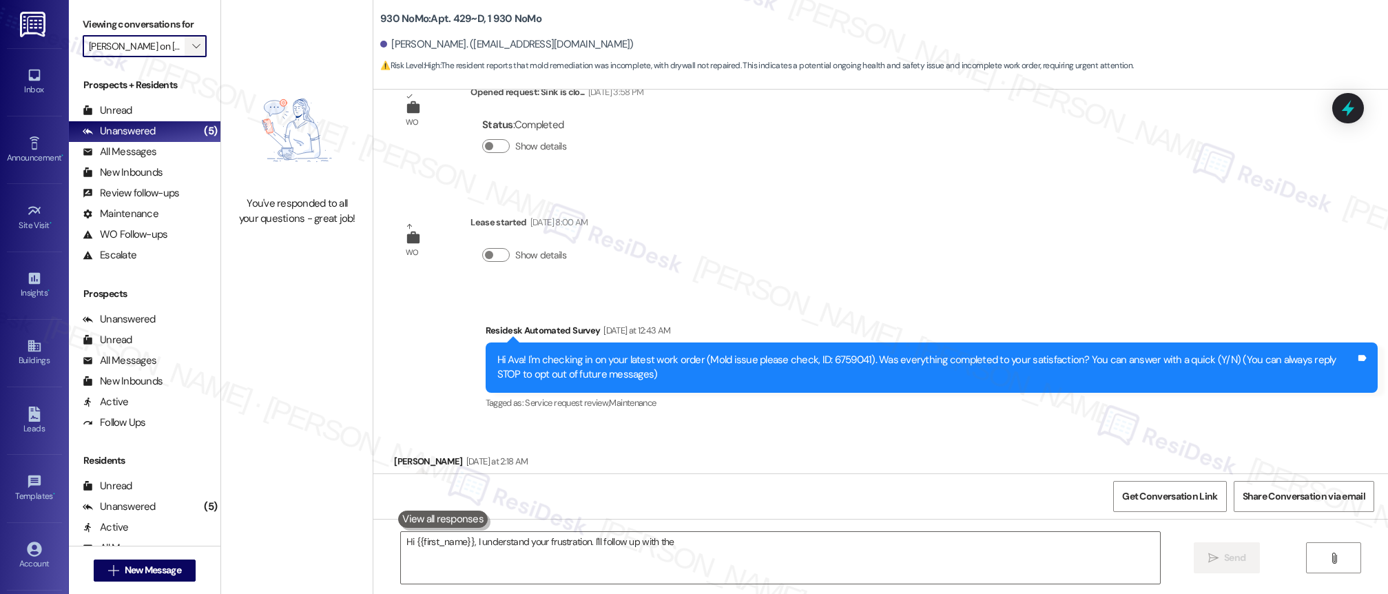
click at [192, 46] on icon "" at bounding box center [196, 46] width 8 height 11
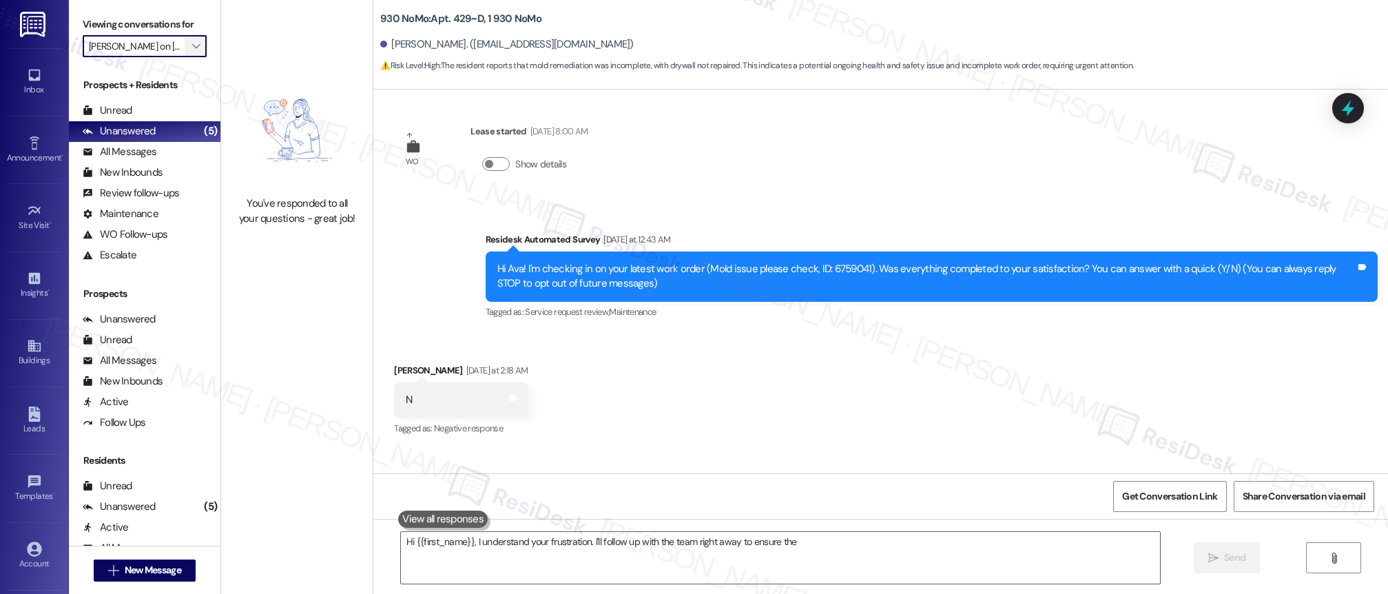
scroll to position [0, 13]
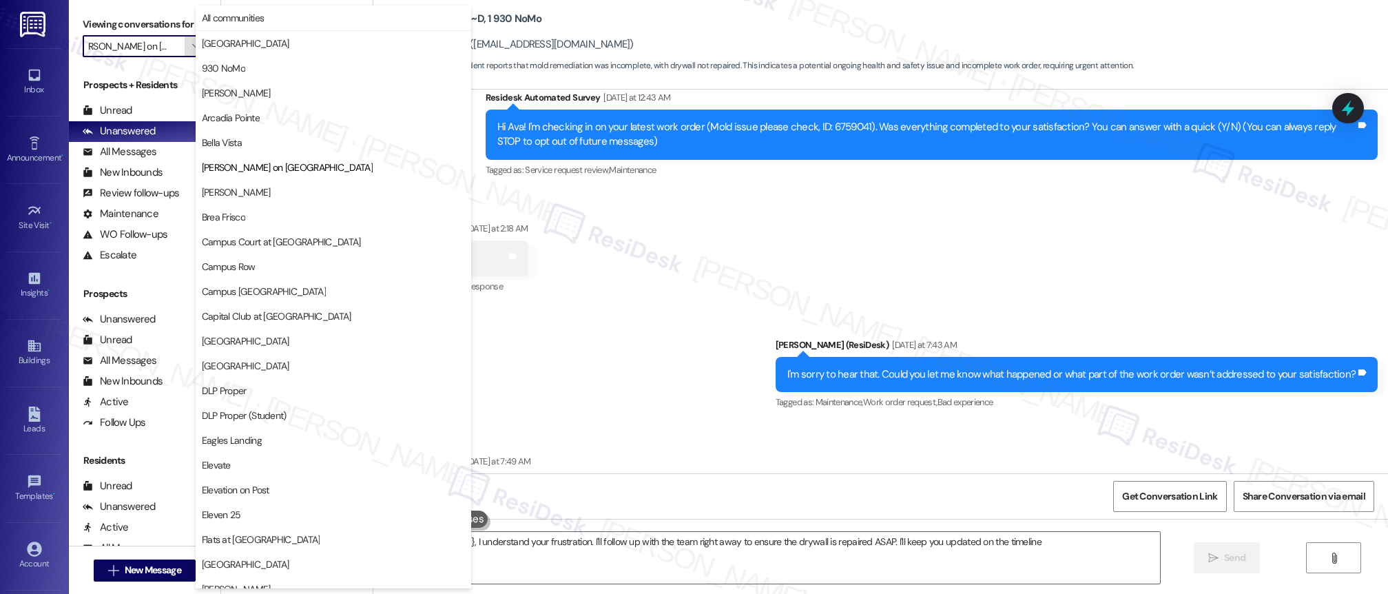
type textarea "Hi {{first_name}}, I understand your frustration. I'll follow up with the team …"
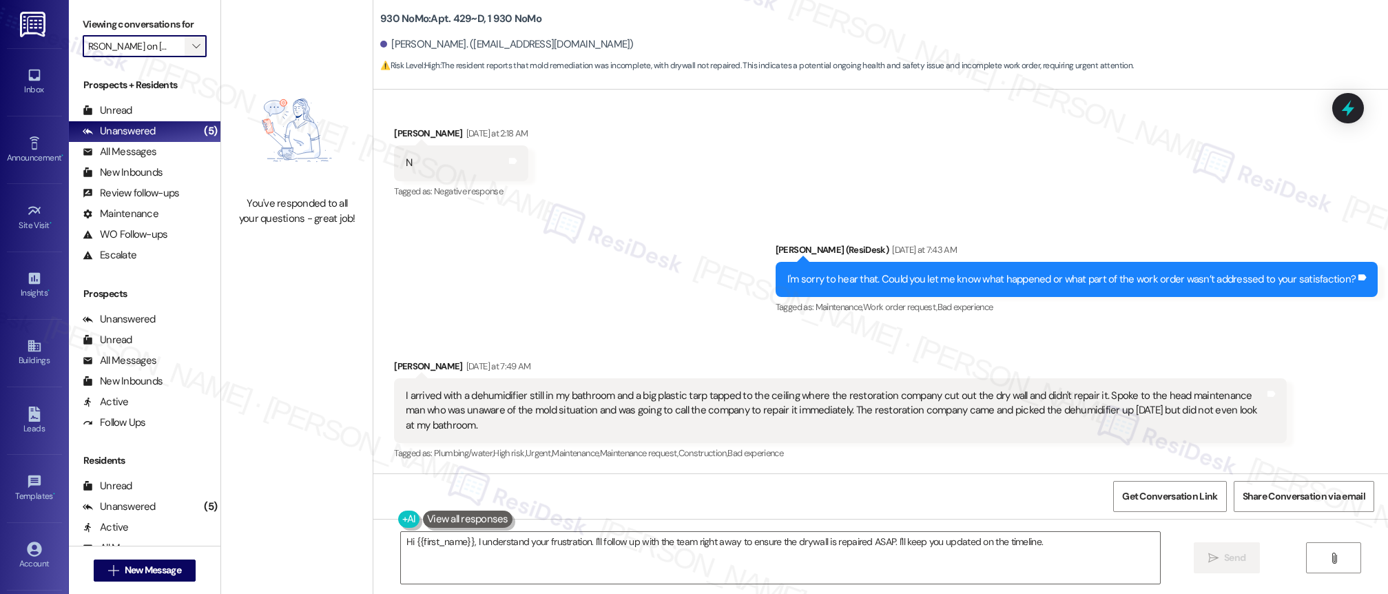
scroll to position [0, 0]
click at [192, 47] on icon "" at bounding box center [196, 46] width 8 height 11
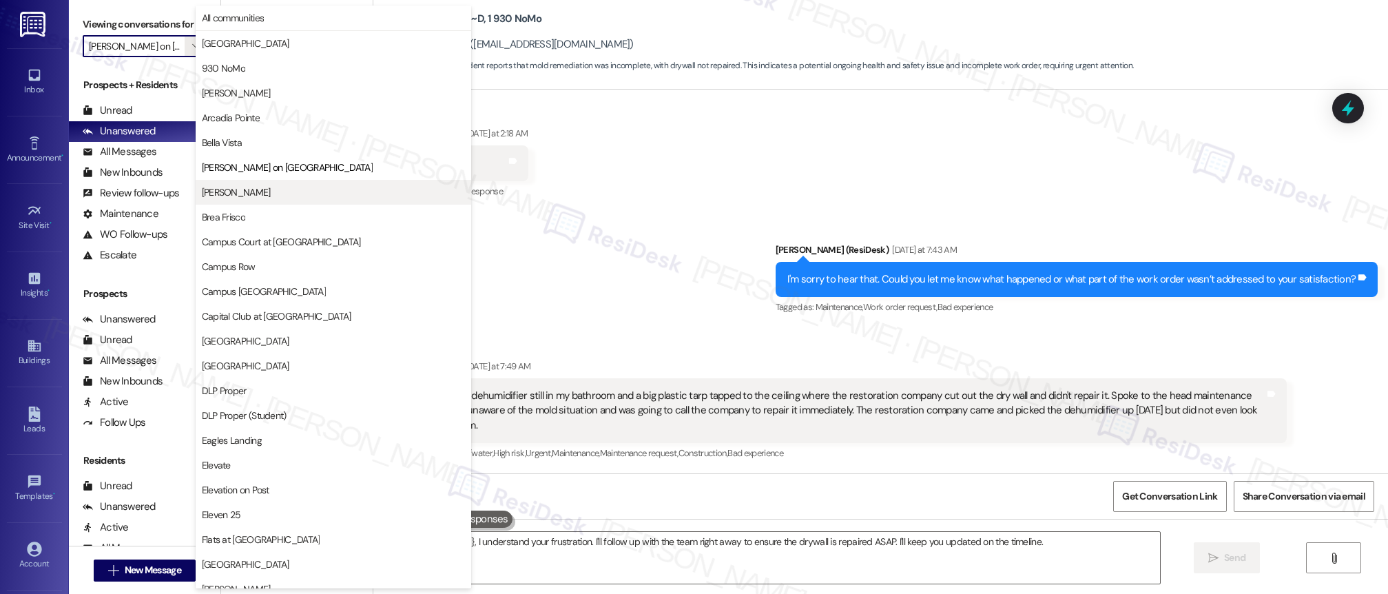
click at [257, 192] on span "[PERSON_NAME]" at bounding box center [236, 192] width 69 height 14
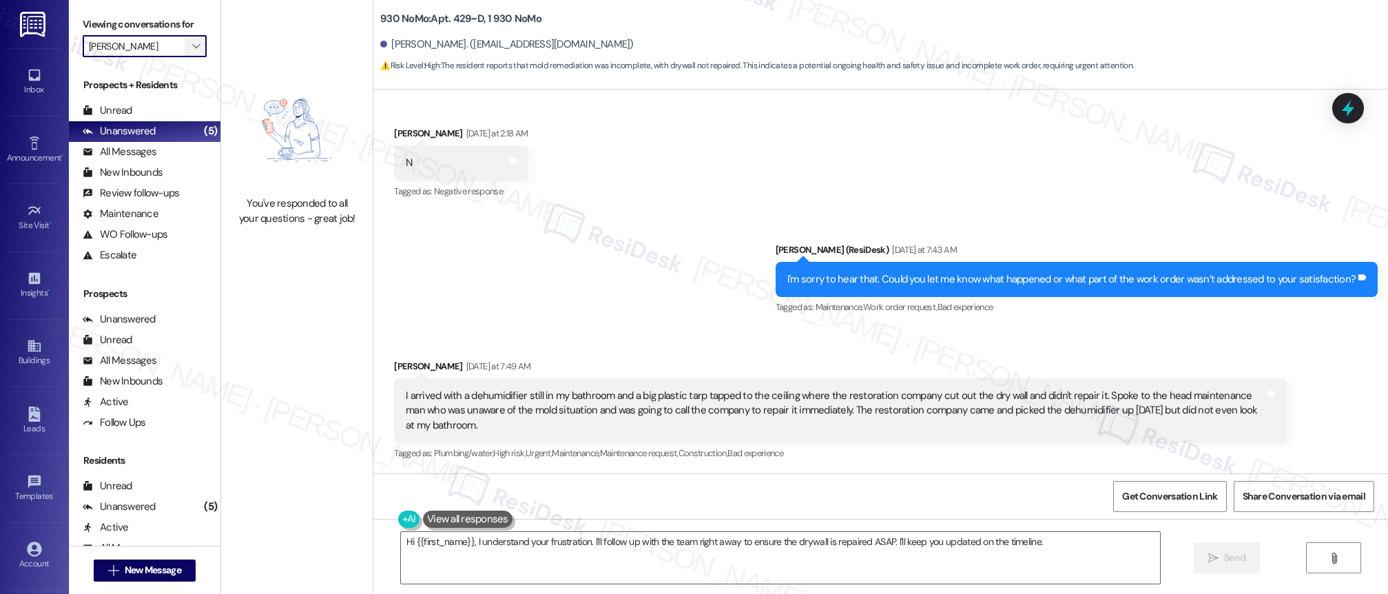
click at [192, 48] on icon "" at bounding box center [196, 46] width 8 height 11
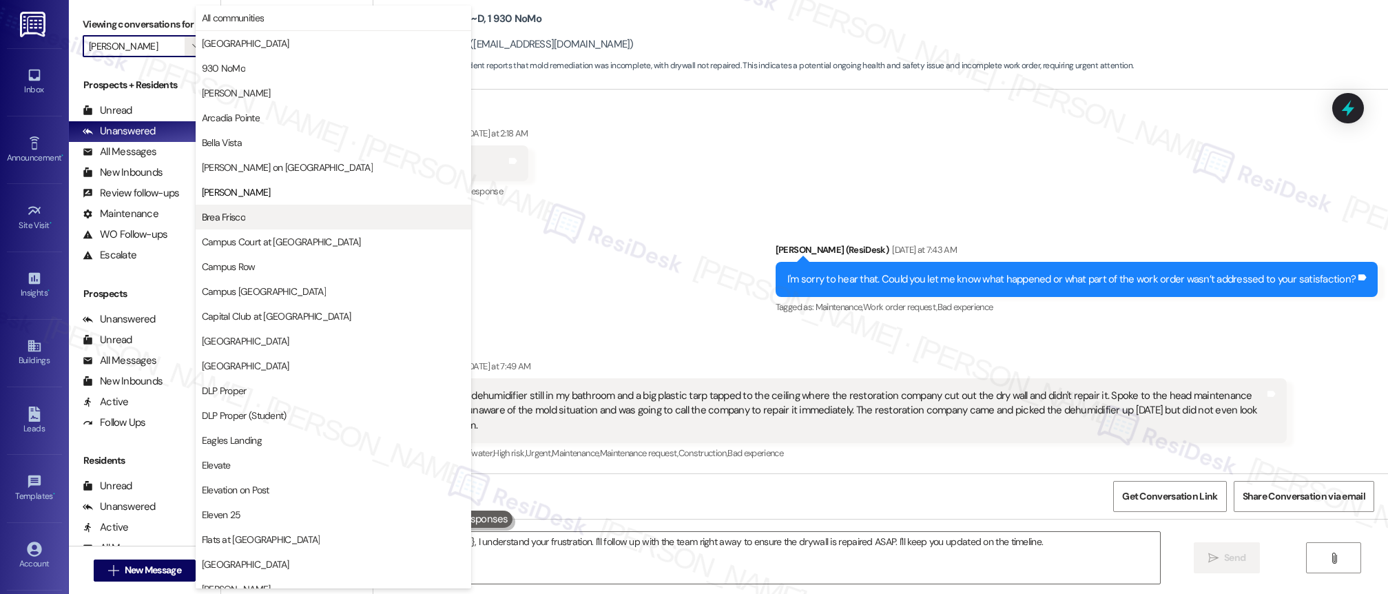
click at [252, 220] on span "Brea Frisco" at bounding box center [333, 217] width 263 height 14
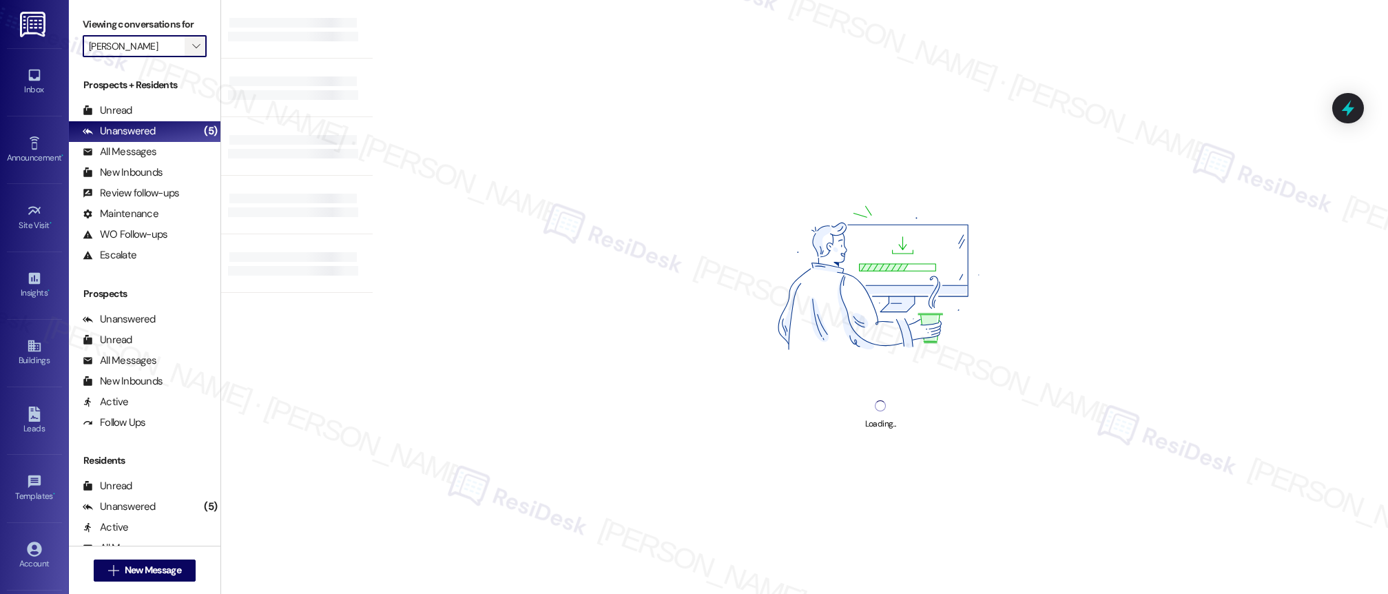
type input "Brea Frisco"
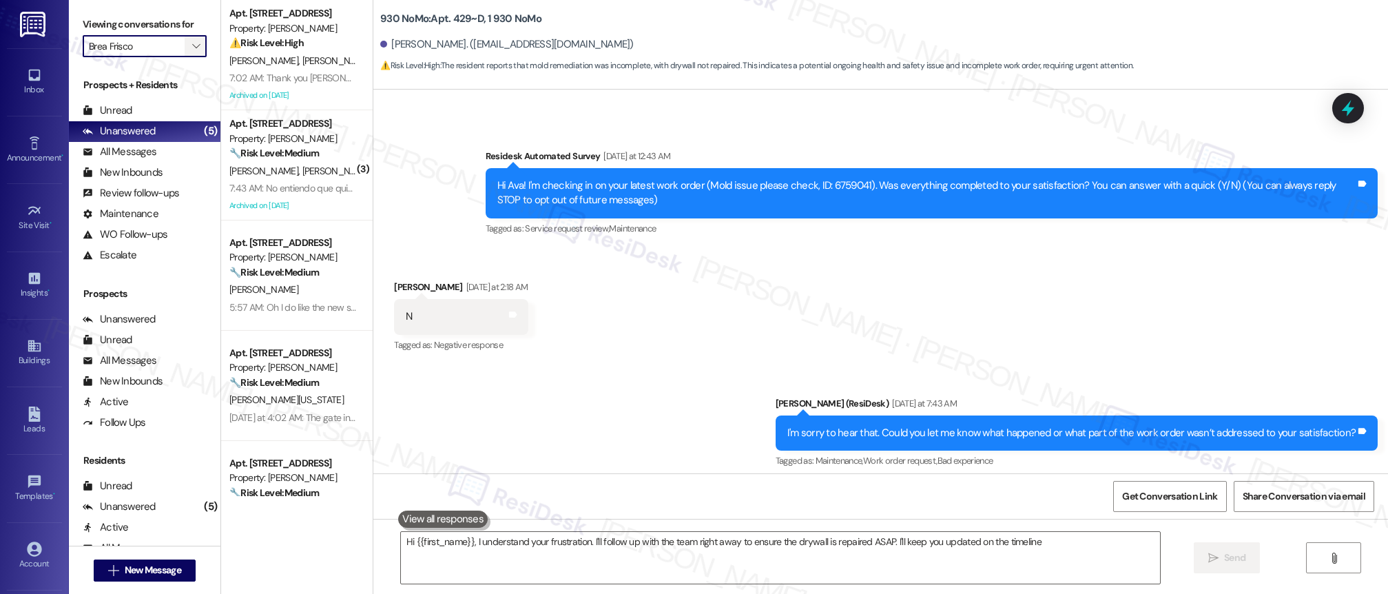
type textarea "Hi {{first_name}}, I understand your frustration. I'll follow up with the team …"
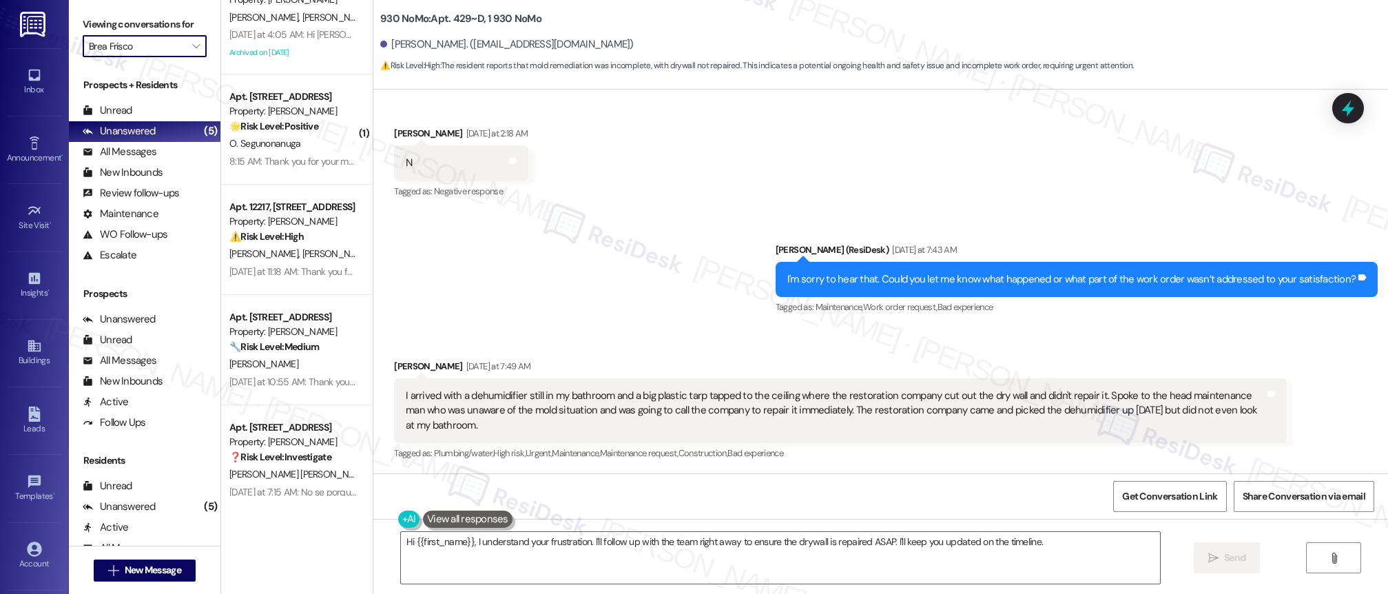
scroll to position [1157, 0]
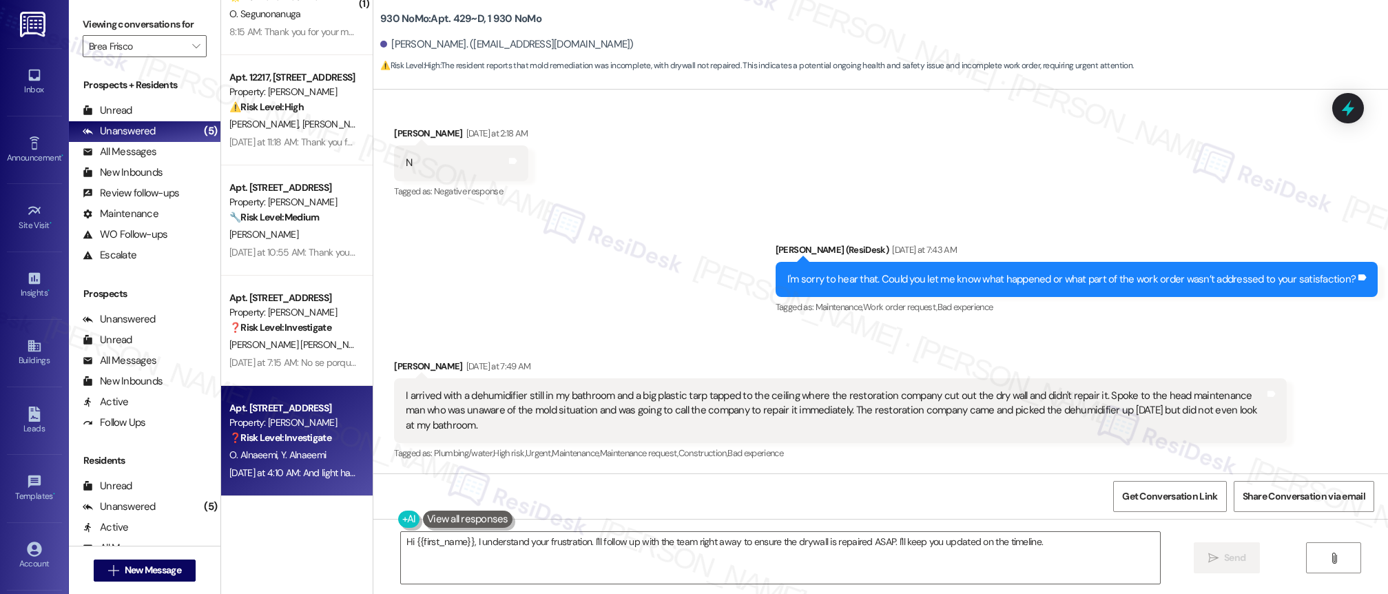
click at [311, 460] on span "Y. Alnaeemi" at bounding box center [303, 455] width 45 height 12
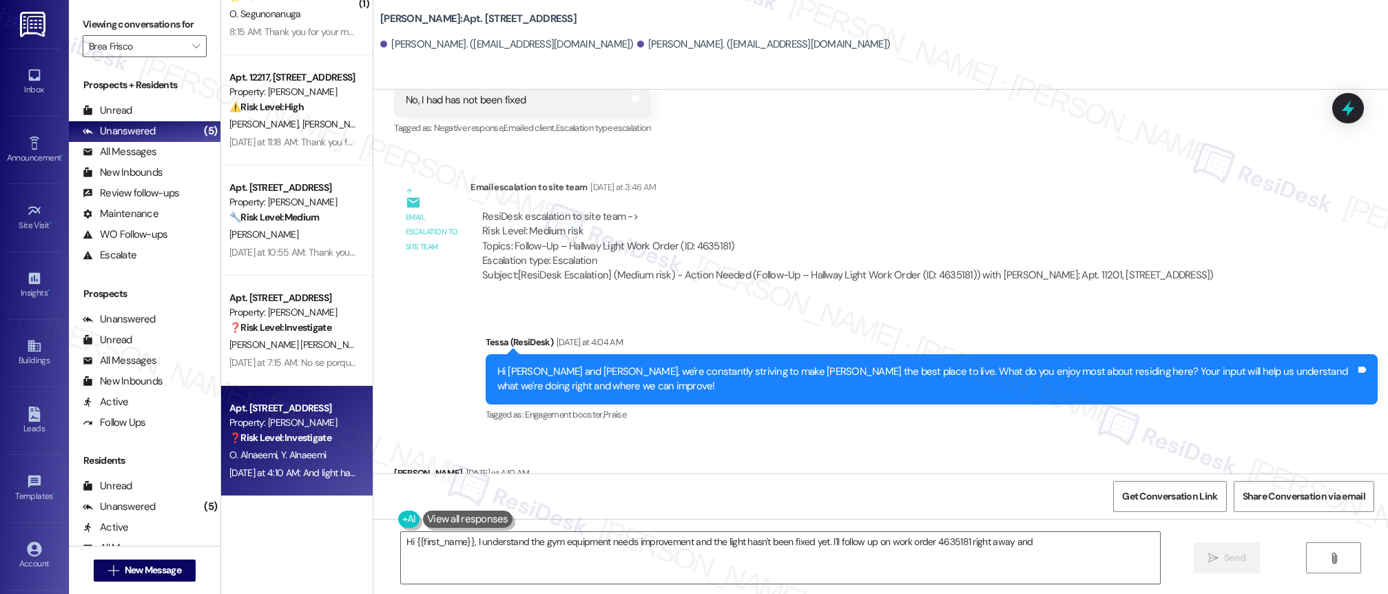
scroll to position [679, 0]
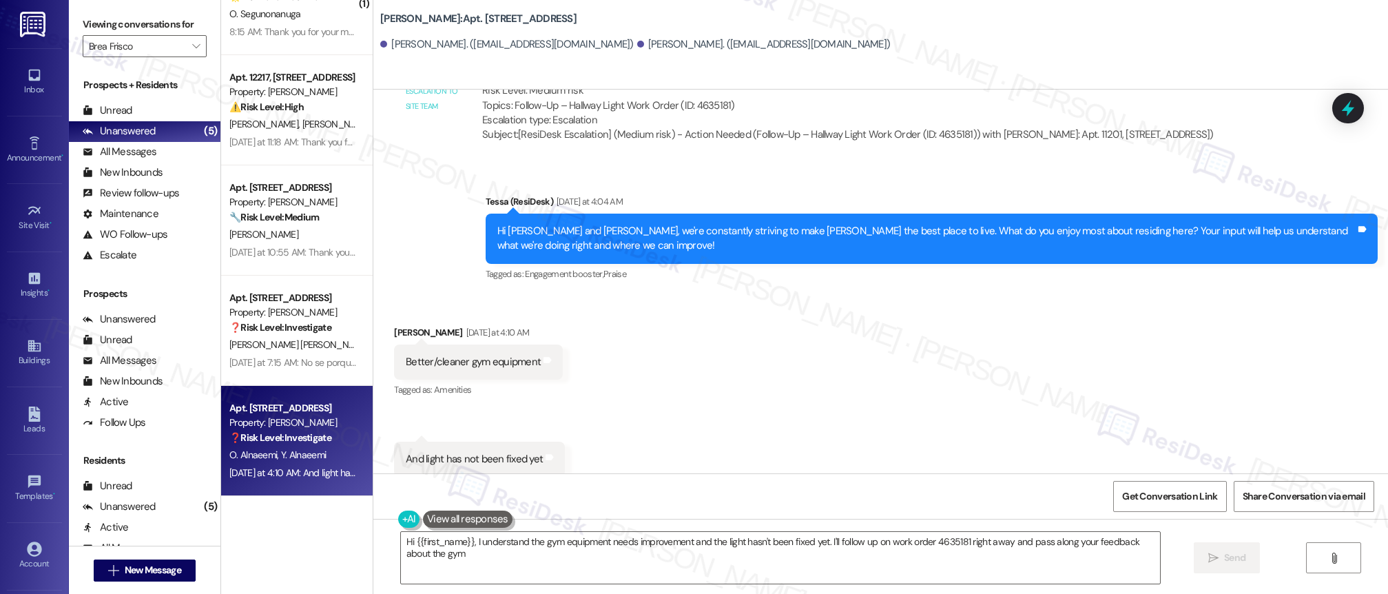
type textarea "Hi {{first_name}}, I understand the gym equipment needs improvement and the lig…"
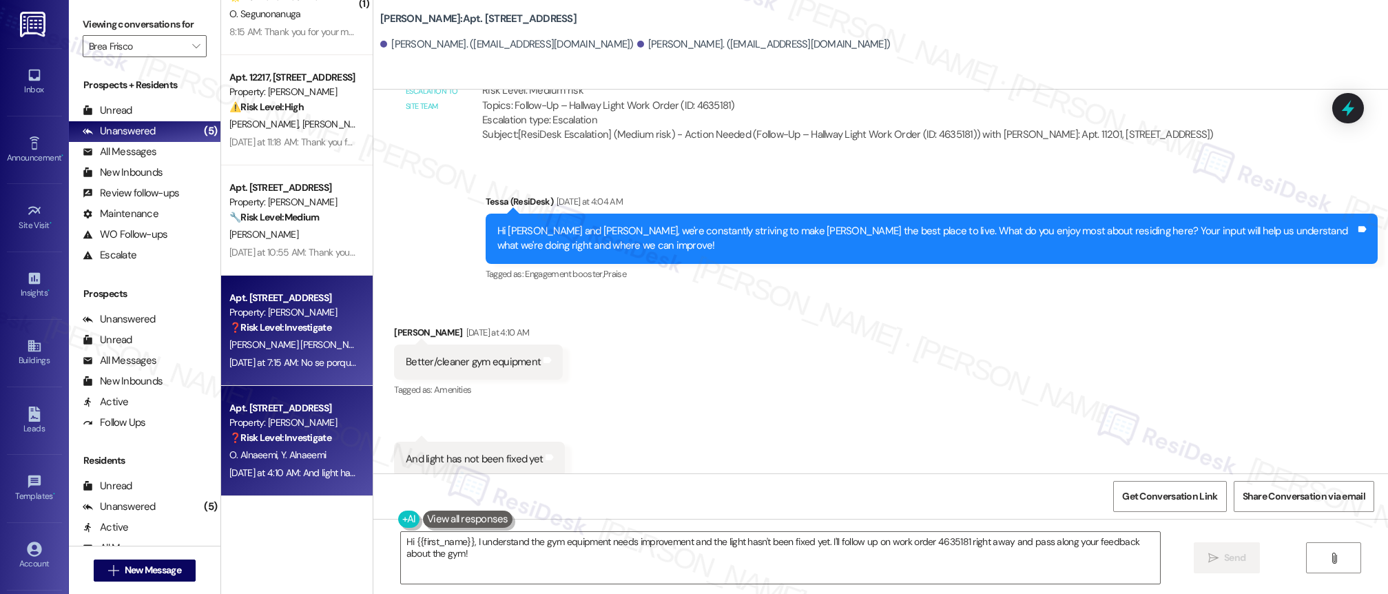
click at [328, 341] on div "[PERSON_NAME] [PERSON_NAME]" at bounding box center [293, 344] width 130 height 17
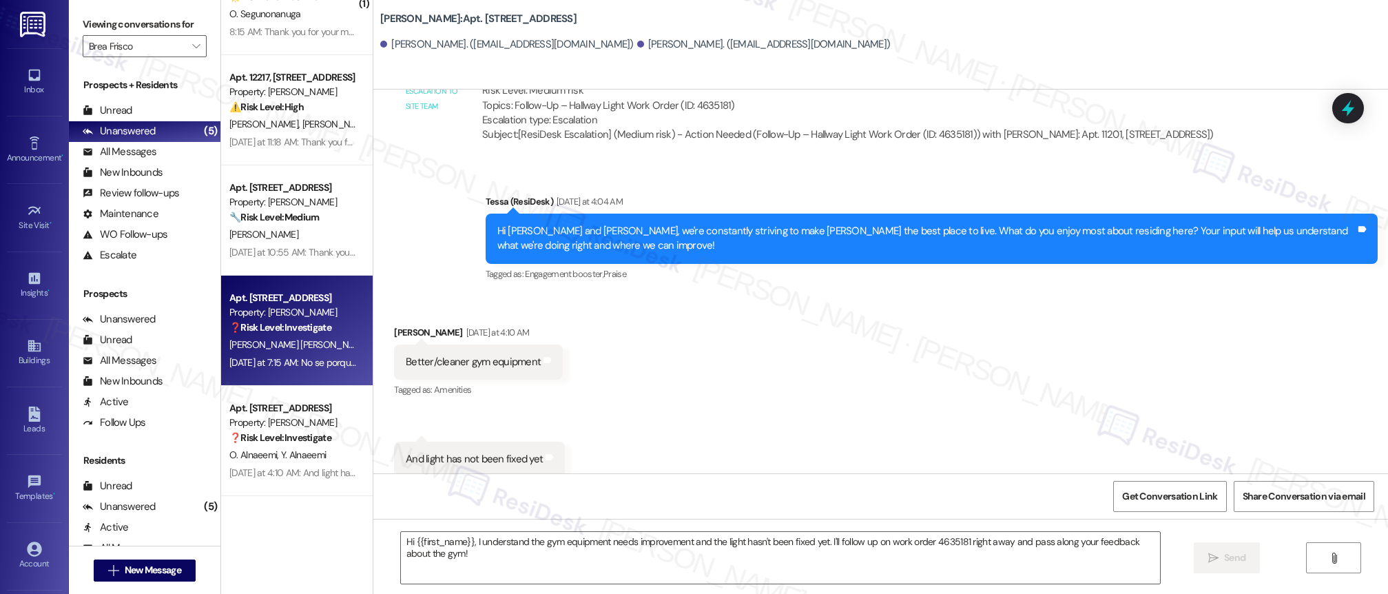
type textarea "Fetching suggested responses. Please feel free to read through the conversation…"
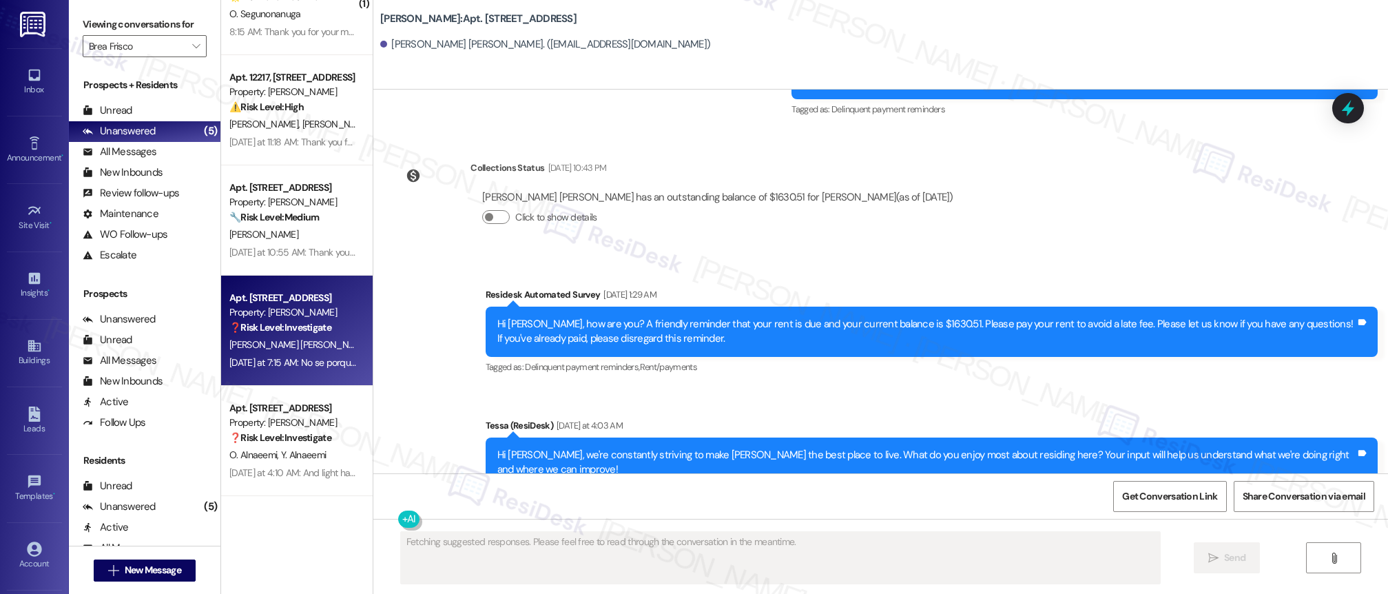
scroll to position [916, 0]
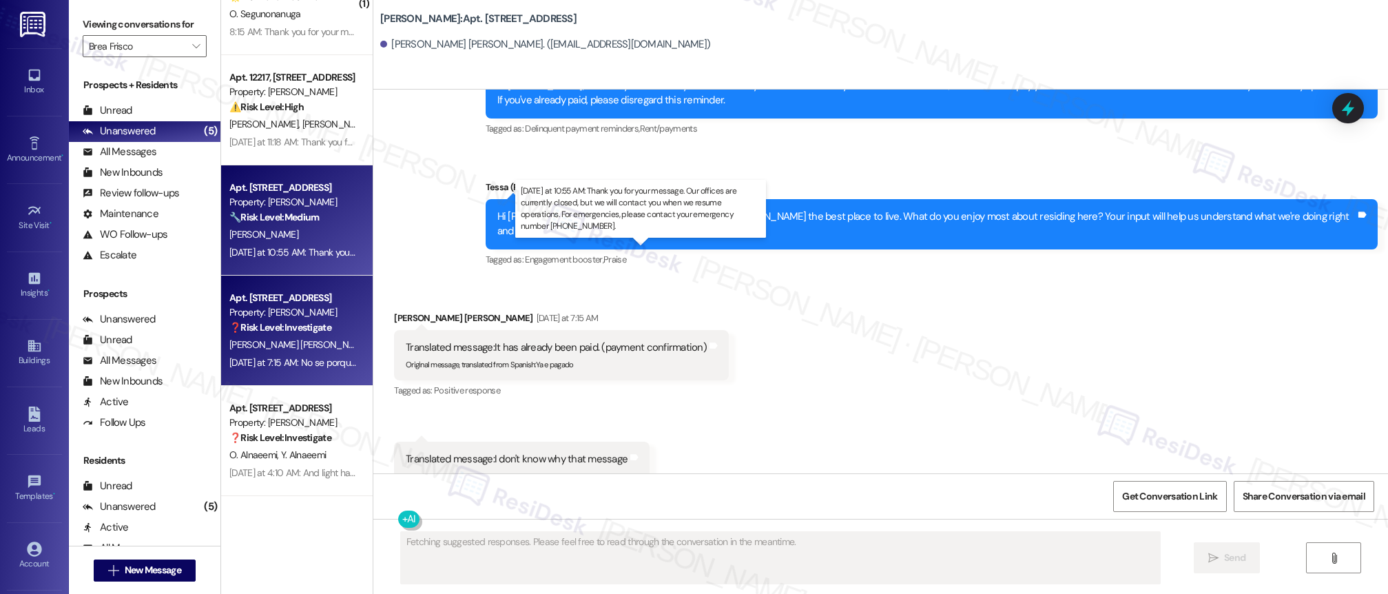
click at [300, 253] on div "[DATE] at 10:55 AM: Thank you for your message. Our offices are currently close…" at bounding box center [654, 252] width 850 height 12
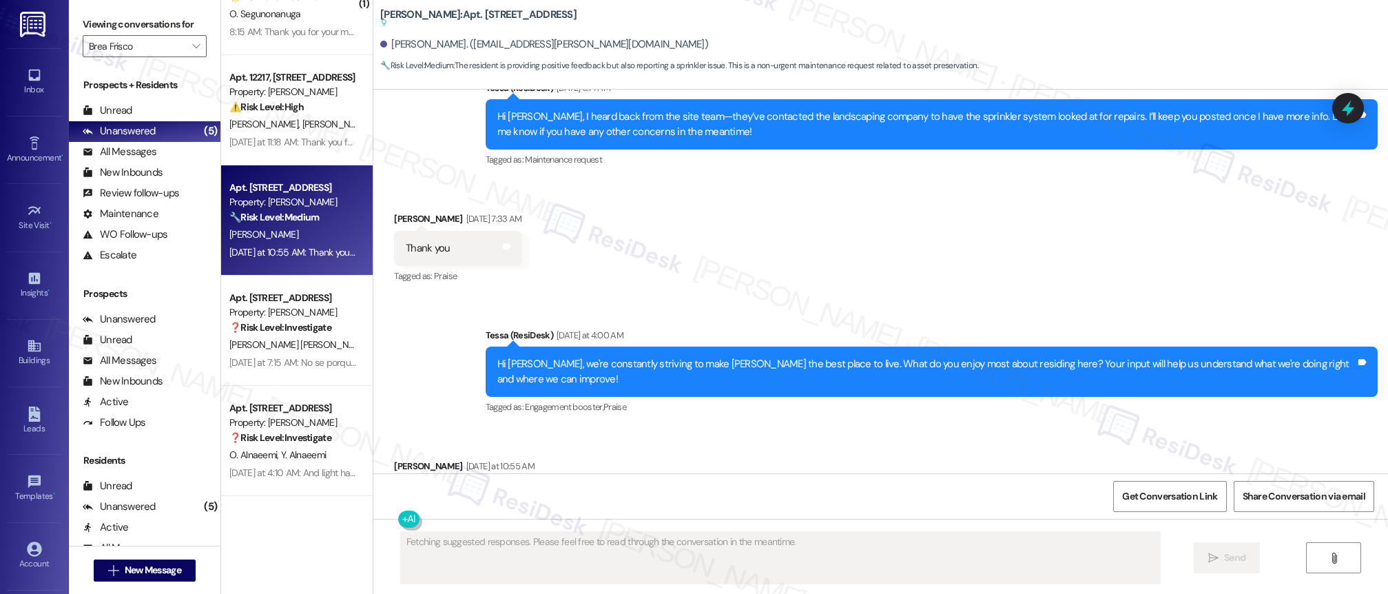
scroll to position [933, 0]
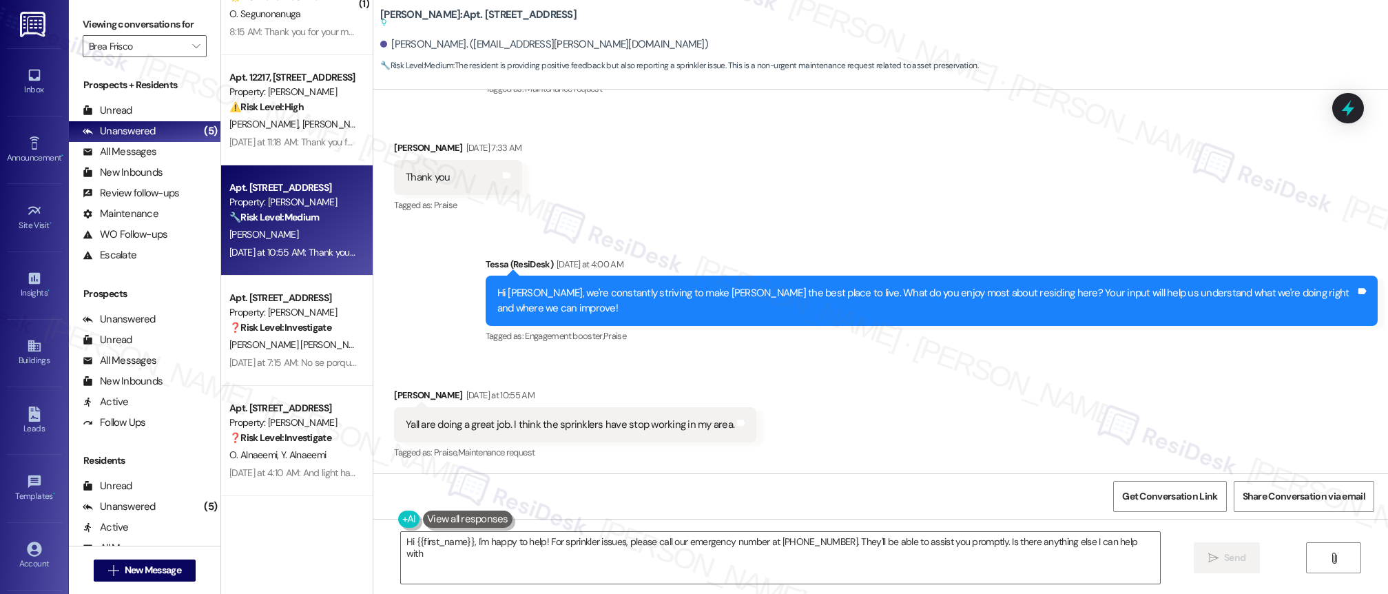
type textarea "Hi {{first_name}}, I'm happy to help! For sprinkler issues, please call our eme…"
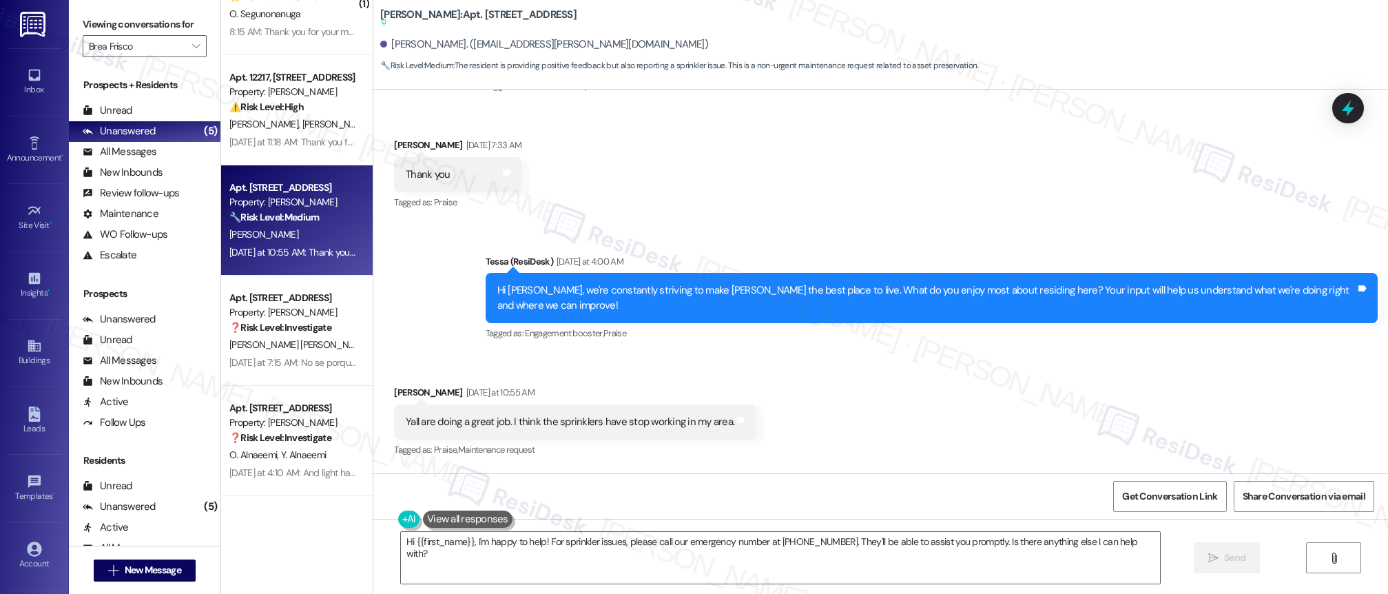
scroll to position [1049, 0]
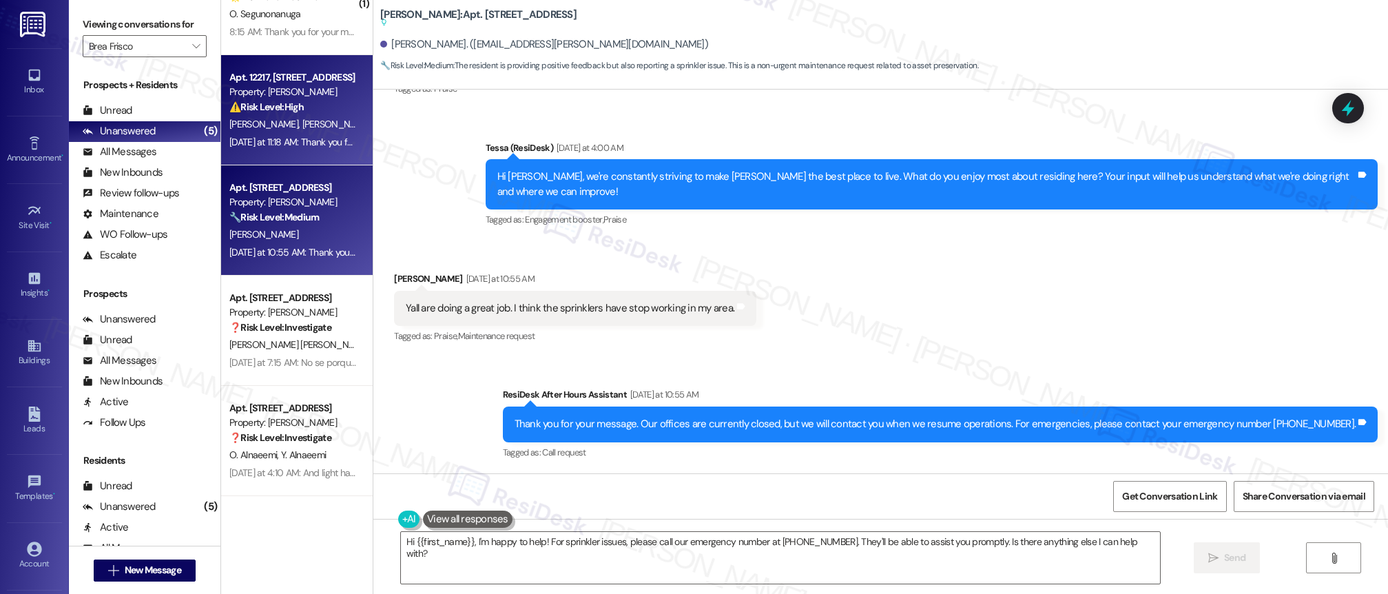
click at [292, 123] on div "[PERSON_NAME] [PERSON_NAME]" at bounding box center [293, 124] width 130 height 17
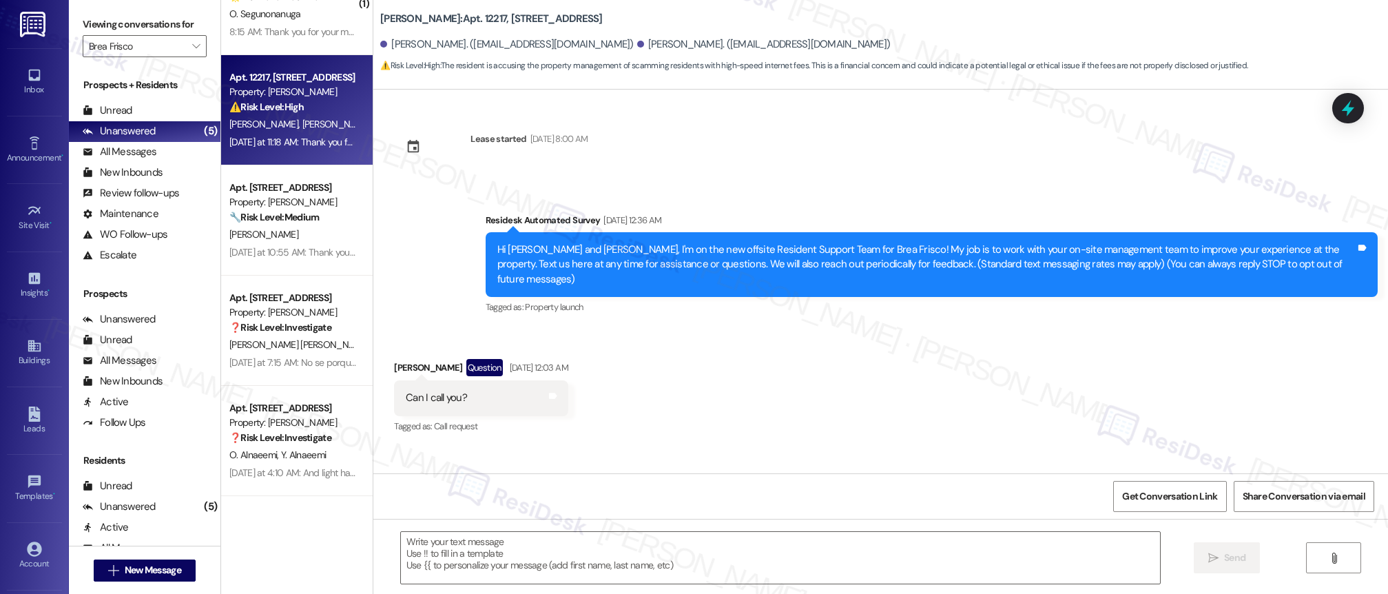
scroll to position [1324, 0]
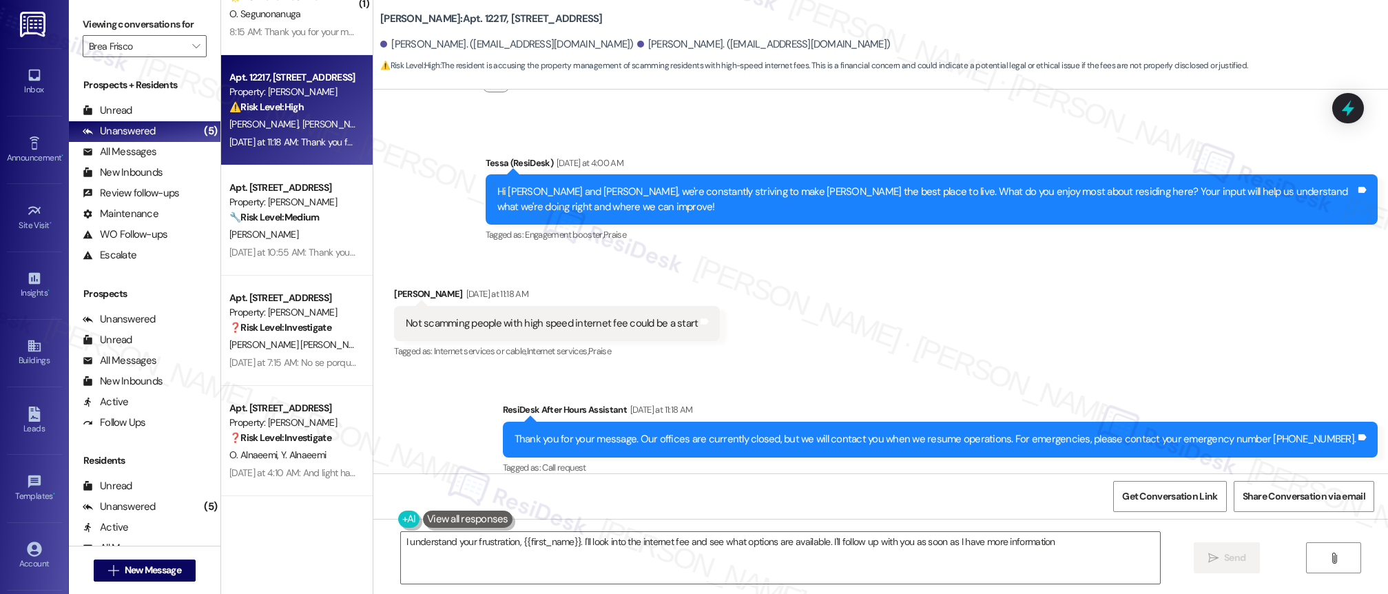
type textarea "I understand your frustration, {{first_name}}. I'll look into the internet fee …"
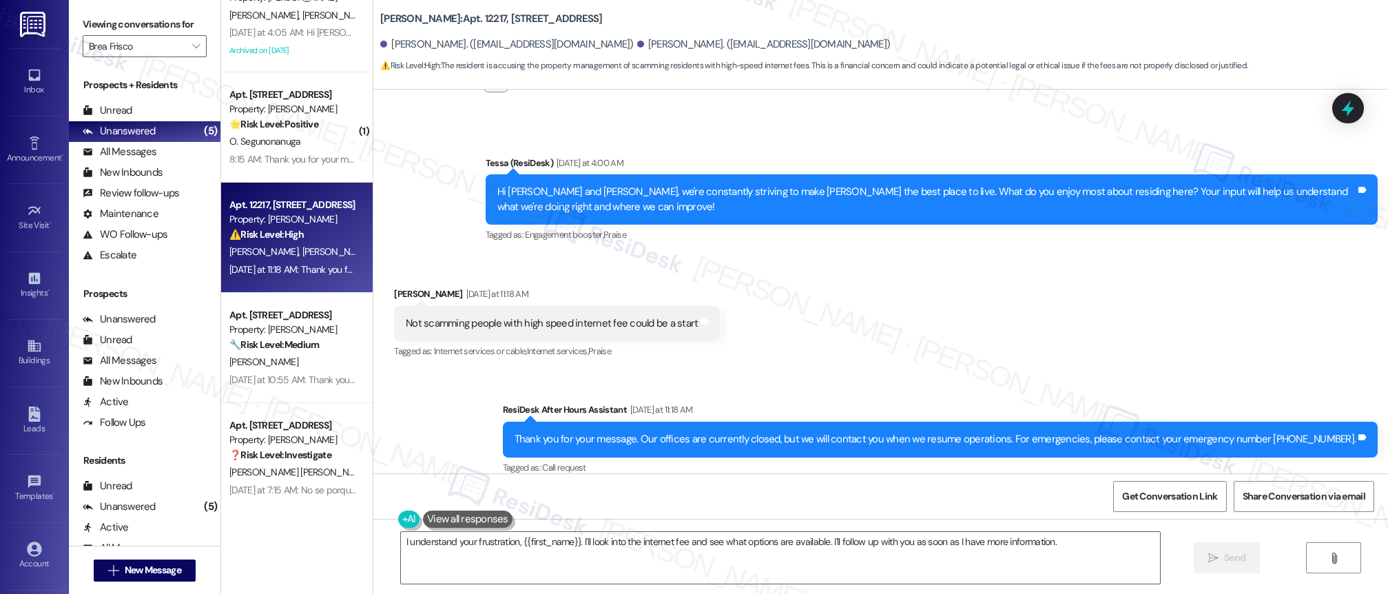
scroll to position [1027, 0]
click at [283, 143] on div "Apt. [STREET_ADDRESS] Property: Brea Frisco ❓ Risk Level: Investigate [PERSON_N…" at bounding box center [297, 248] width 152 height 496
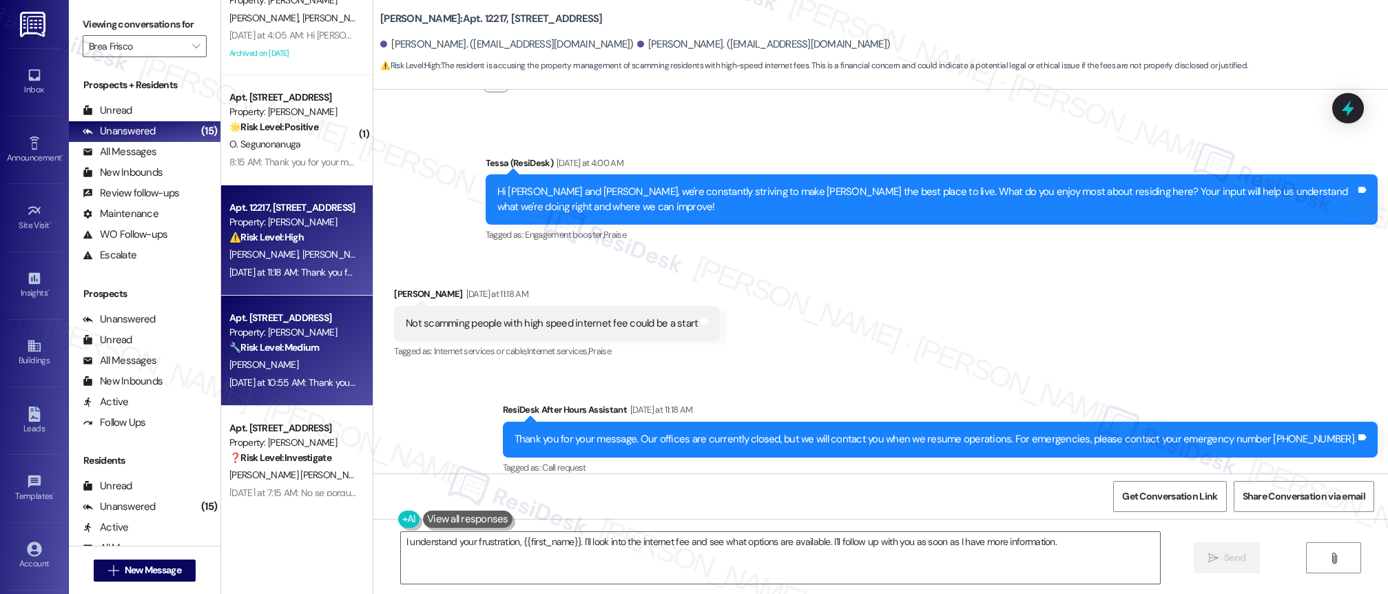
click at [263, 323] on div "Apt. [STREET_ADDRESS]" at bounding box center [292, 318] width 127 height 14
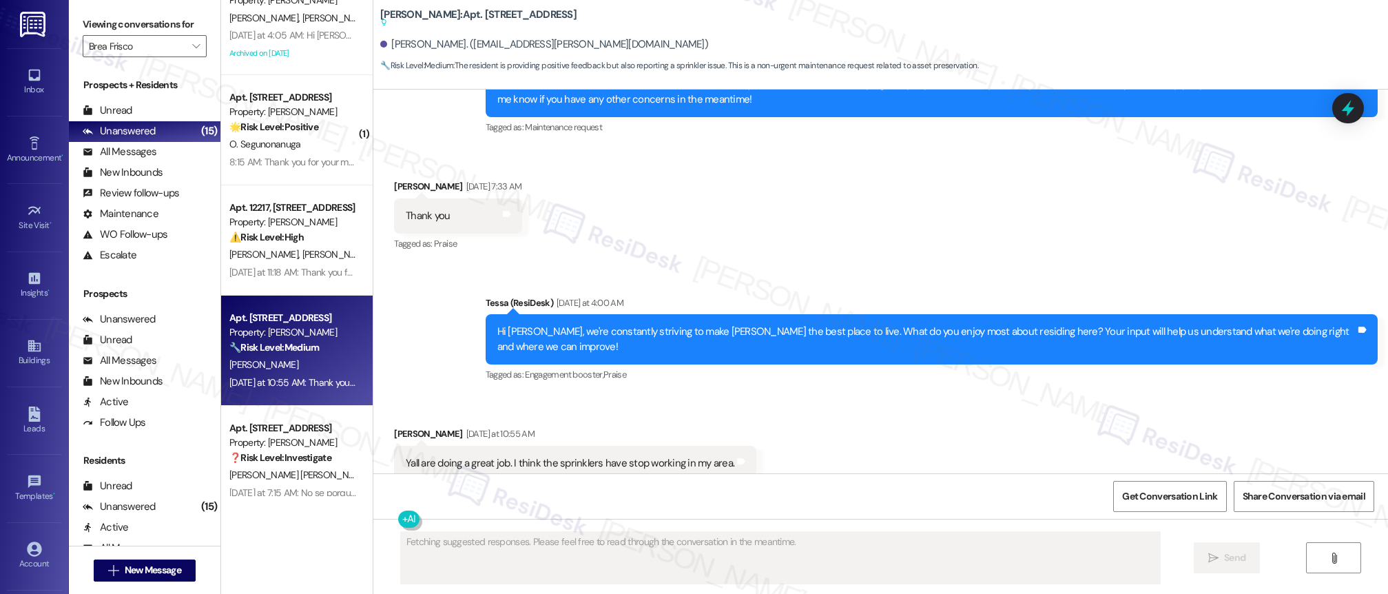
scroll to position [933, 0]
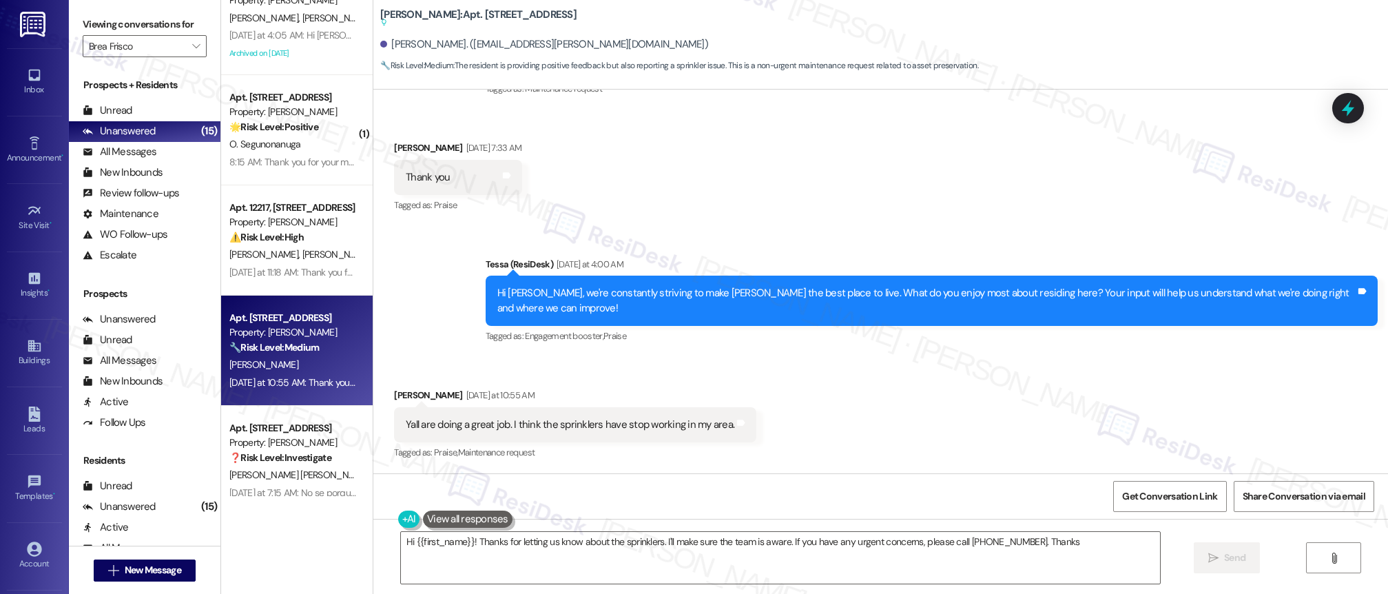
type textarea "Hi {{first_name}}! Thanks for letting us know about the sprinklers. I'll make s…"
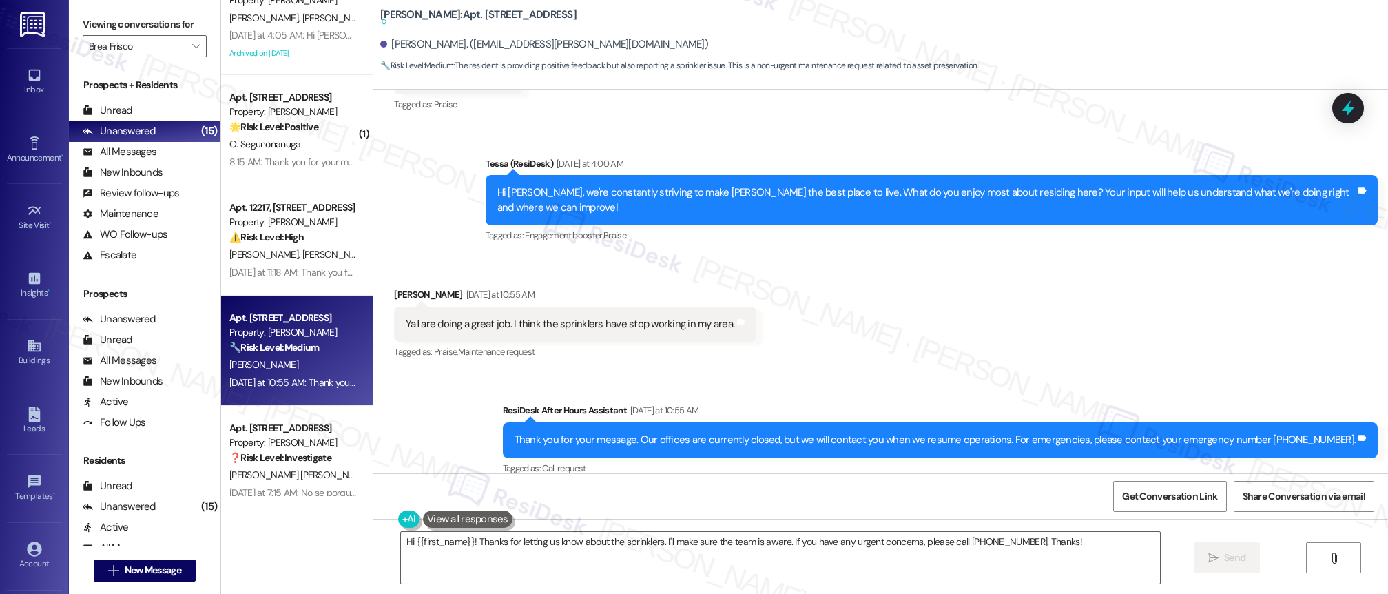
scroll to position [1049, 0]
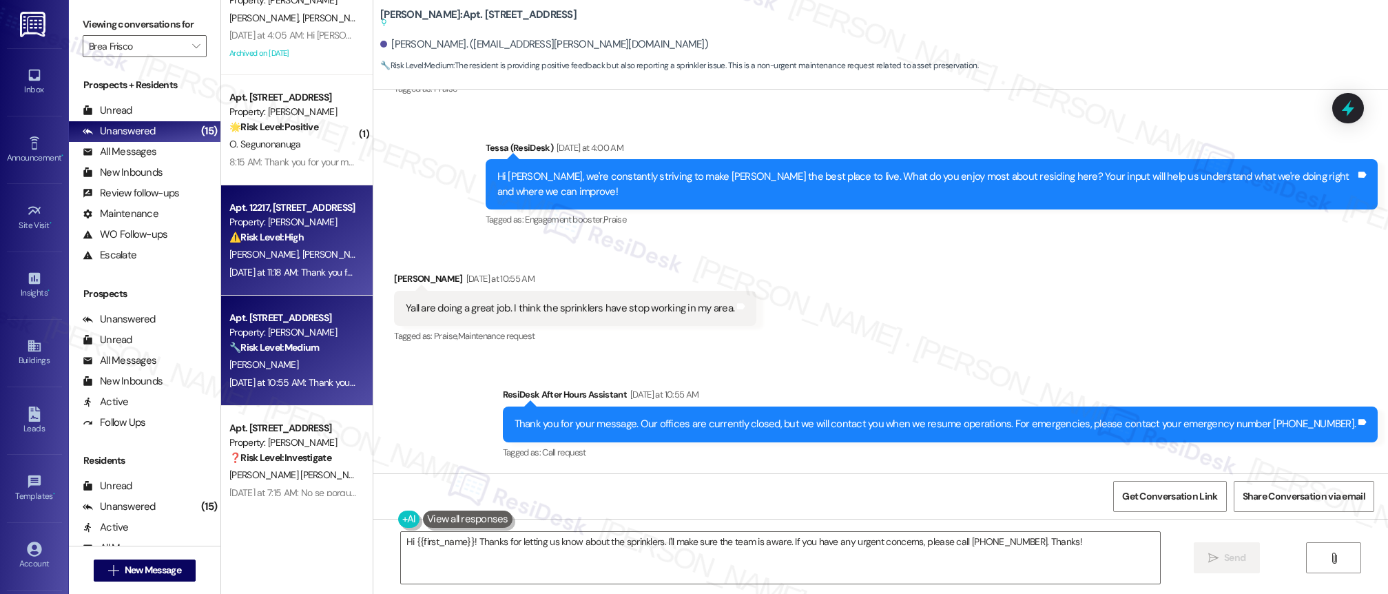
click at [295, 247] on div "[PERSON_NAME] [PERSON_NAME]" at bounding box center [293, 254] width 130 height 17
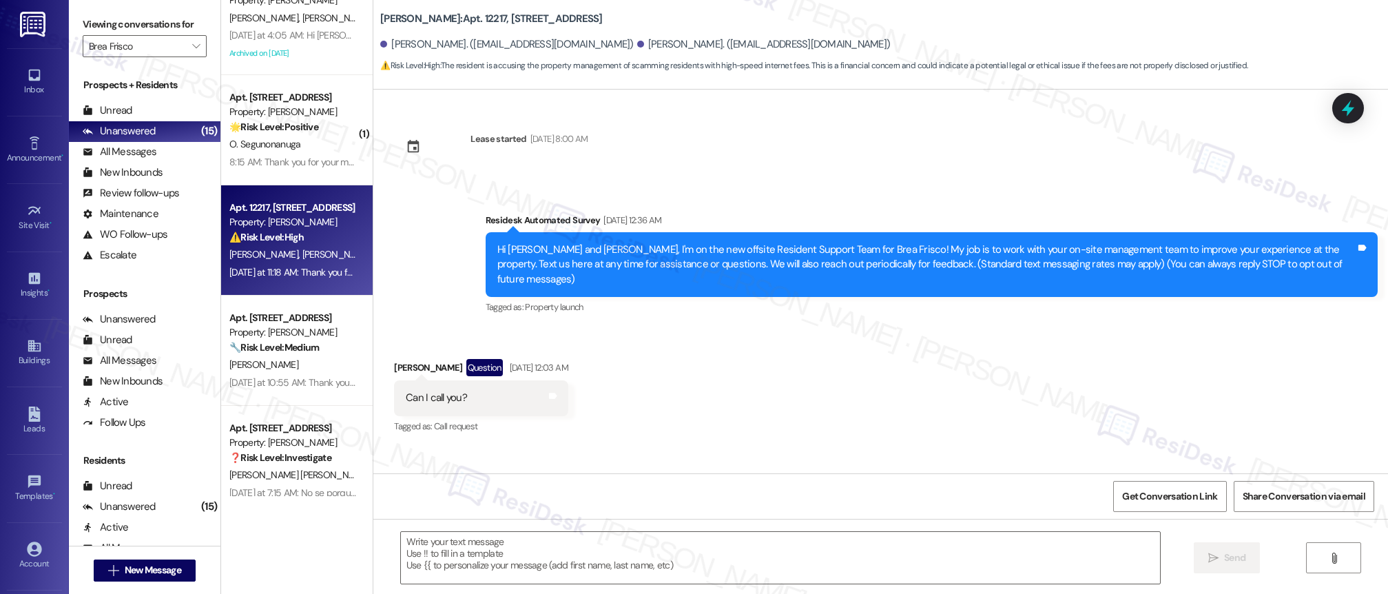
scroll to position [1324, 0]
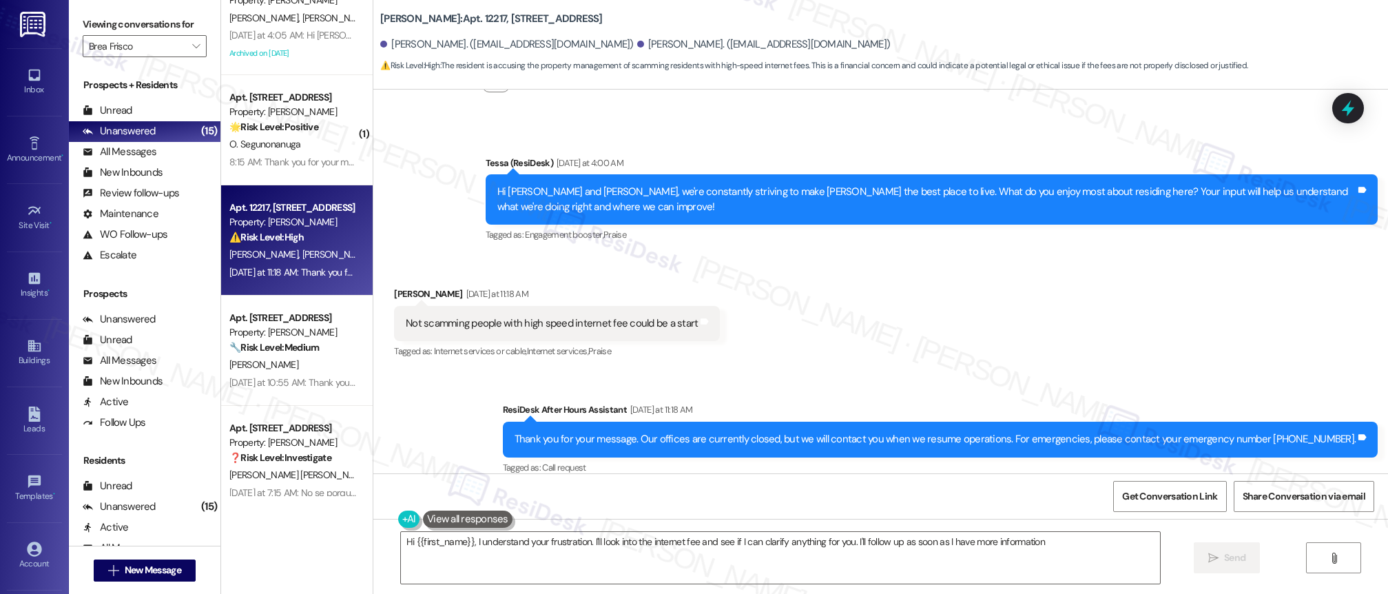
type textarea "Hi {{first_name}}, I understand your frustration. I'll look into the internet f…"
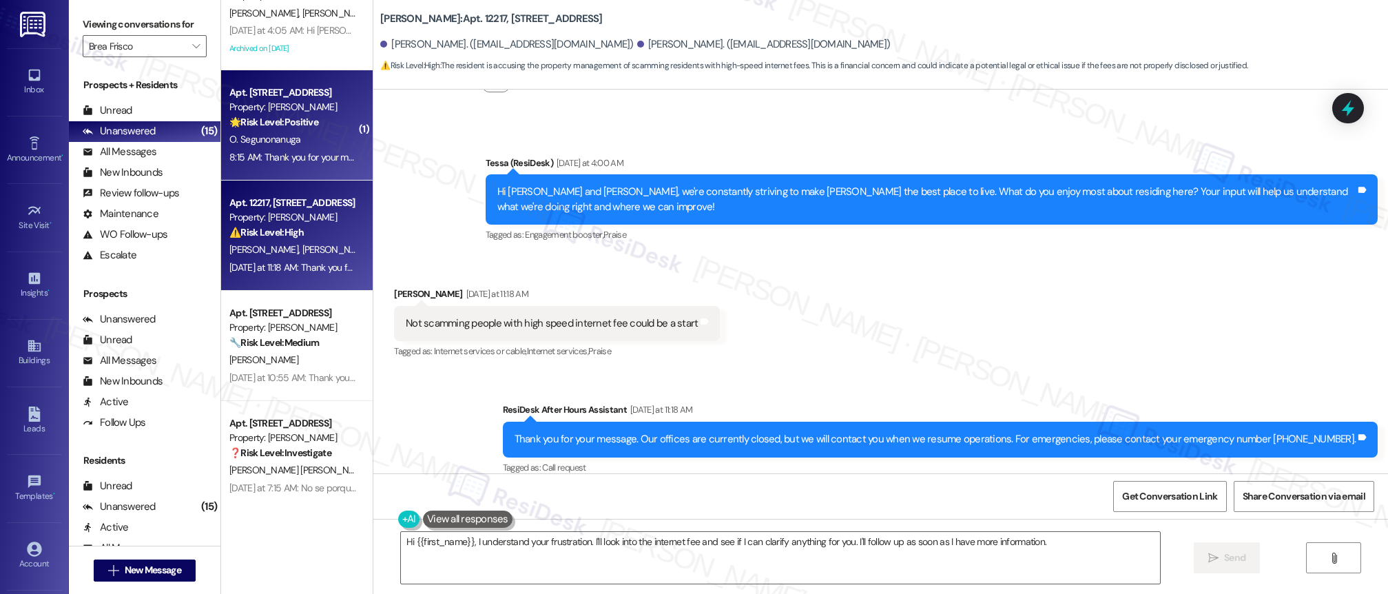
scroll to position [1029, 0]
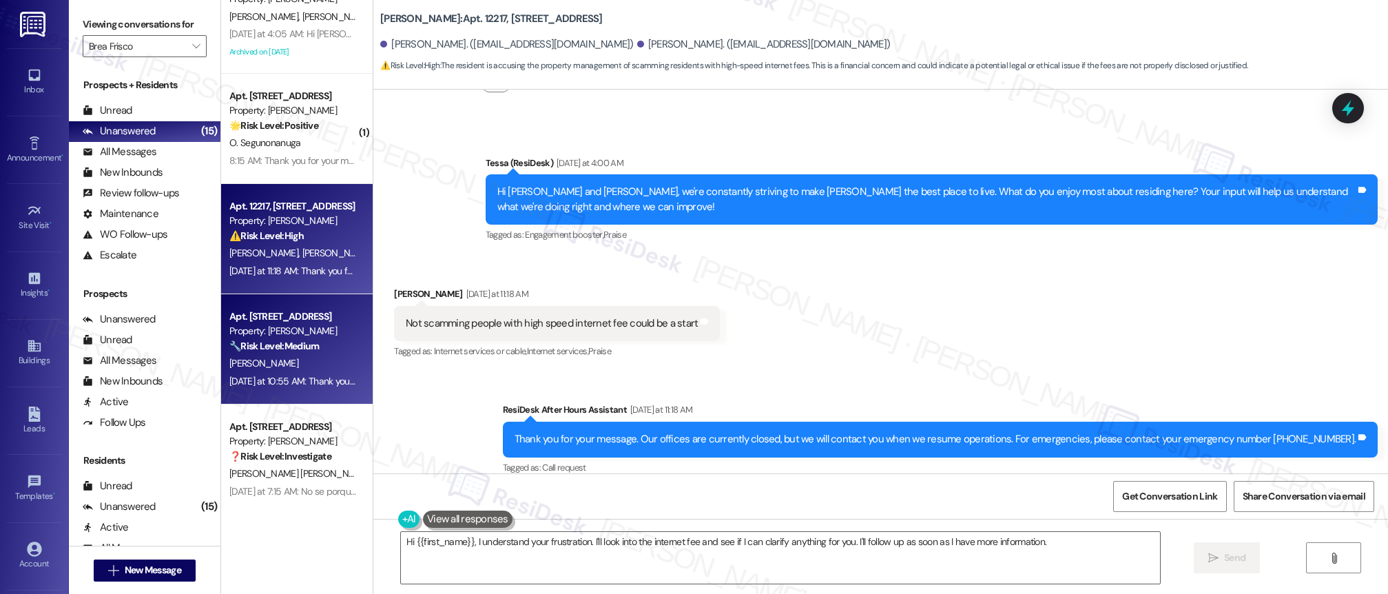
click at [292, 370] on div "[PERSON_NAME]" at bounding box center [293, 363] width 130 height 17
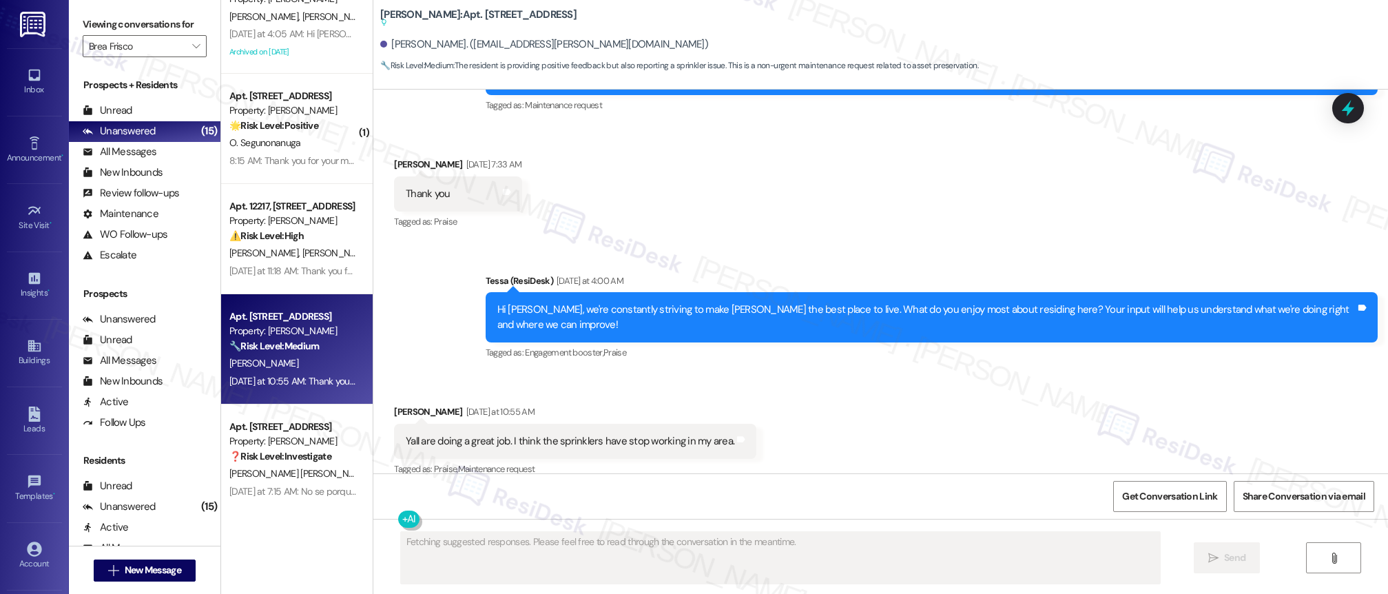
scroll to position [933, 0]
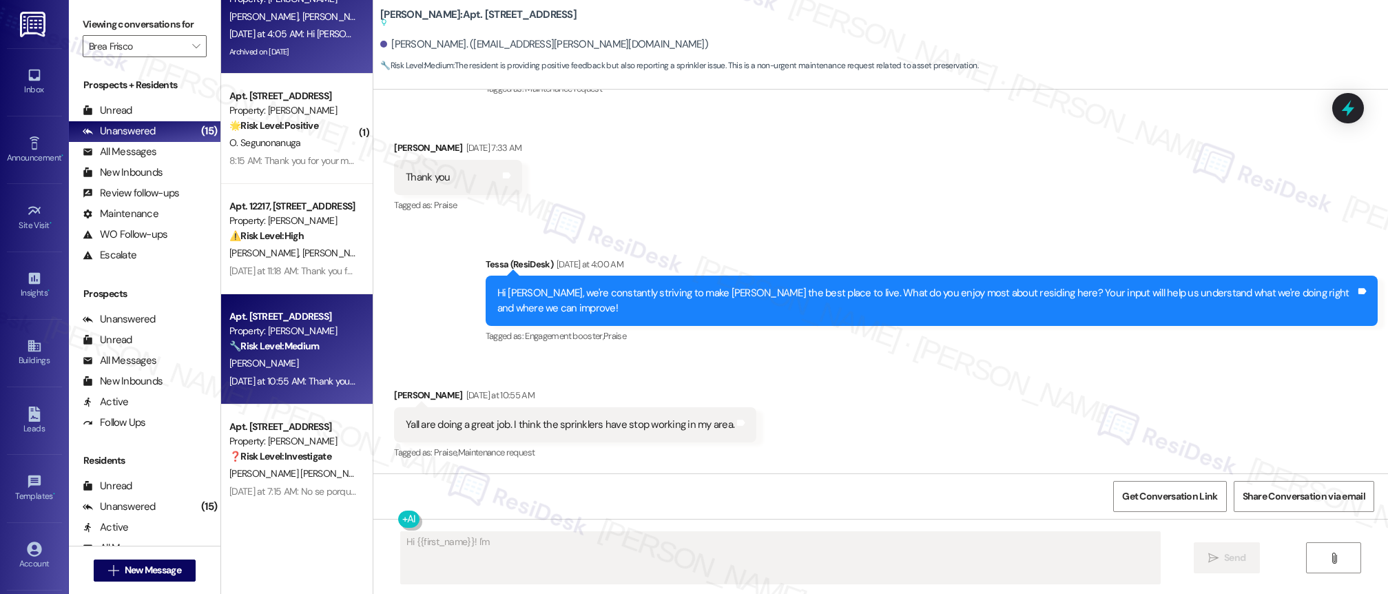
type textarea "Hi {{first_name}}! I'm happy"
click at [299, 50] on div "Archived on [DATE]" at bounding box center [293, 51] width 130 height 17
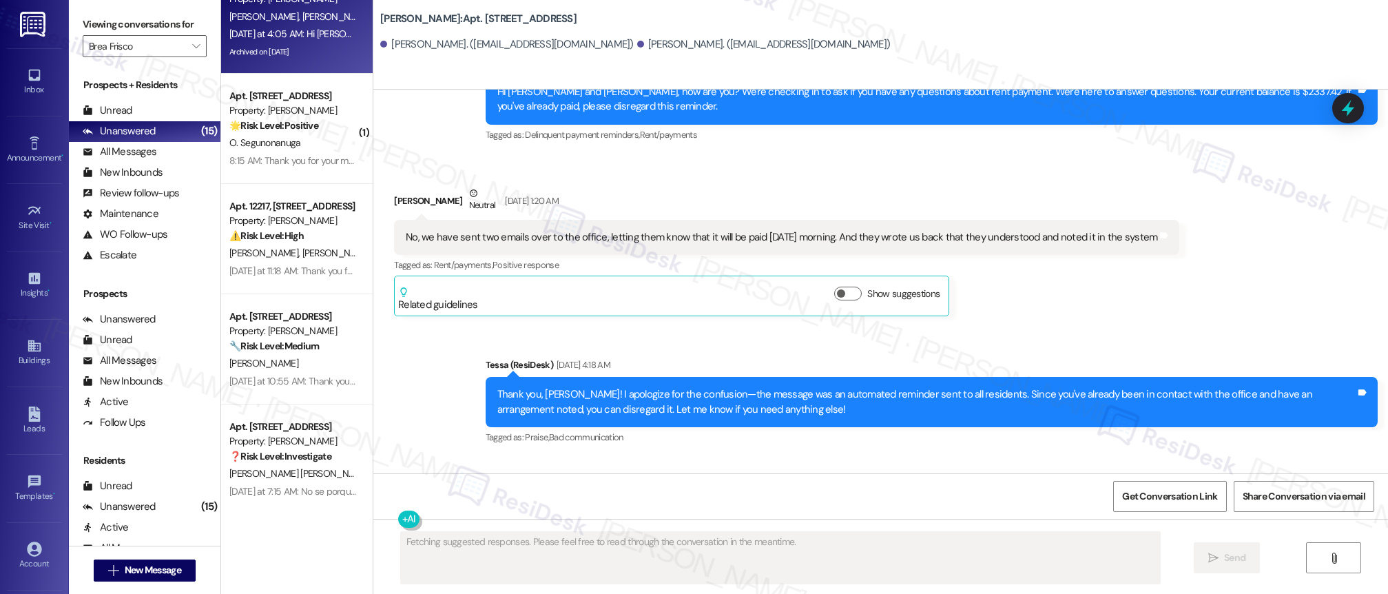
scroll to position [3975, 0]
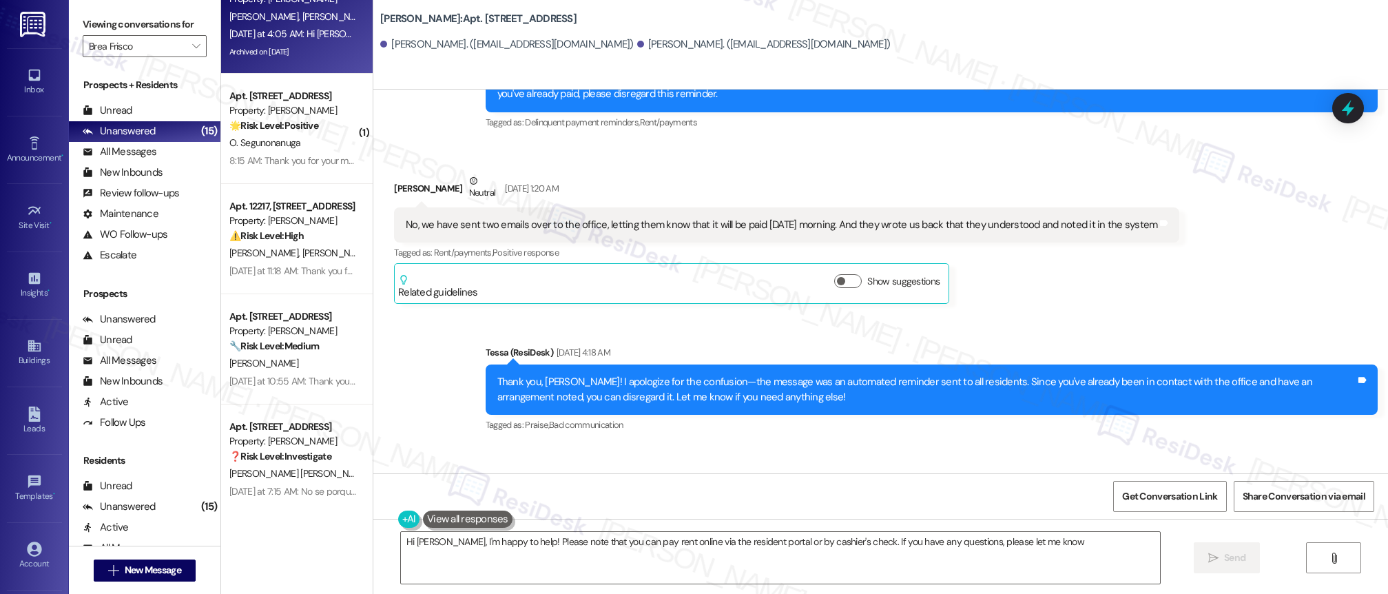
type textarea "Hi [PERSON_NAME], I'm happy to help! Please note that you can pay rent online v…"
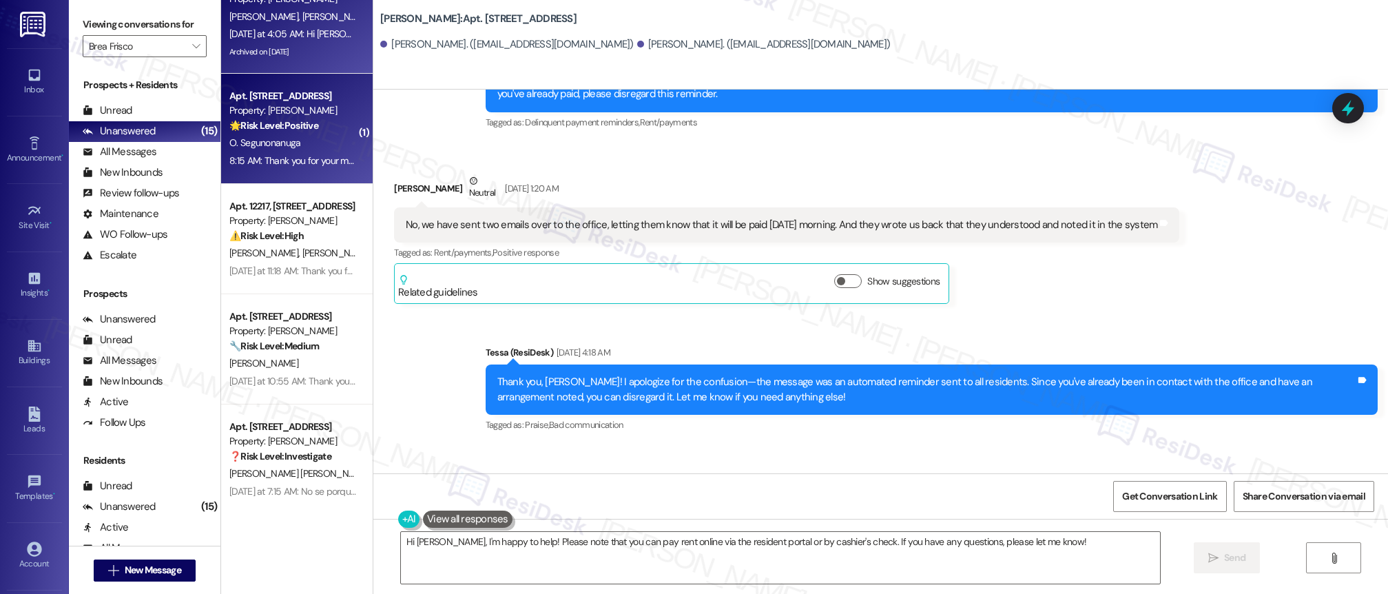
click at [283, 138] on span "O. Segunonanuga" at bounding box center [265, 142] width 72 height 12
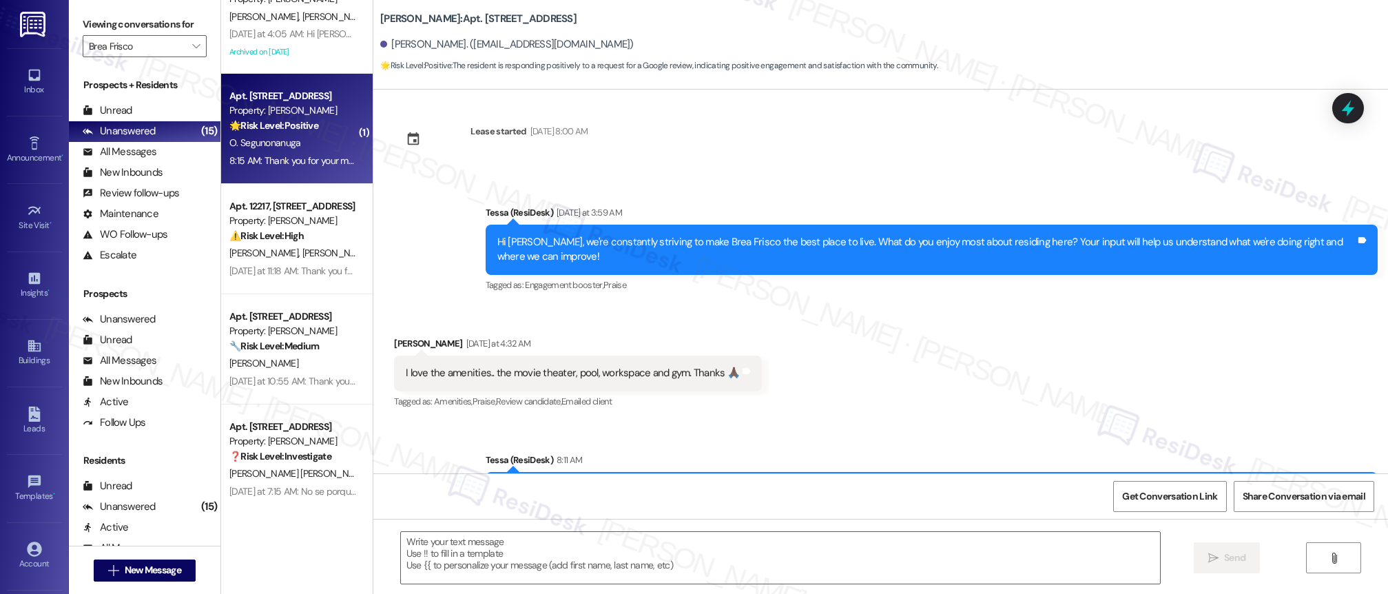
type textarea "Fetching suggested responses. Please feel free to read through the conversation…"
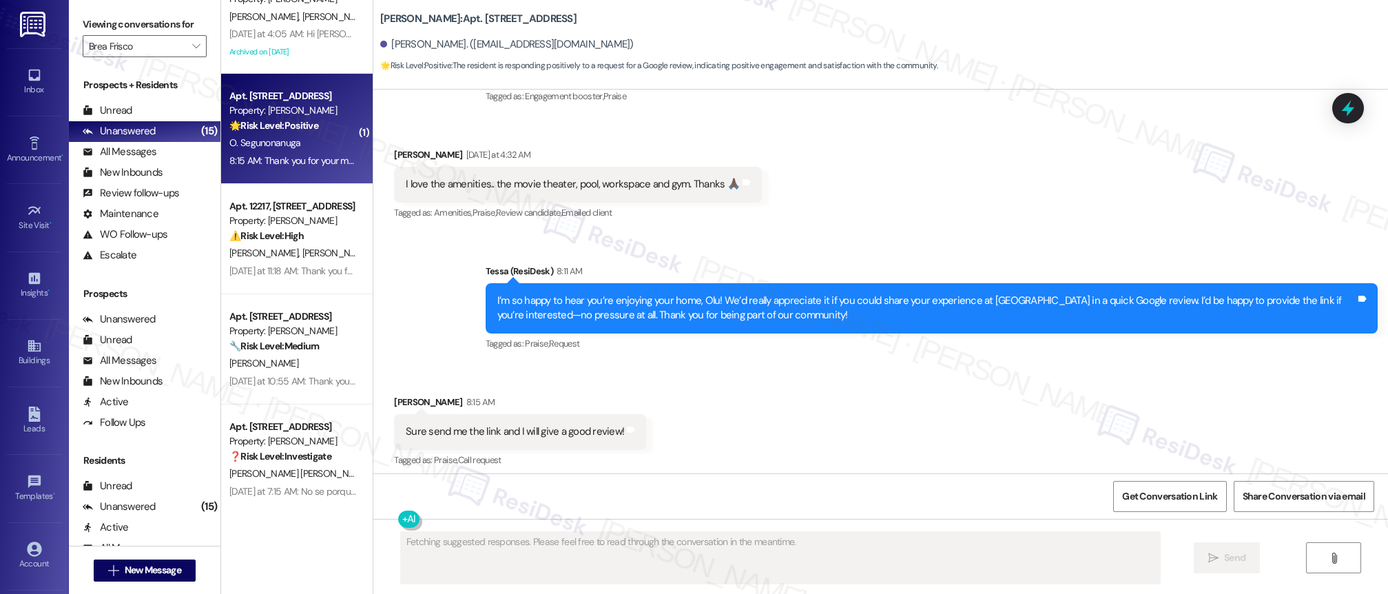
scroll to position [334, 0]
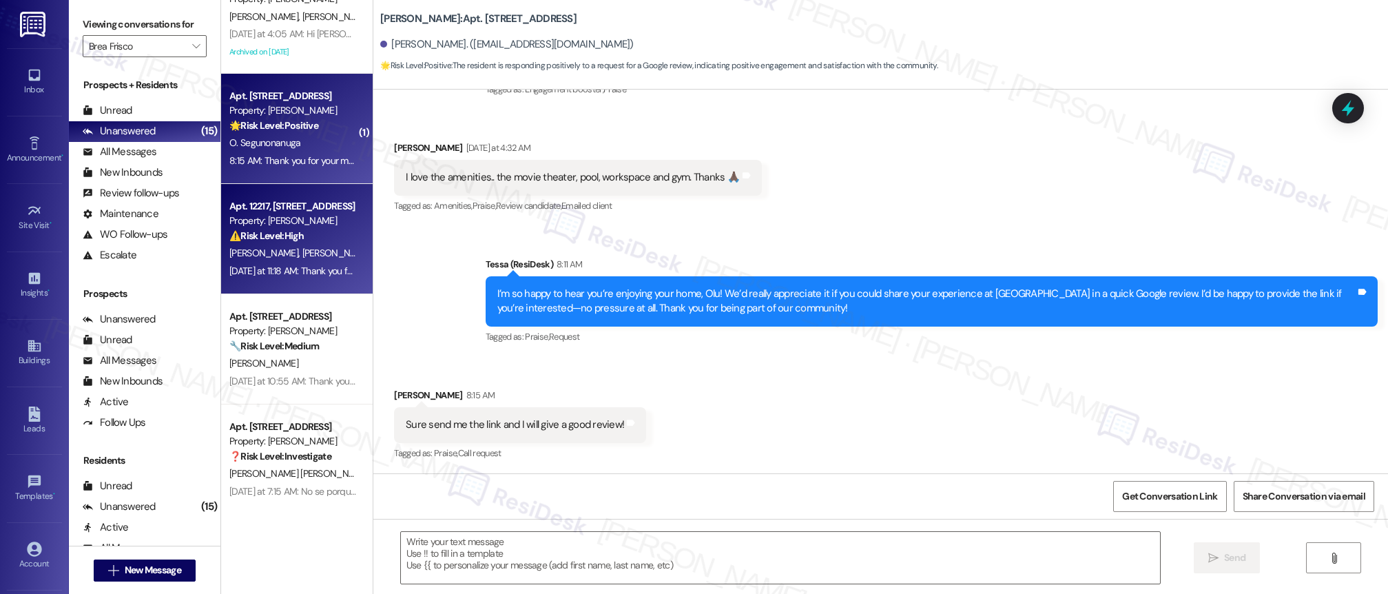
click at [280, 245] on div "[PERSON_NAME] [PERSON_NAME]" at bounding box center [293, 253] width 130 height 17
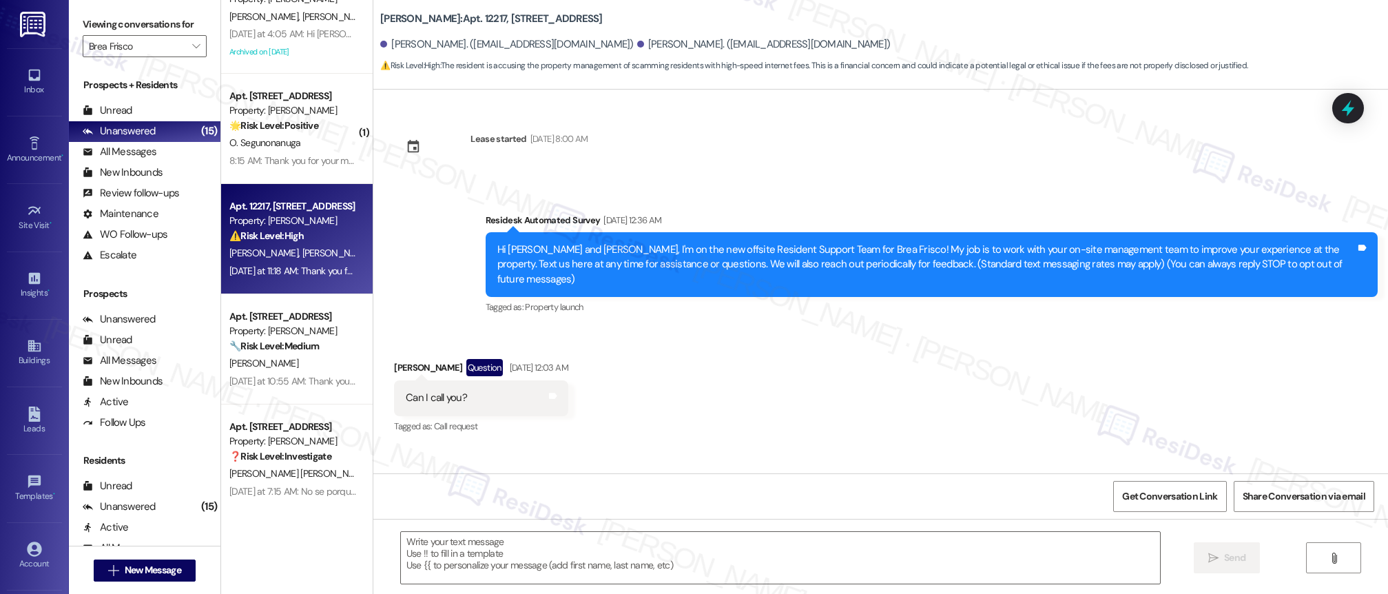
scroll to position [1324, 0]
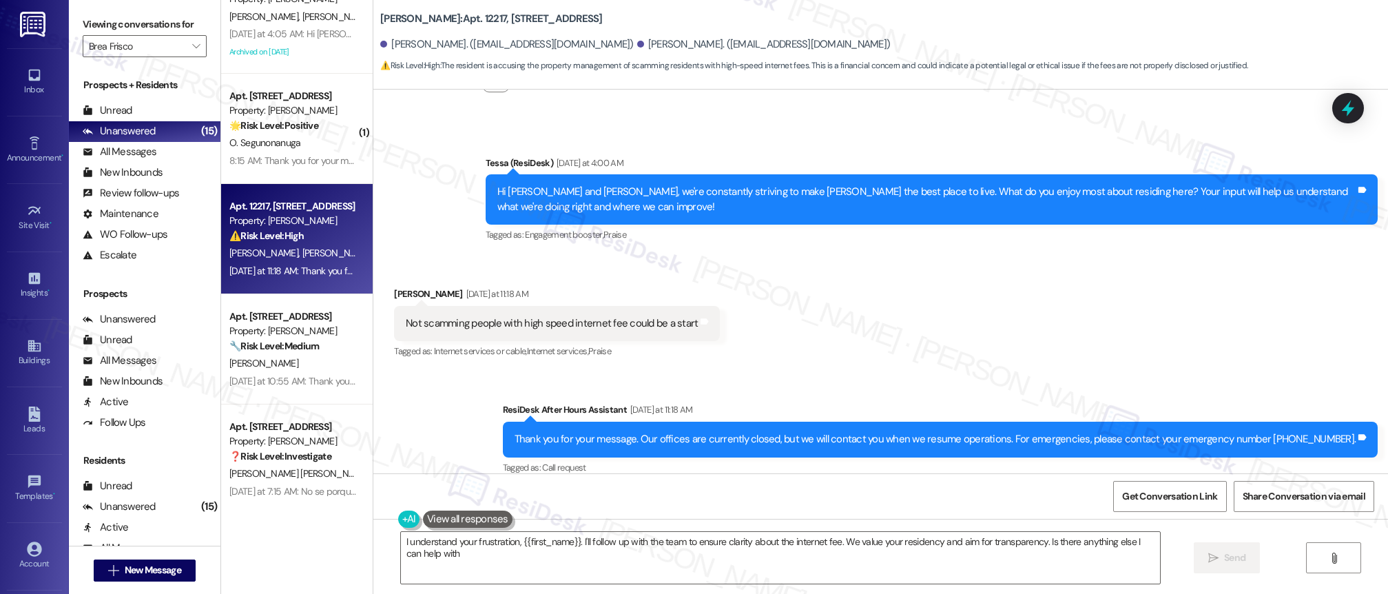
type textarea "I understand your frustration, {{first_name}}. I'll follow up with the team to …"
